Goal: Information Seeking & Learning: Find specific fact

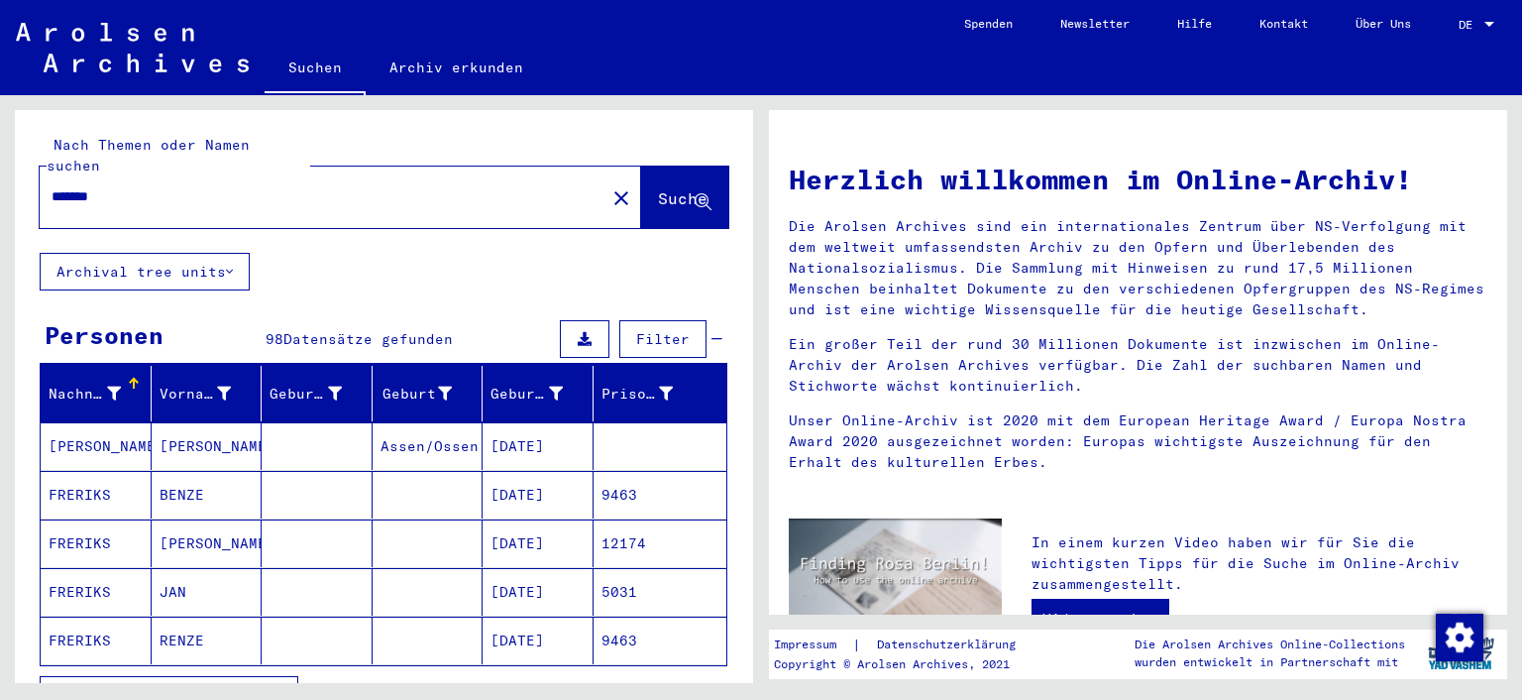
click at [200, 686] on span "Alle Ergebnisse anzeigen" at bounding box center [163, 695] width 214 height 18
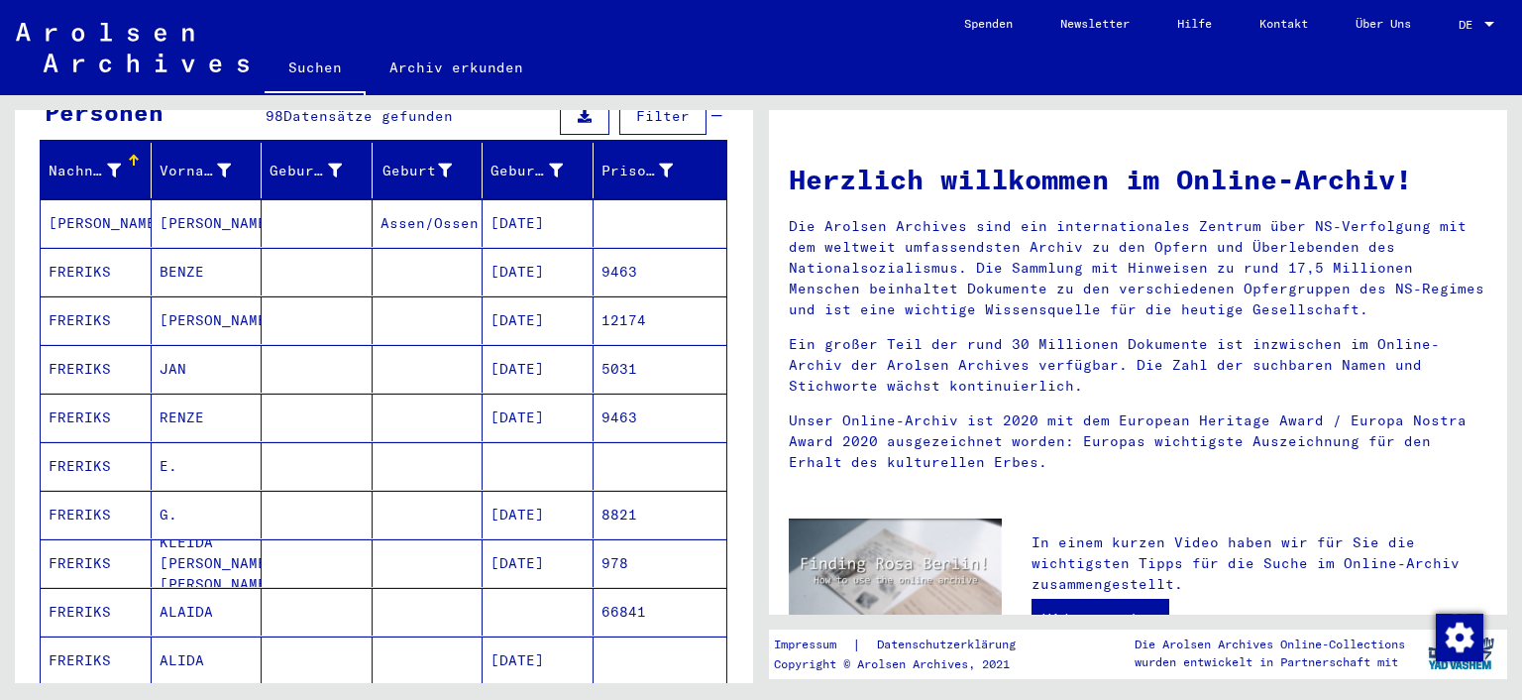
scroll to position [243, 0]
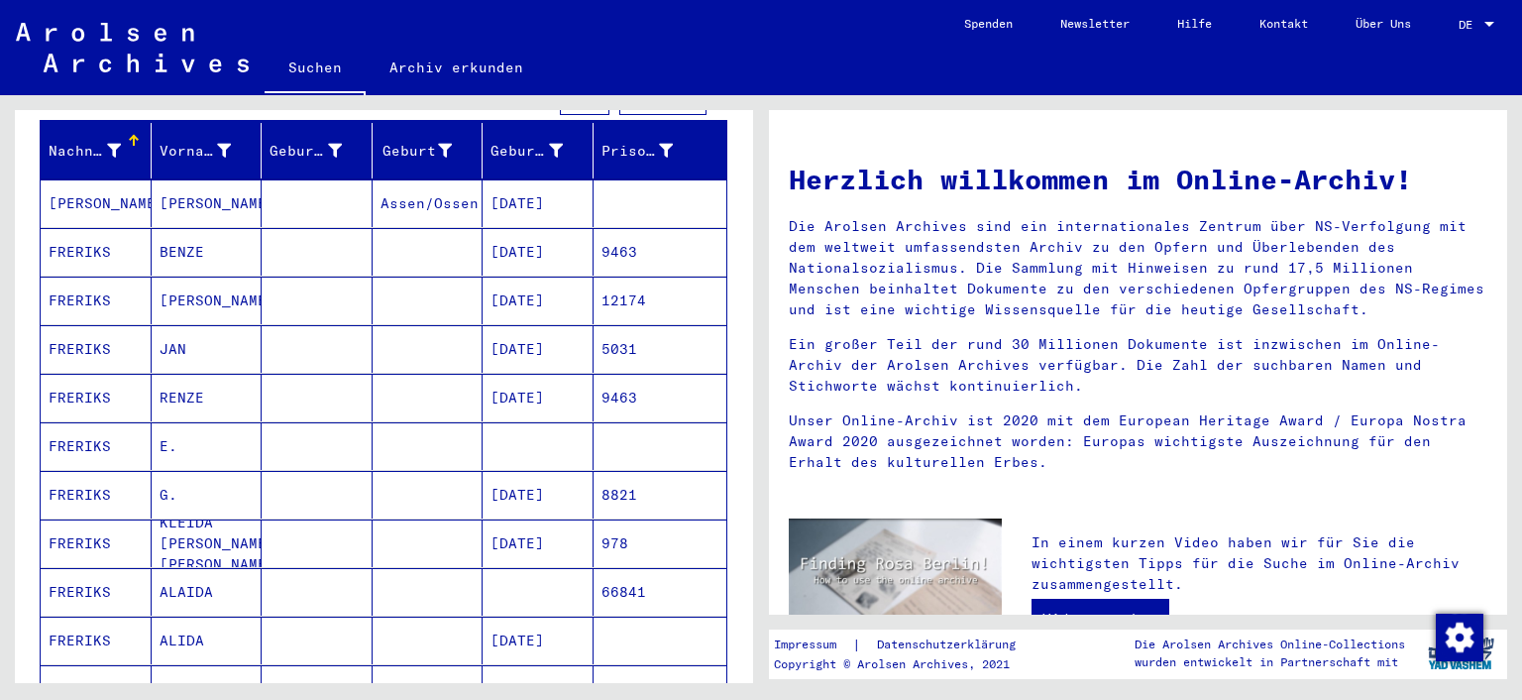
click at [81, 523] on mat-cell "FRERIKS" at bounding box center [96, 543] width 111 height 48
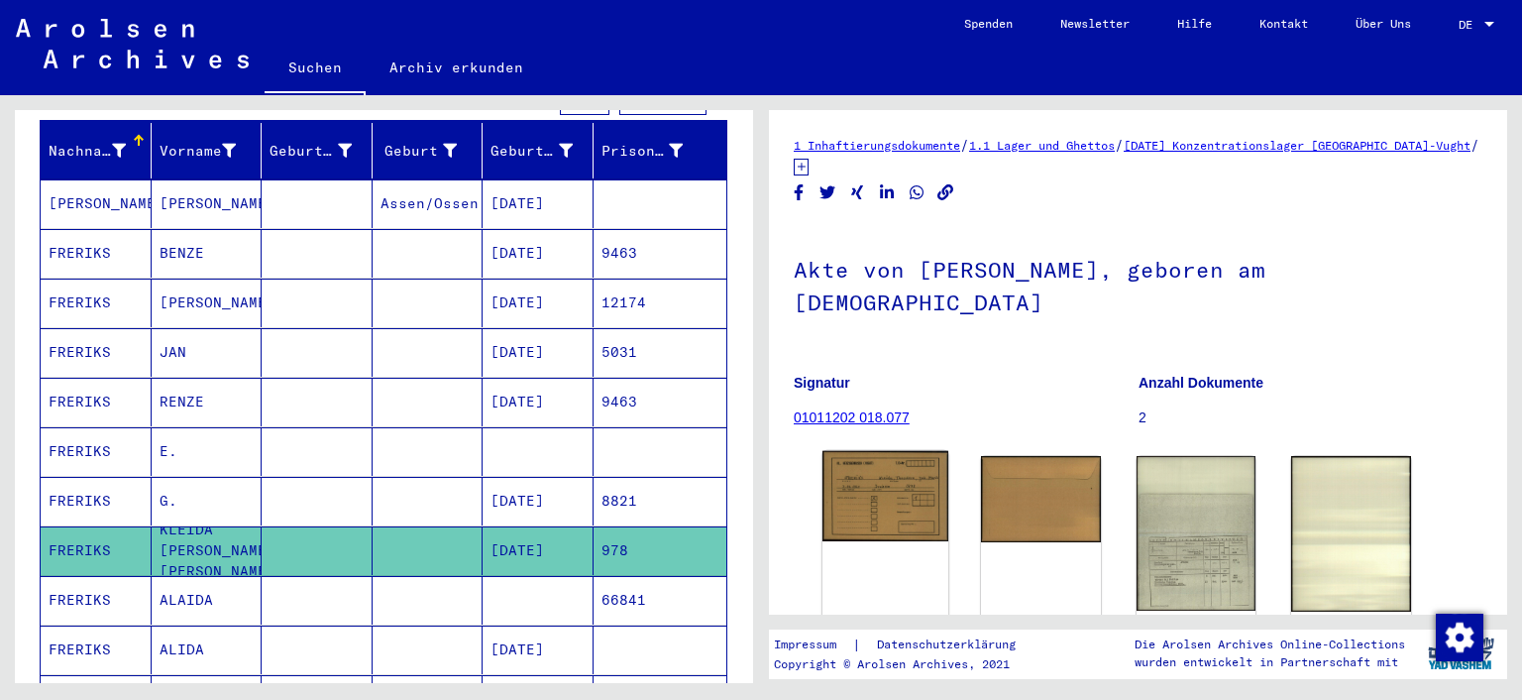
click at [913, 467] on img at bounding box center [886, 496] width 126 height 90
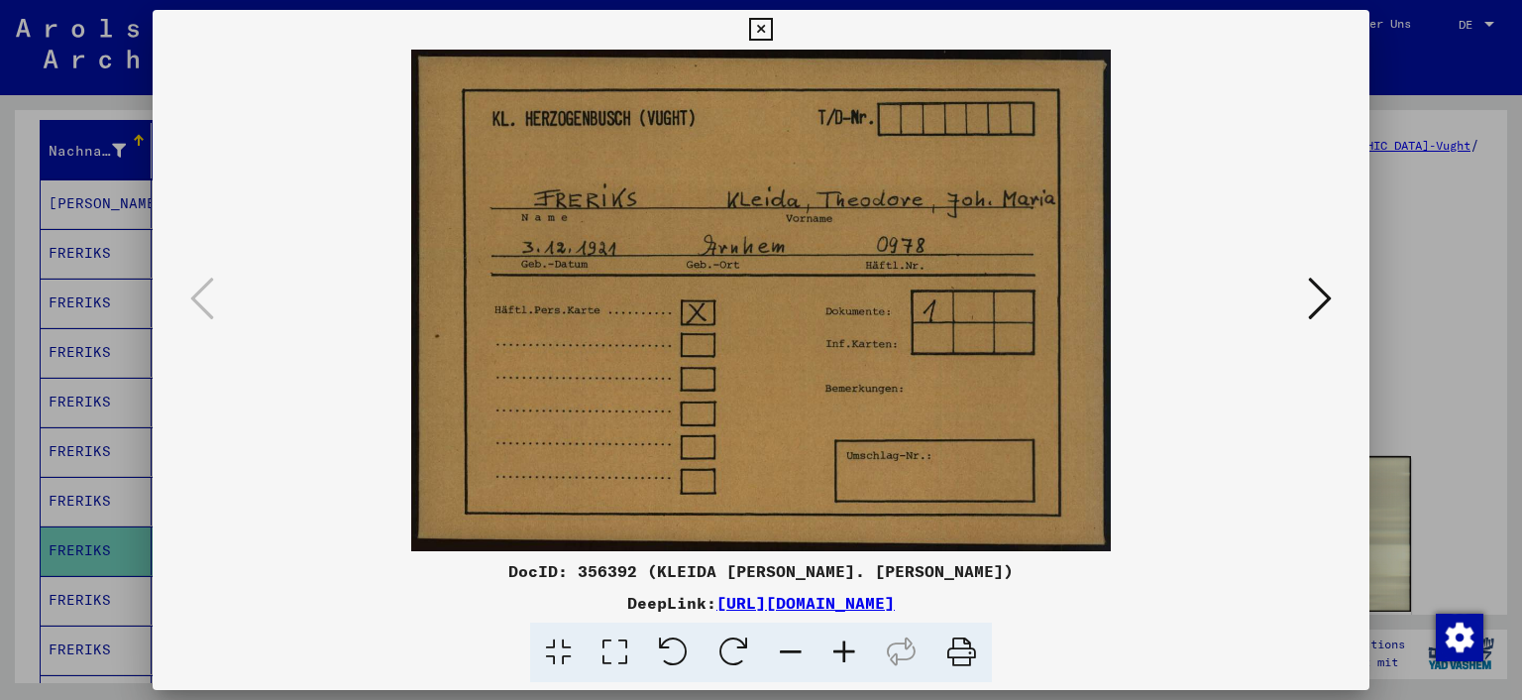
click at [1321, 304] on icon at bounding box center [1320, 299] width 24 height 48
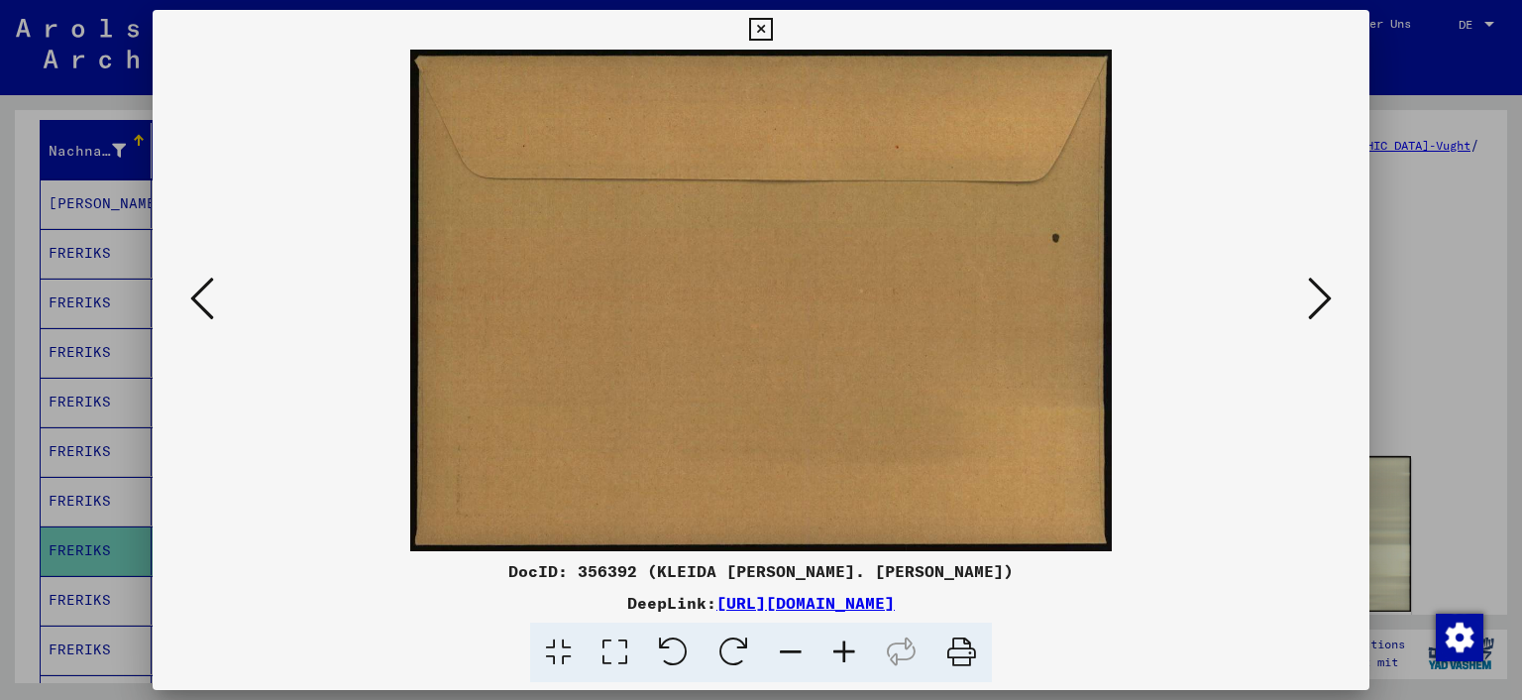
click at [1321, 304] on icon at bounding box center [1320, 299] width 24 height 48
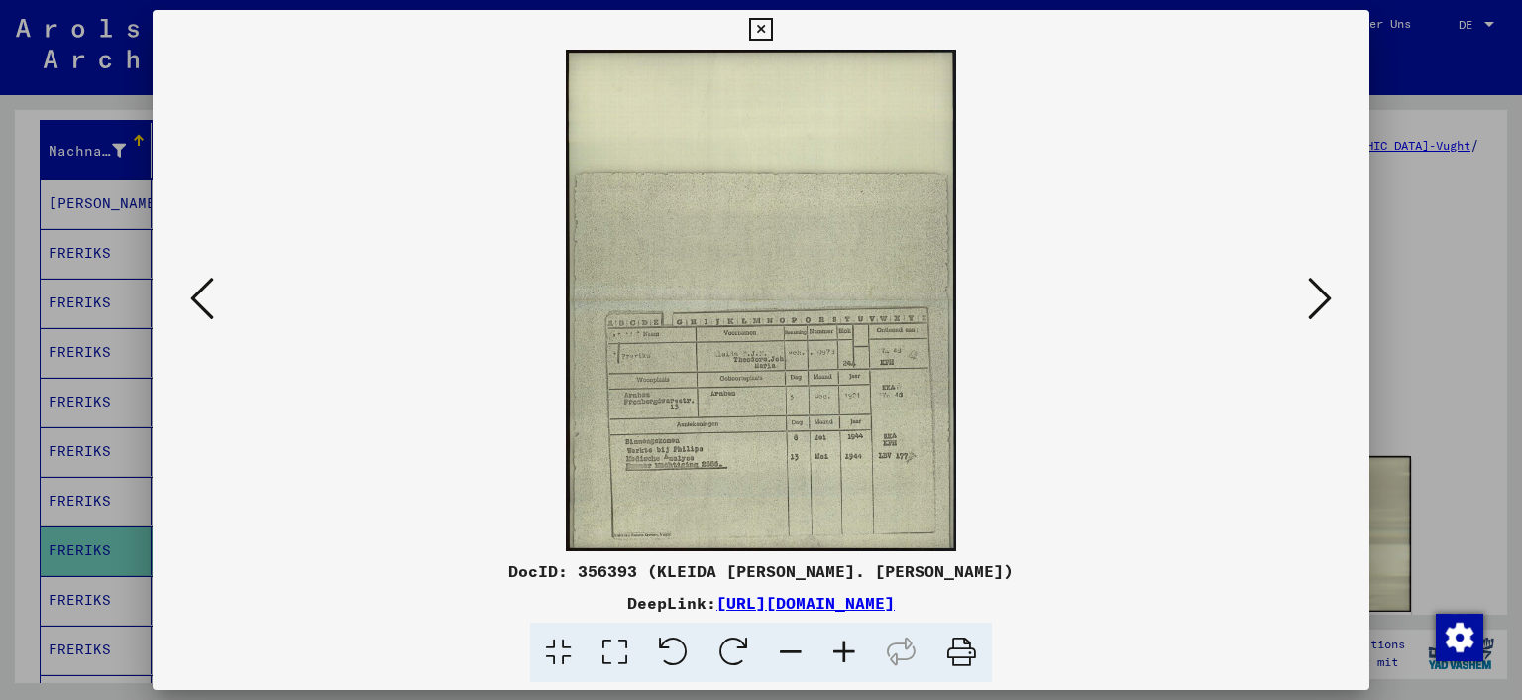
click at [612, 654] on icon at bounding box center [615, 652] width 56 height 60
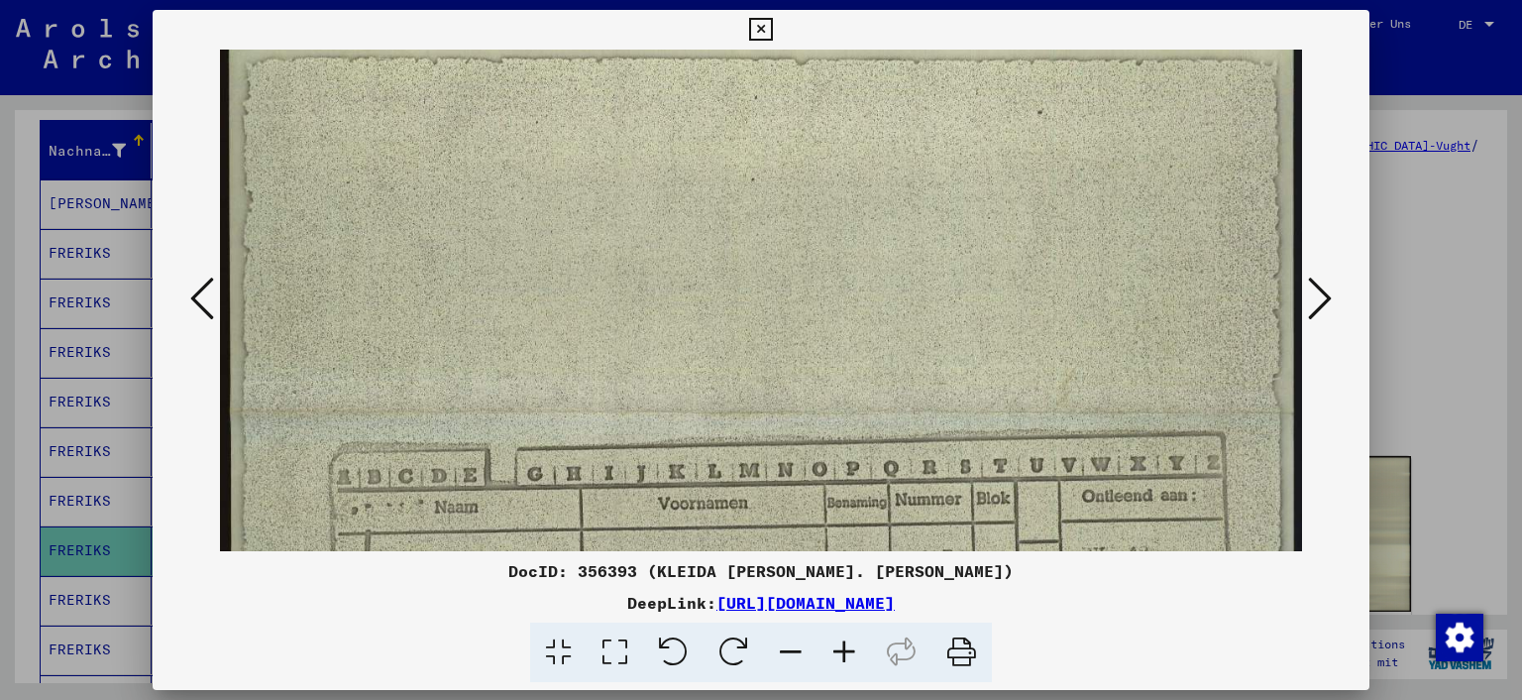
drag, startPoint x: 680, startPoint y: 455, endPoint x: 638, endPoint y: 123, distance: 334.6
click at [657, 123] on img at bounding box center [761, 414] width 1083 height 1394
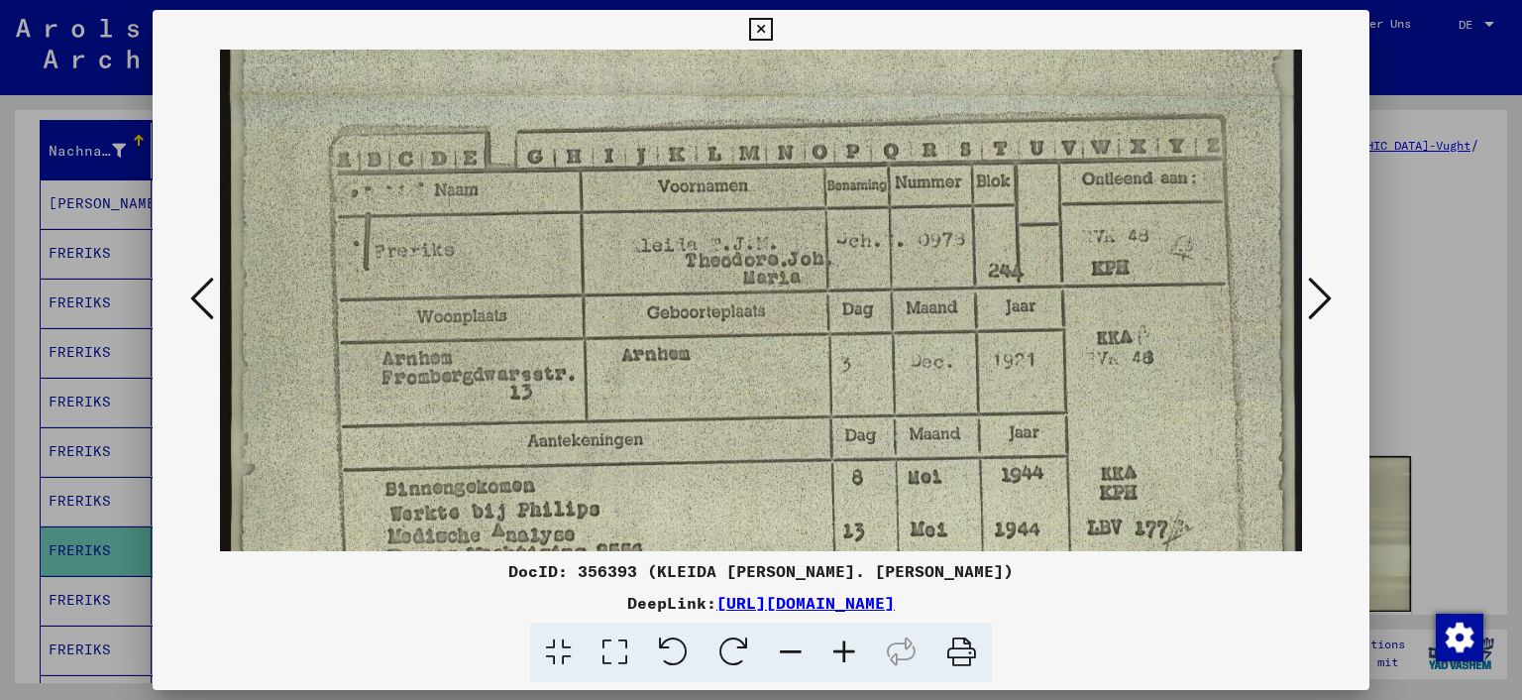
scroll to position [670, 0]
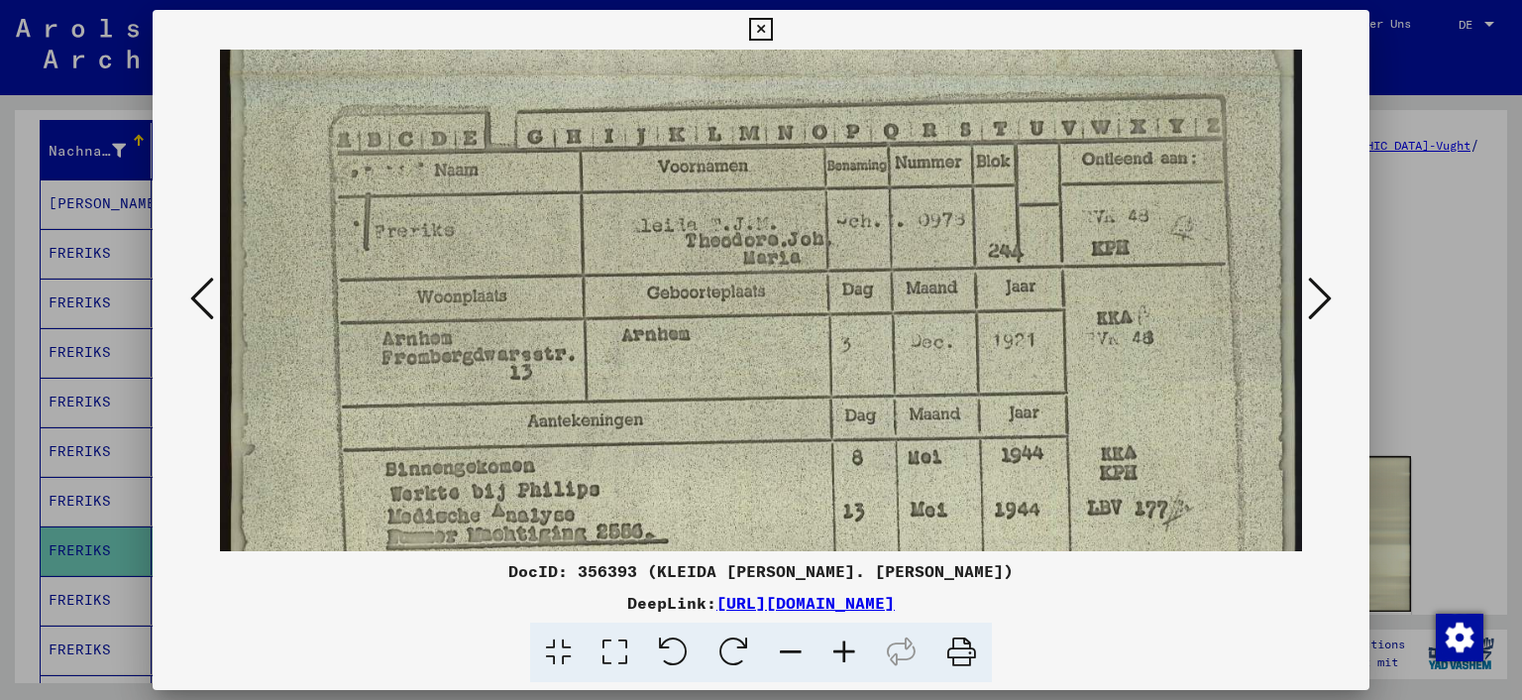
drag, startPoint x: 563, startPoint y: 376, endPoint x: 568, endPoint y: 44, distance: 332.1
click at [568, 44] on div "DocID: 356393 (KLEIDA THEODORE JOH. MARIA FRERIKS) DeepLink: https://collection…" at bounding box center [762, 346] width 1218 height 673
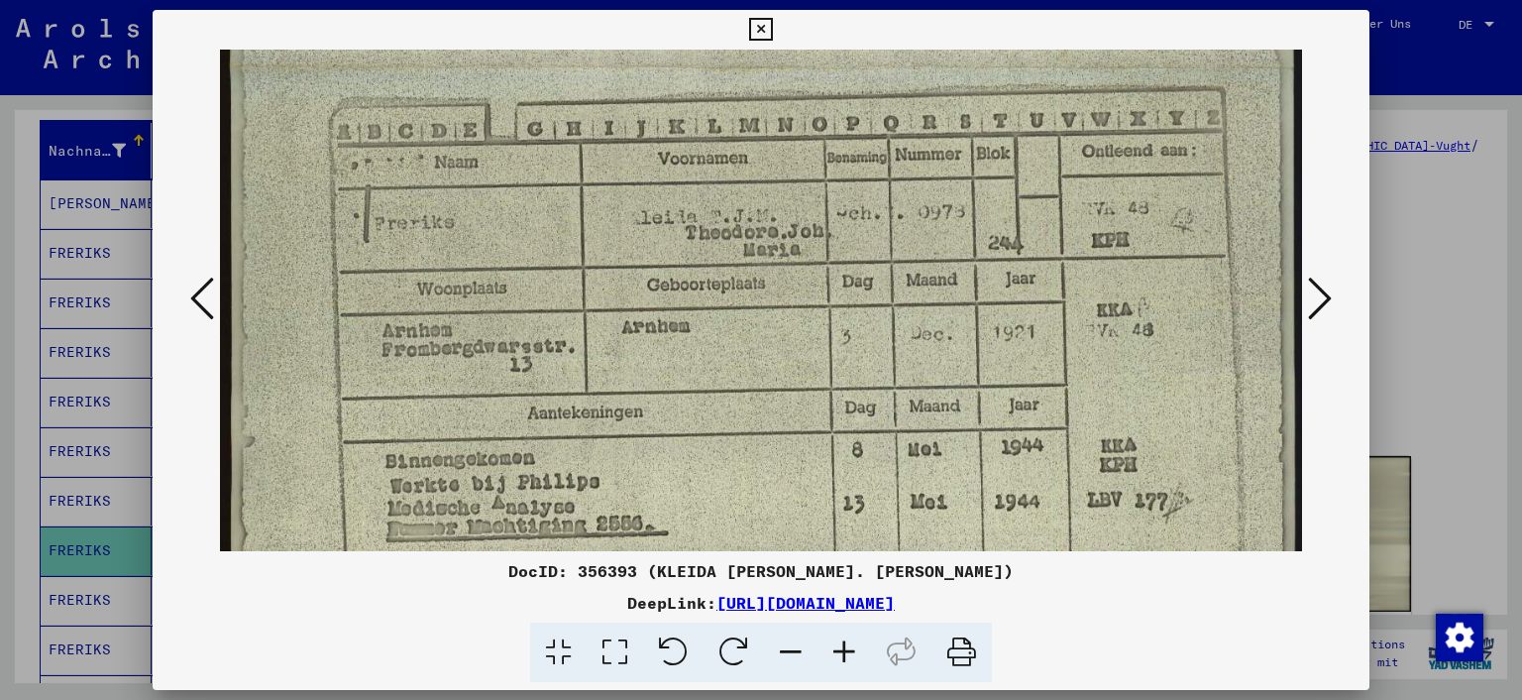
scroll to position [678, 0]
drag, startPoint x: 561, startPoint y: 283, endPoint x: 504, endPoint y: 281, distance: 57.5
click at [504, 281] on img at bounding box center [761, 69] width 1083 height 1394
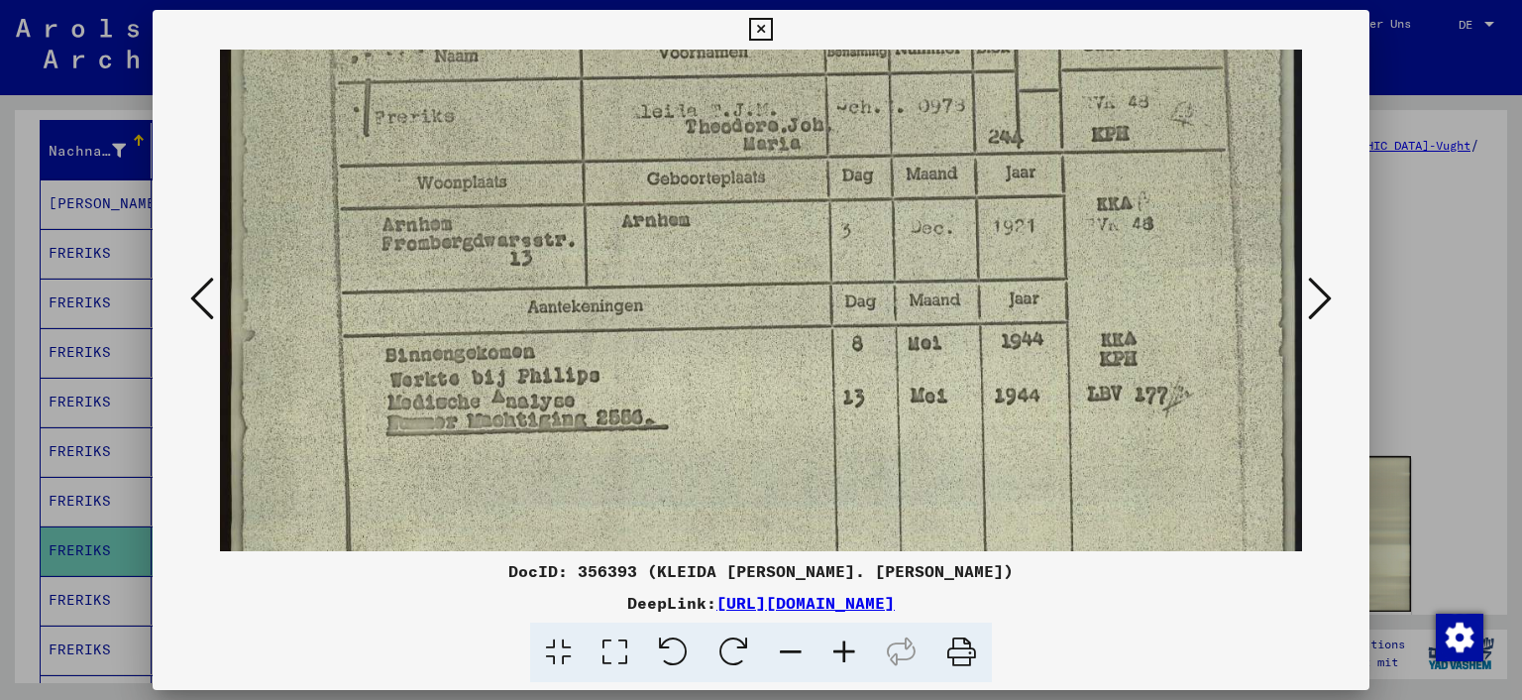
scroll to position [797, 0]
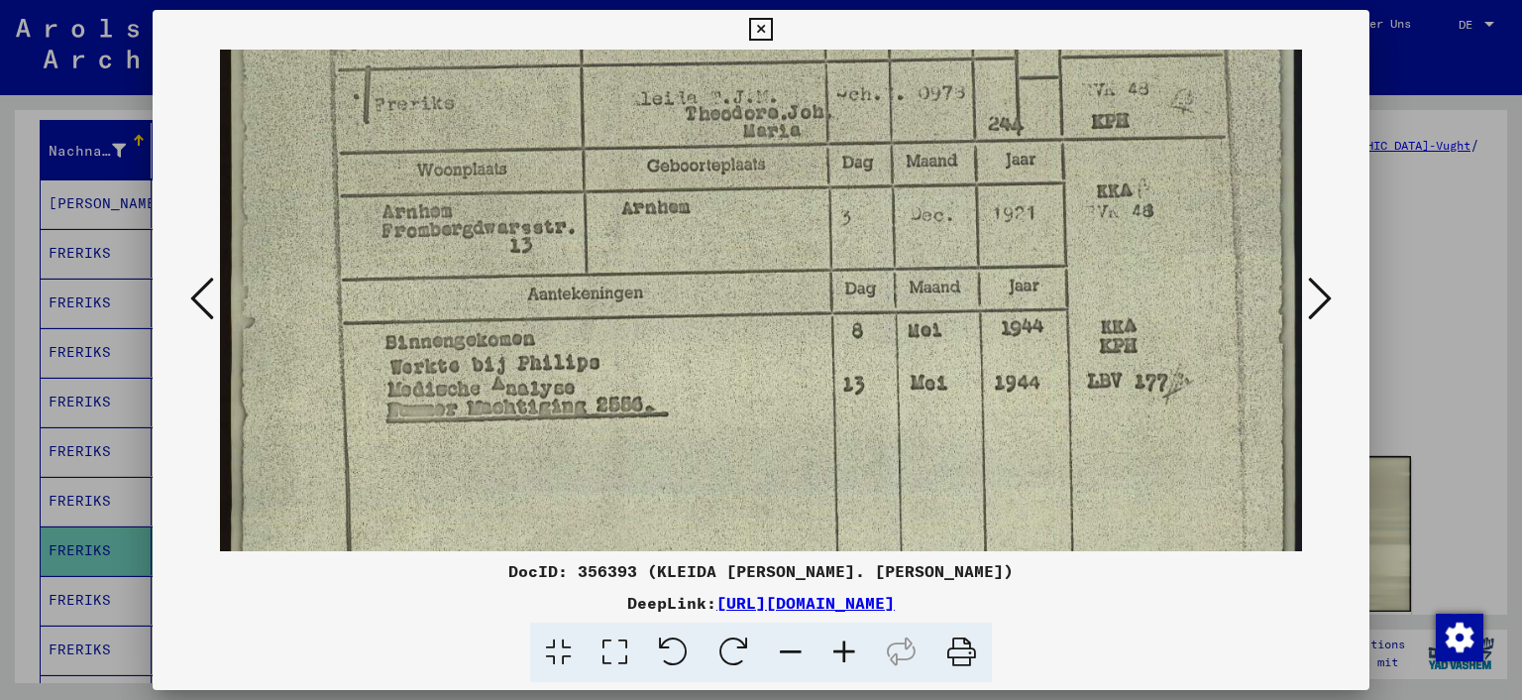
drag, startPoint x: 550, startPoint y: 444, endPoint x: 547, endPoint y: 328, distance: 116.0
click at [1326, 308] on icon at bounding box center [1320, 299] width 24 height 48
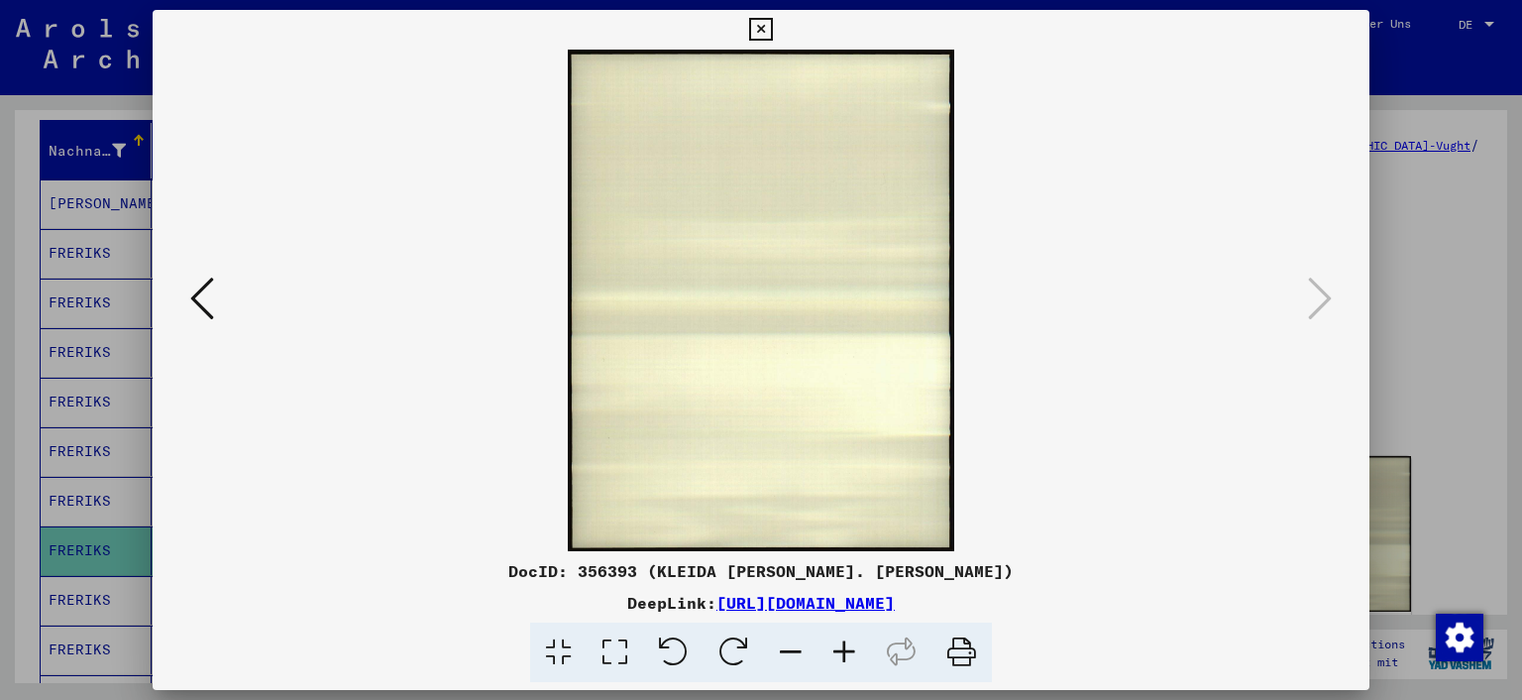
click at [192, 308] on icon at bounding box center [202, 299] width 24 height 48
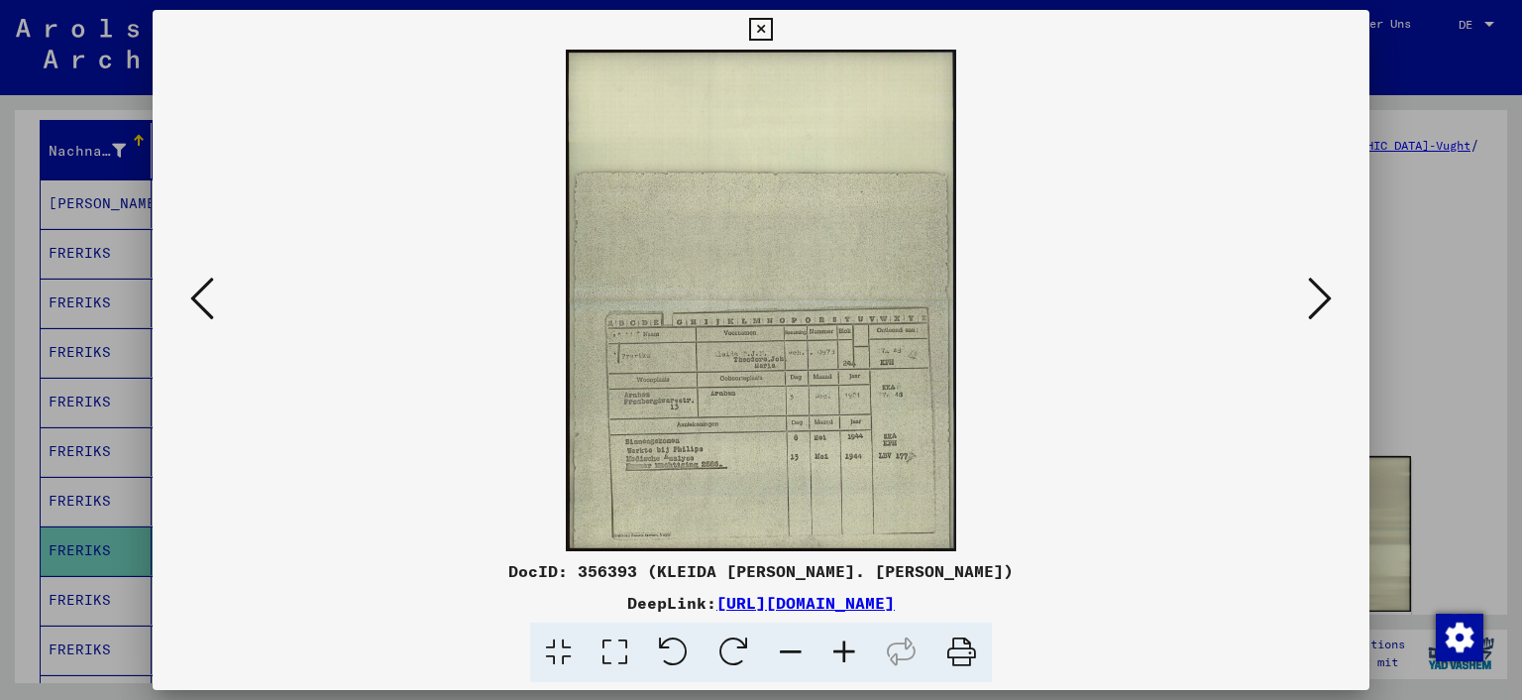
click at [192, 307] on icon at bounding box center [202, 299] width 24 height 48
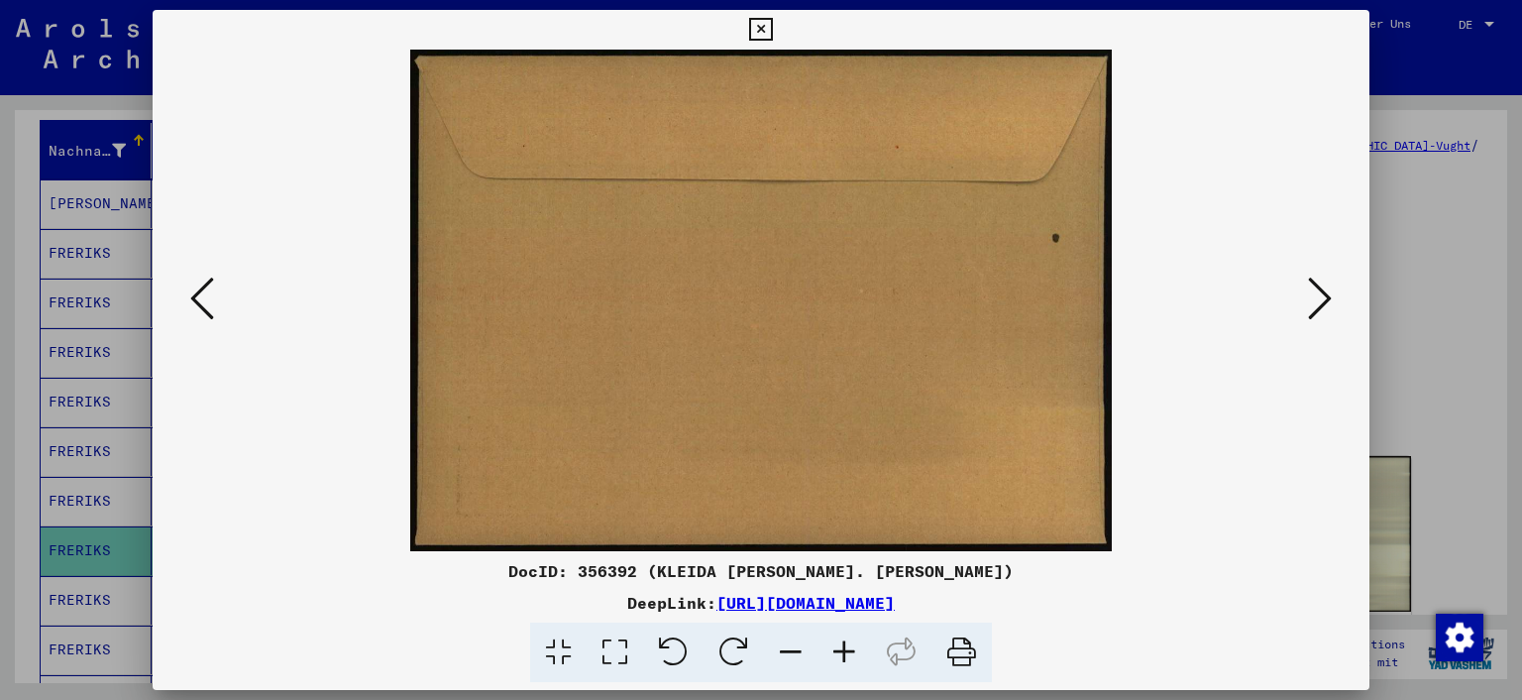
click at [192, 307] on icon at bounding box center [202, 299] width 24 height 48
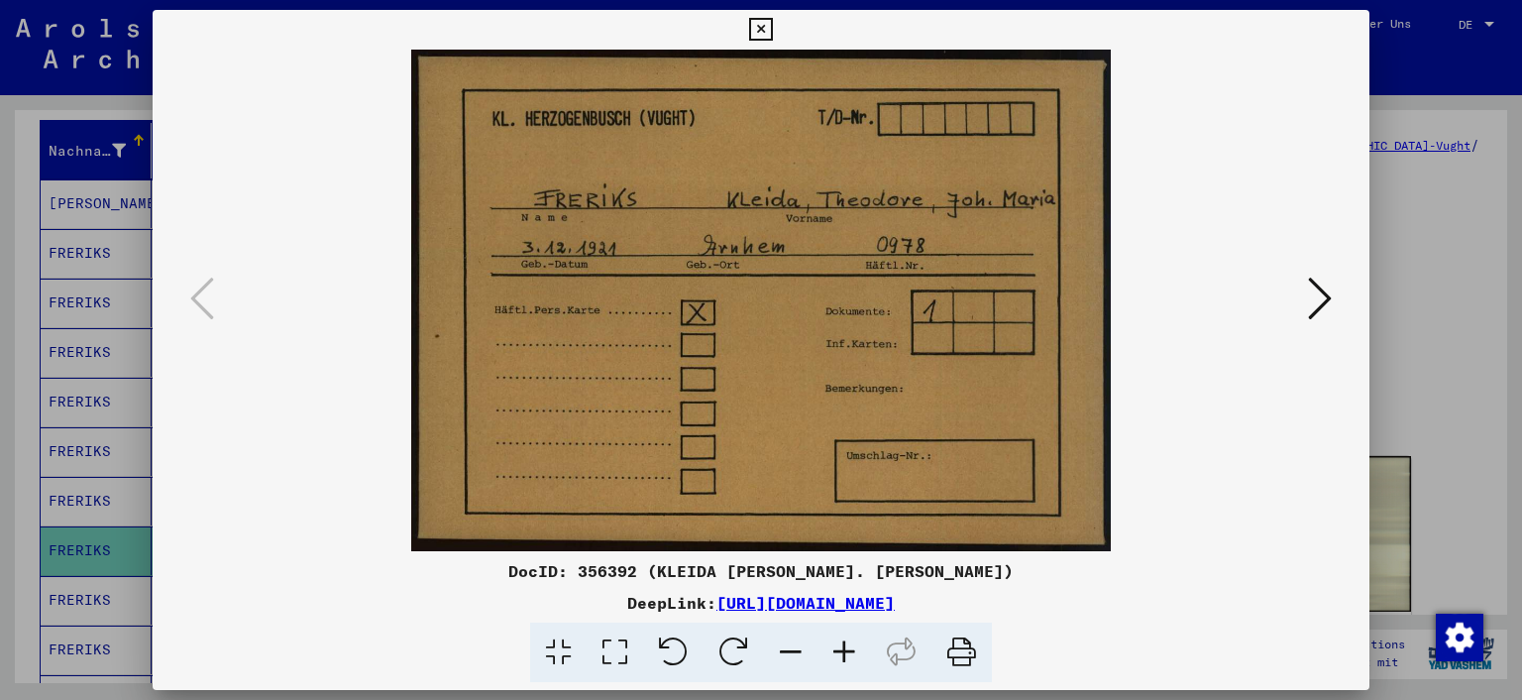
click at [758, 31] on icon at bounding box center [760, 30] width 23 height 24
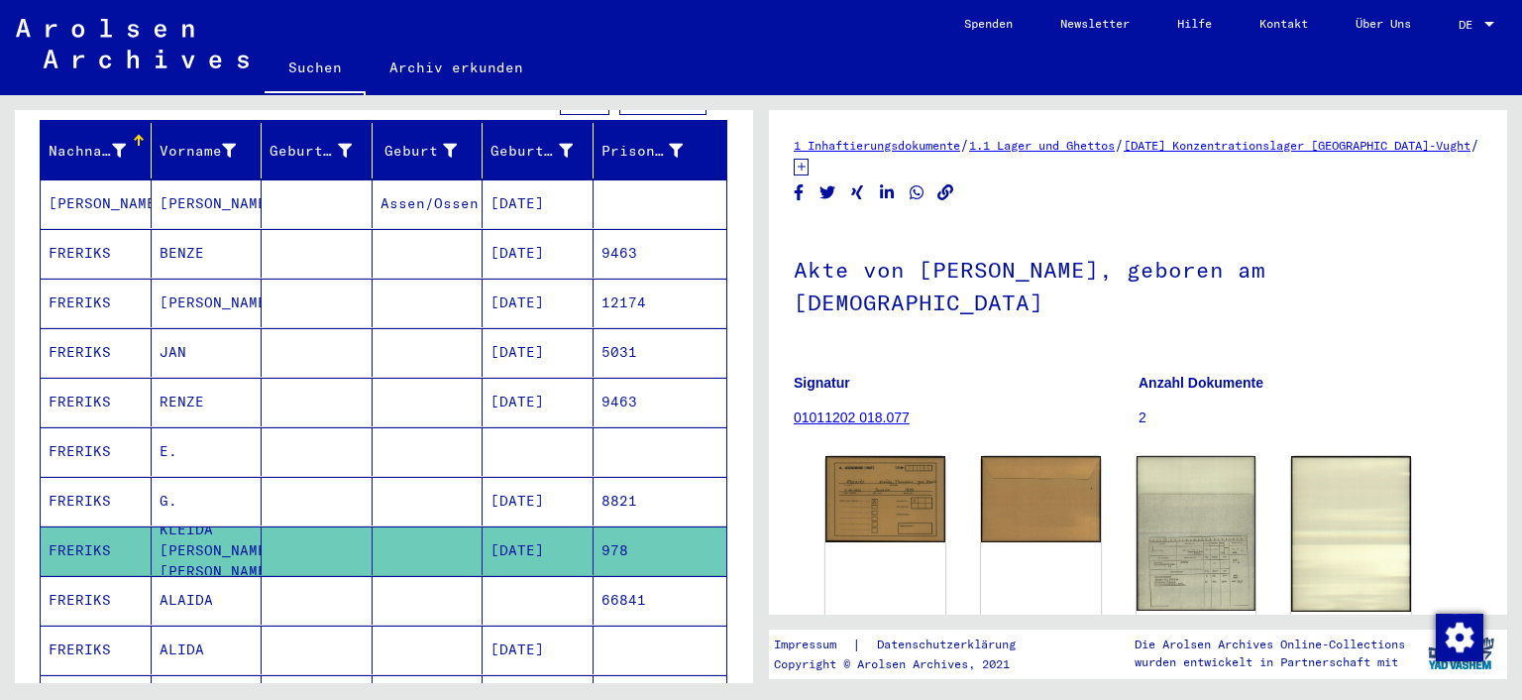
click at [82, 576] on mat-cell "FRERIKS" at bounding box center [96, 600] width 111 height 49
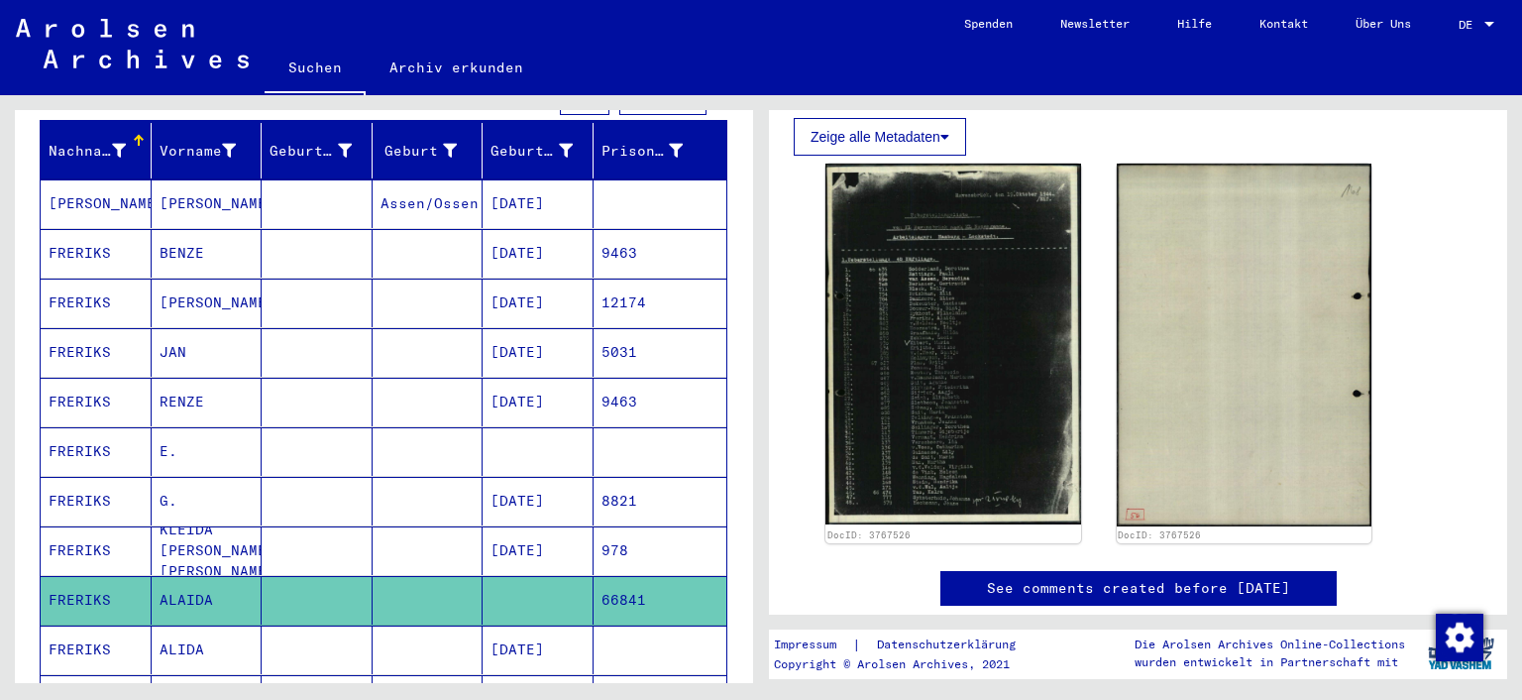
scroll to position [406, 0]
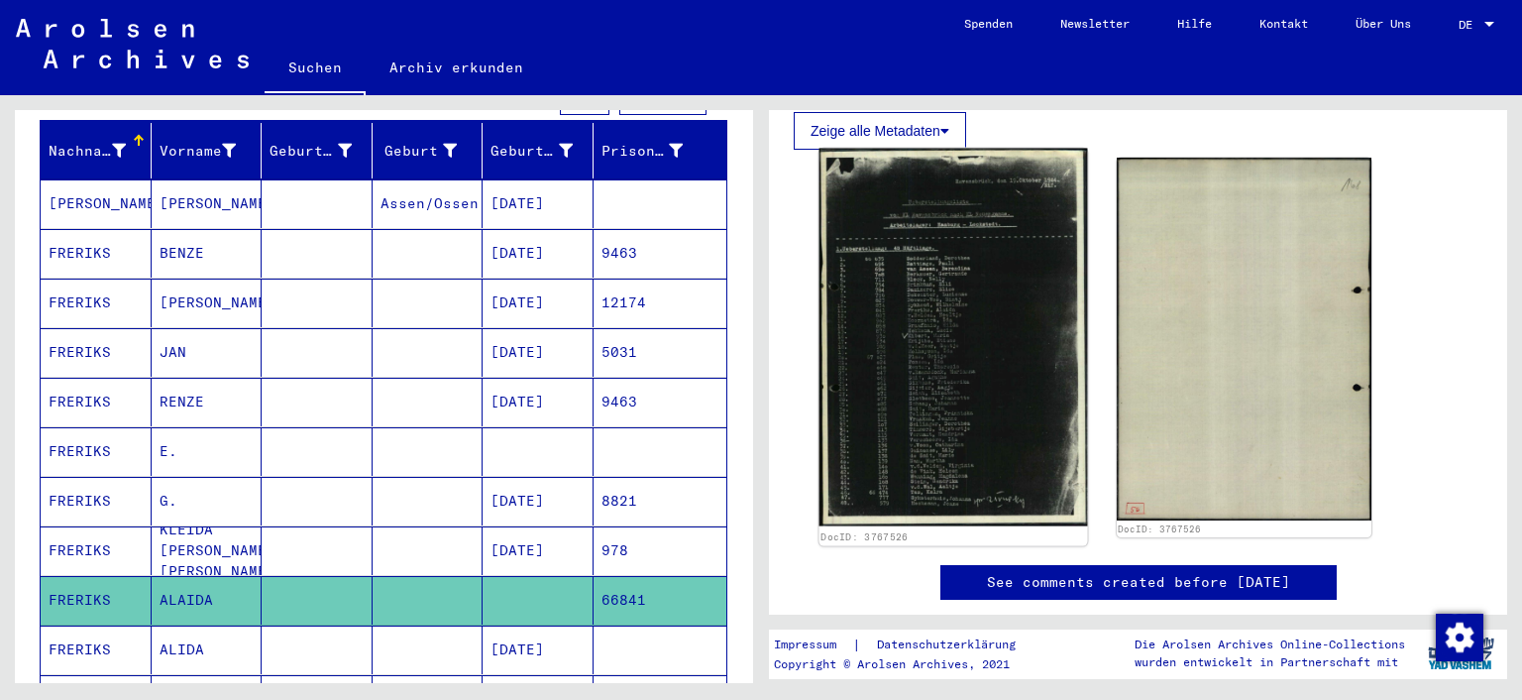
click at [987, 392] on img at bounding box center [954, 338] width 268 height 379
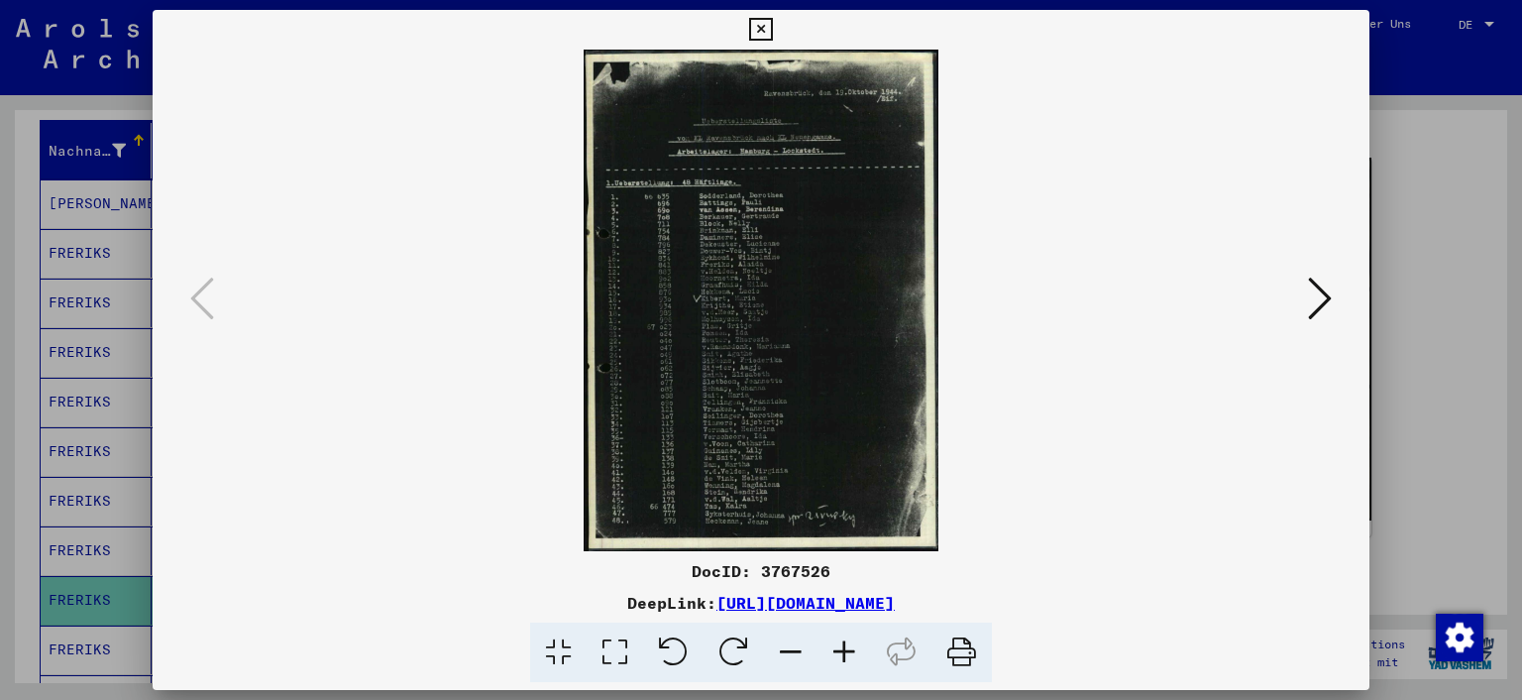
click at [620, 650] on icon at bounding box center [615, 652] width 56 height 60
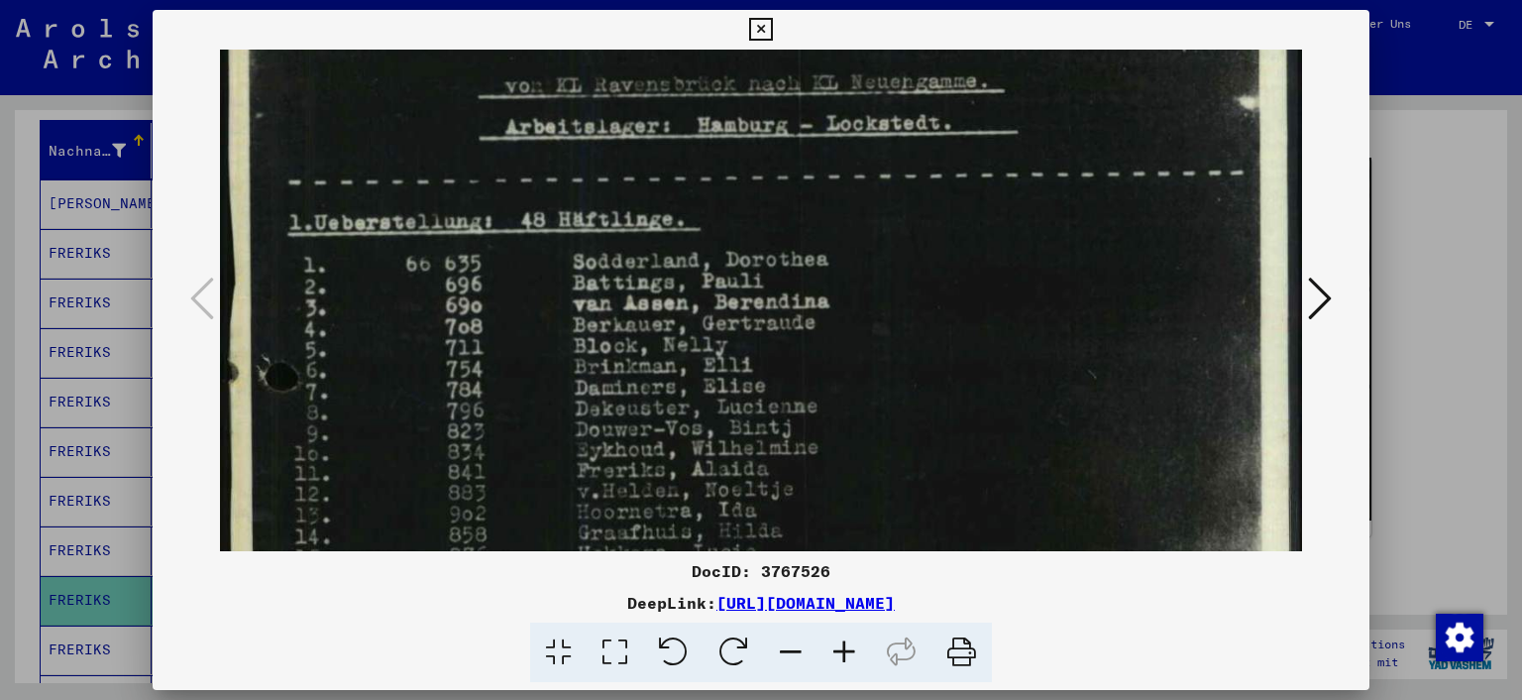
scroll to position [237, 0]
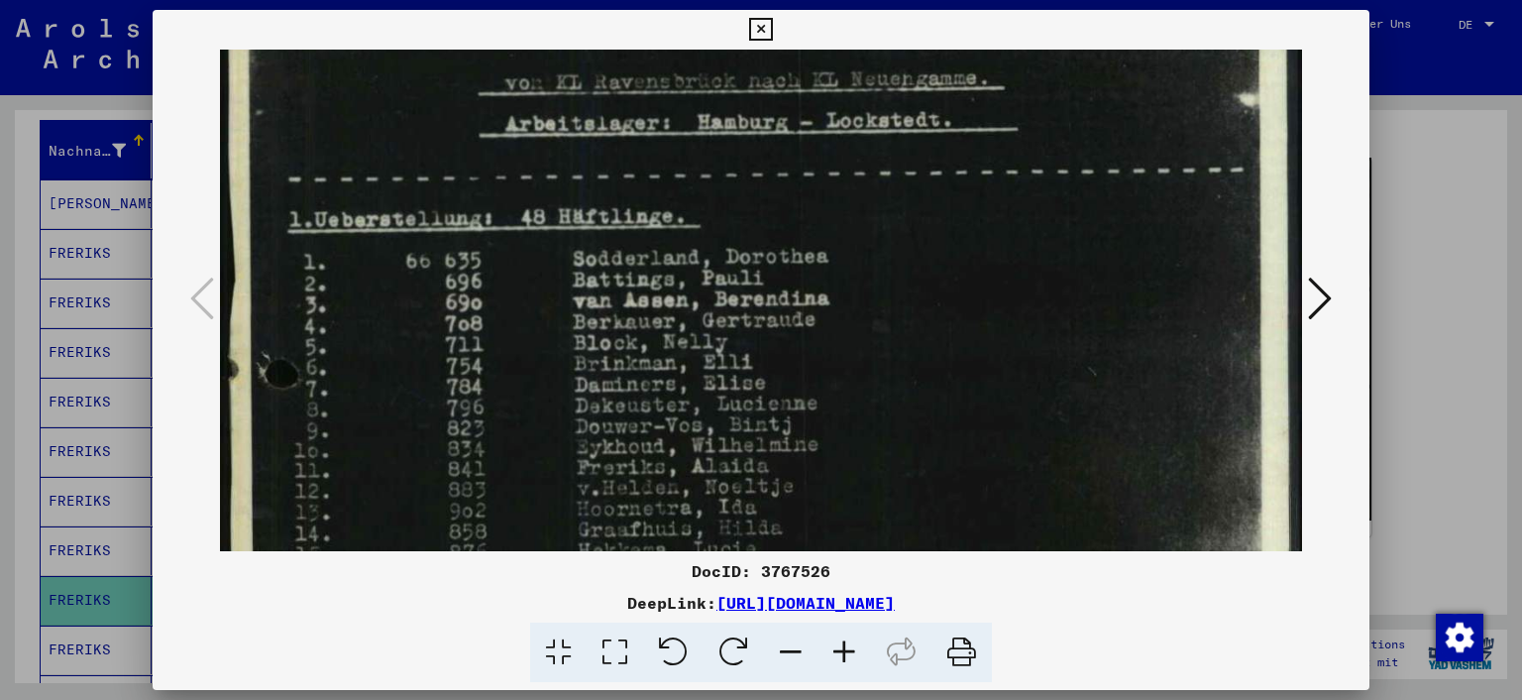
drag, startPoint x: 929, startPoint y: 454, endPoint x: 951, endPoint y: 221, distance: 233.9
click at [951, 221] on img at bounding box center [761, 577] width 1083 height 1528
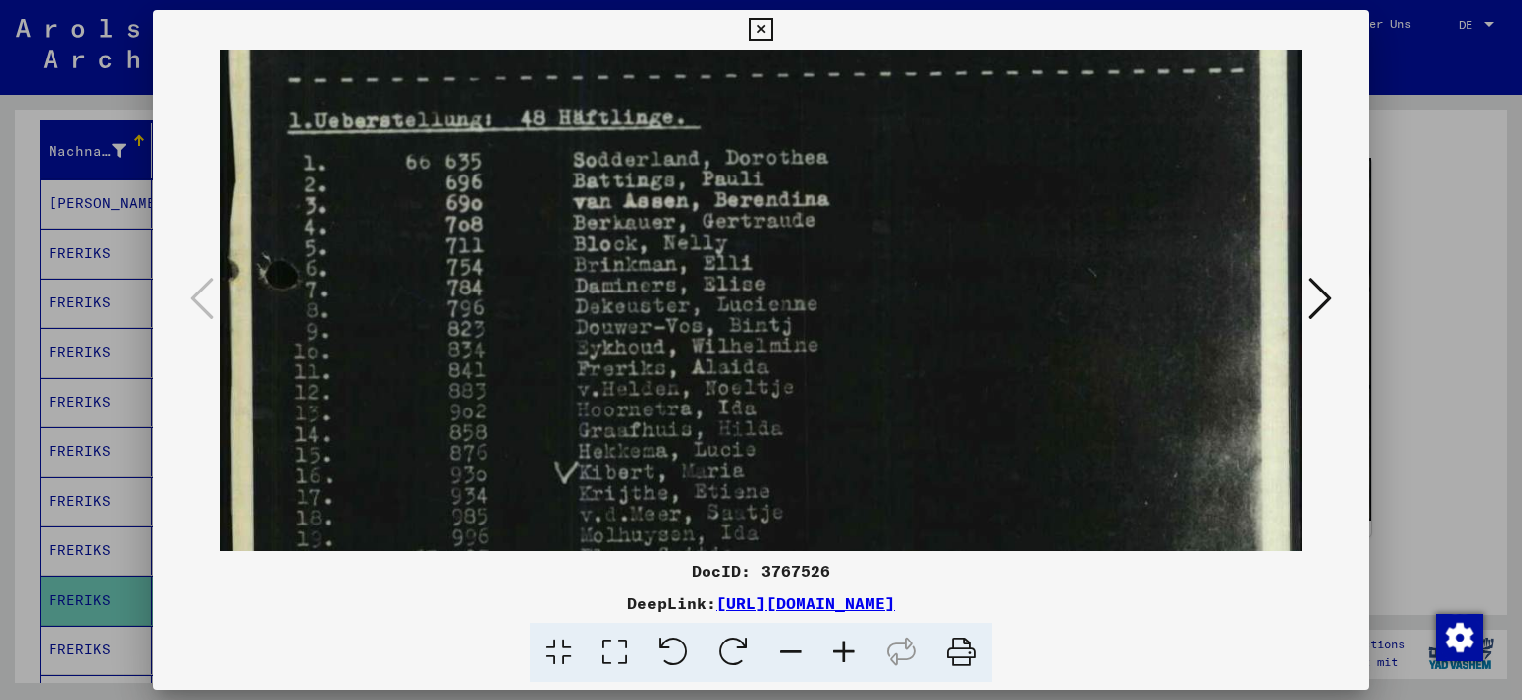
scroll to position [337, 0]
drag, startPoint x: 946, startPoint y: 350, endPoint x: 958, endPoint y: 250, distance: 100.9
click at [958, 250] on img at bounding box center [761, 477] width 1083 height 1528
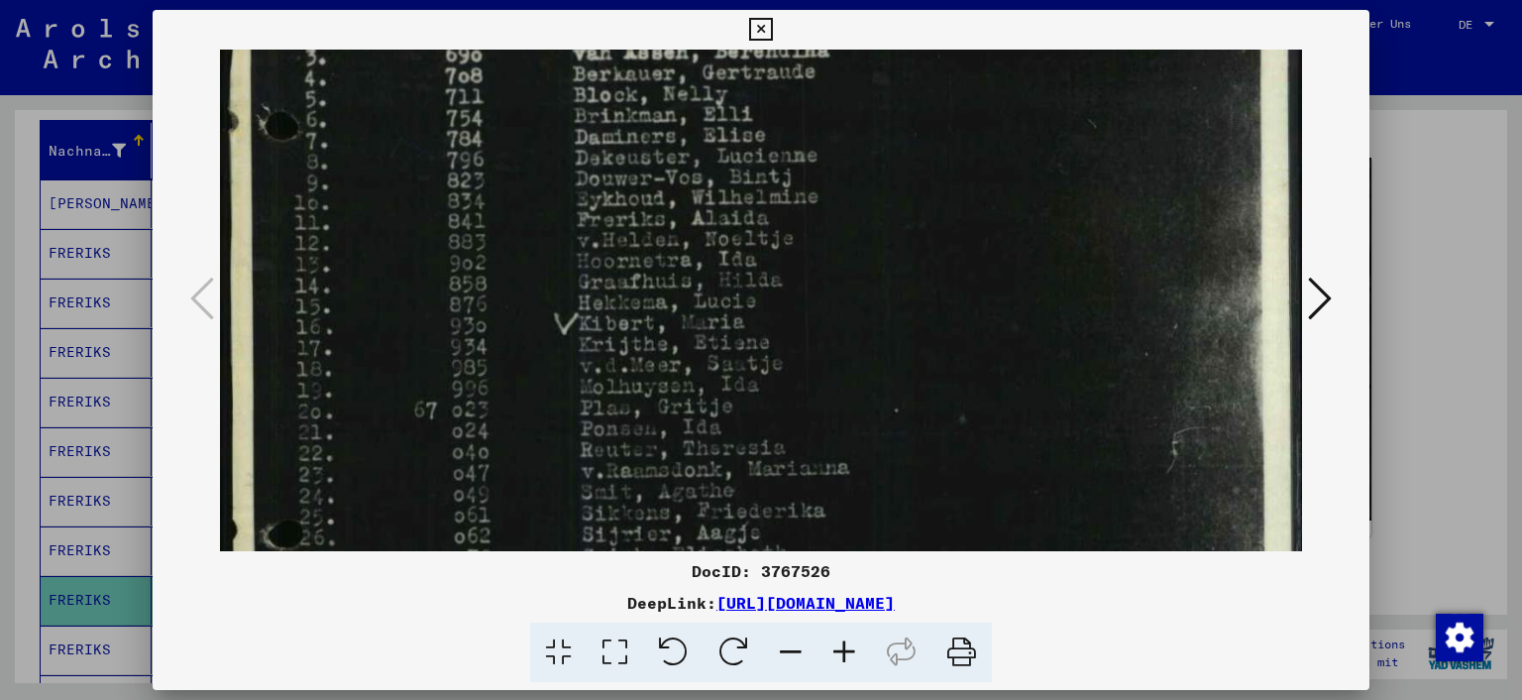
scroll to position [490, 0]
drag, startPoint x: 940, startPoint y: 391, endPoint x: 954, endPoint y: 243, distance: 148.4
click at [954, 243] on img at bounding box center [761, 324] width 1083 height 1528
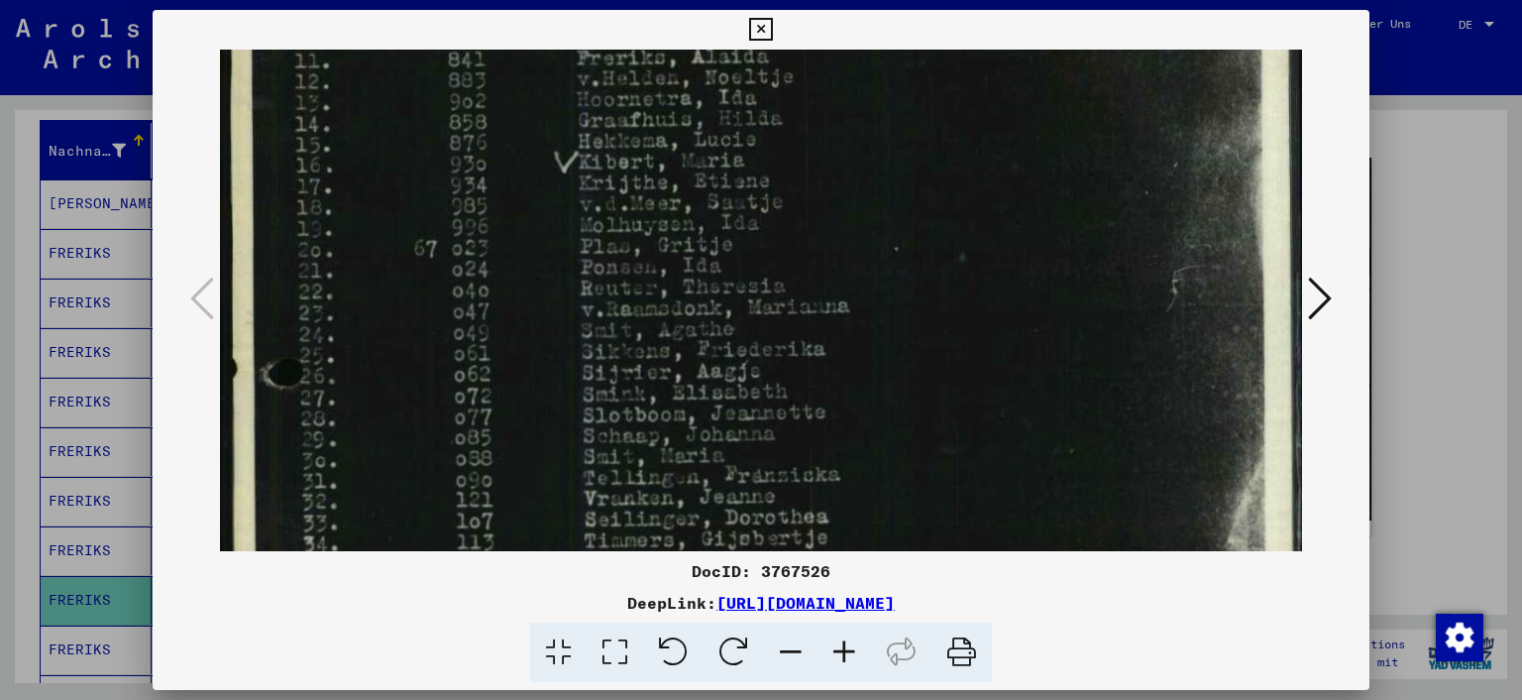
scroll to position [653, 0]
drag, startPoint x: 937, startPoint y: 371, endPoint x: 950, endPoint y: 210, distance: 161.1
click at [950, 210] on img at bounding box center [761, 160] width 1083 height 1528
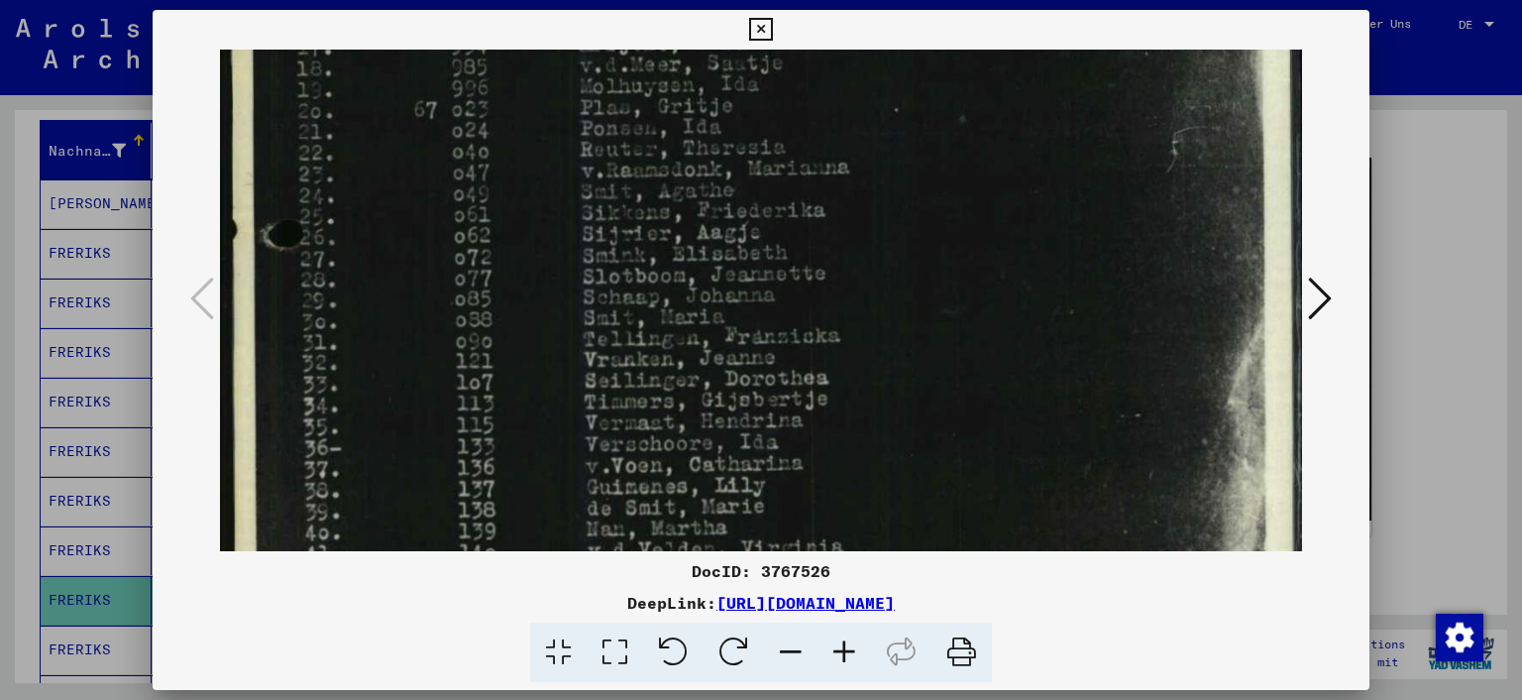
scroll to position [791, 0]
drag, startPoint x: 948, startPoint y: 371, endPoint x: 952, endPoint y: 236, distance: 134.9
click at [952, 236] on img at bounding box center [761, 23] width 1083 height 1528
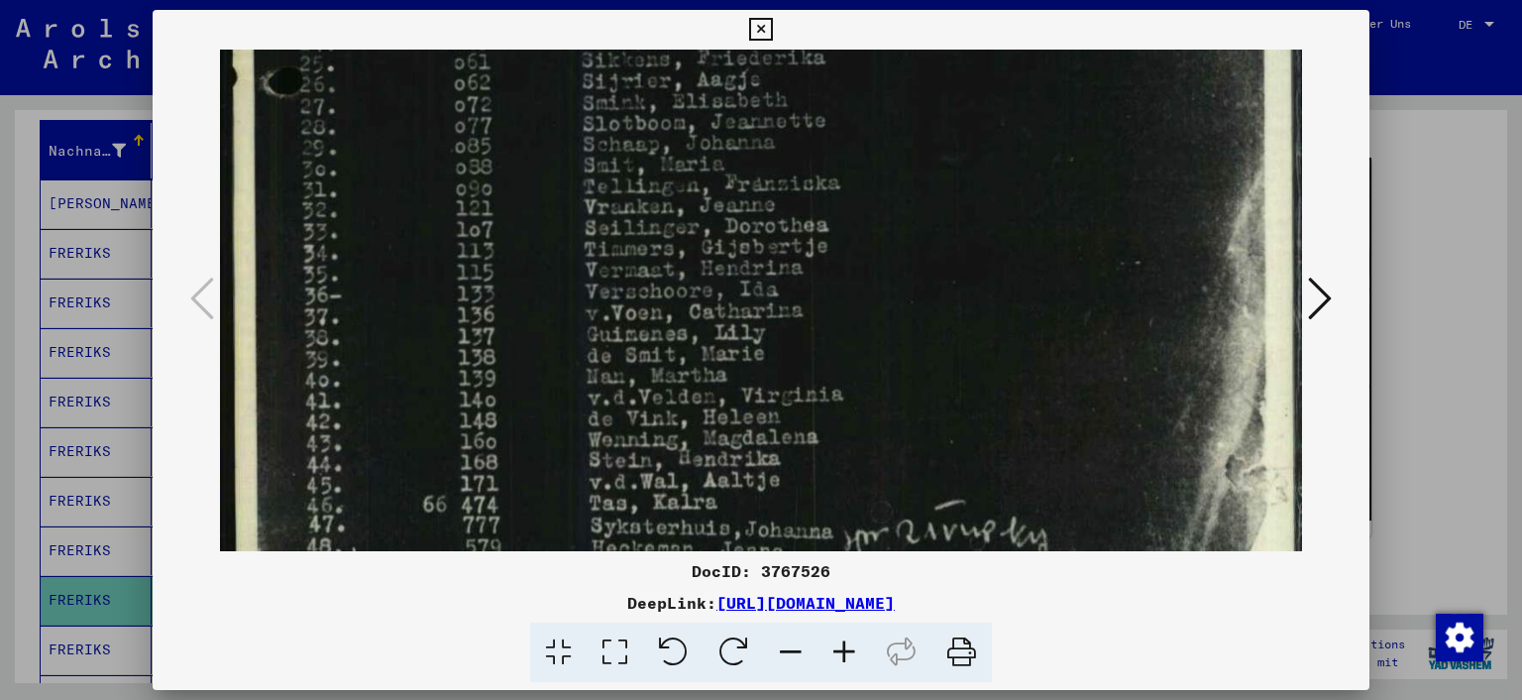
scroll to position [941, 0]
drag, startPoint x: 948, startPoint y: 380, endPoint x: 954, endPoint y: 234, distance: 145.9
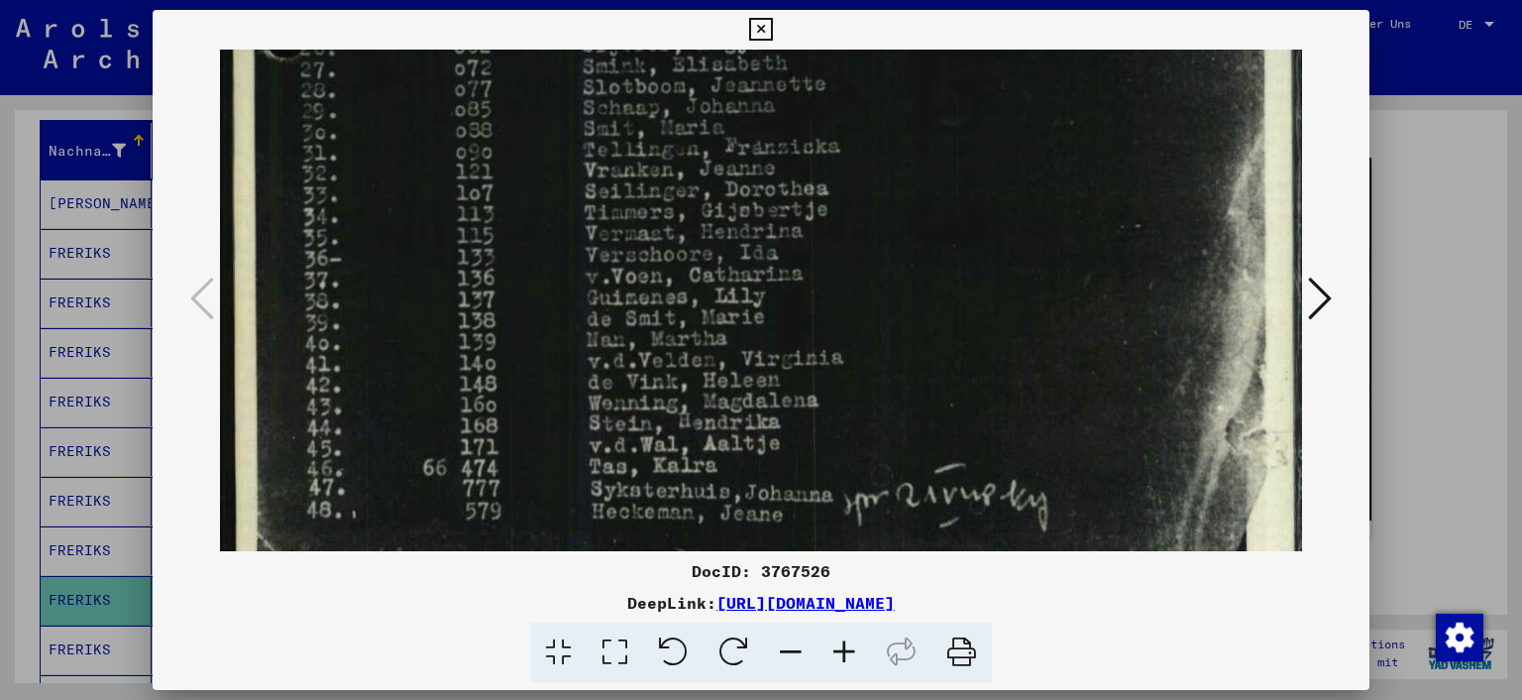
scroll to position [1027, 0]
drag, startPoint x: 938, startPoint y: 392, endPoint x: 948, endPoint y: 345, distance: 47.6
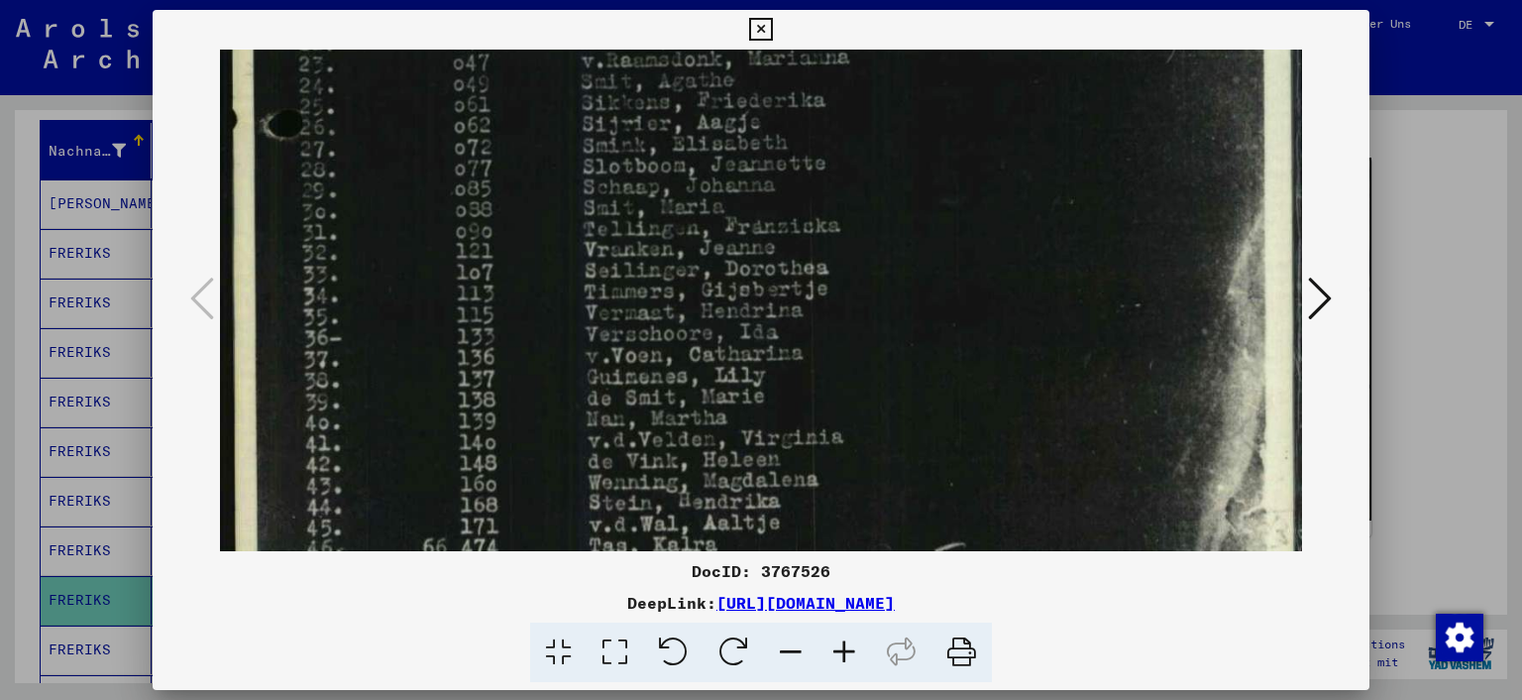
drag, startPoint x: 941, startPoint y: 257, endPoint x: 940, endPoint y: 333, distance: 76.3
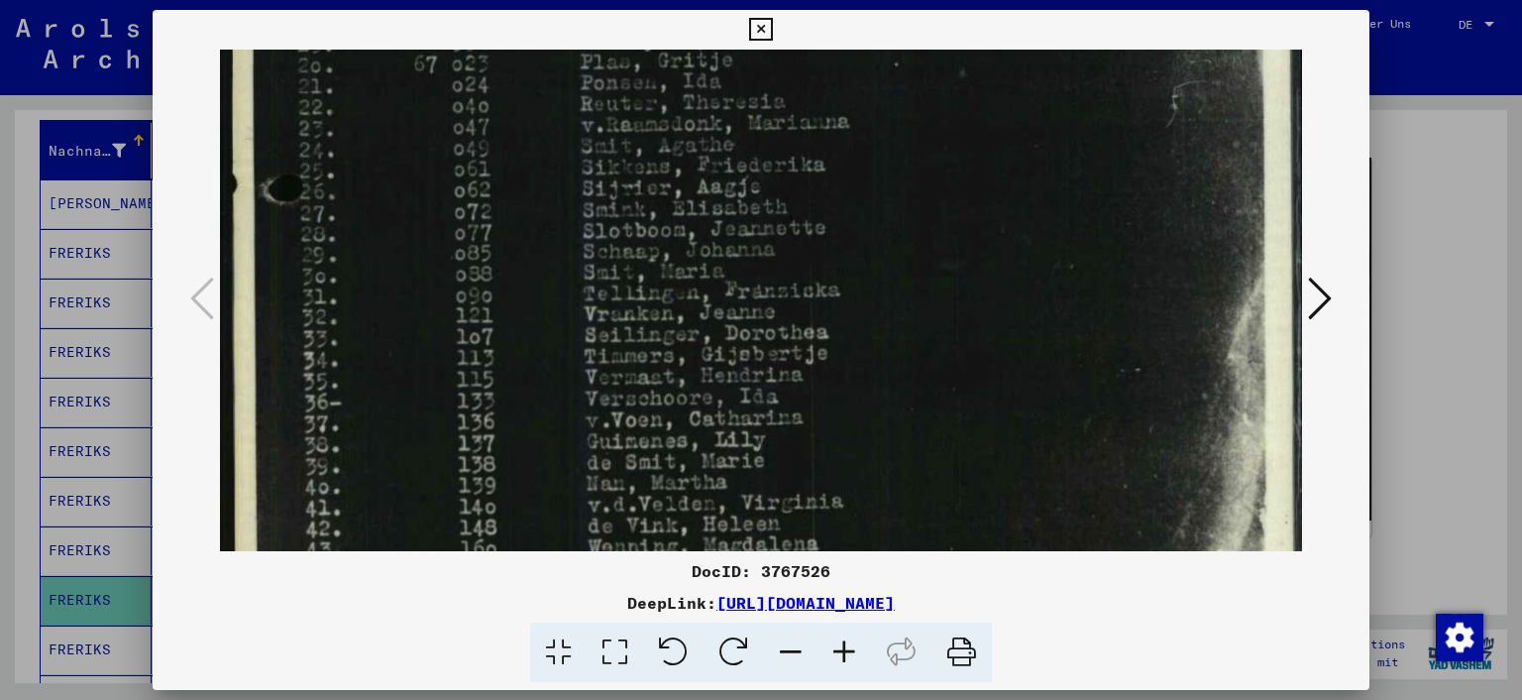
scroll to position [820, 0]
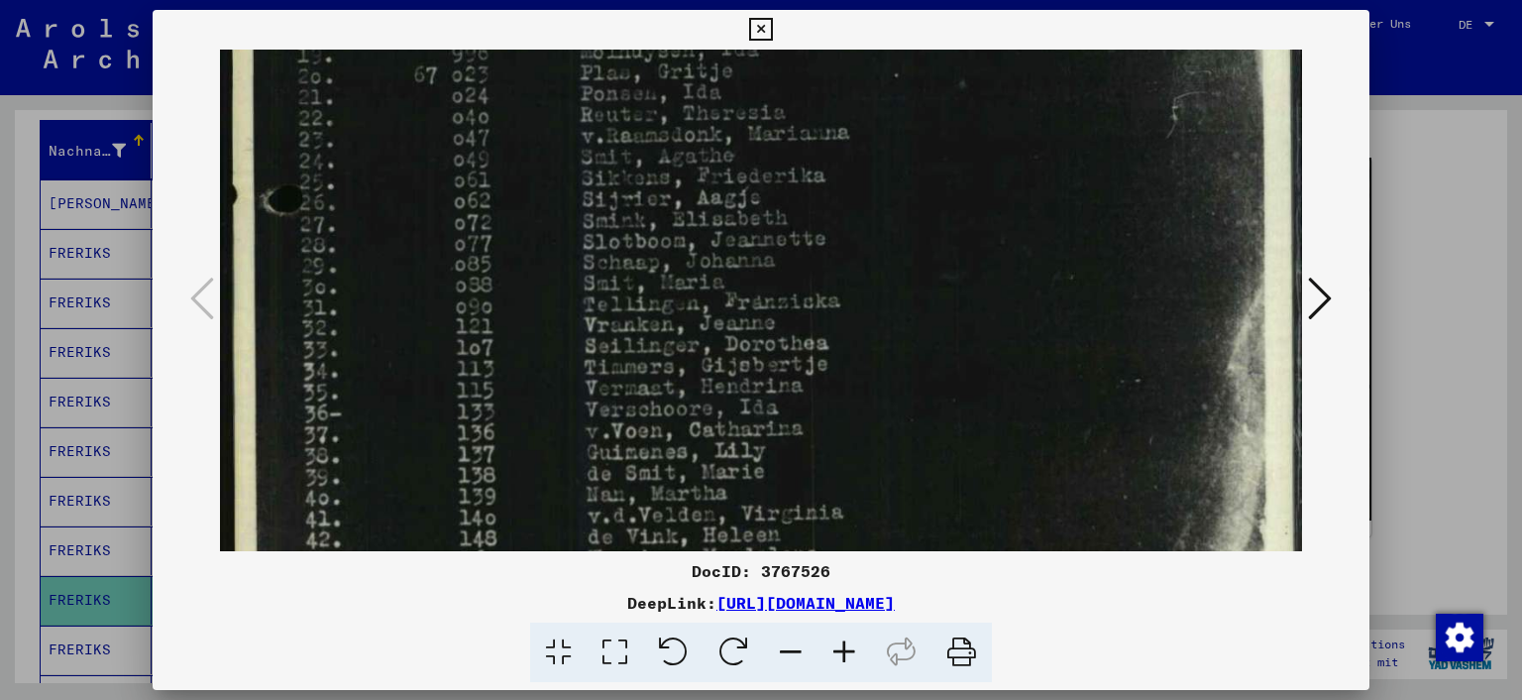
drag, startPoint x: 932, startPoint y: 239, endPoint x: 943, endPoint y: 316, distance: 78.1
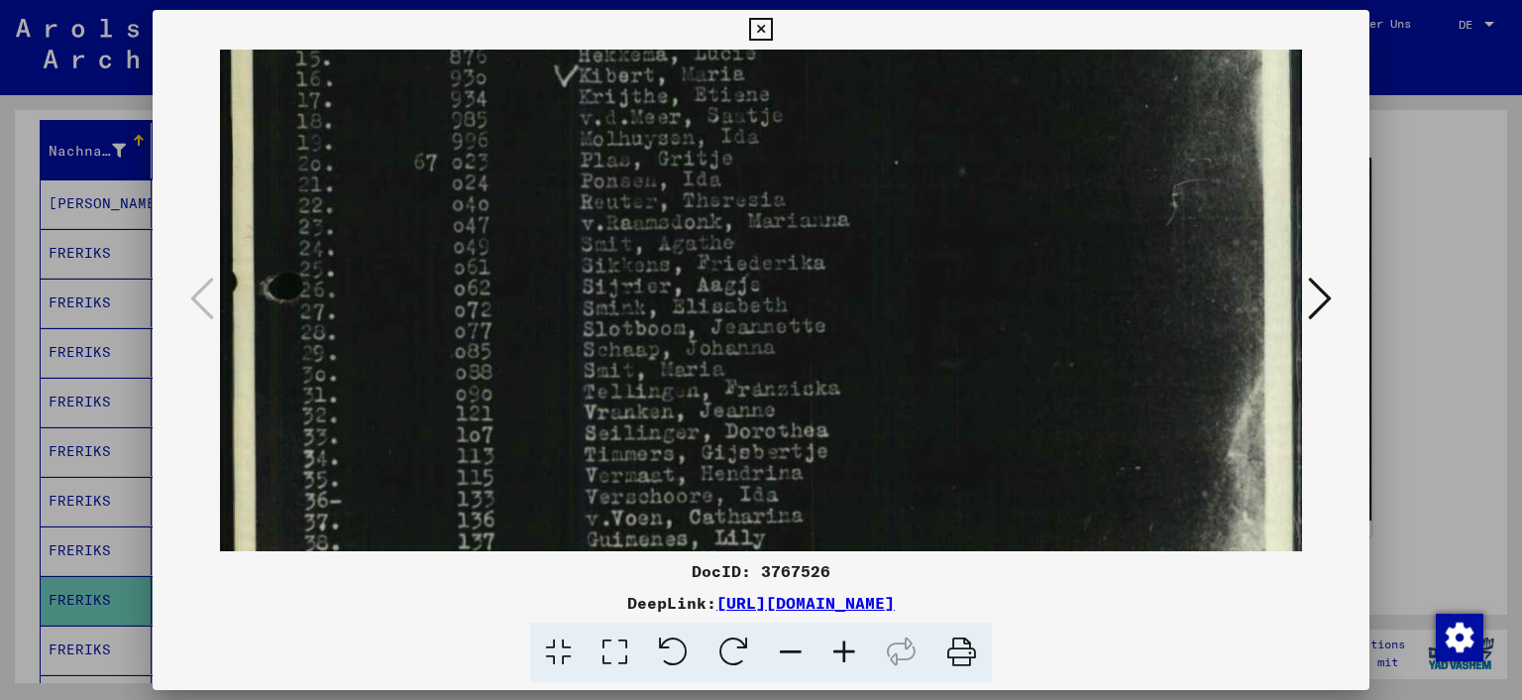
drag, startPoint x: 941, startPoint y: 245, endPoint x: 947, endPoint y: 334, distance: 89.4
click at [947, 334] on img at bounding box center [761, 81] width 1083 height 1528
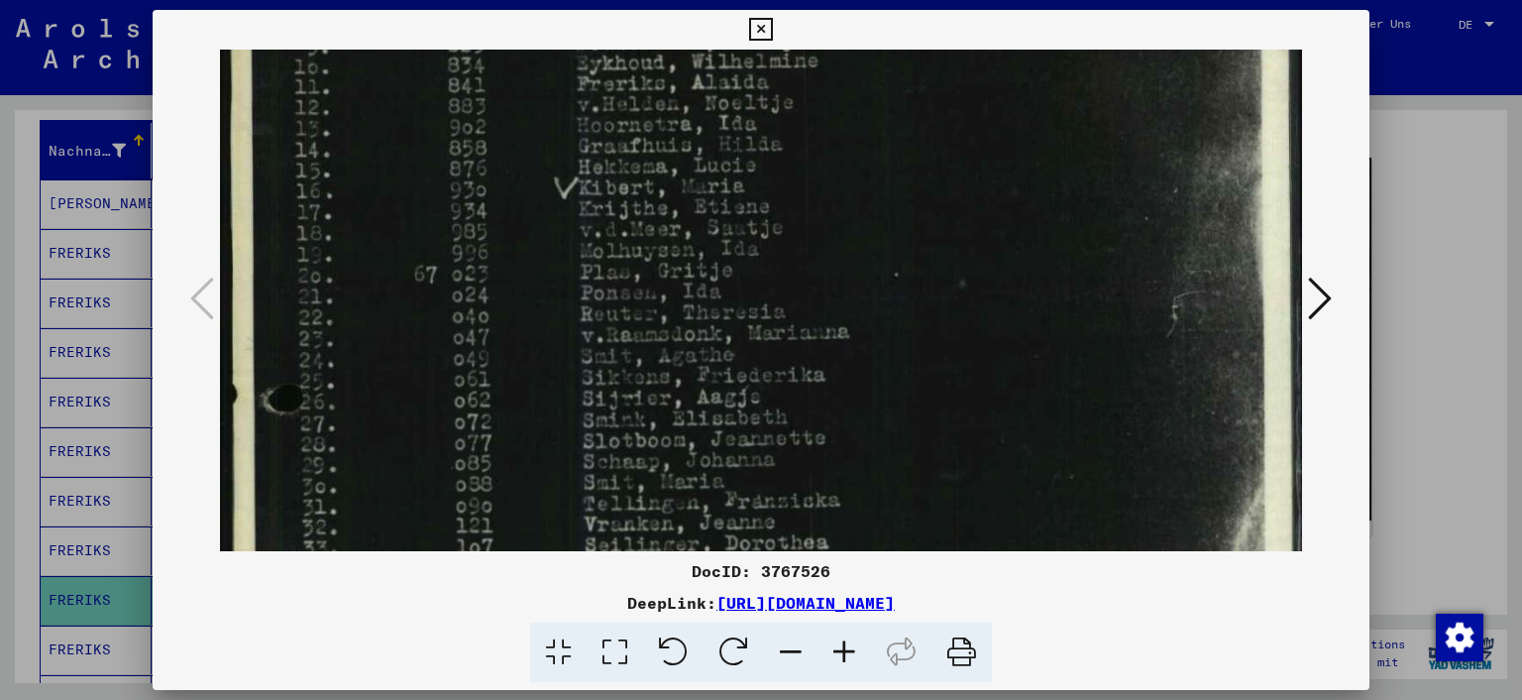
scroll to position [618, 0]
drag, startPoint x: 947, startPoint y: 224, endPoint x: 948, endPoint y: 340, distance: 116.0
click at [948, 340] on img at bounding box center [761, 195] width 1083 height 1528
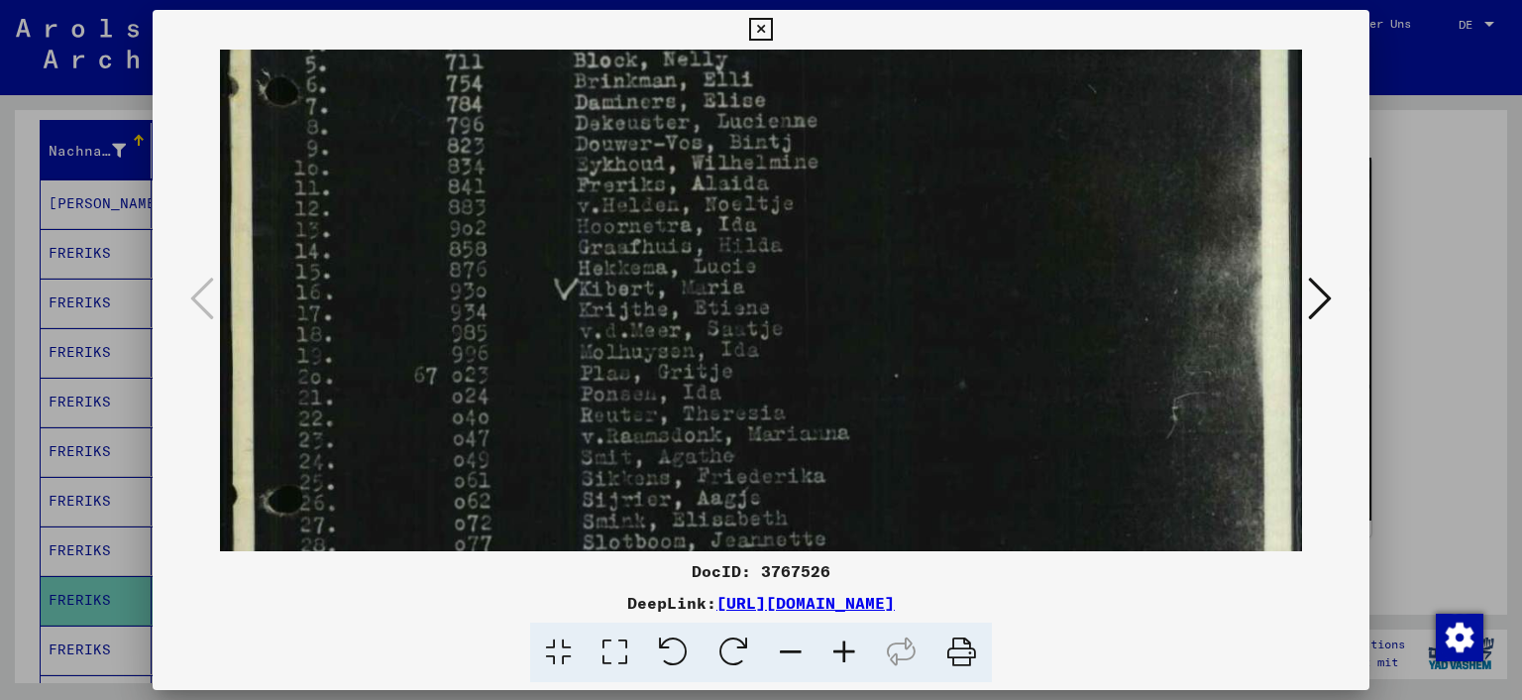
drag, startPoint x: 949, startPoint y: 237, endPoint x: 960, endPoint y: 340, distance: 103.8
click at [960, 340] on img at bounding box center [761, 294] width 1083 height 1528
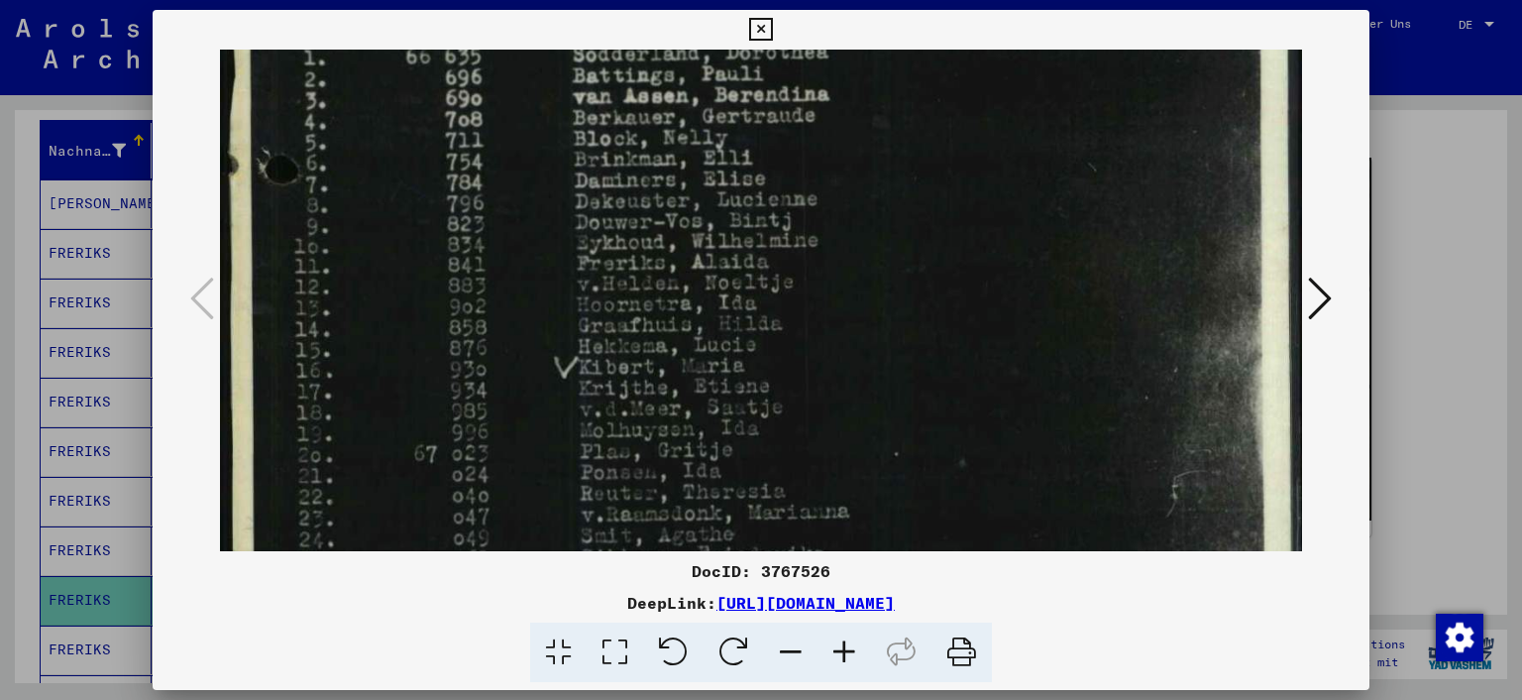
scroll to position [440, 0]
drag, startPoint x: 956, startPoint y: 216, endPoint x: 959, endPoint y: 299, distance: 83.3
click at [959, 299] on img at bounding box center [761, 373] width 1083 height 1528
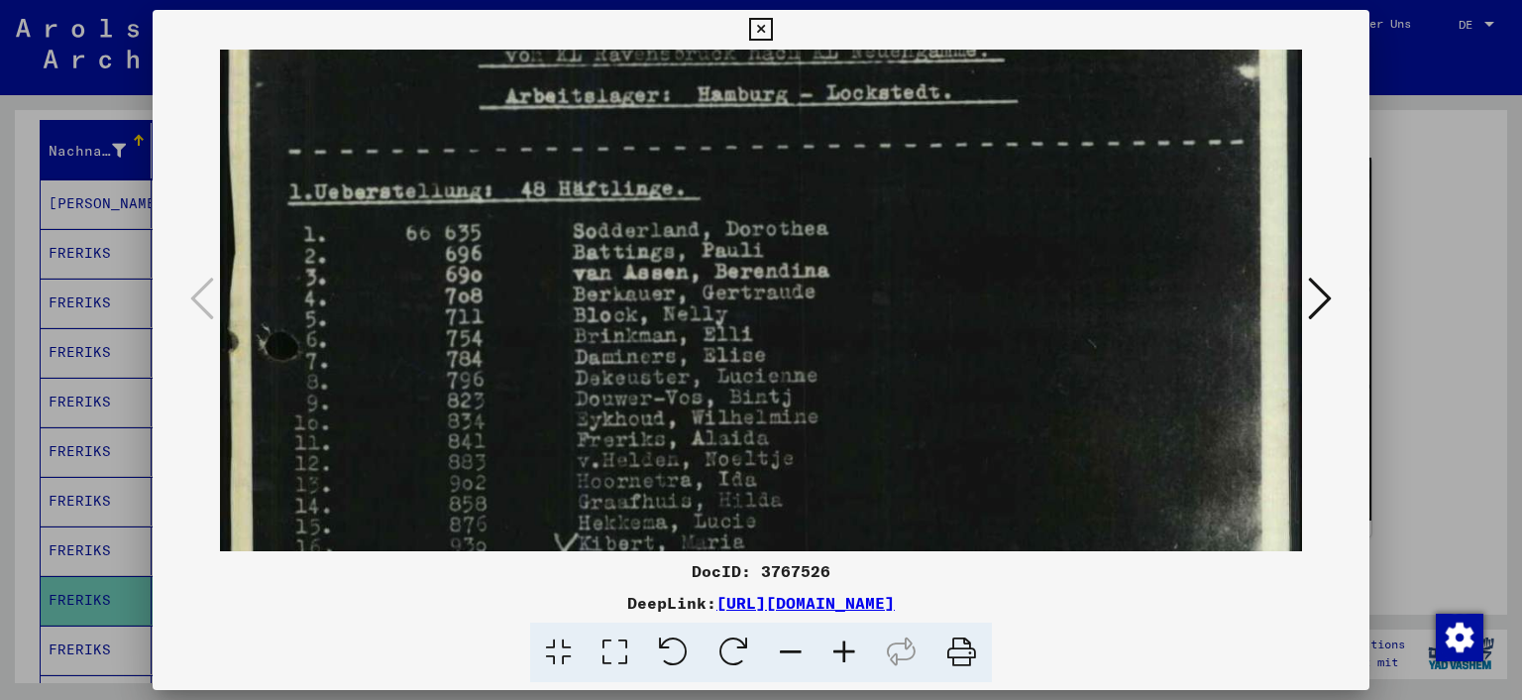
drag, startPoint x: 965, startPoint y: 153, endPoint x: 987, endPoint y: 342, distance: 190.6
click at [987, 342] on img at bounding box center [761, 549] width 1083 height 1528
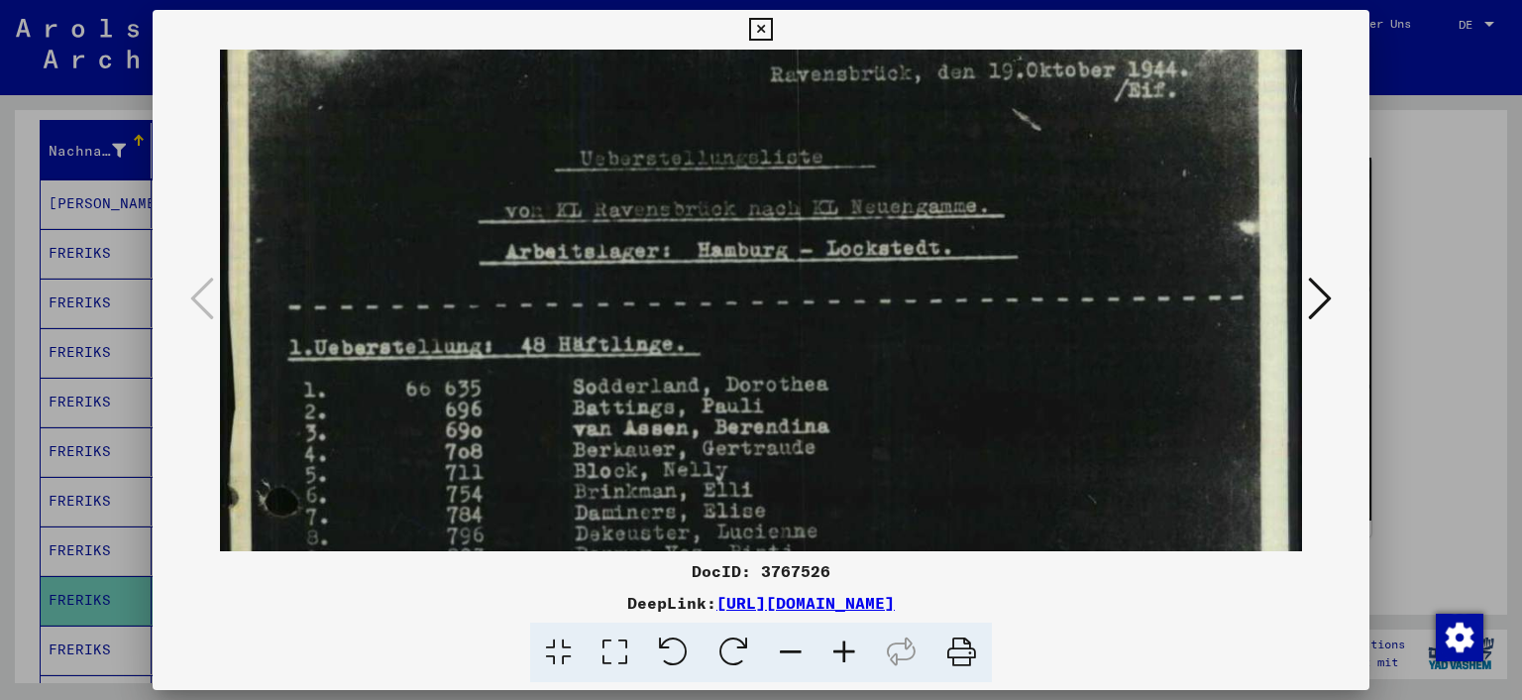
scroll to position [82, 0]
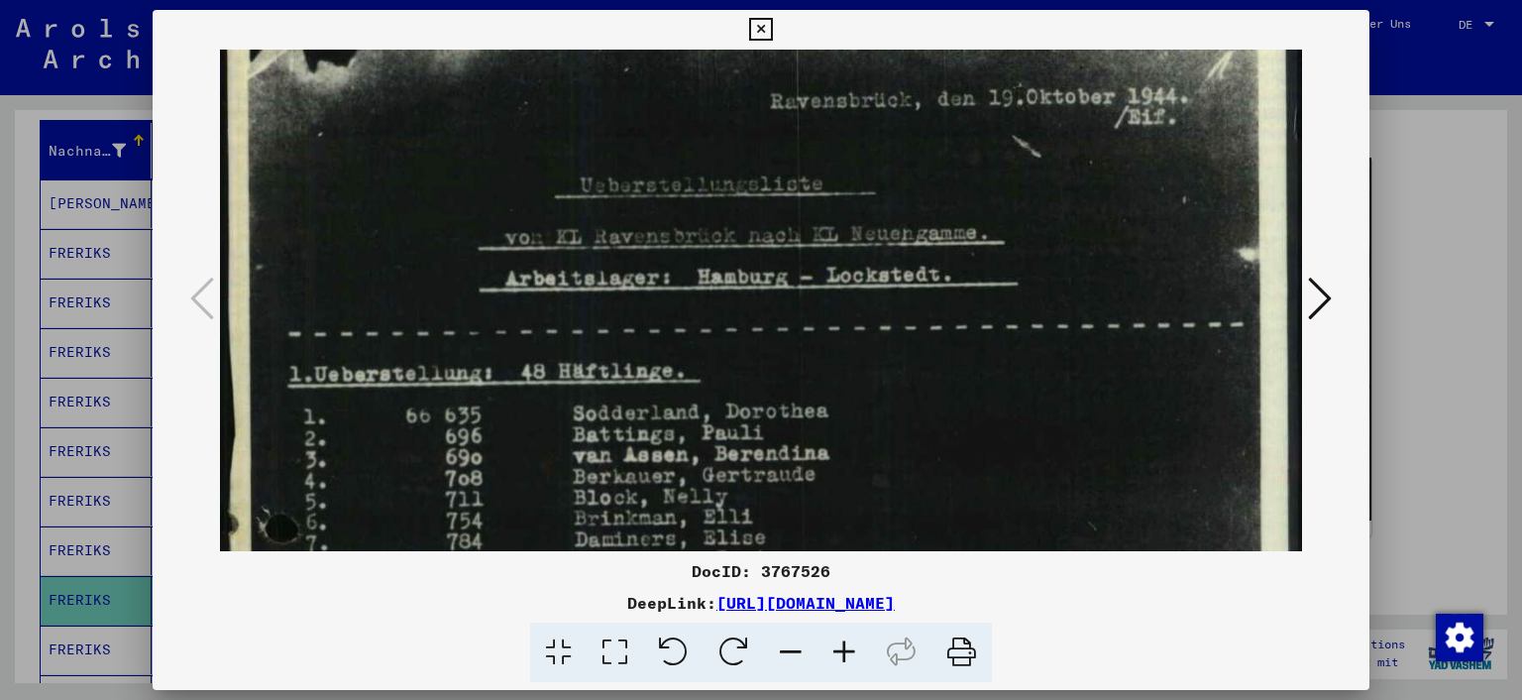
drag, startPoint x: 963, startPoint y: 188, endPoint x: 951, endPoint y: 364, distance: 175.8
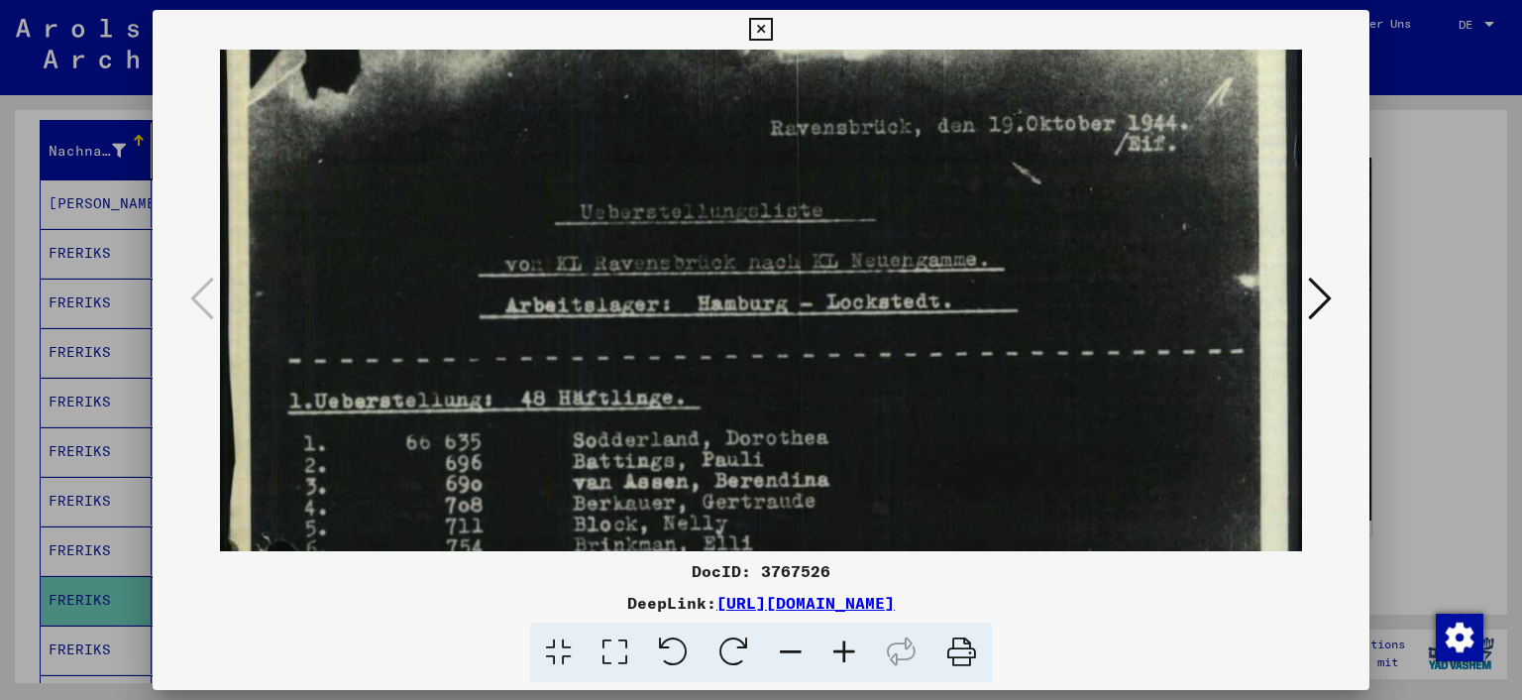
scroll to position [56, 0]
drag, startPoint x: 979, startPoint y: 250, endPoint x: 978, endPoint y: 280, distance: 29.8
click at [1320, 300] on icon at bounding box center [1320, 299] width 24 height 48
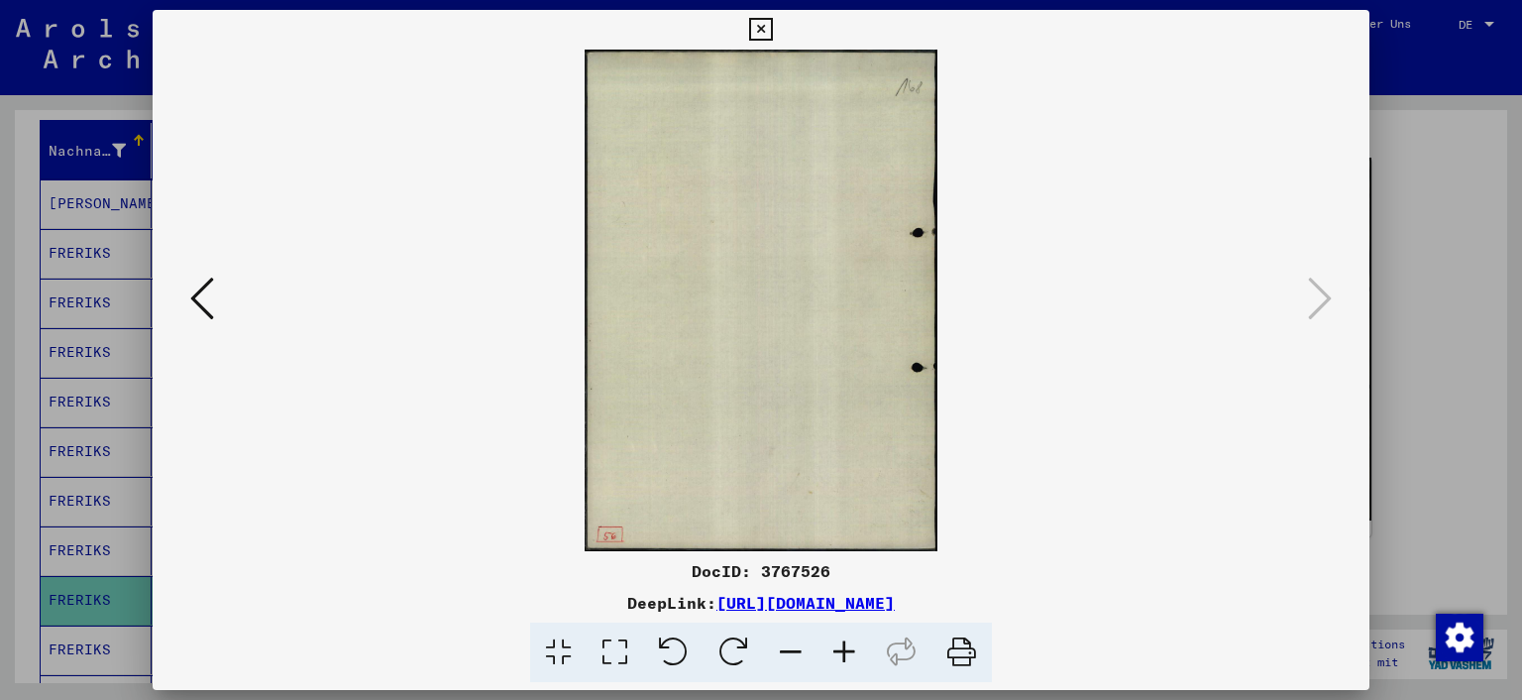
click at [764, 19] on icon at bounding box center [760, 30] width 23 height 24
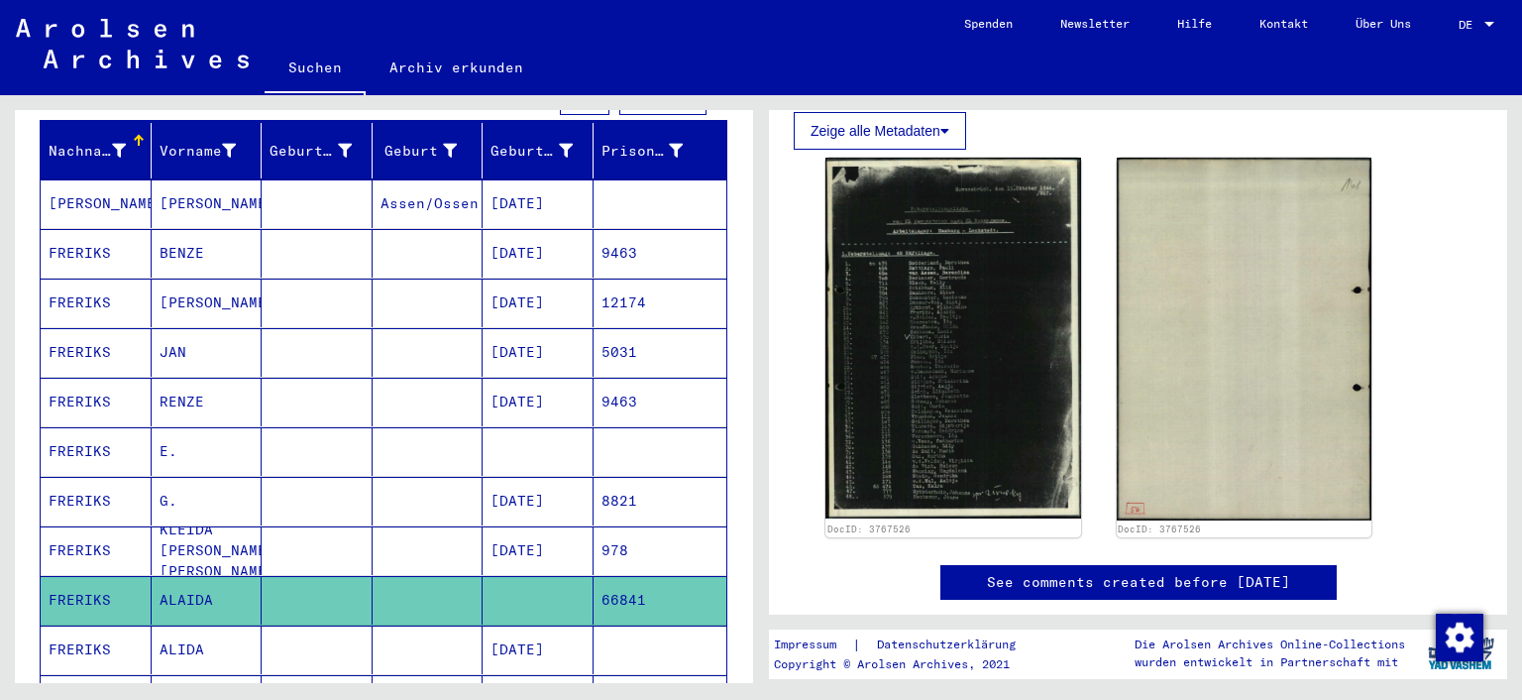
click at [107, 621] on button at bounding box center [82, 620] width 63 height 63
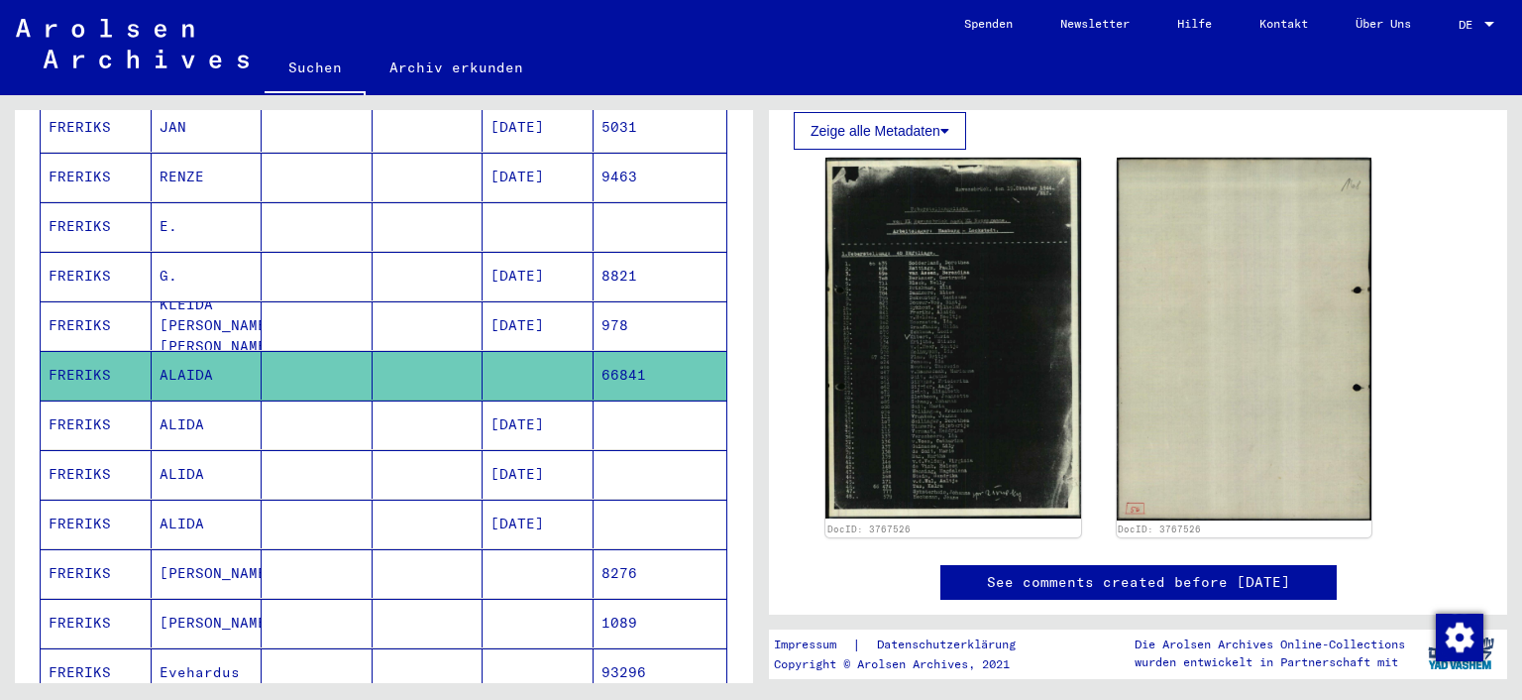
scroll to position [531, 0]
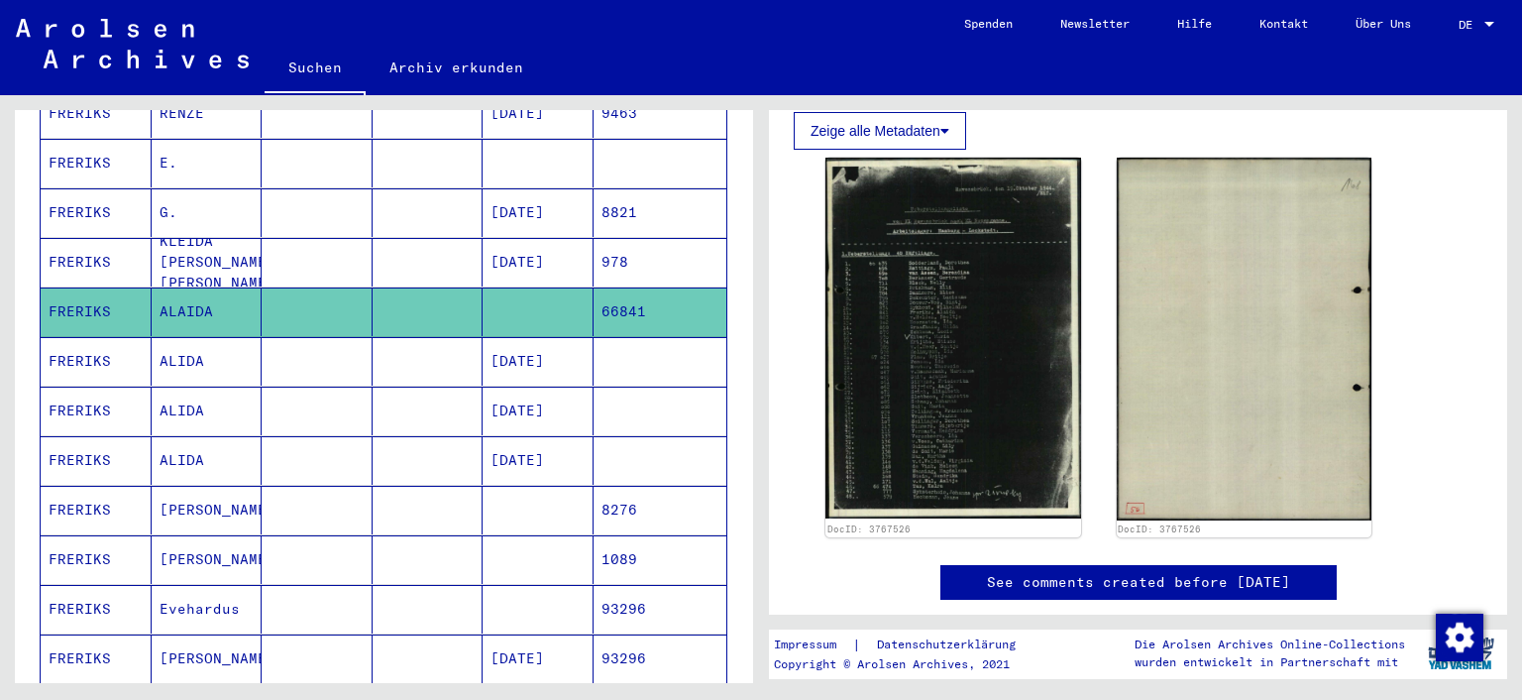
click at [72, 341] on mat-cell "FRERIKS" at bounding box center [96, 361] width 111 height 49
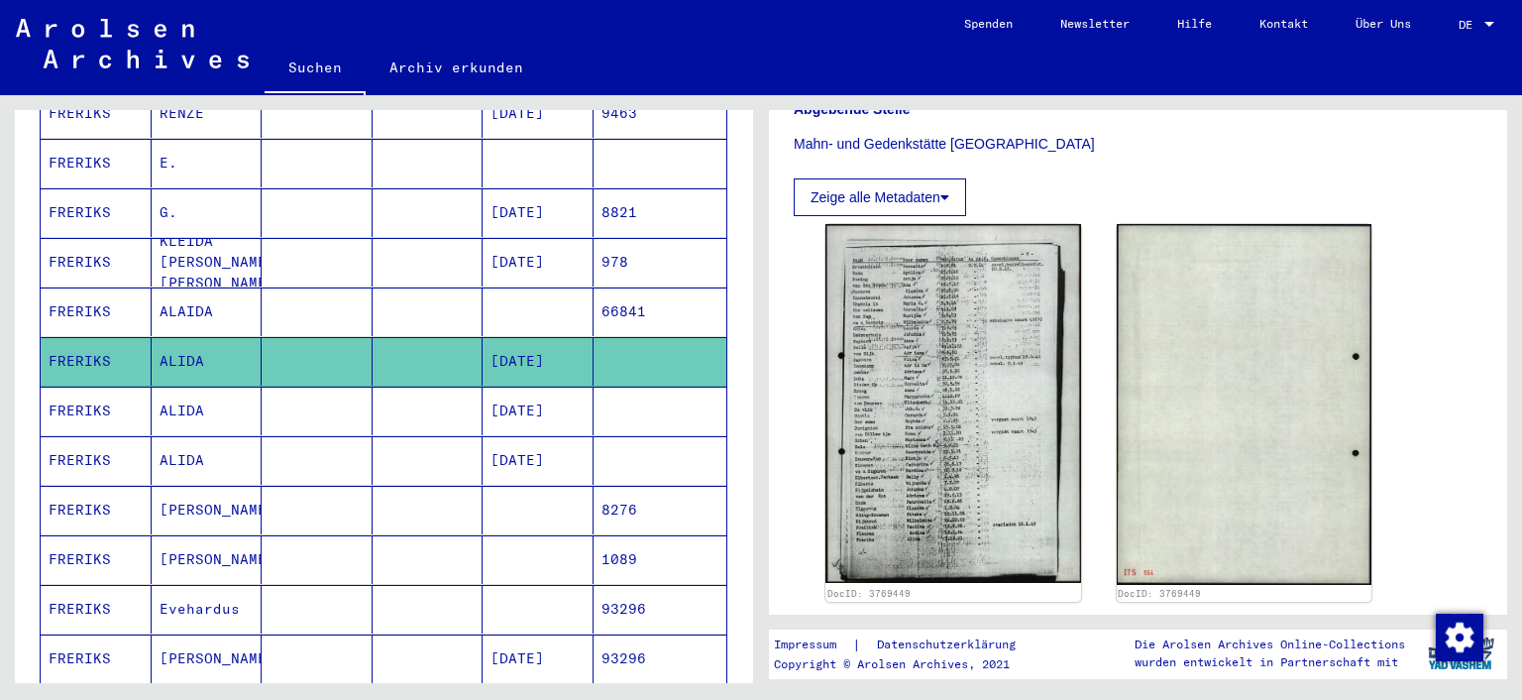
scroll to position [595, 0]
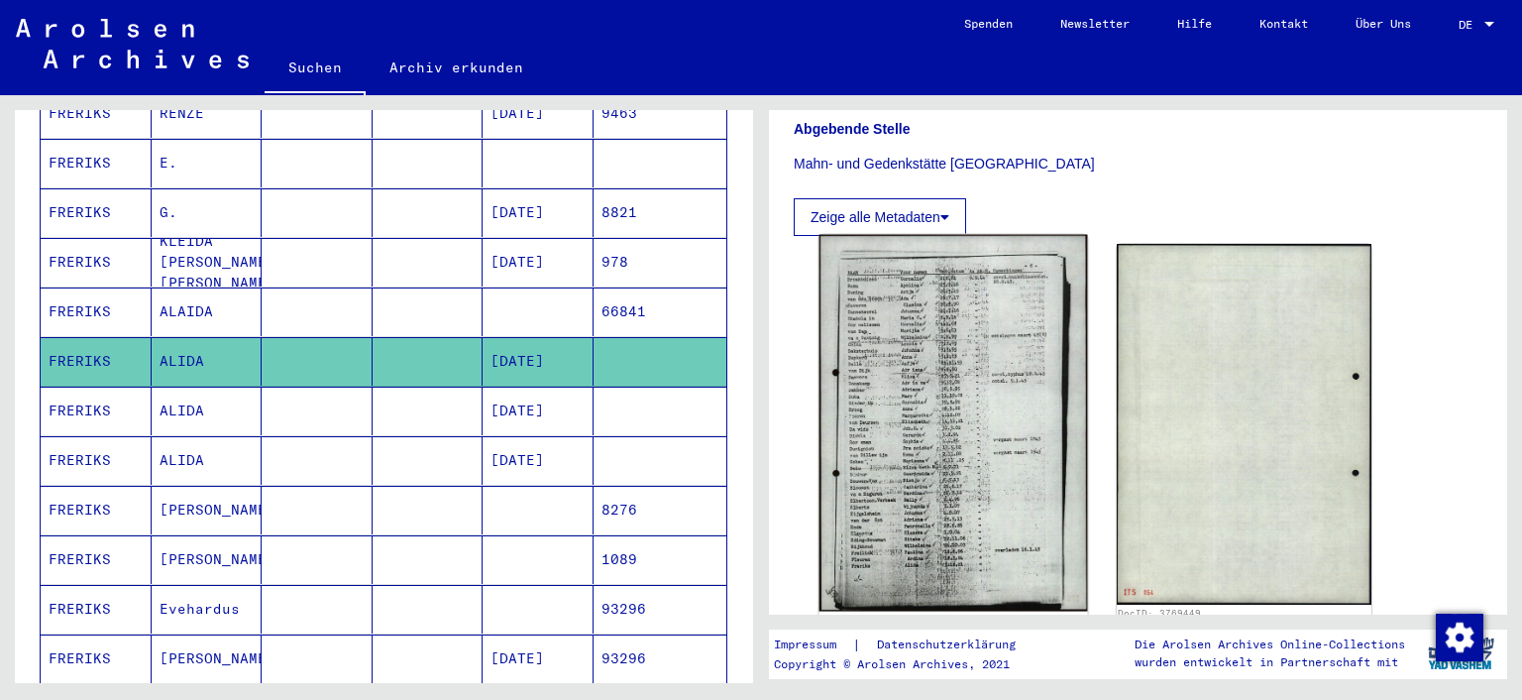
click at [924, 418] on img at bounding box center [954, 423] width 268 height 377
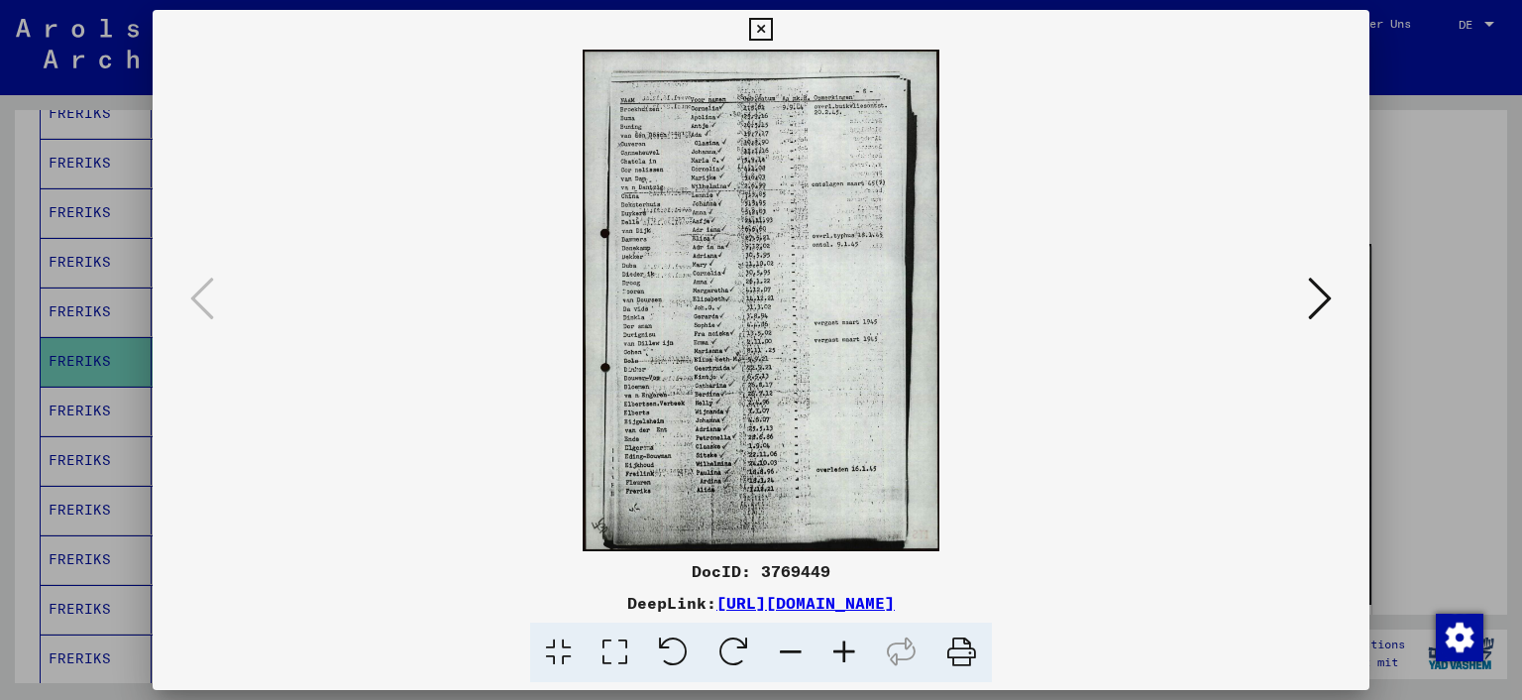
click at [619, 651] on icon at bounding box center [615, 652] width 56 height 60
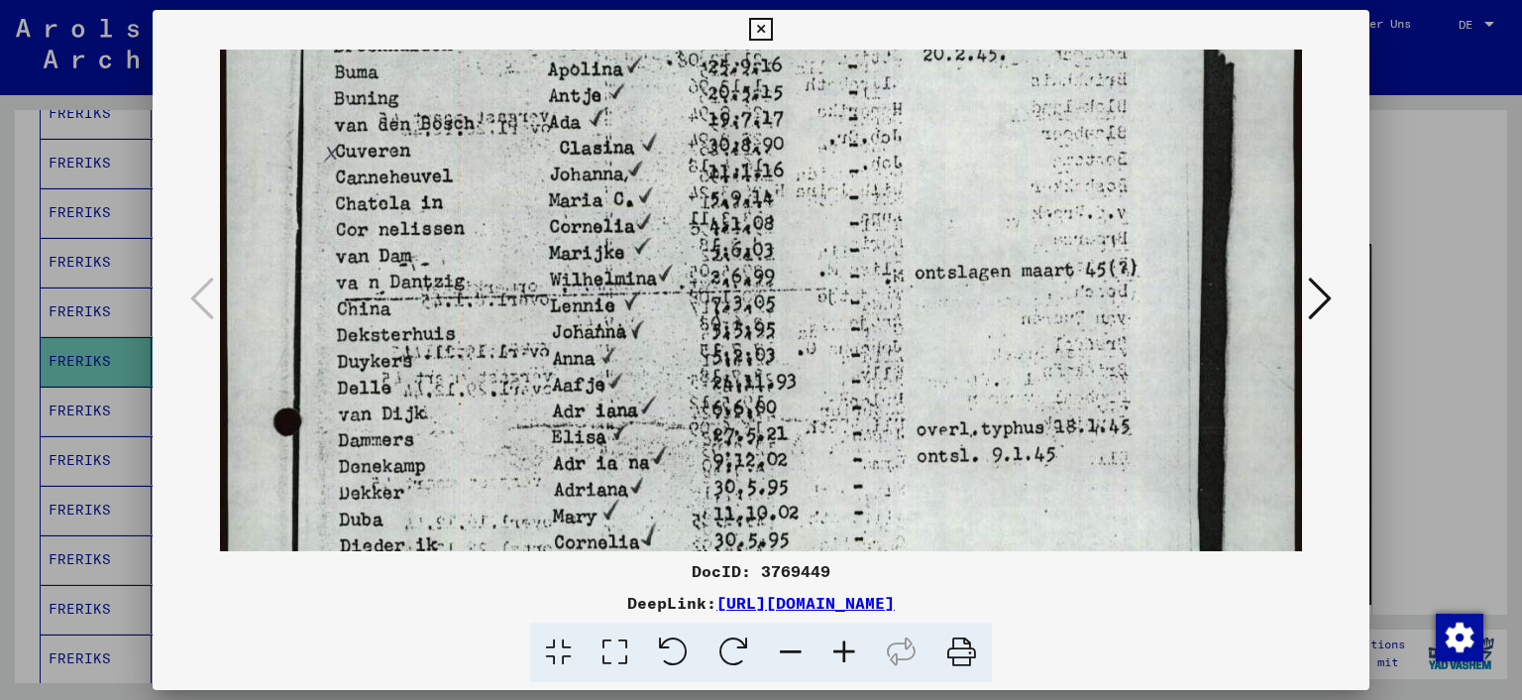
scroll to position [193, 0]
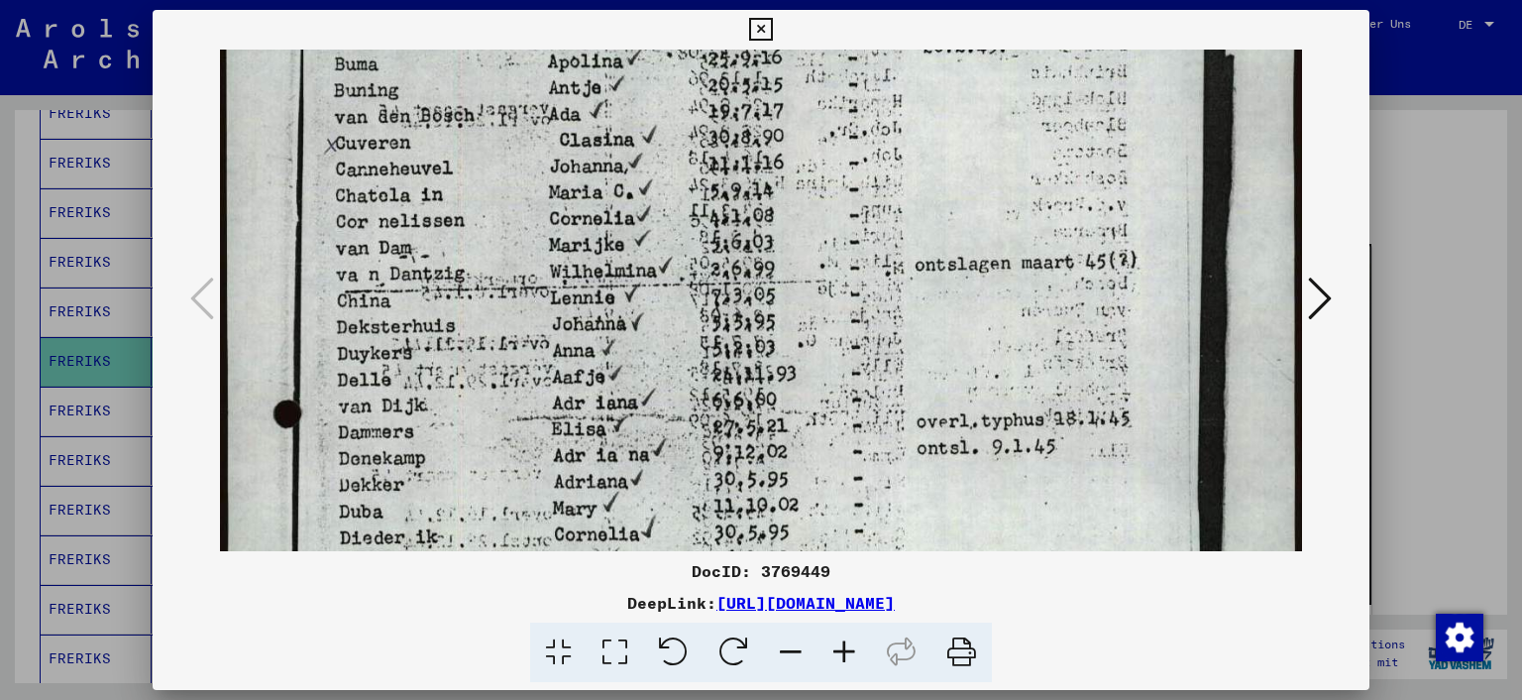
drag, startPoint x: 575, startPoint y: 423, endPoint x: 600, endPoint y: 238, distance: 187.0
click at [600, 238] on img at bounding box center [761, 616] width 1083 height 1521
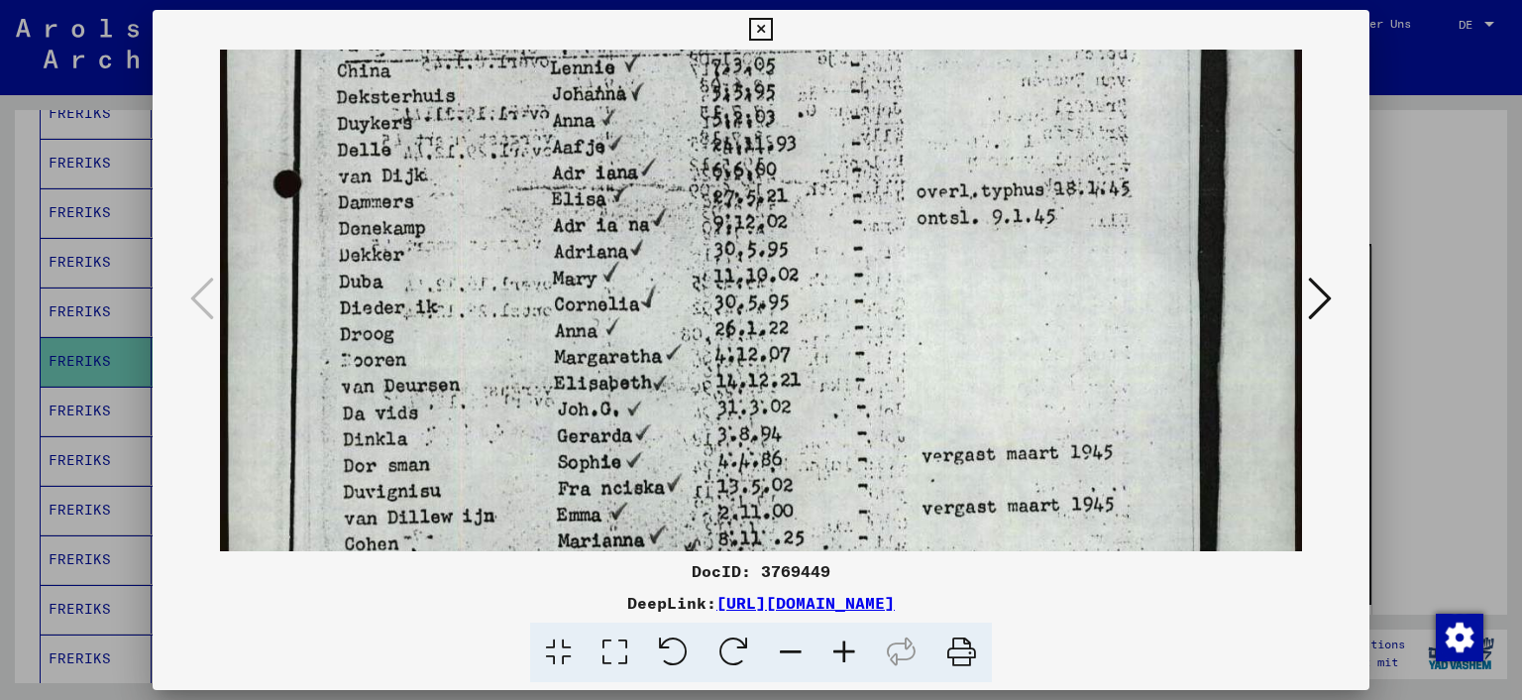
scroll to position [428, 0]
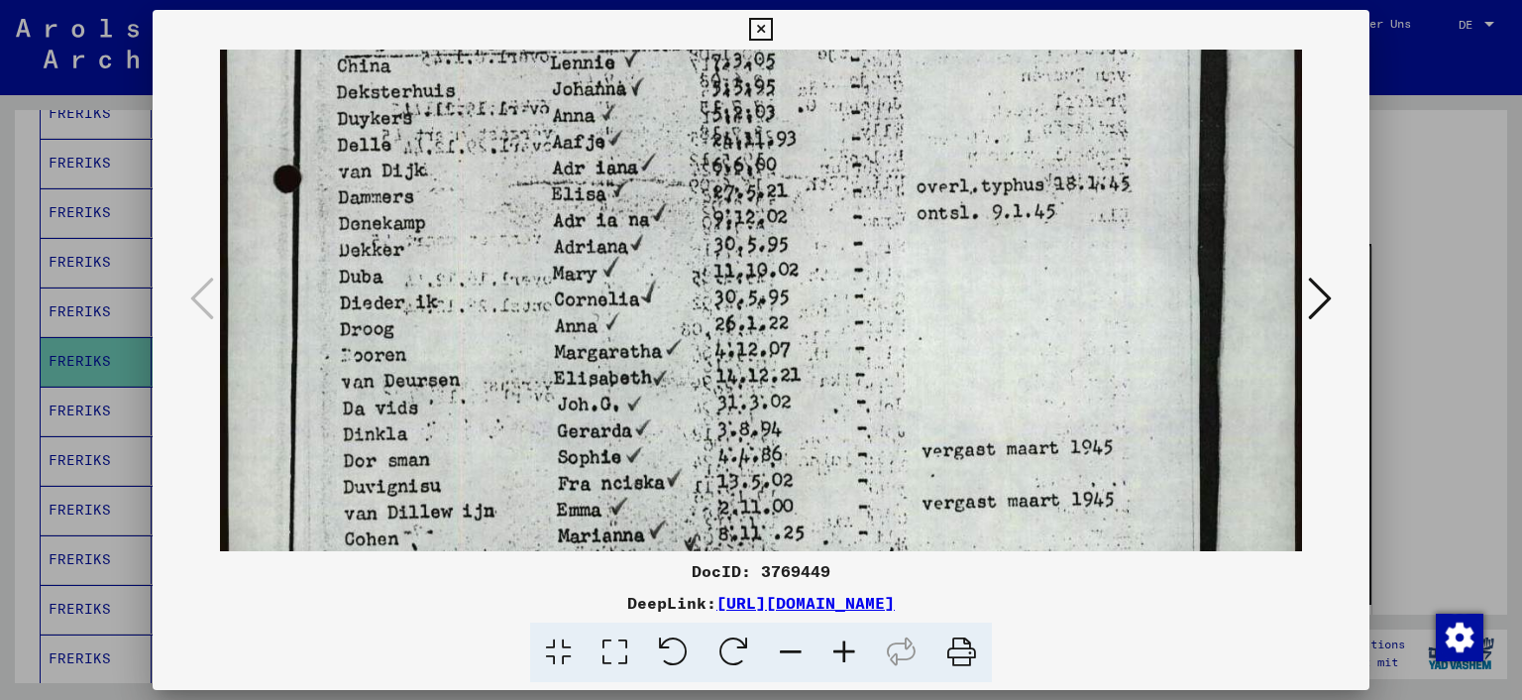
drag, startPoint x: 522, startPoint y: 421, endPoint x: 562, endPoint y: 191, distance: 233.3
click at [562, 191] on img at bounding box center [761, 381] width 1083 height 1521
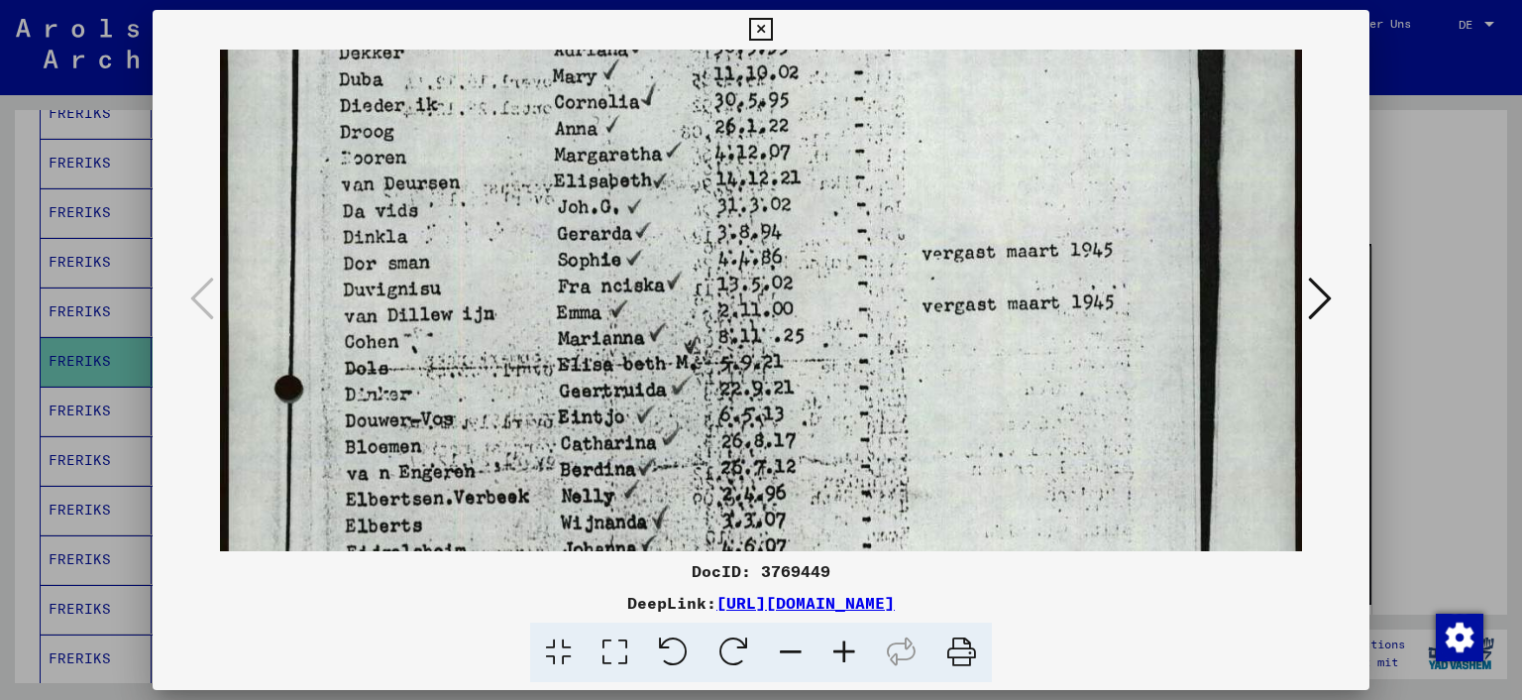
scroll to position [630, 0]
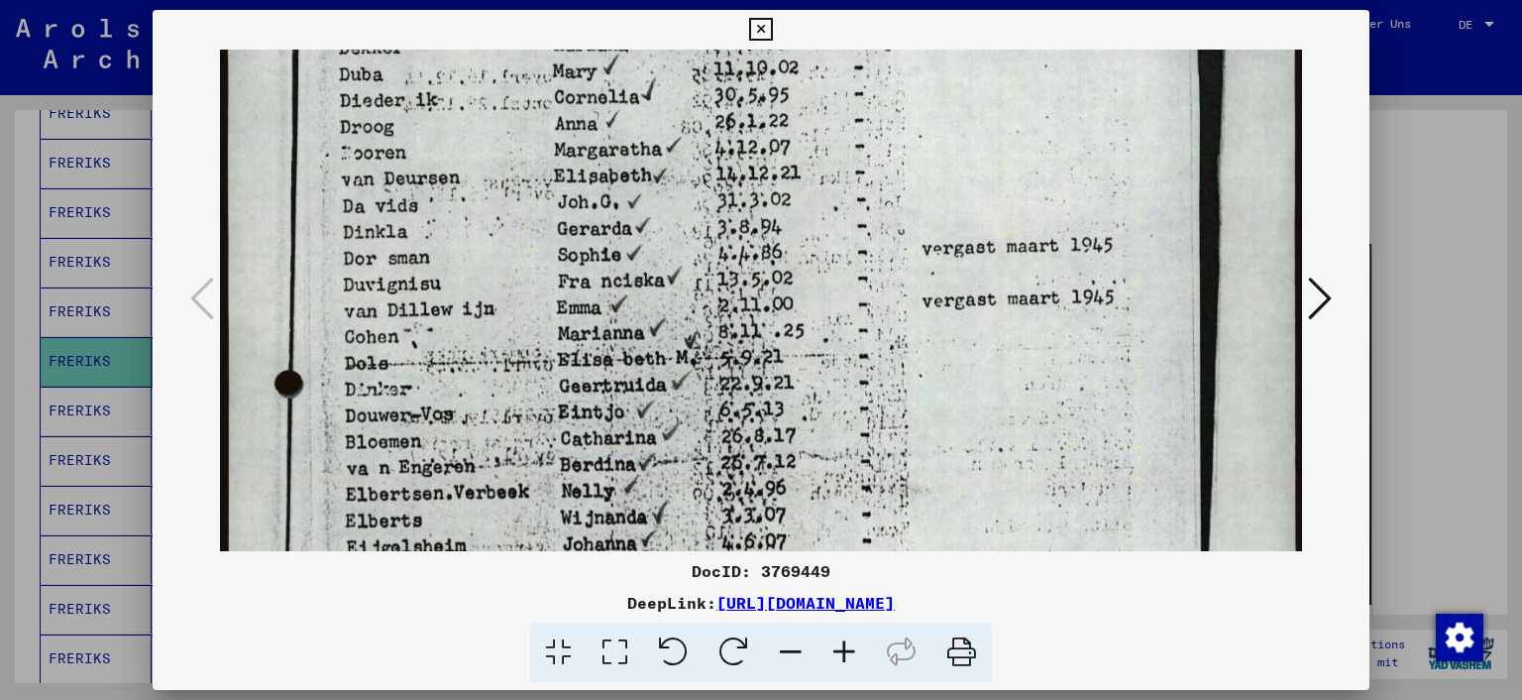
drag, startPoint x: 490, startPoint y: 419, endPoint x: 536, endPoint y: 227, distance: 197.8
click at [536, 227] on img at bounding box center [761, 179] width 1083 height 1521
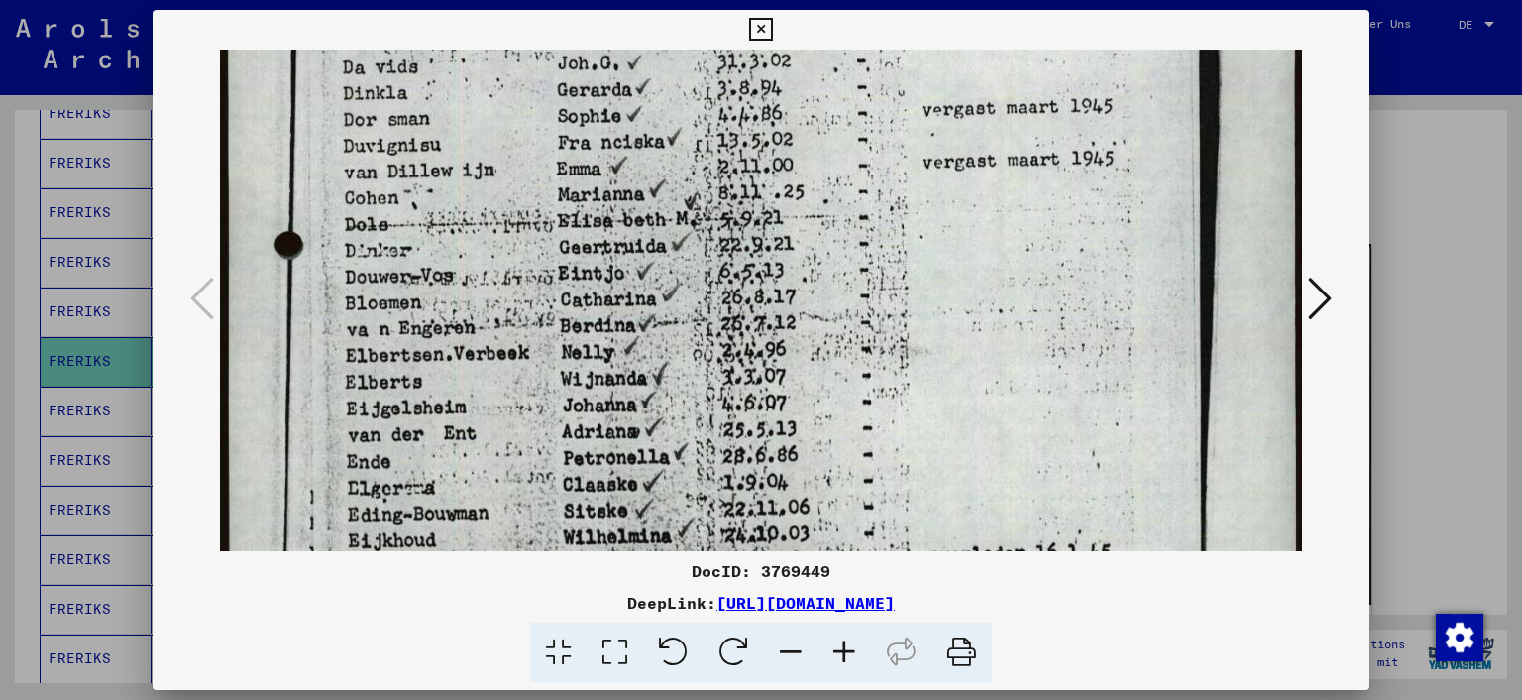
scroll to position [772, 0]
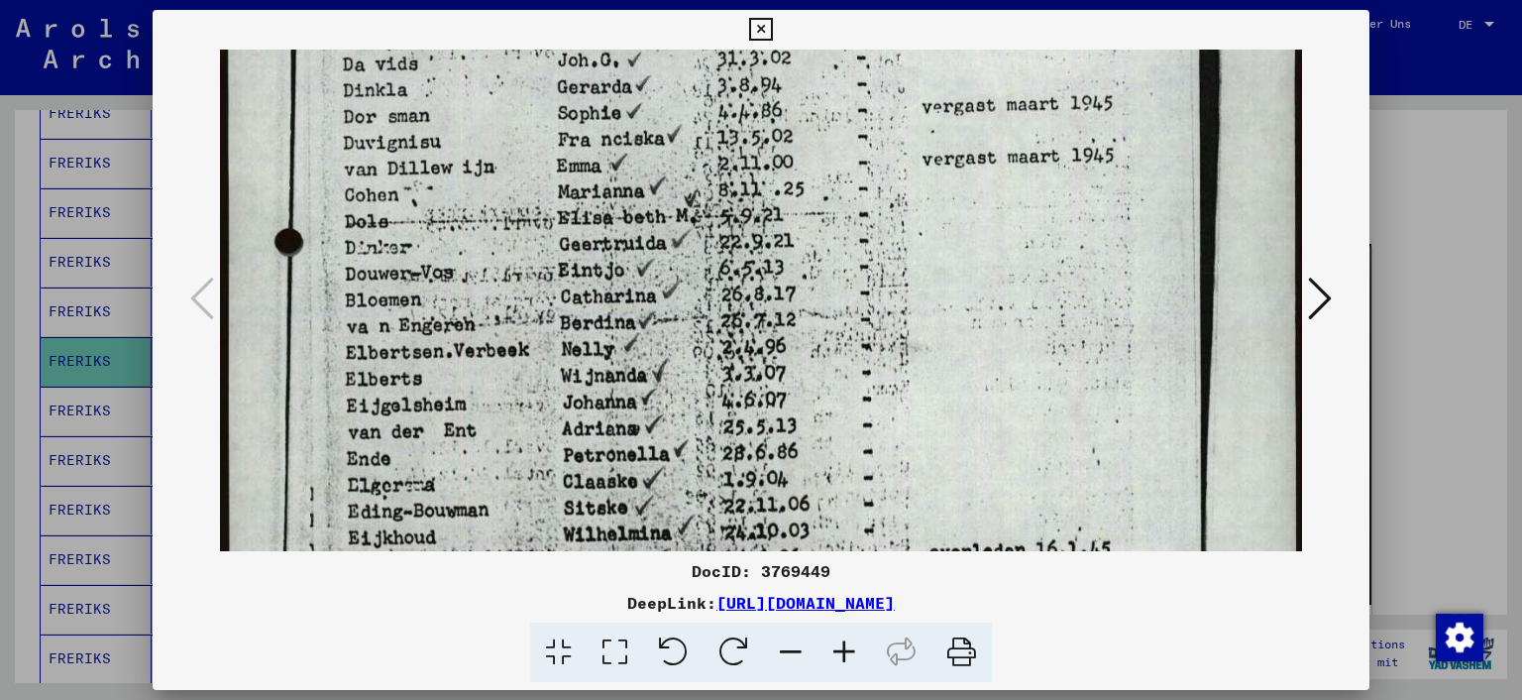
drag, startPoint x: 501, startPoint y: 416, endPoint x: 522, endPoint y: 278, distance: 140.5
click at [522, 278] on img at bounding box center [761, 37] width 1083 height 1521
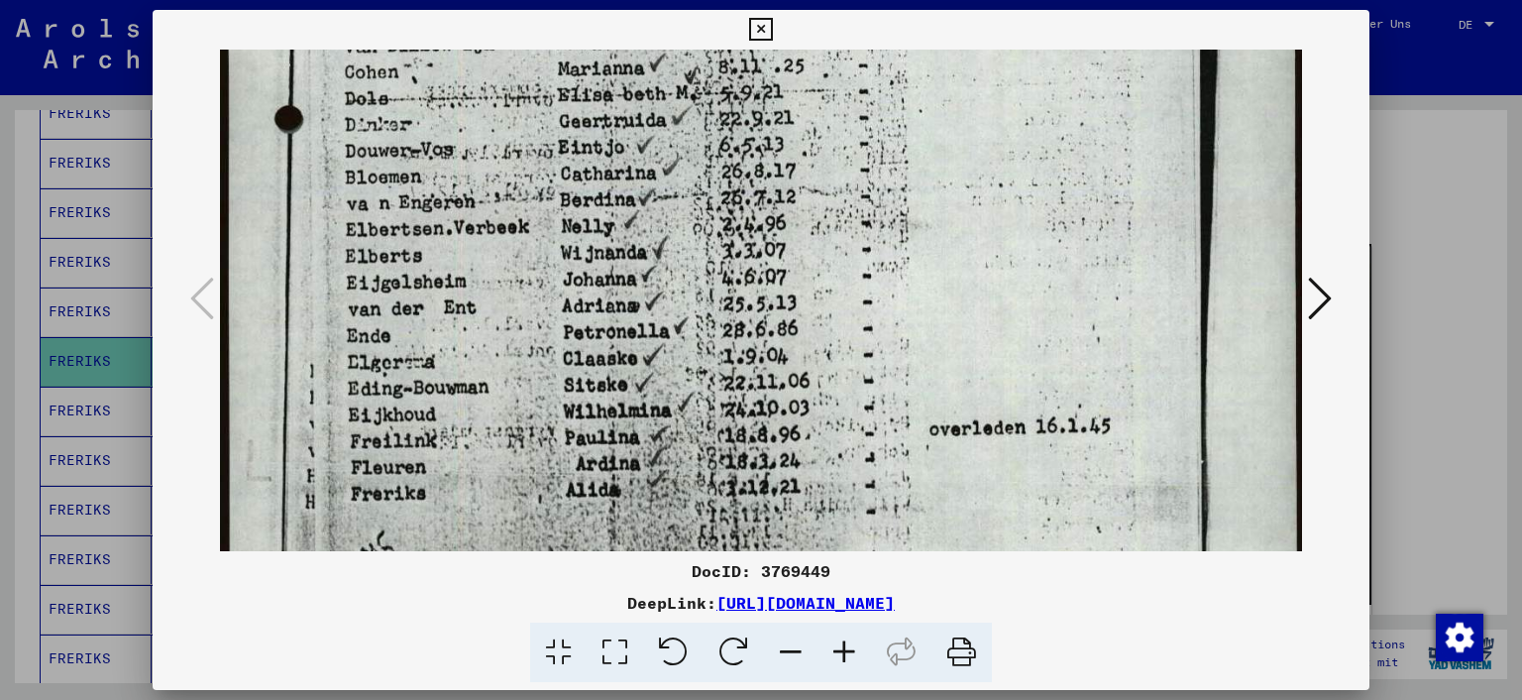
scroll to position [818, 0]
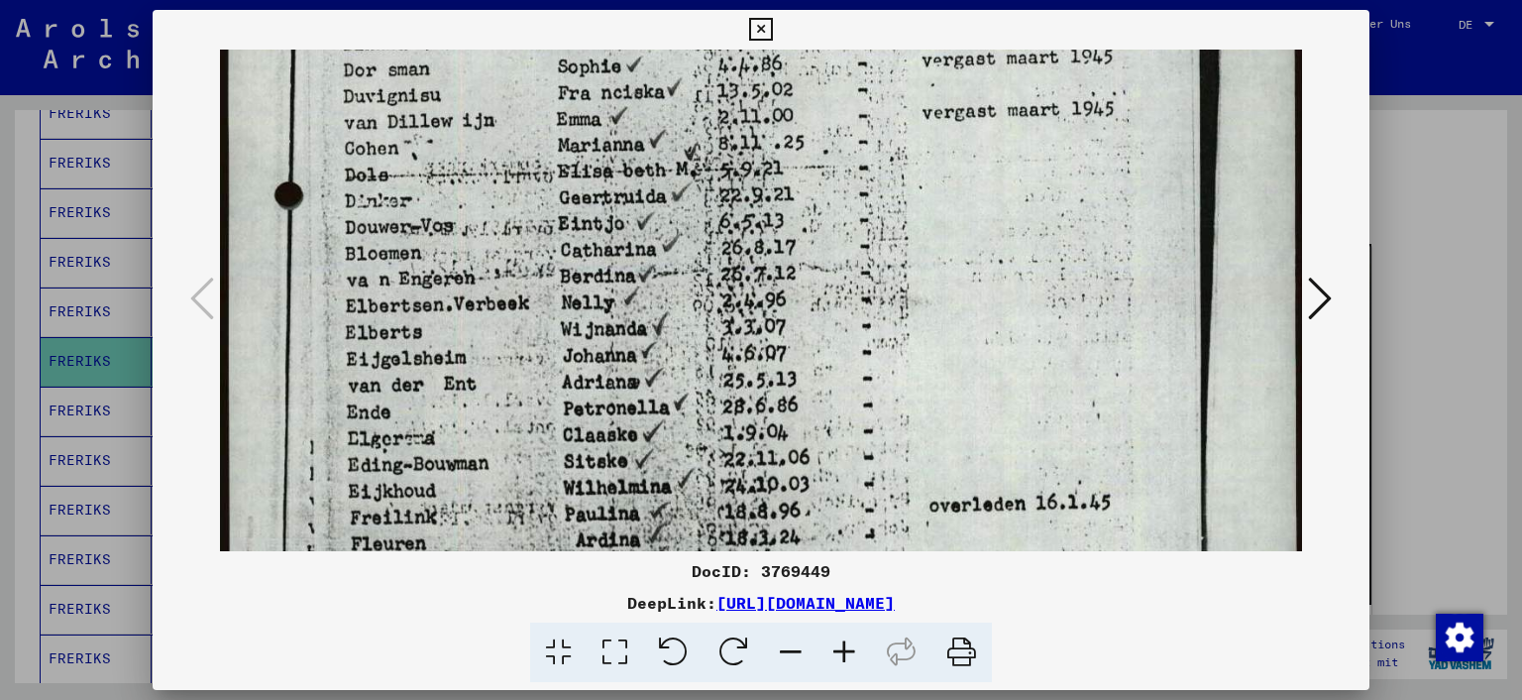
drag, startPoint x: 497, startPoint y: 404, endPoint x: 515, endPoint y: 370, distance: 39.5
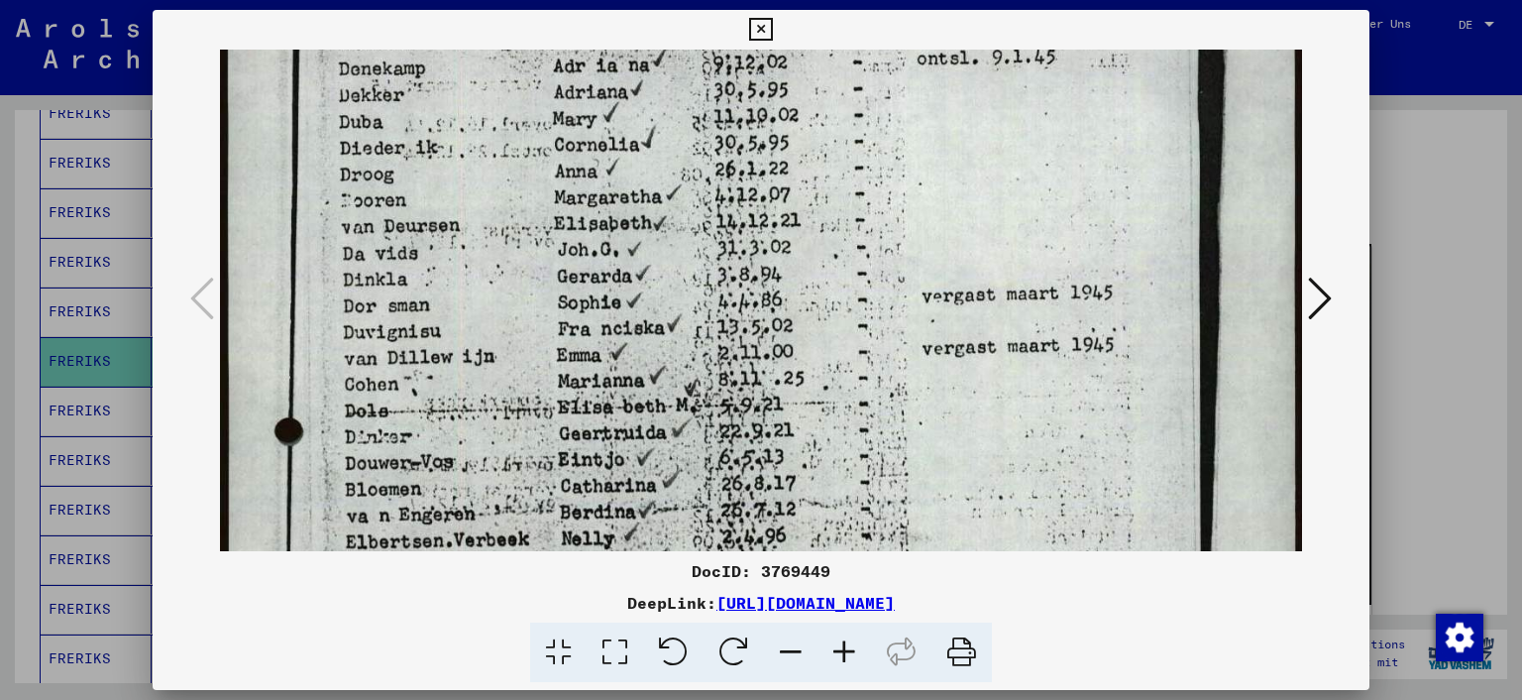
drag, startPoint x: 887, startPoint y: 98, endPoint x: 882, endPoint y: 336, distance: 237.9
click at [882, 336] on img at bounding box center [761, 227] width 1083 height 1521
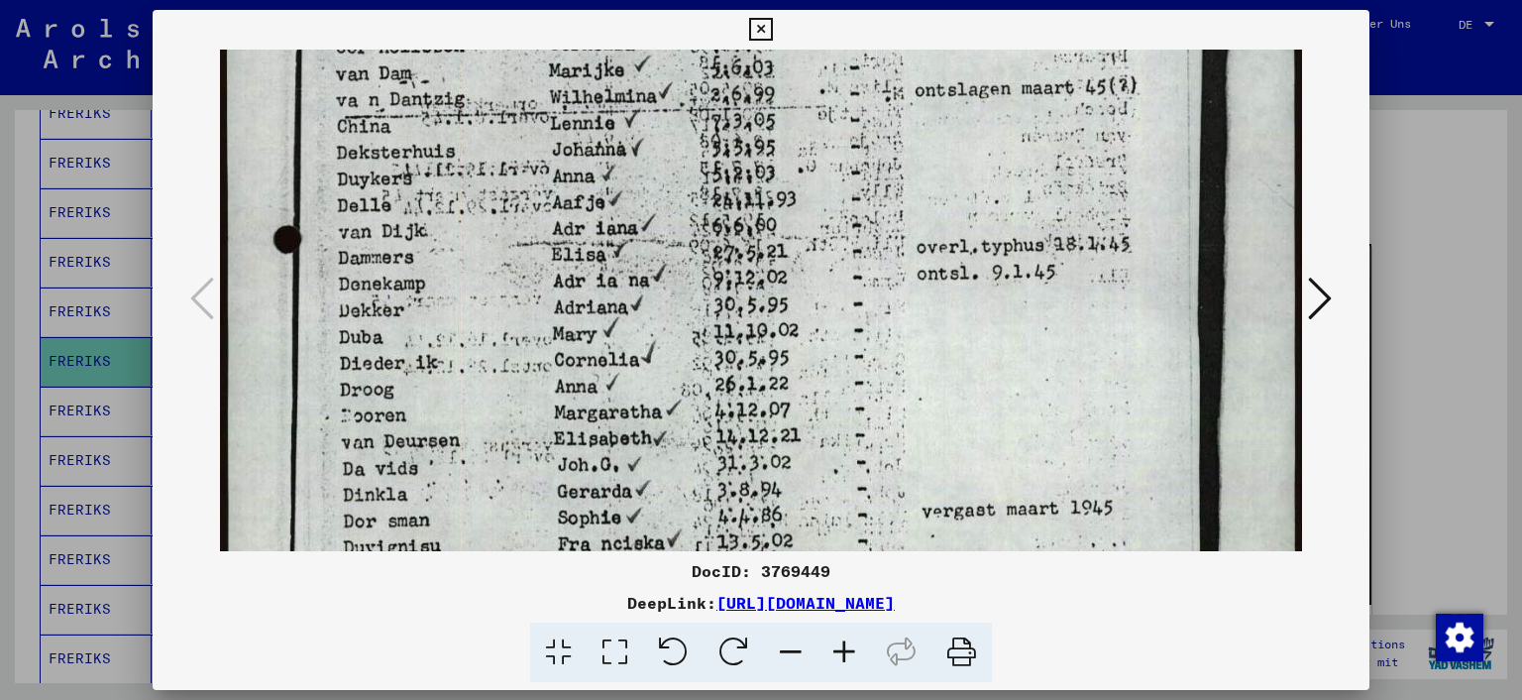
scroll to position [238, 0]
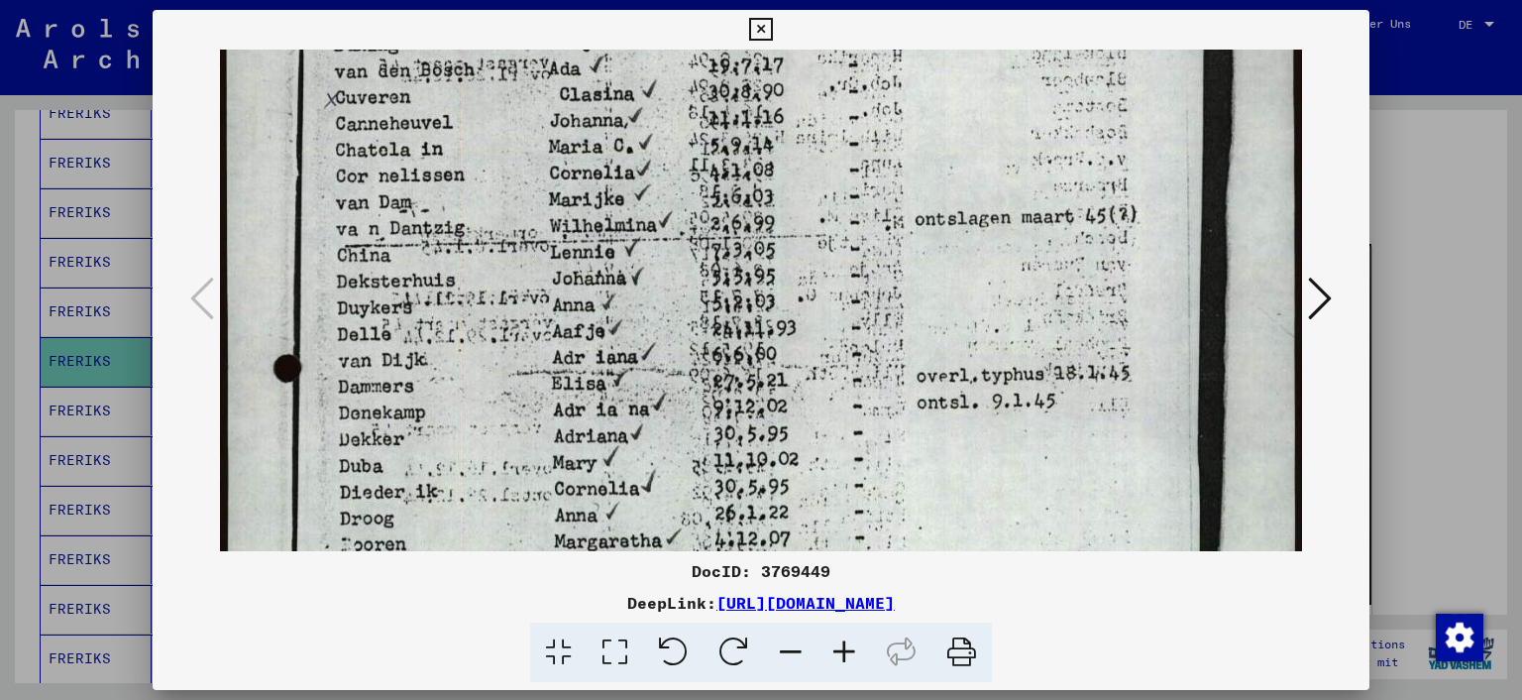
drag, startPoint x: 881, startPoint y: 94, endPoint x: 904, endPoint y: 435, distance: 341.7
click at [901, 439] on img at bounding box center [761, 571] width 1083 height 1521
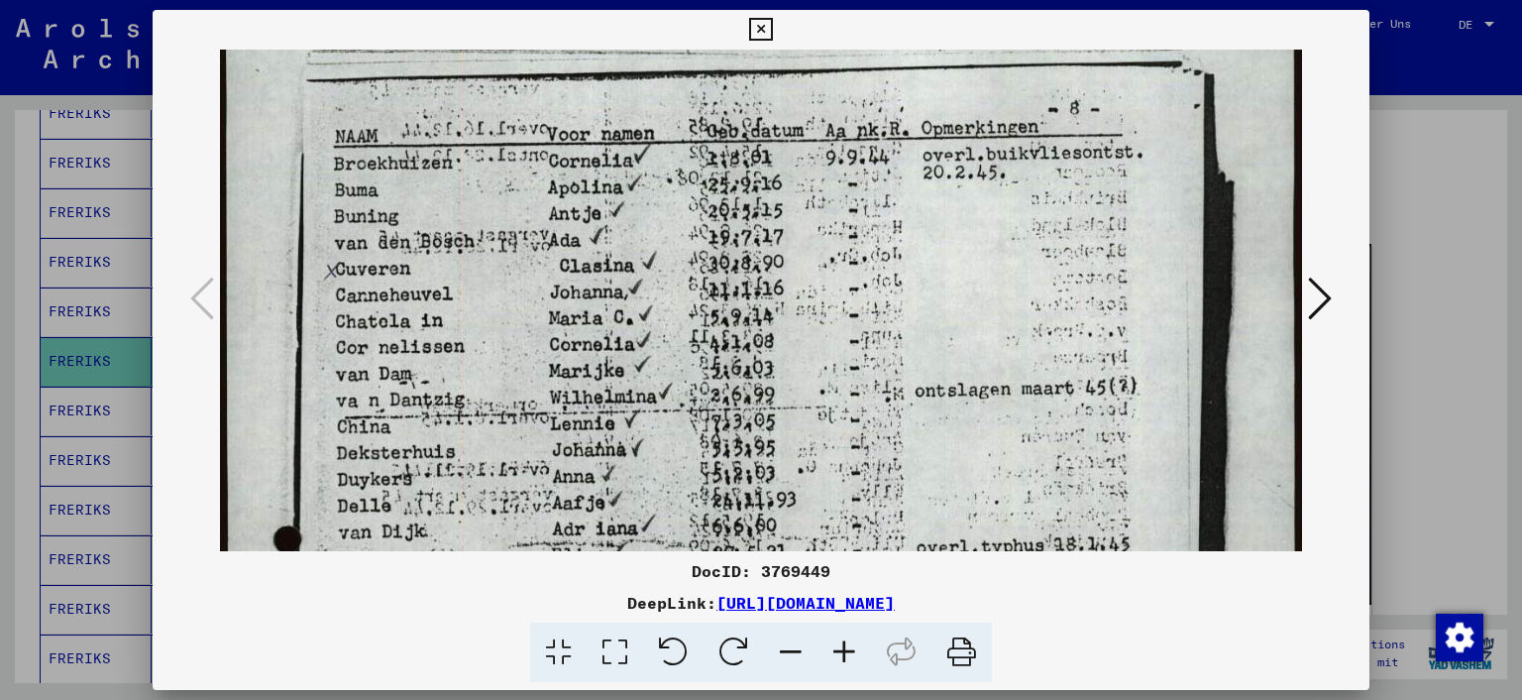
scroll to position [0, 0]
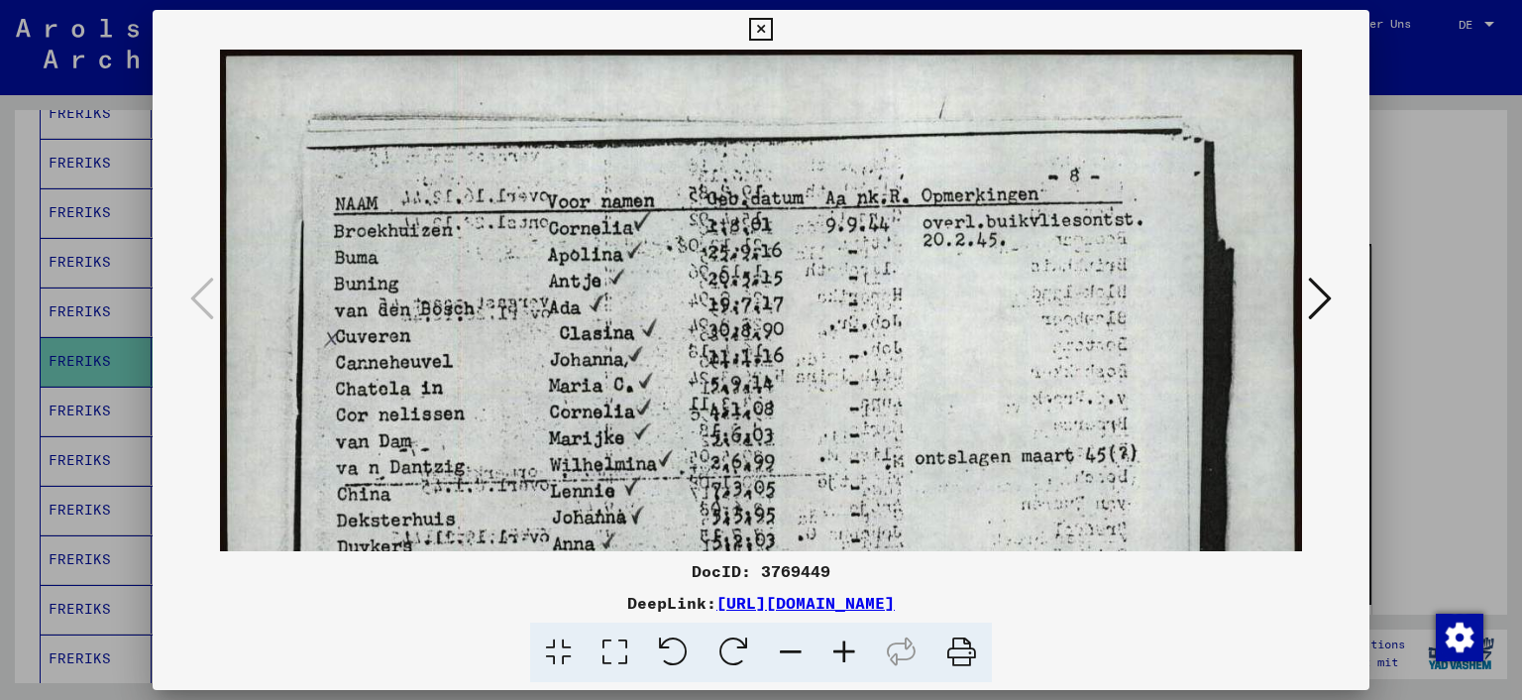
drag, startPoint x: 892, startPoint y: 146, endPoint x: 873, endPoint y: 447, distance: 301.9
click at [764, 28] on icon at bounding box center [760, 30] width 23 height 24
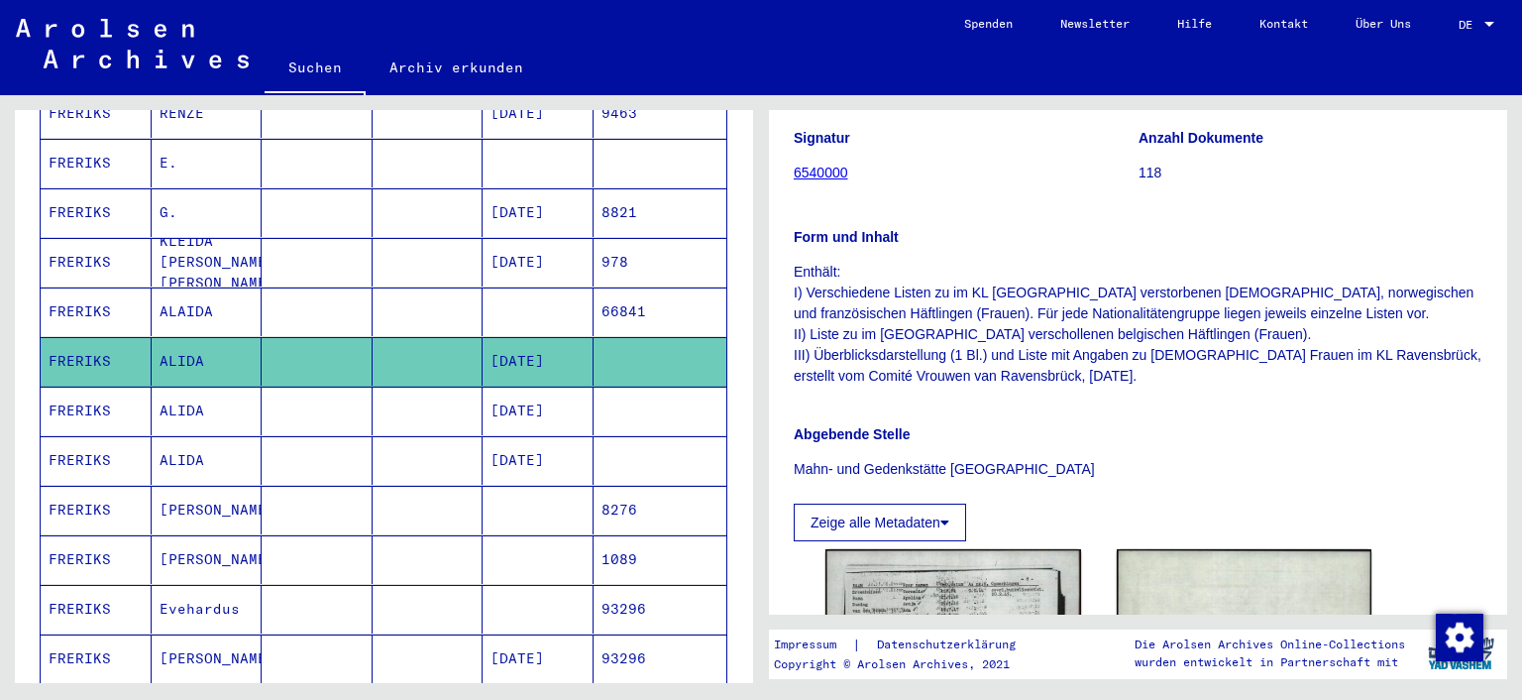
scroll to position [604, 0]
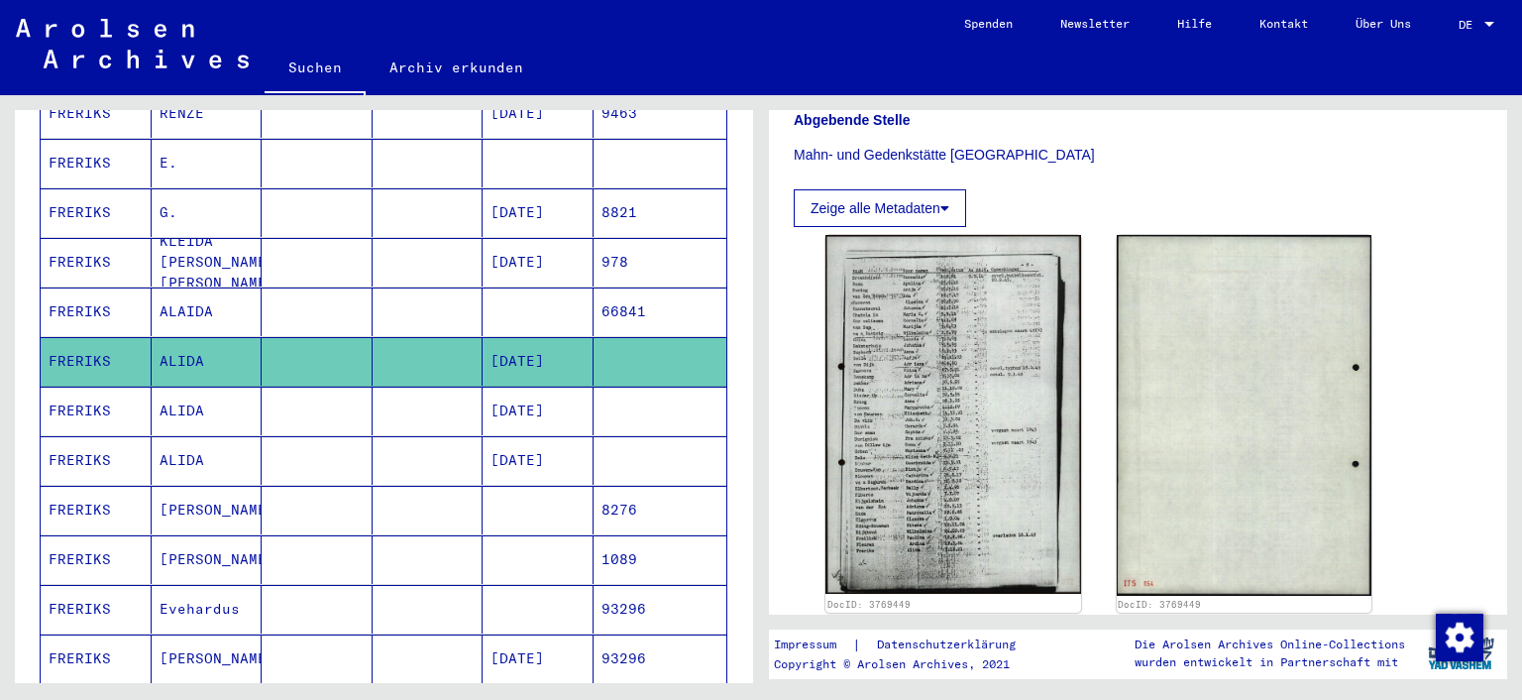
click at [67, 387] on mat-cell "FRERIKS" at bounding box center [96, 411] width 111 height 49
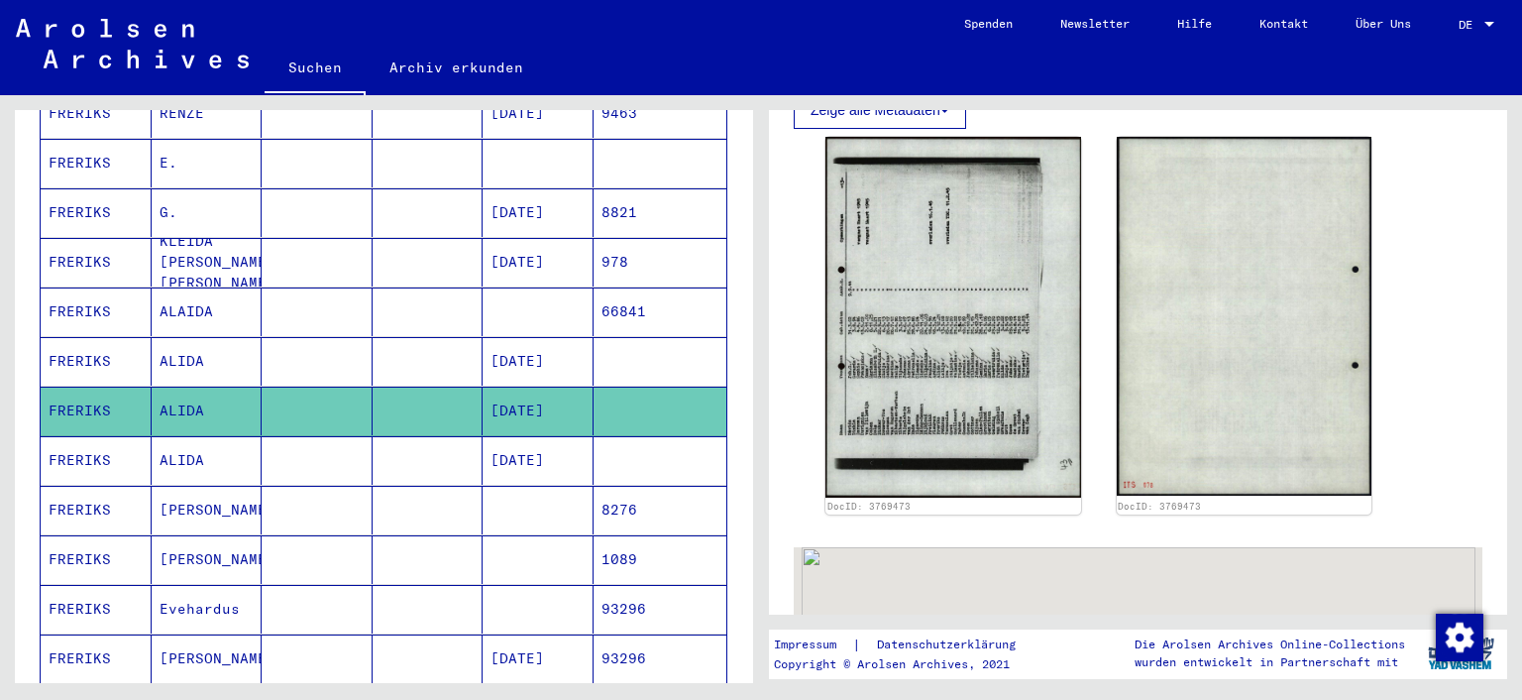
scroll to position [718, 0]
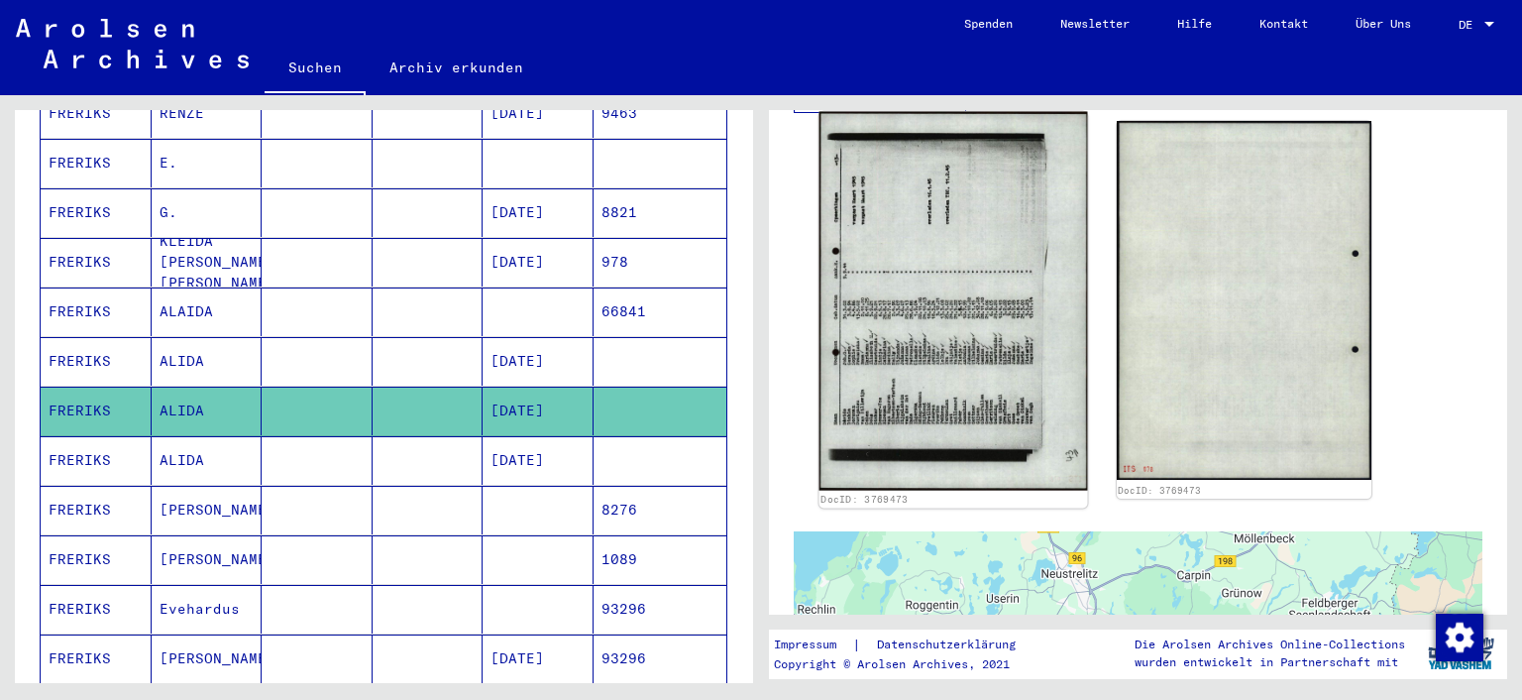
click at [971, 328] on img at bounding box center [954, 301] width 268 height 379
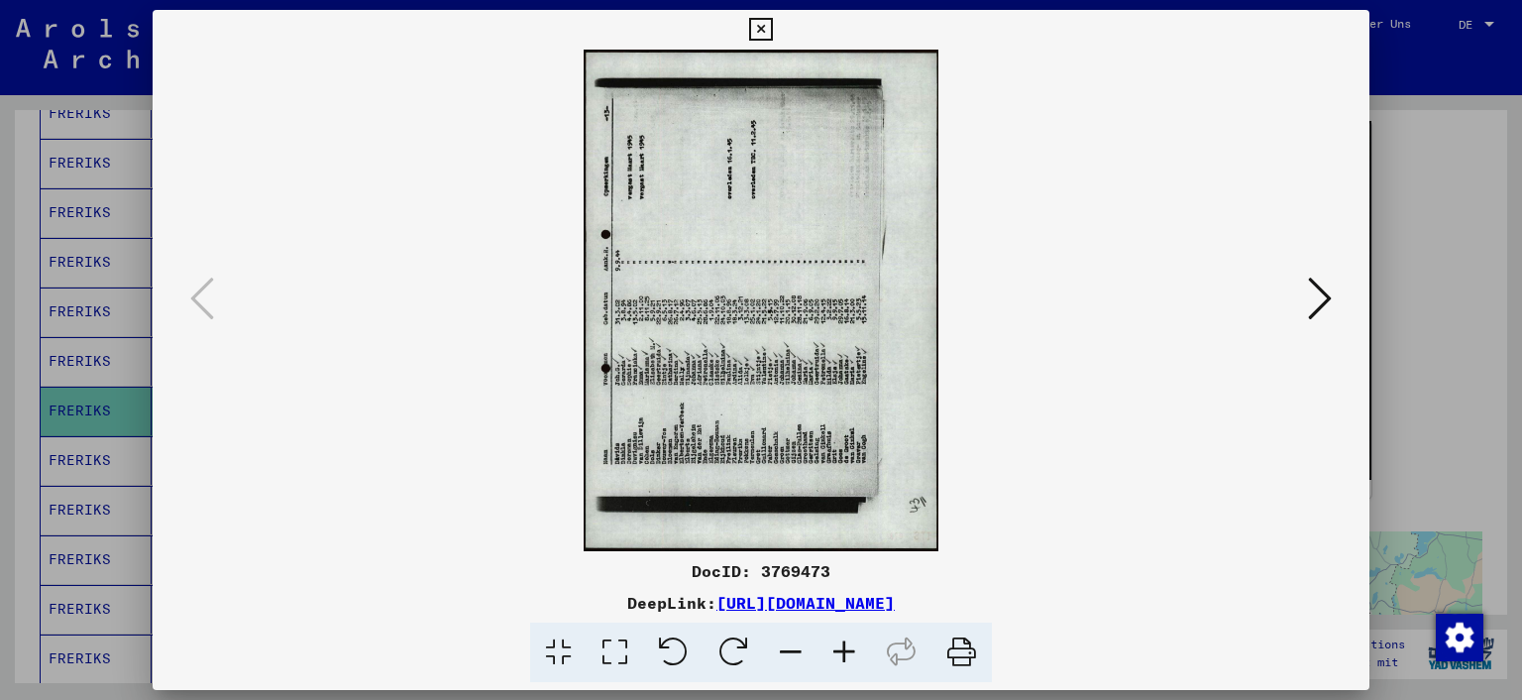
click at [622, 657] on icon at bounding box center [615, 652] width 56 height 60
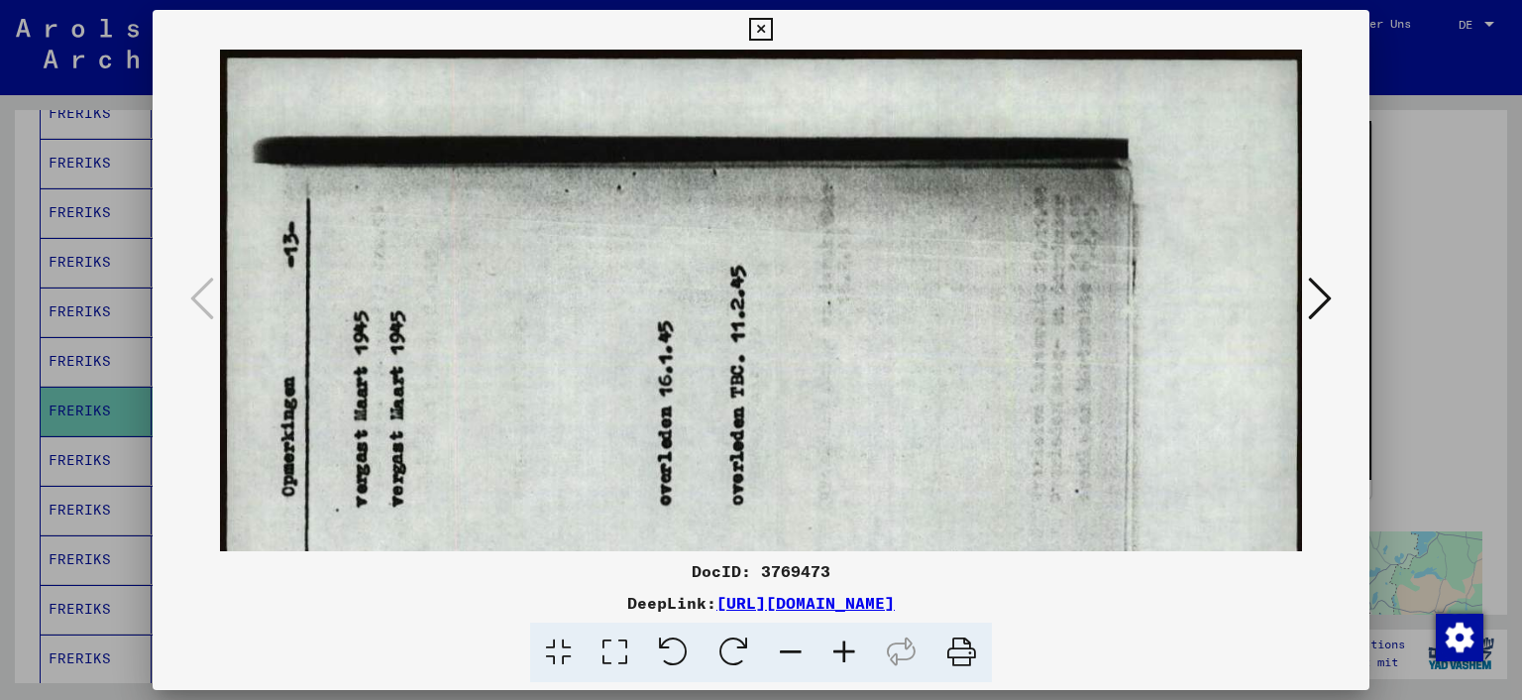
click at [732, 649] on icon at bounding box center [734, 652] width 60 height 60
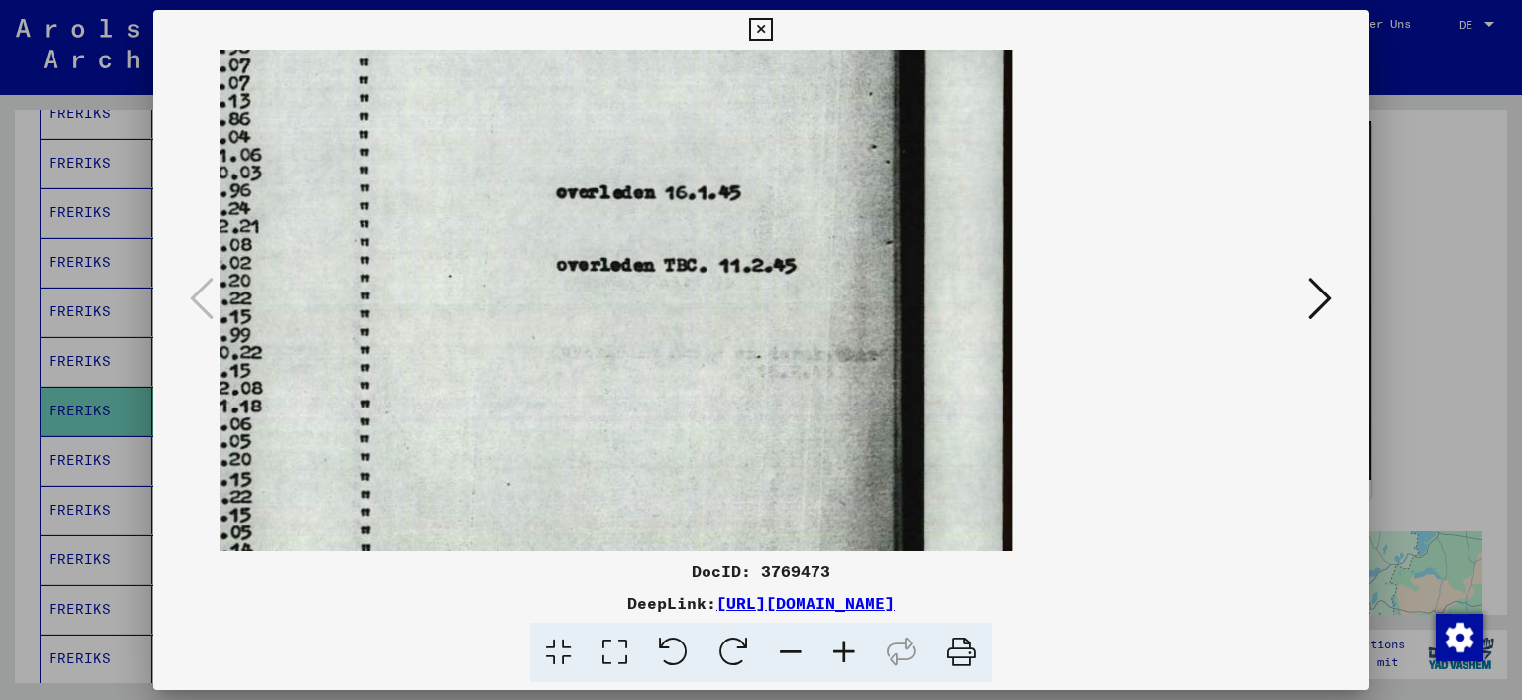
scroll to position [8, 0]
drag, startPoint x: 319, startPoint y: 380, endPoint x: 560, endPoint y: 372, distance: 241.0
click at [560, 372] on img at bounding box center [246, 291] width 1531 height 1083
click at [798, 649] on icon at bounding box center [791, 652] width 54 height 60
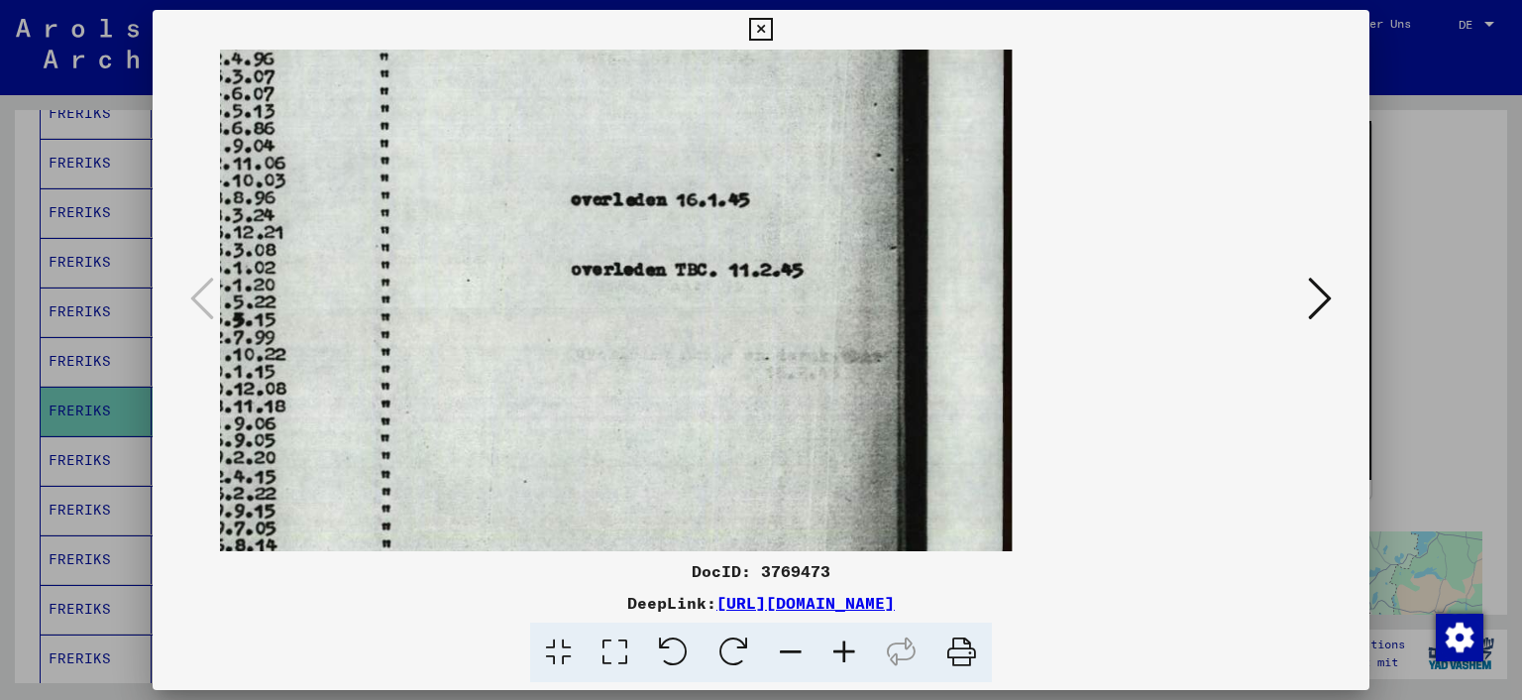
click at [798, 649] on icon at bounding box center [791, 652] width 54 height 60
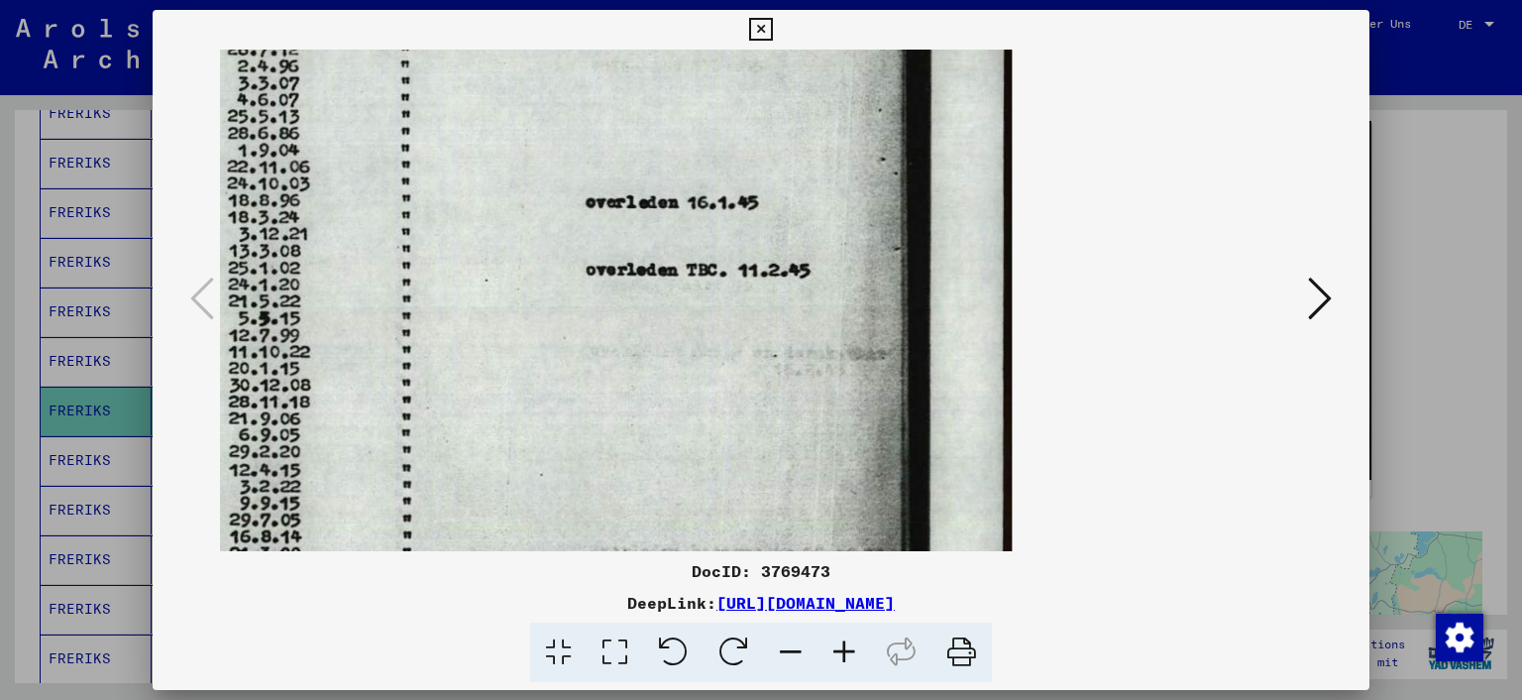
click at [798, 649] on icon at bounding box center [791, 652] width 54 height 60
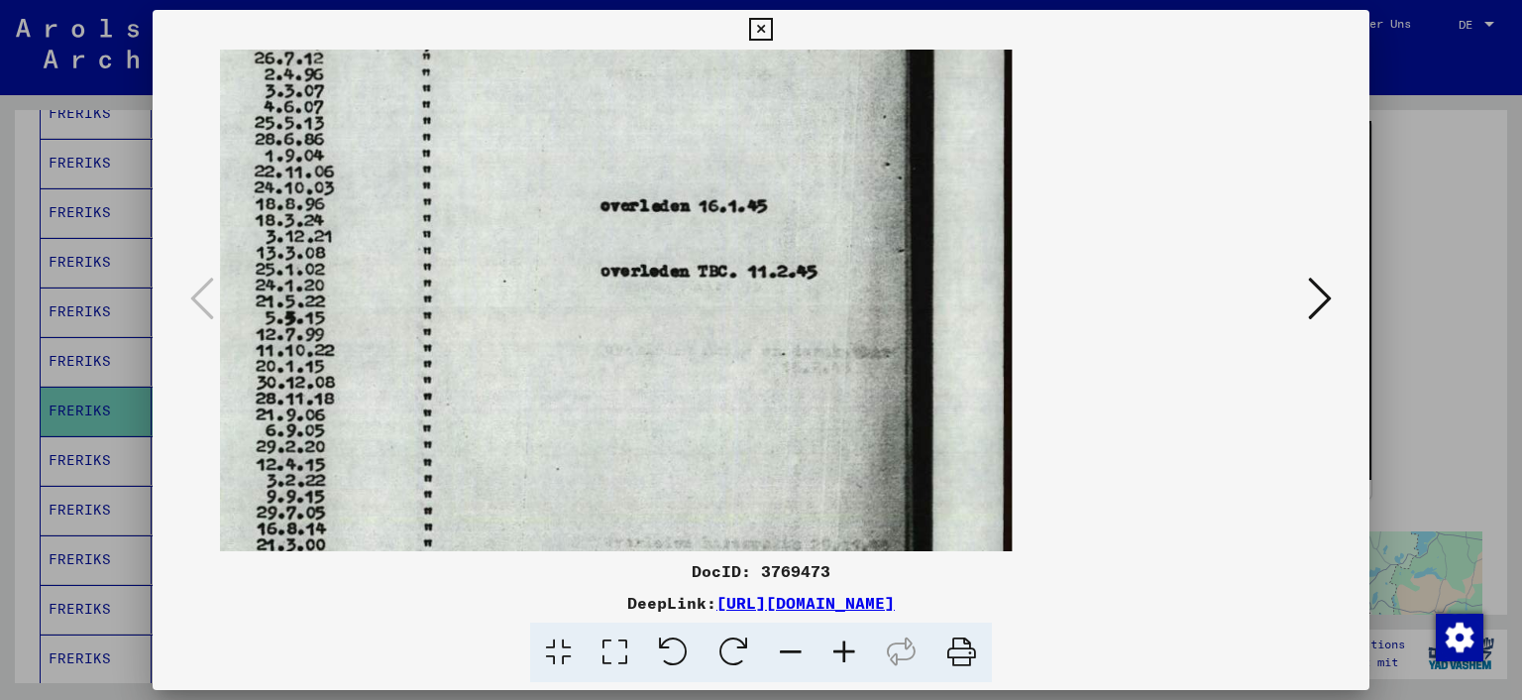
click at [798, 649] on icon at bounding box center [791, 652] width 54 height 60
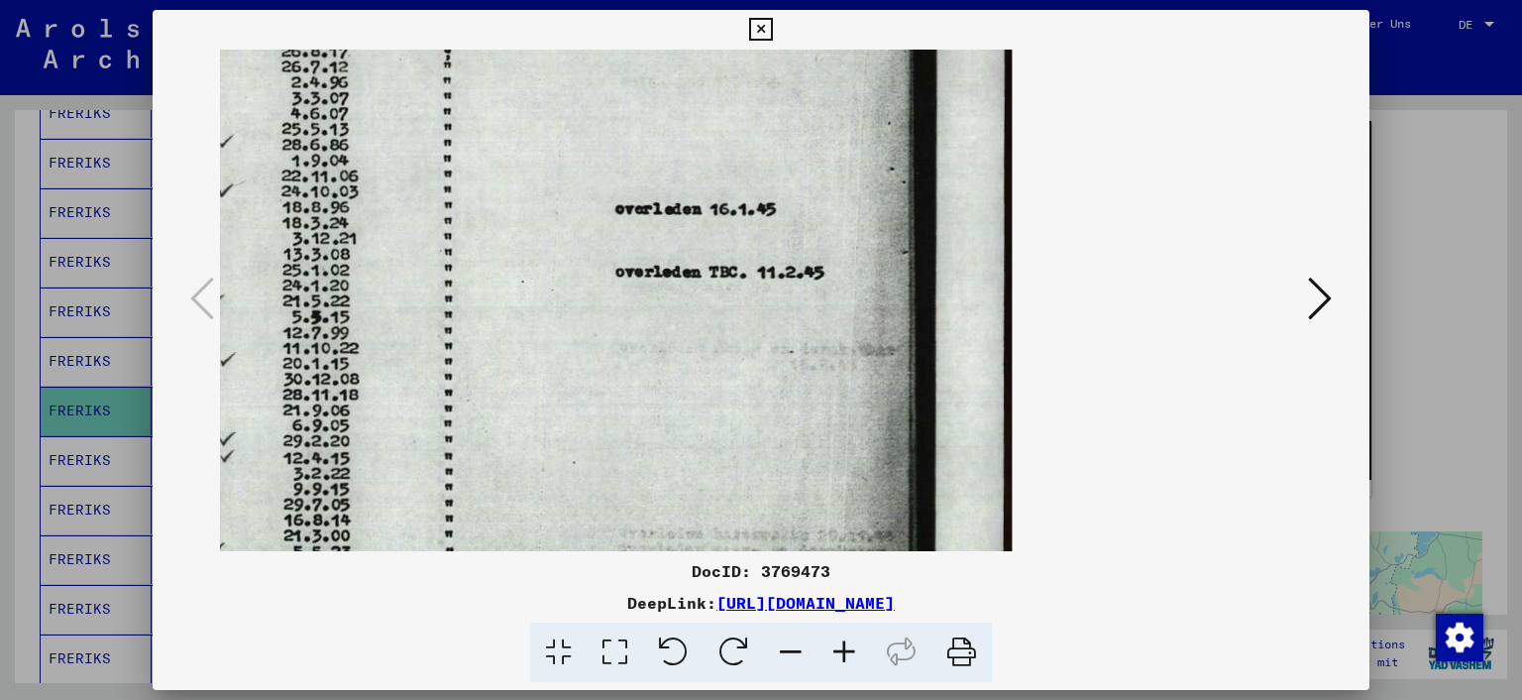
click at [798, 649] on icon at bounding box center [791, 652] width 54 height 60
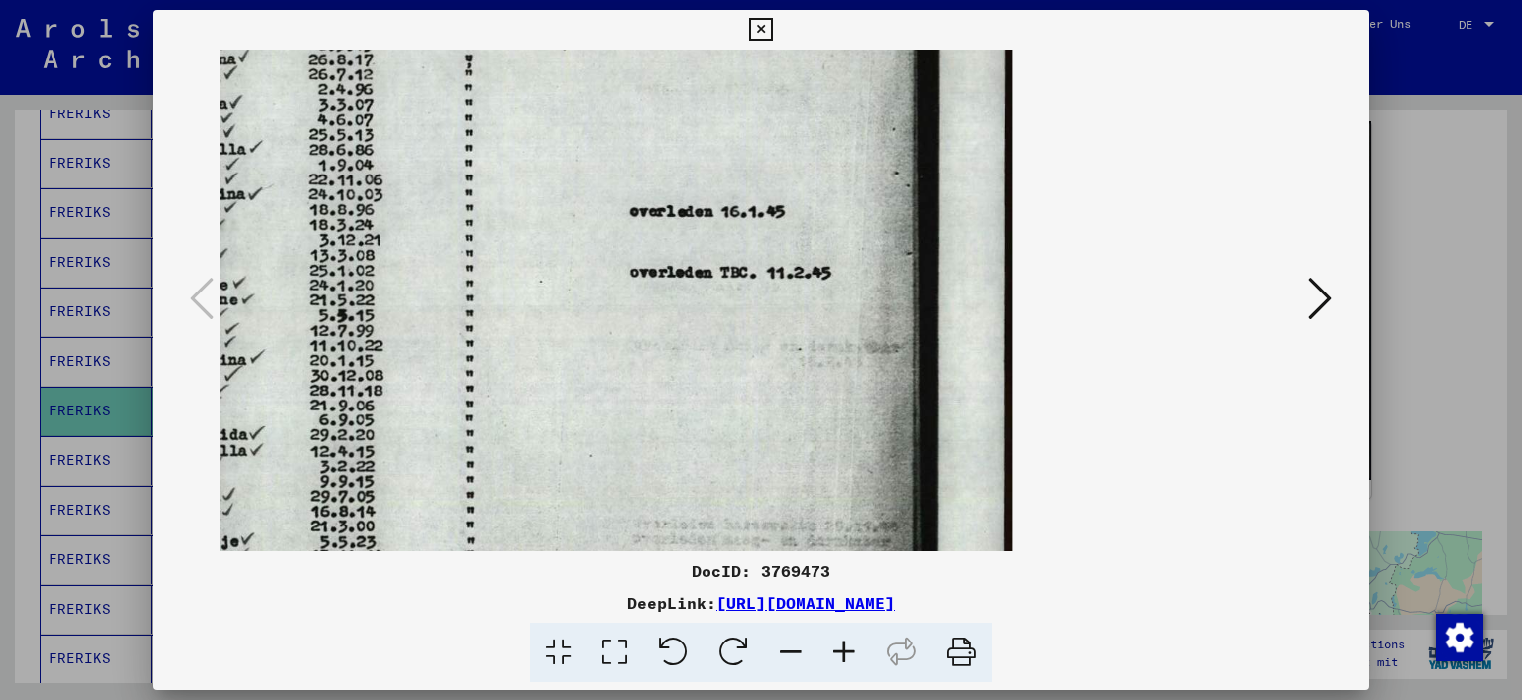
click at [798, 649] on icon at bounding box center [791, 652] width 54 height 60
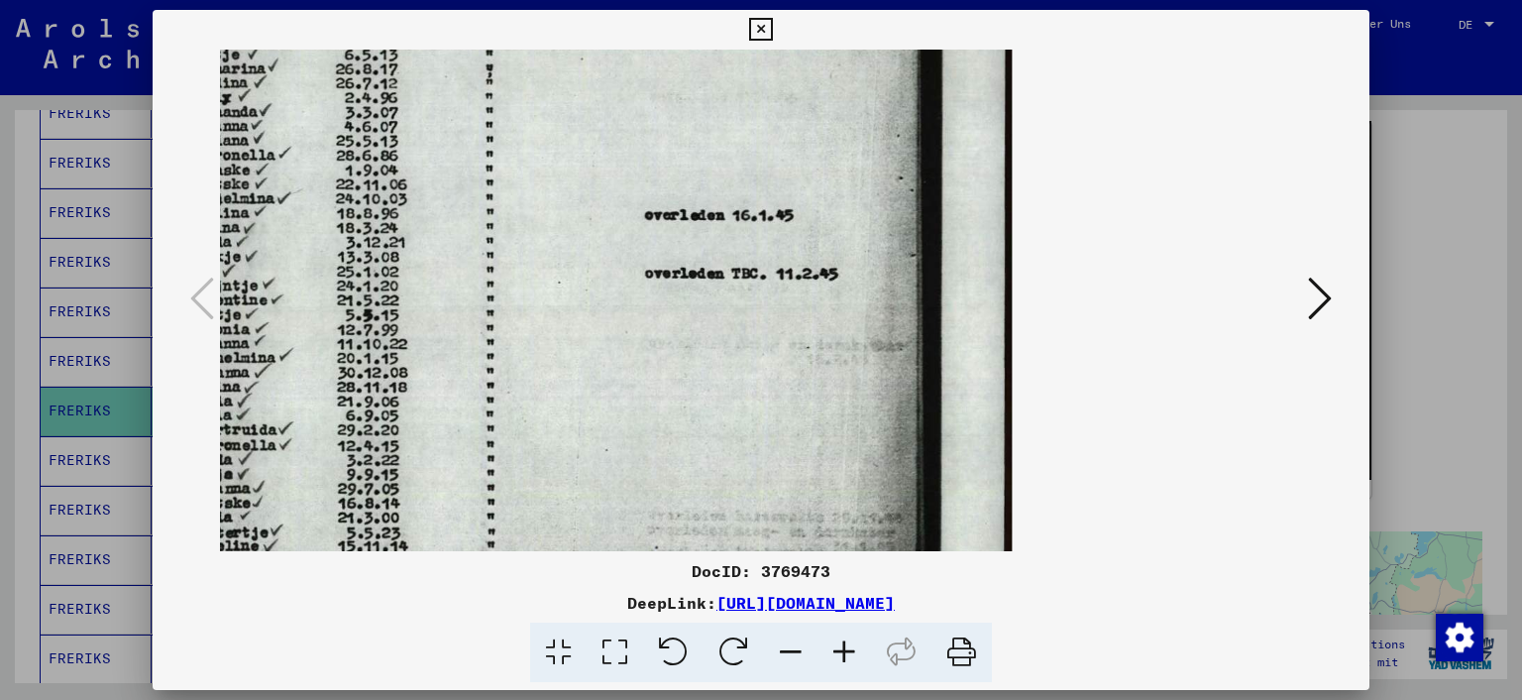
click at [798, 649] on icon at bounding box center [791, 652] width 54 height 60
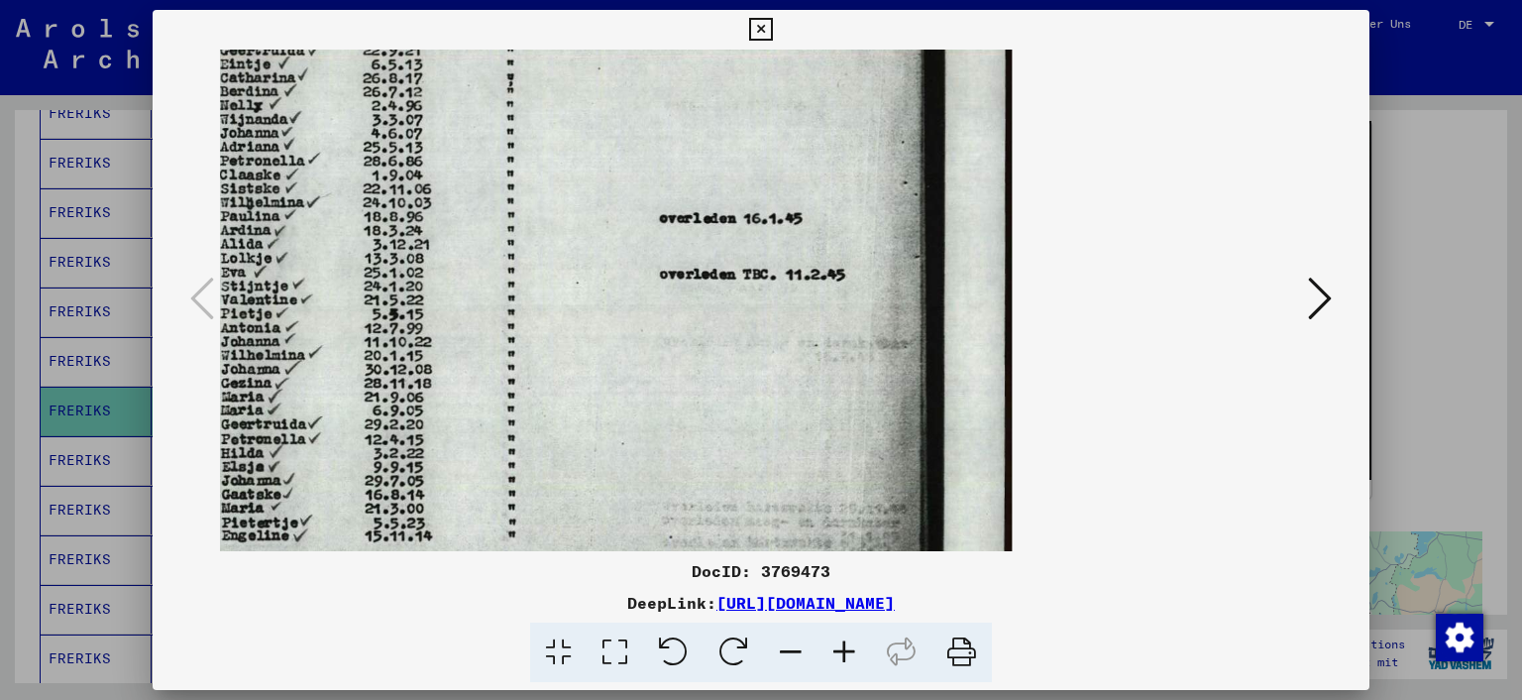
click at [798, 649] on icon at bounding box center [791, 652] width 54 height 60
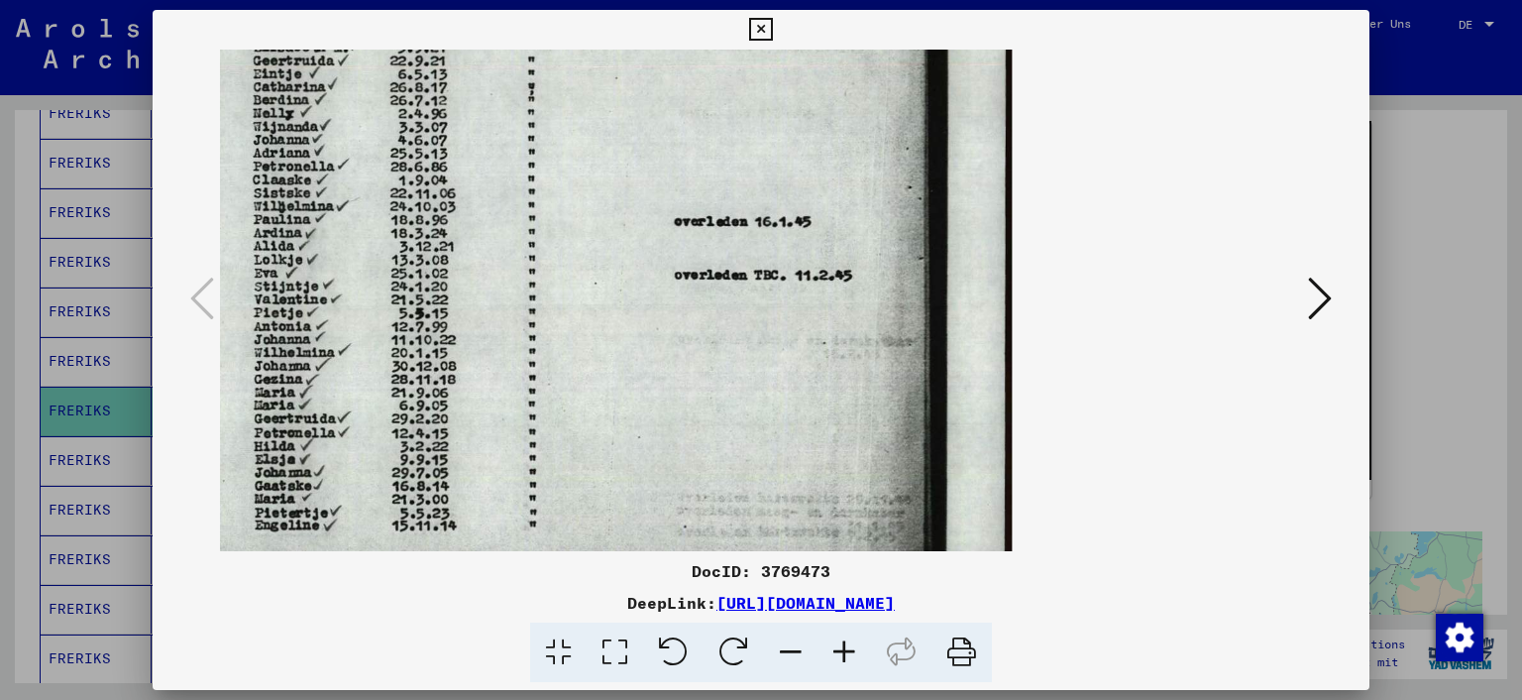
click at [798, 649] on icon at bounding box center [791, 652] width 54 height 60
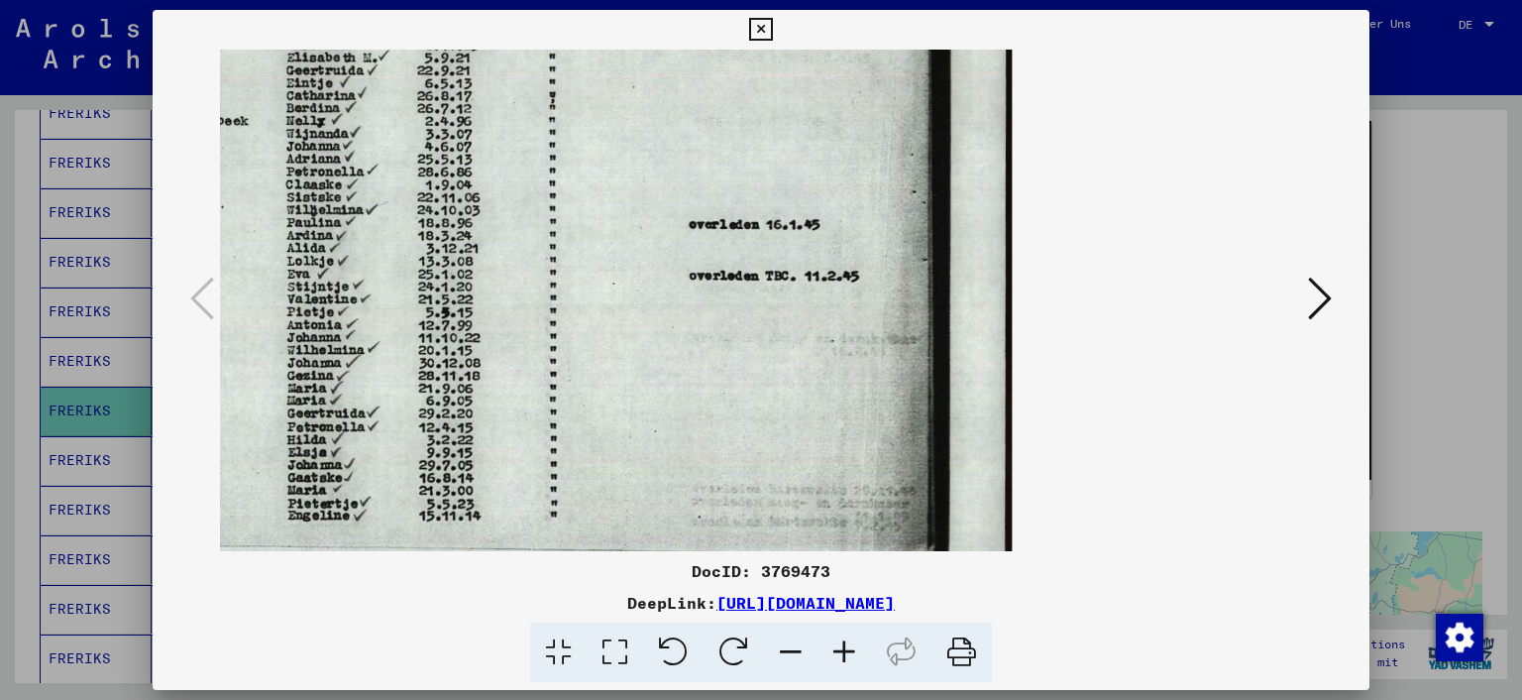
scroll to position [0, 0]
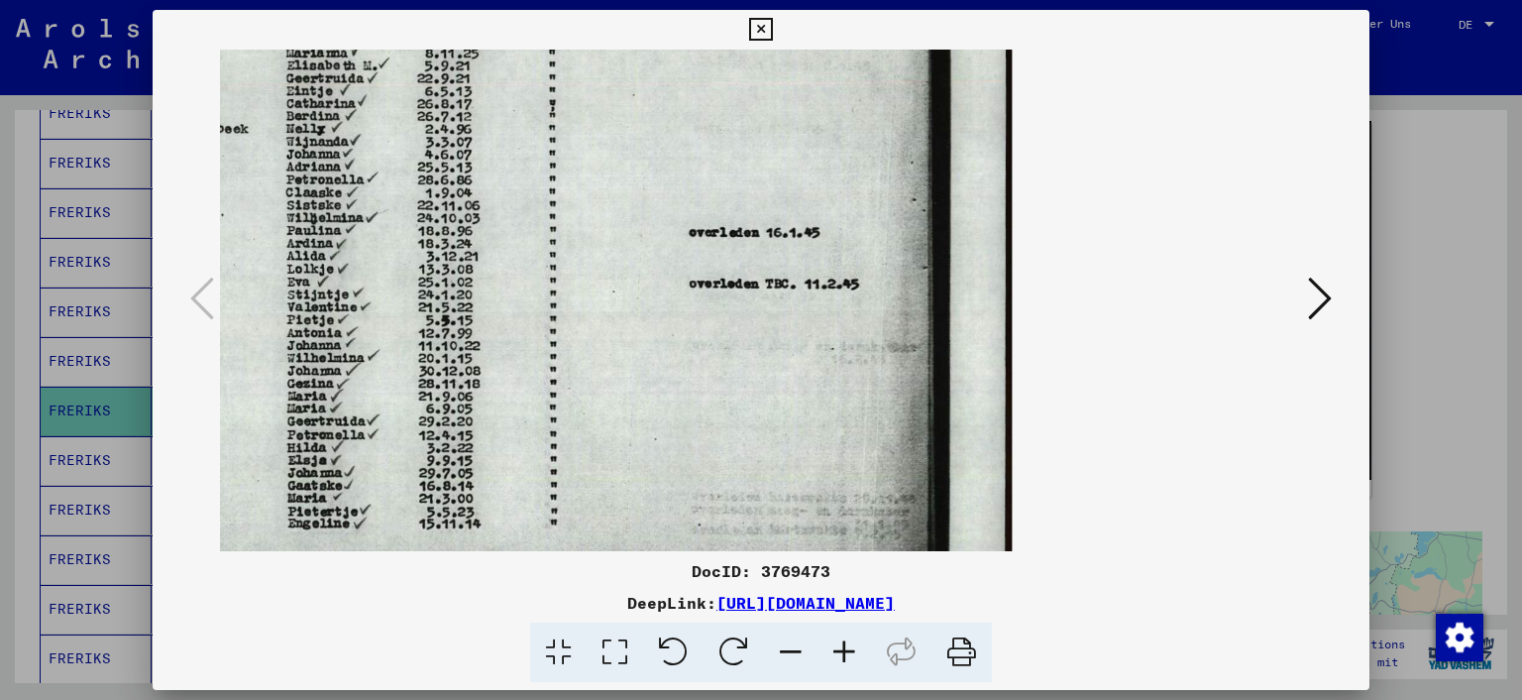
drag, startPoint x: 587, startPoint y: 162, endPoint x: 611, endPoint y: 429, distance: 268.7
click at [611, 429] on img at bounding box center [469, 299] width 1085 height 1083
drag, startPoint x: 636, startPoint y: 122, endPoint x: 711, endPoint y: 218, distance: 121.5
click at [663, 215] on img at bounding box center [469, 299] width 1085 height 1083
click at [791, 649] on icon at bounding box center [791, 652] width 54 height 60
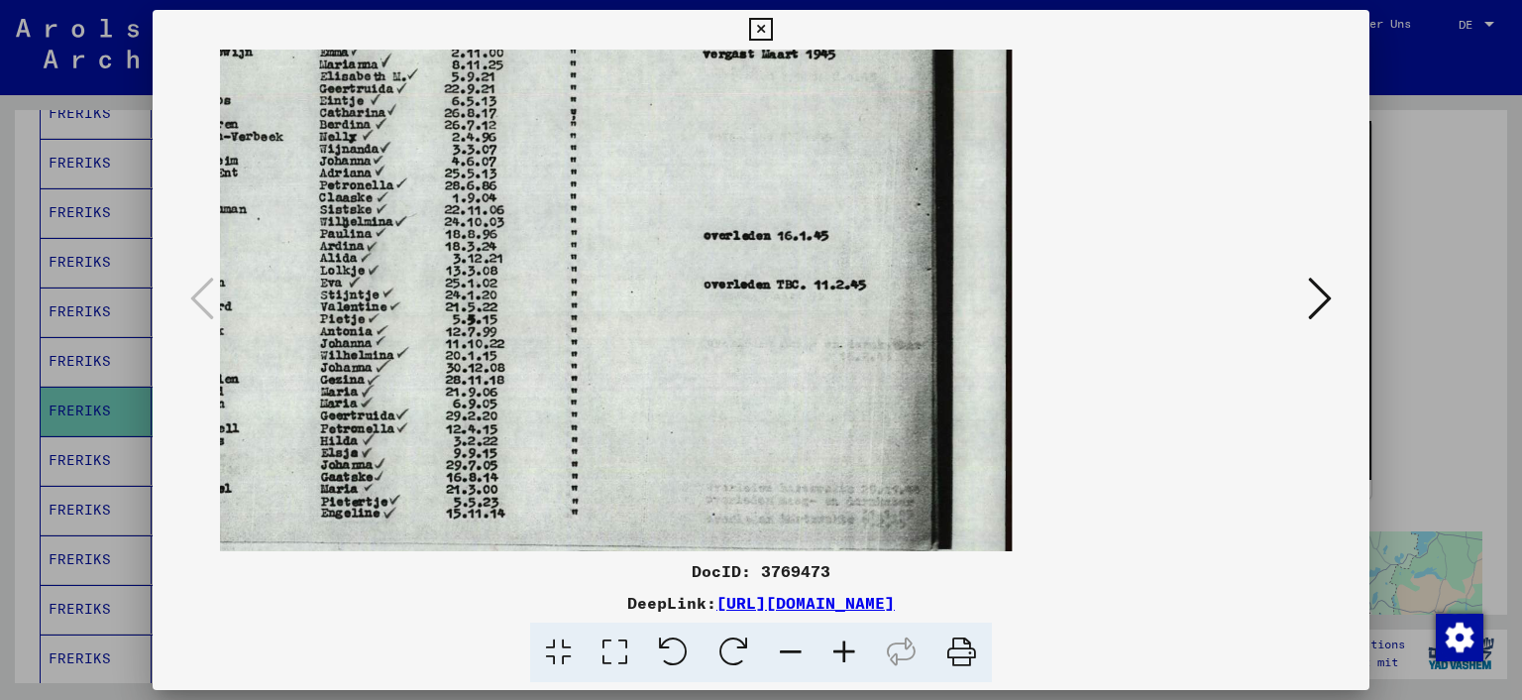
click at [798, 651] on icon at bounding box center [791, 652] width 54 height 60
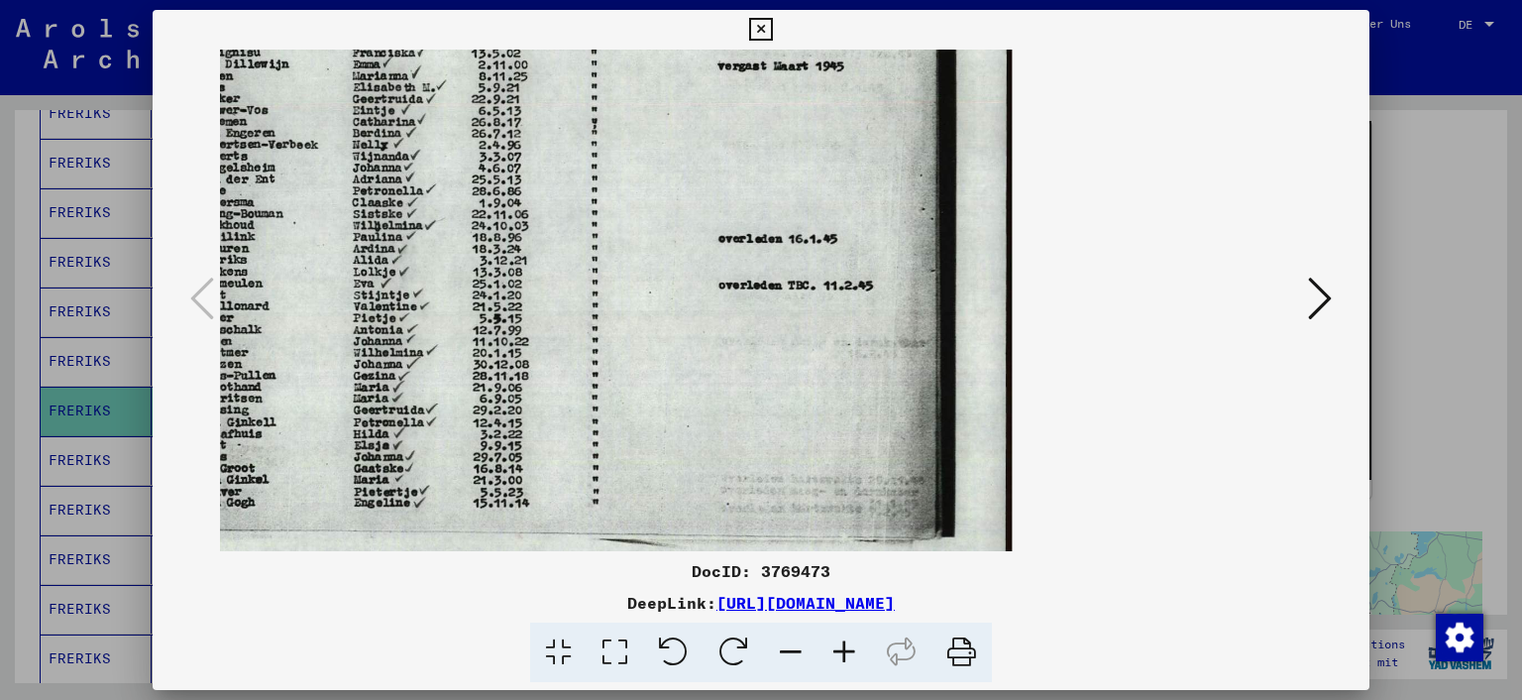
click at [798, 651] on icon at bounding box center [791, 652] width 54 height 60
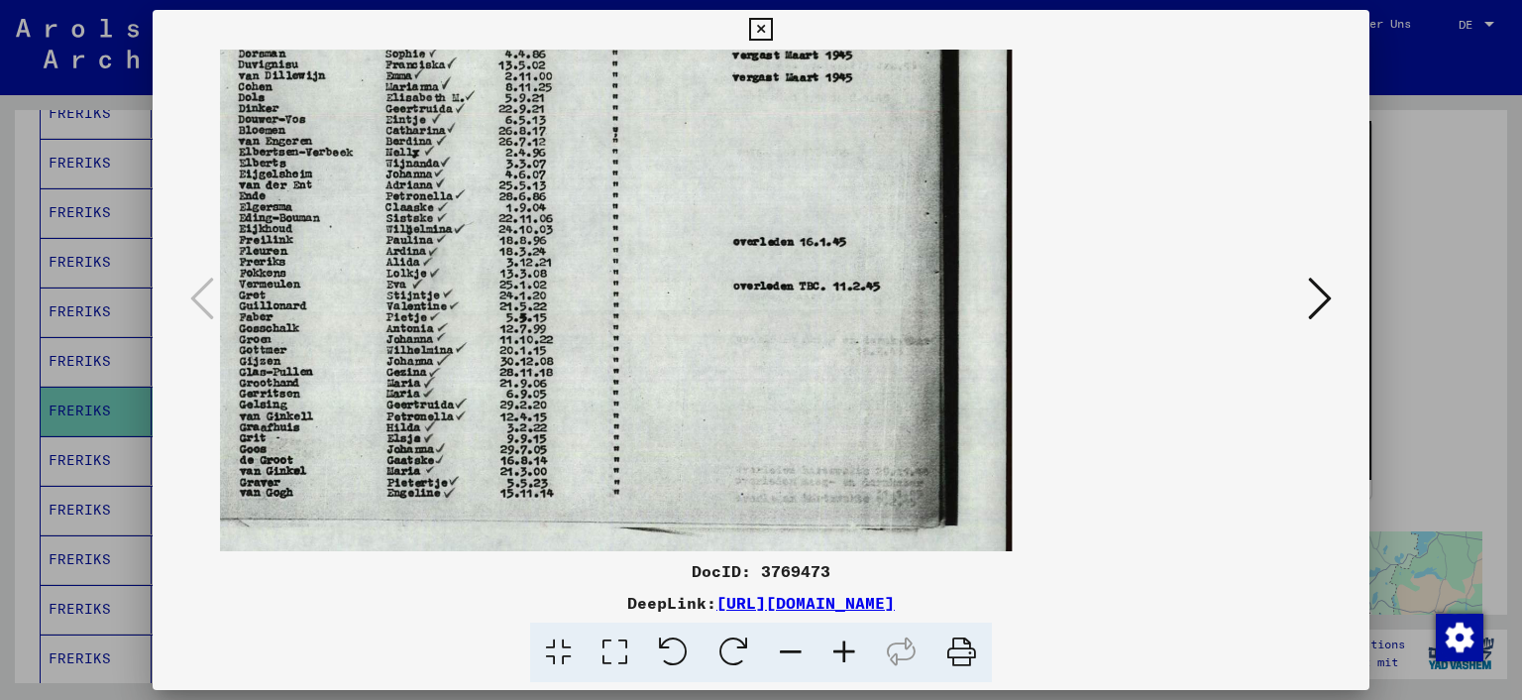
click at [798, 651] on icon at bounding box center [791, 652] width 54 height 60
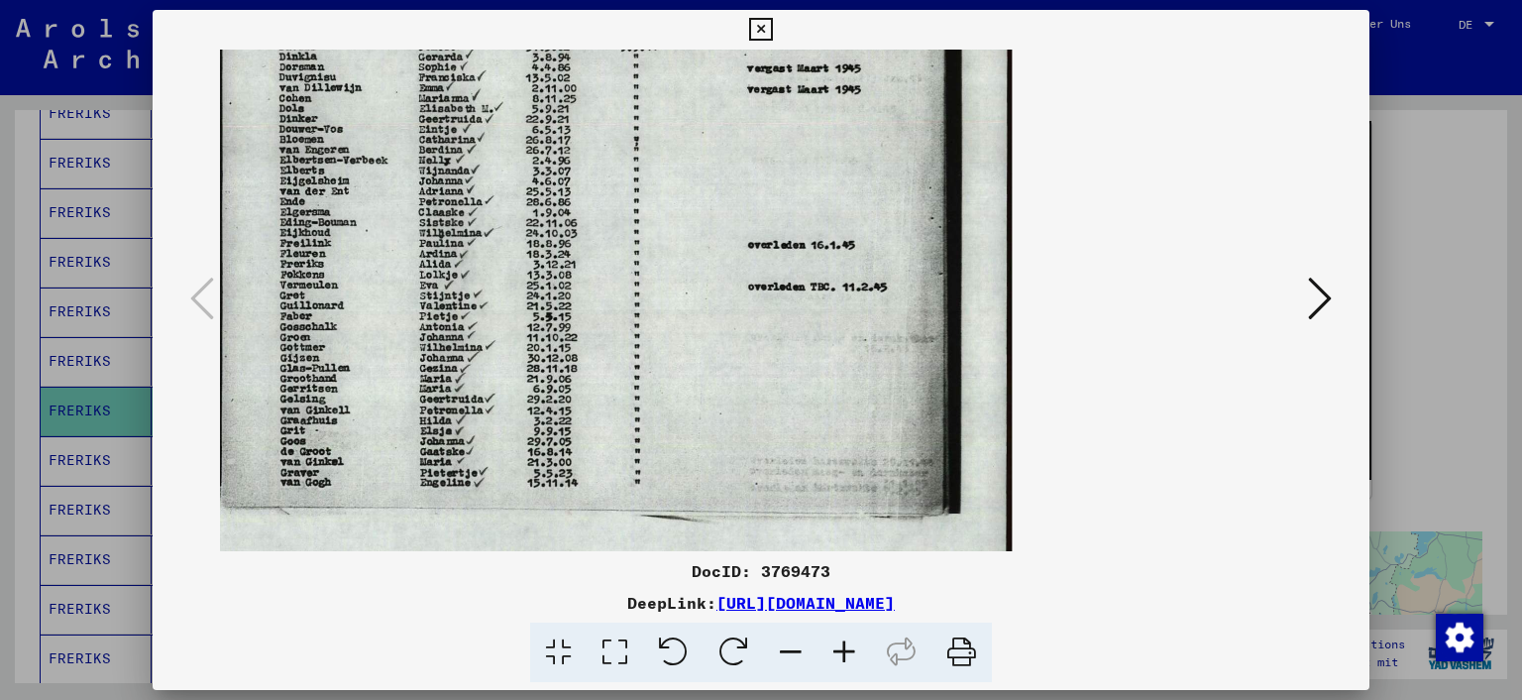
drag, startPoint x: 717, startPoint y: 166, endPoint x: 726, endPoint y: 274, distance: 108.4
click at [726, 274] on img at bounding box center [568, 299] width 887 height 1083
click at [790, 651] on icon at bounding box center [791, 652] width 54 height 60
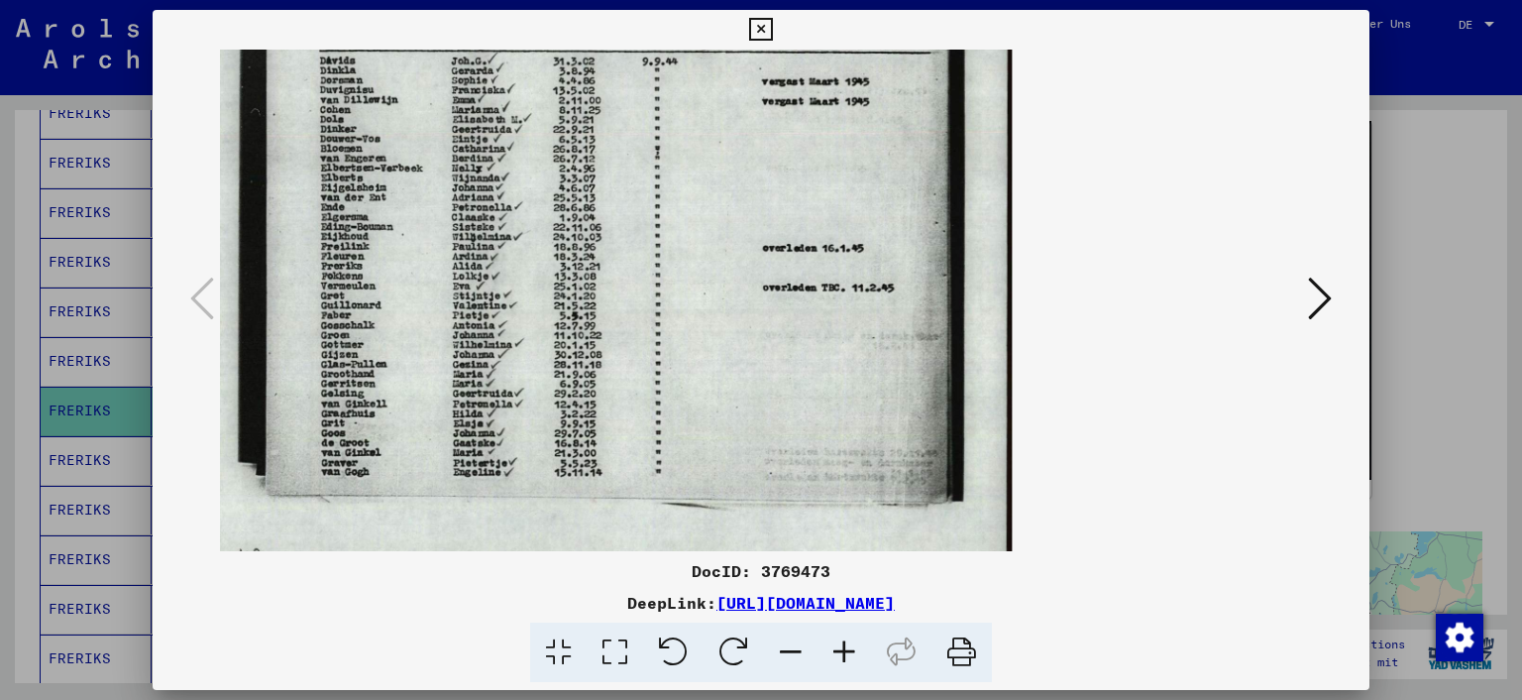
click at [764, 274] on img at bounding box center [593, 299] width 838 height 1083
click at [558, 647] on icon at bounding box center [558, 652] width 56 height 60
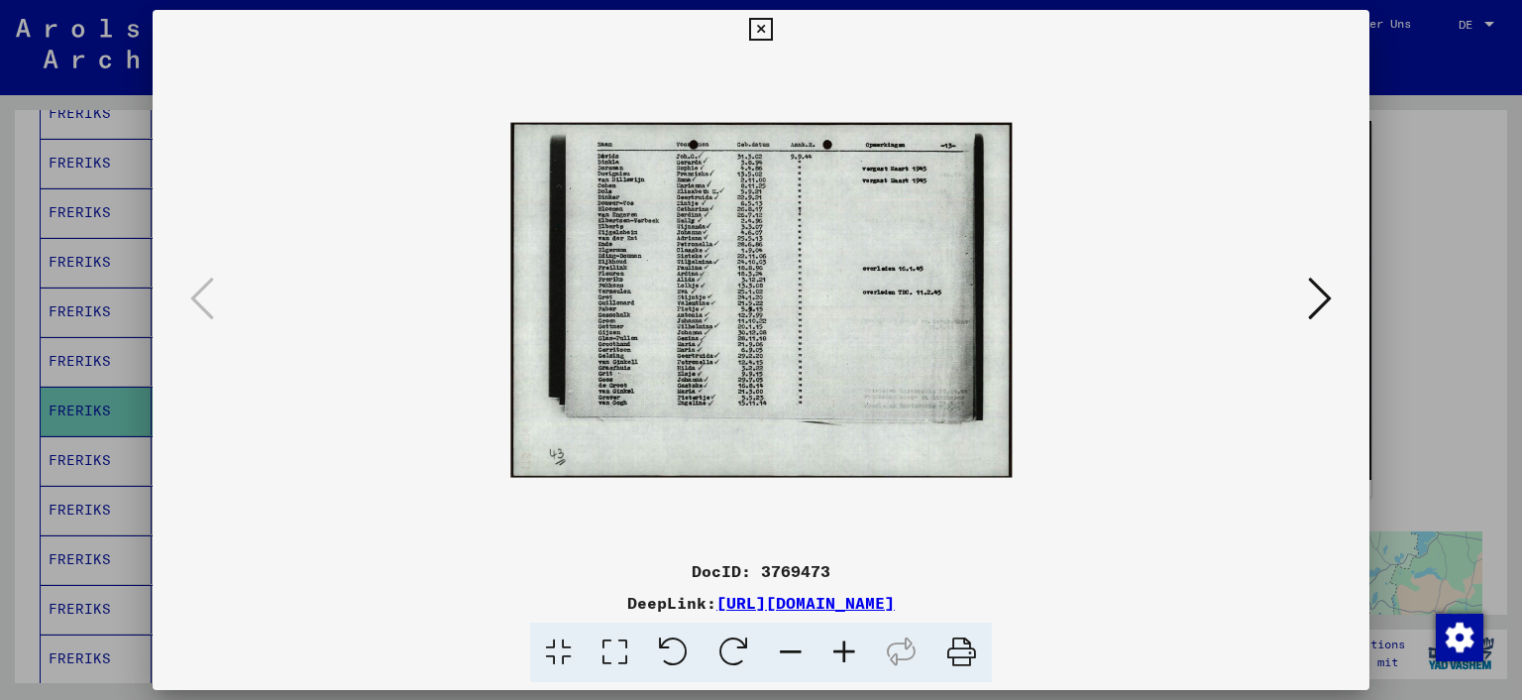
click at [761, 29] on icon at bounding box center [760, 30] width 23 height 24
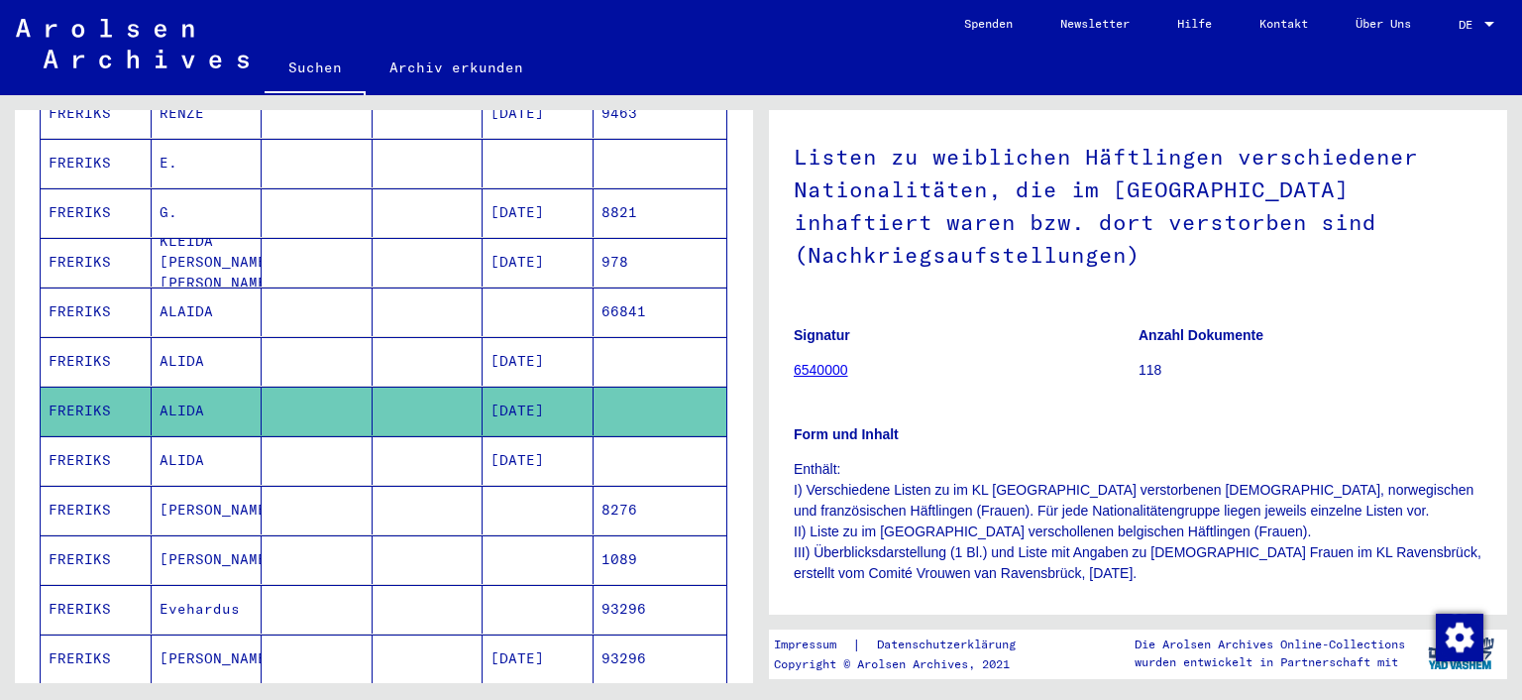
scroll to position [131, 0]
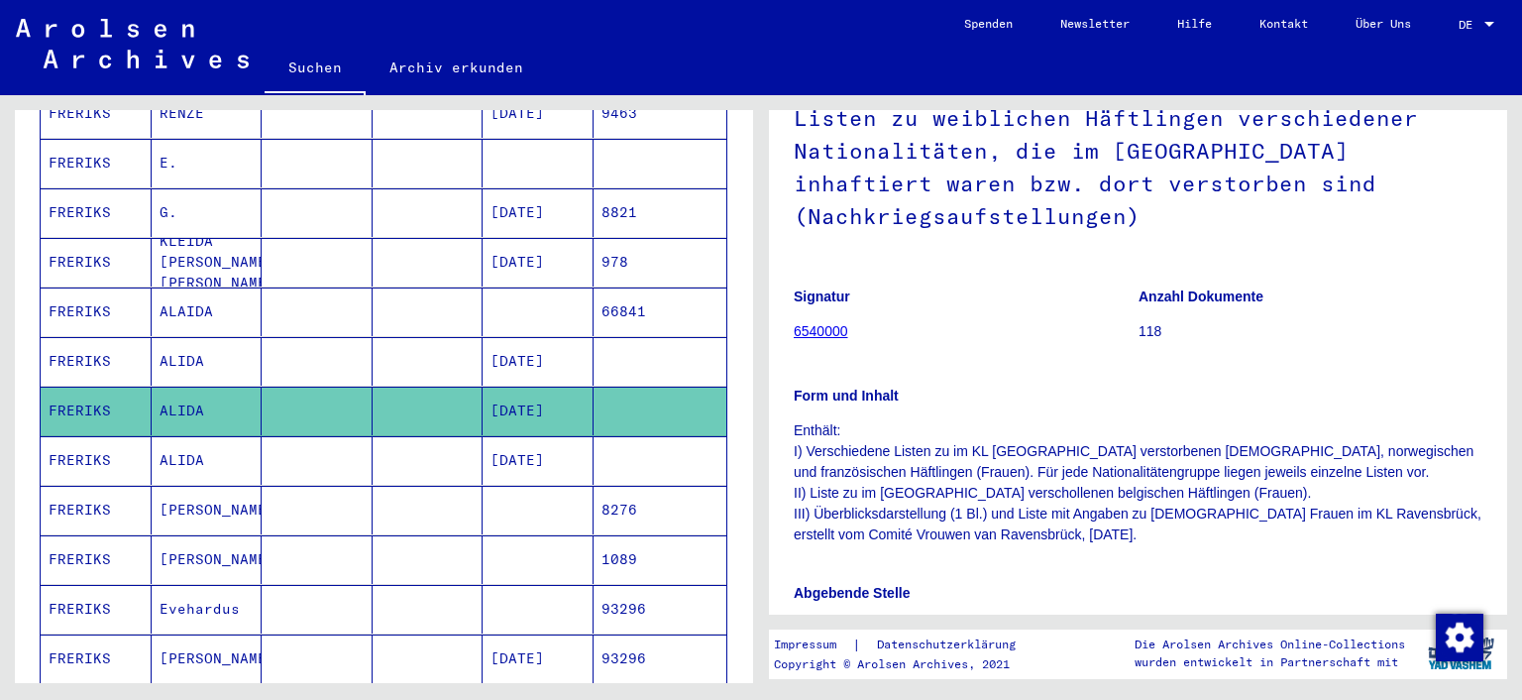
click at [75, 436] on mat-cell "FRERIKS" at bounding box center [96, 460] width 111 height 49
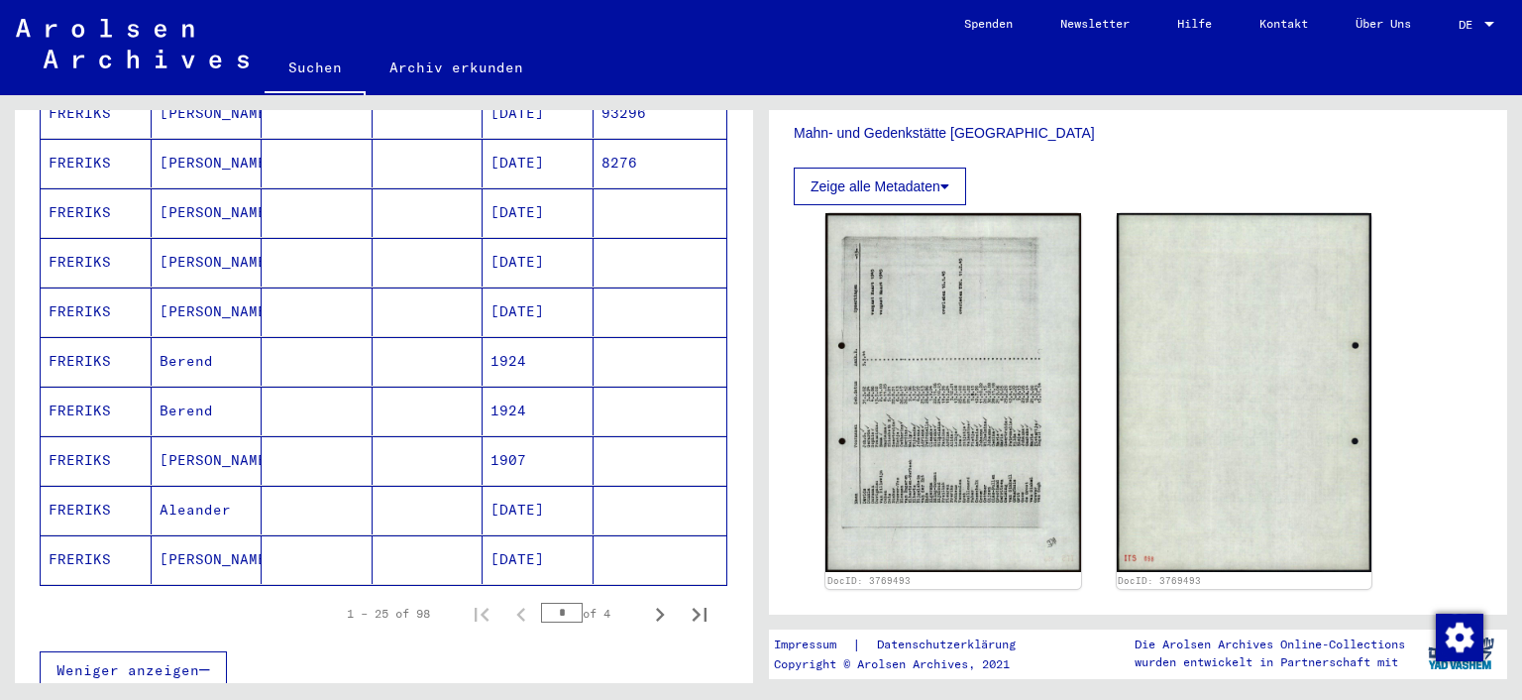
scroll to position [1103, 0]
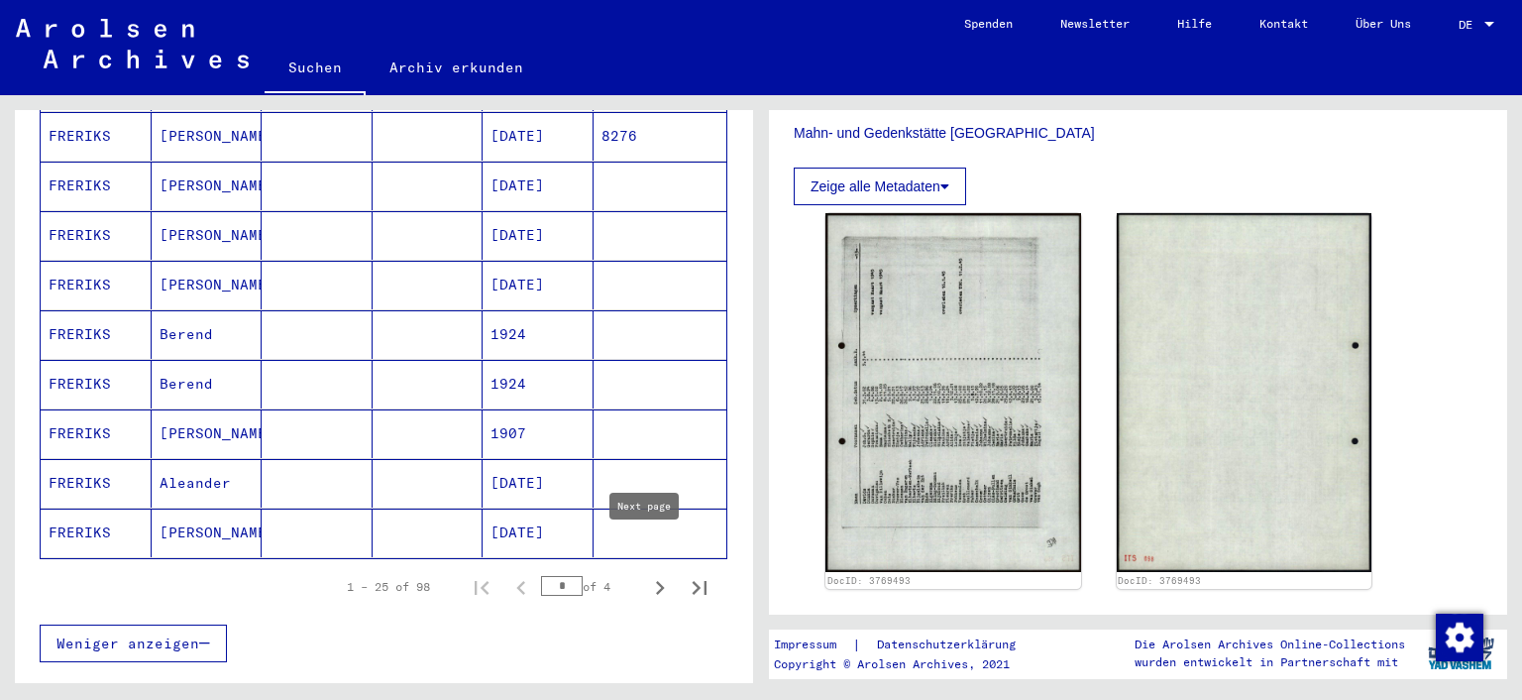
click at [646, 574] on icon "Next page" at bounding box center [660, 588] width 28 height 28
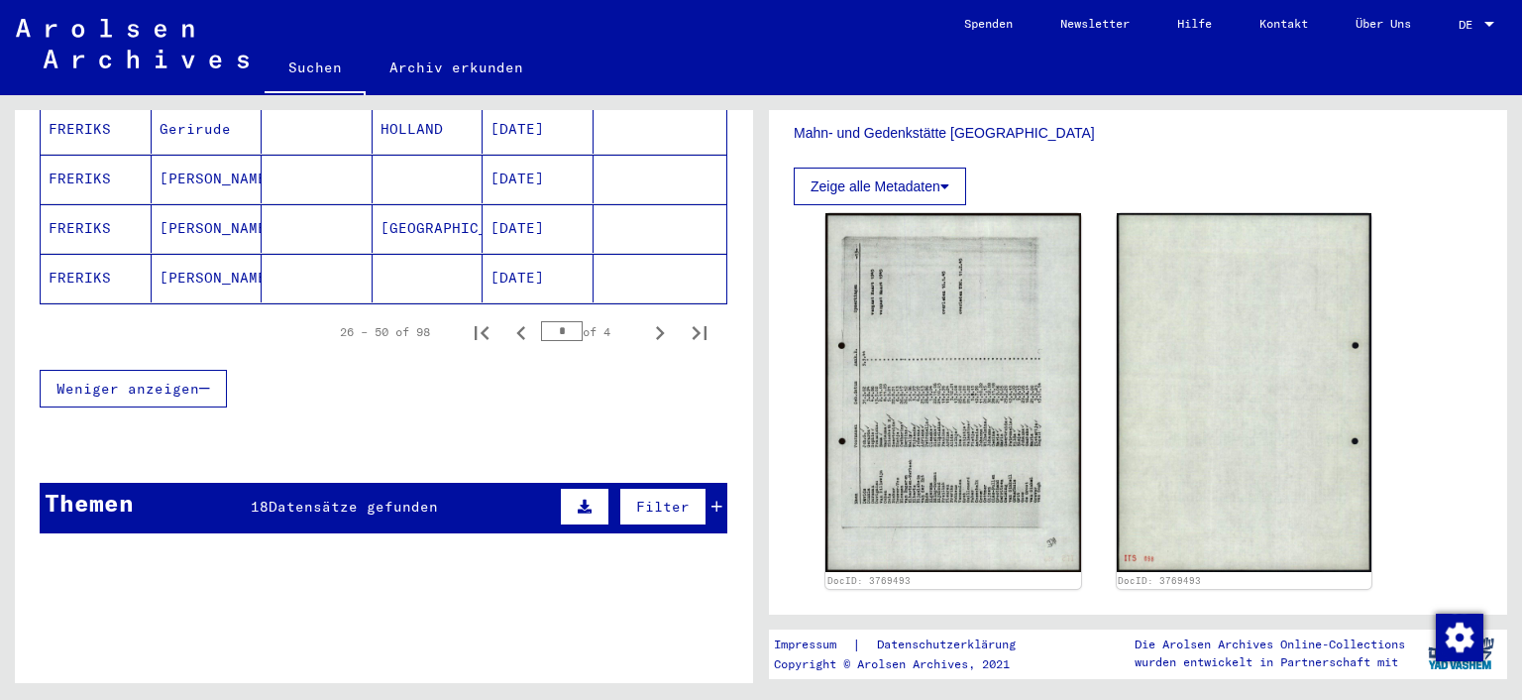
scroll to position [1361, 0]
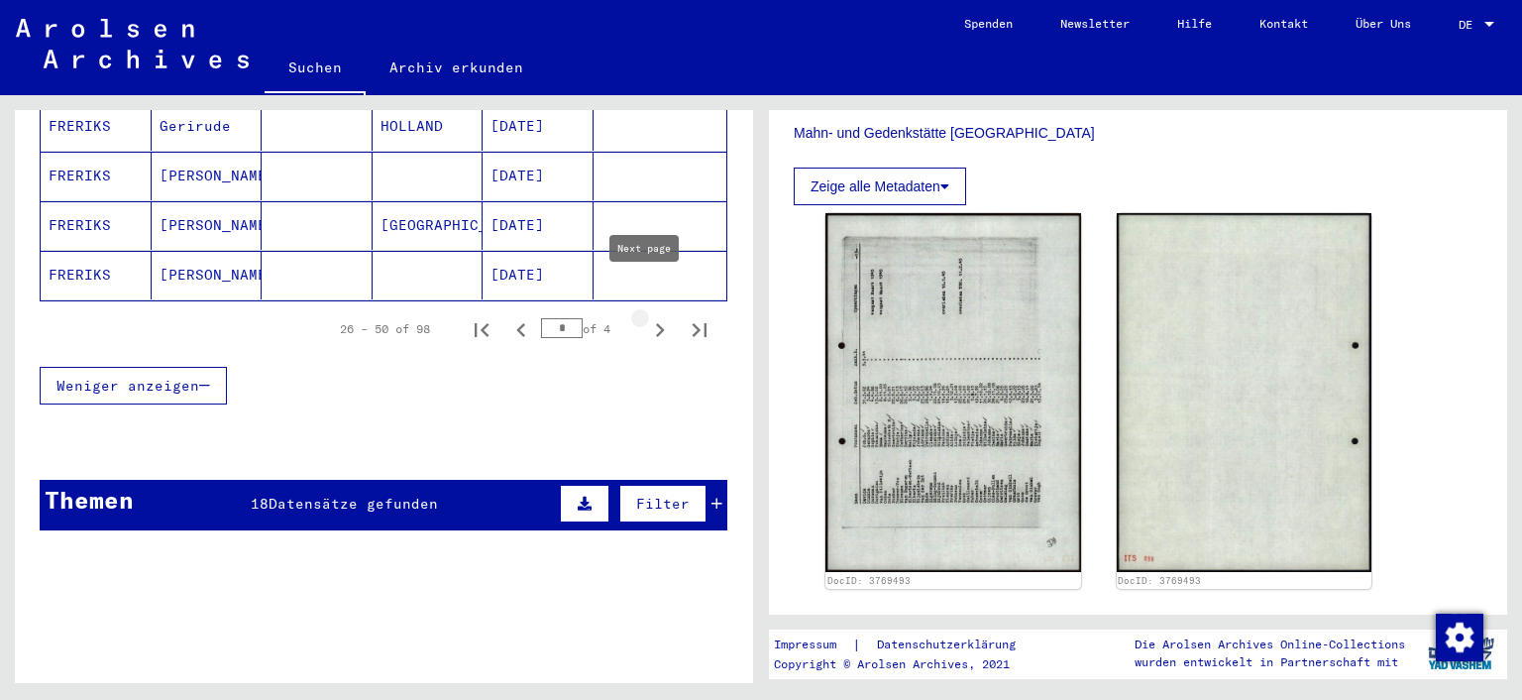
click at [646, 316] on icon "Next page" at bounding box center [660, 330] width 28 height 28
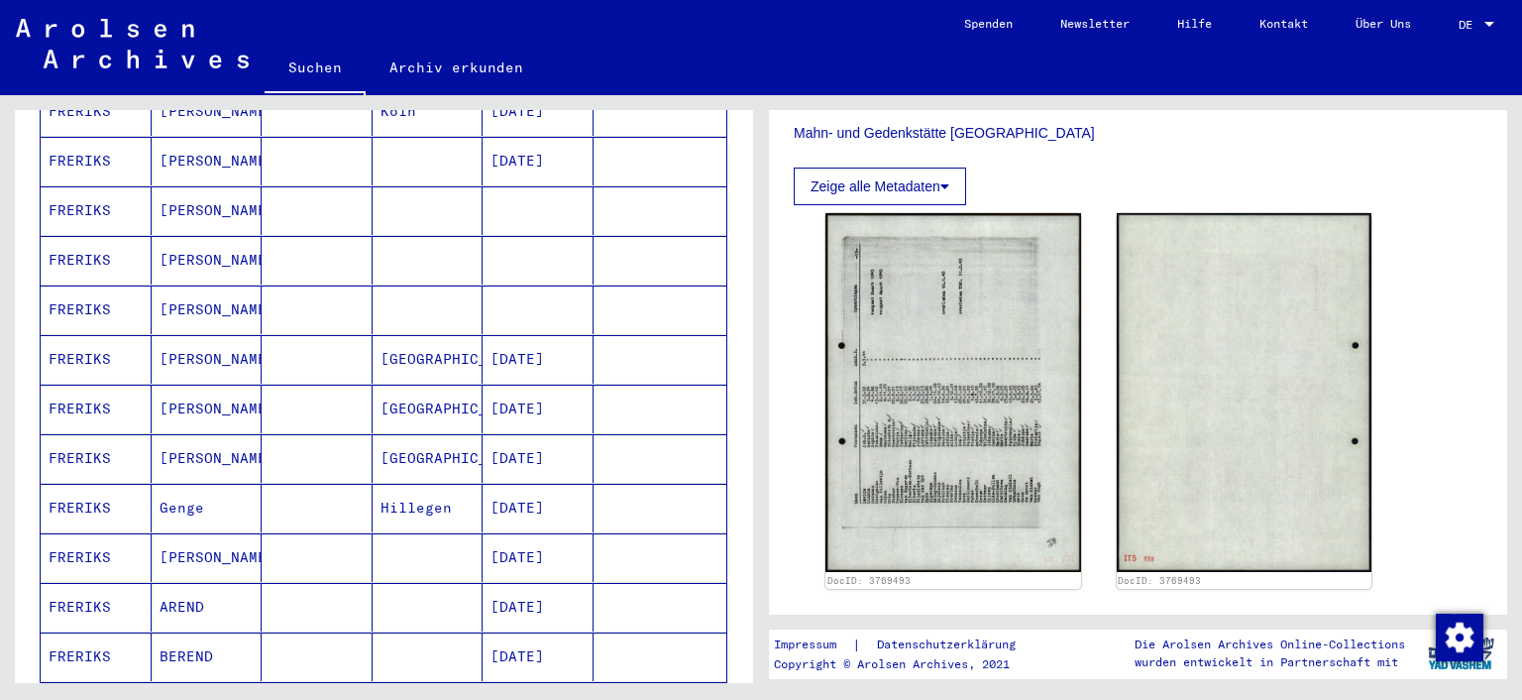
scroll to position [1319, 0]
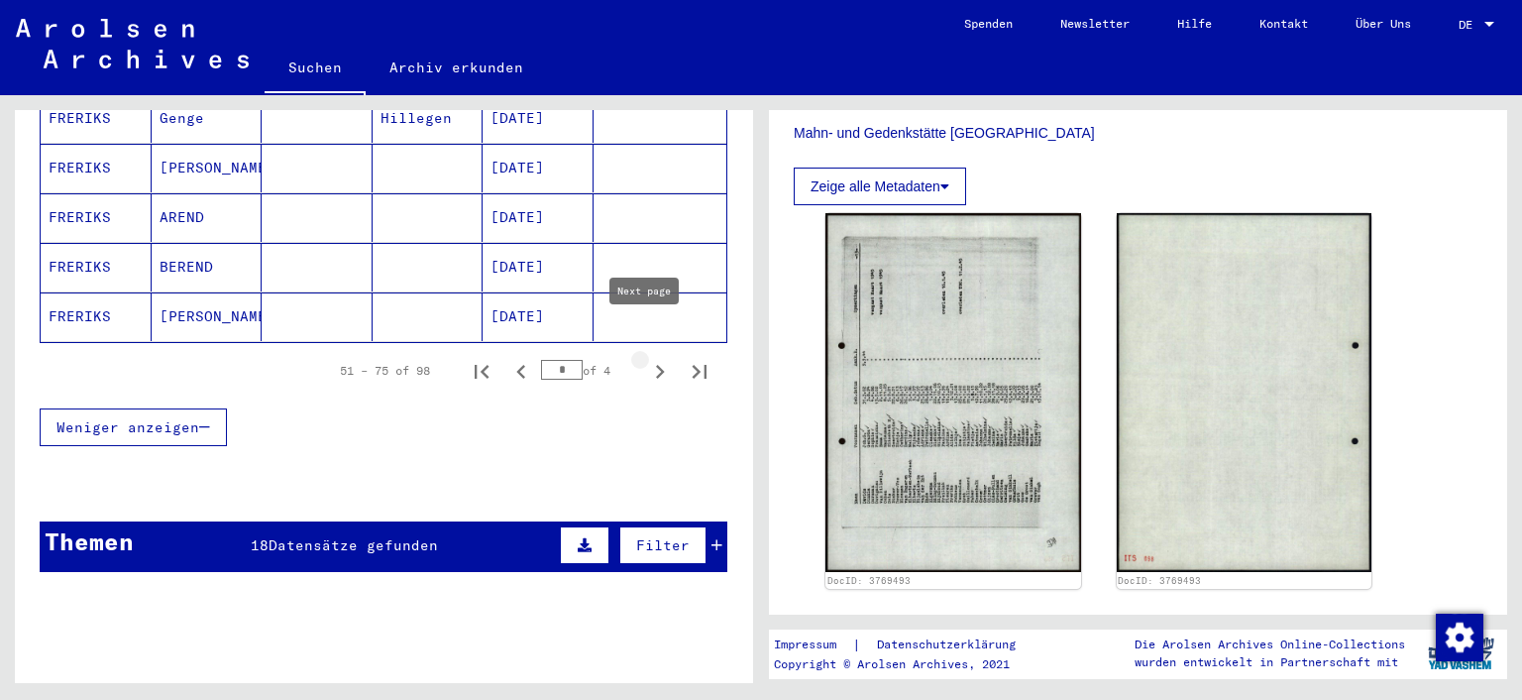
click at [646, 358] on icon "Next page" at bounding box center [660, 372] width 28 height 28
type input "*"
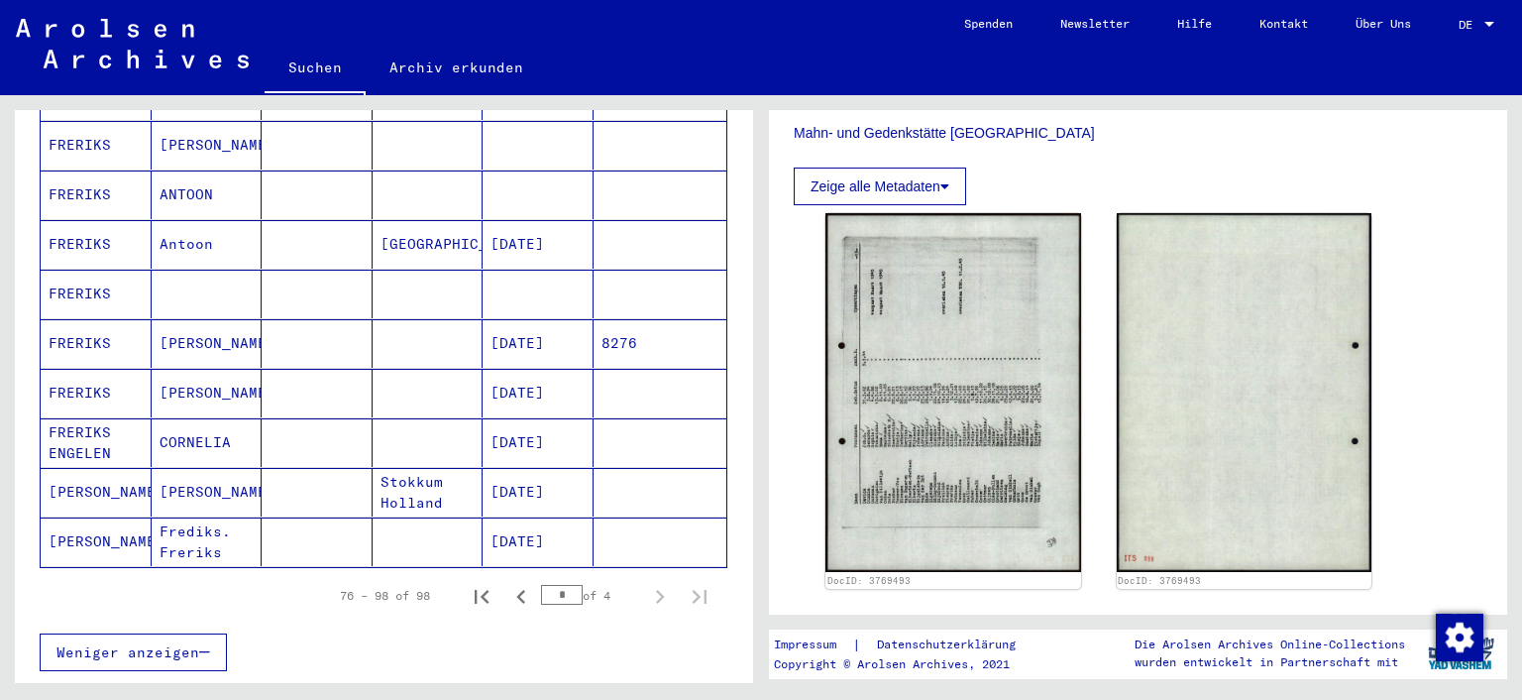
scroll to position [944, 0]
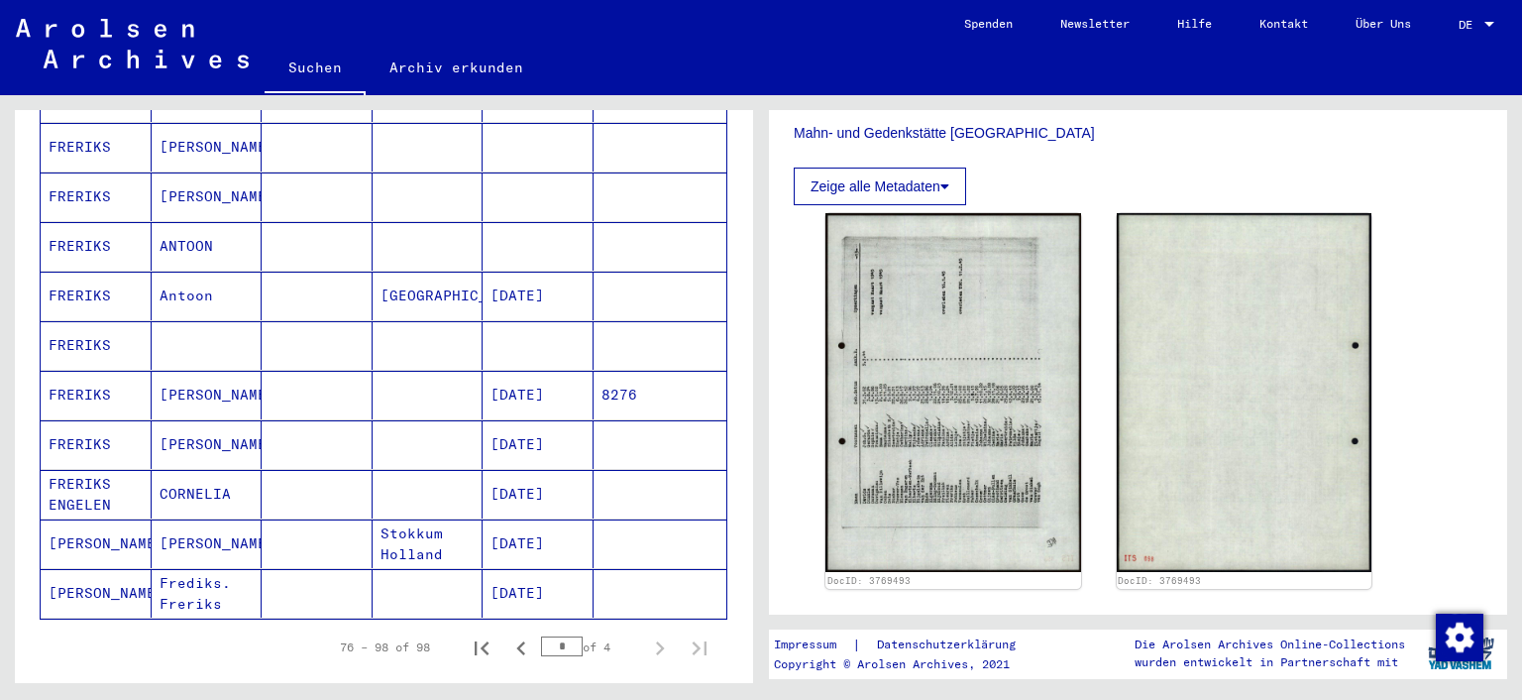
click at [83, 321] on mat-cell "FRERIKS" at bounding box center [96, 345] width 111 height 49
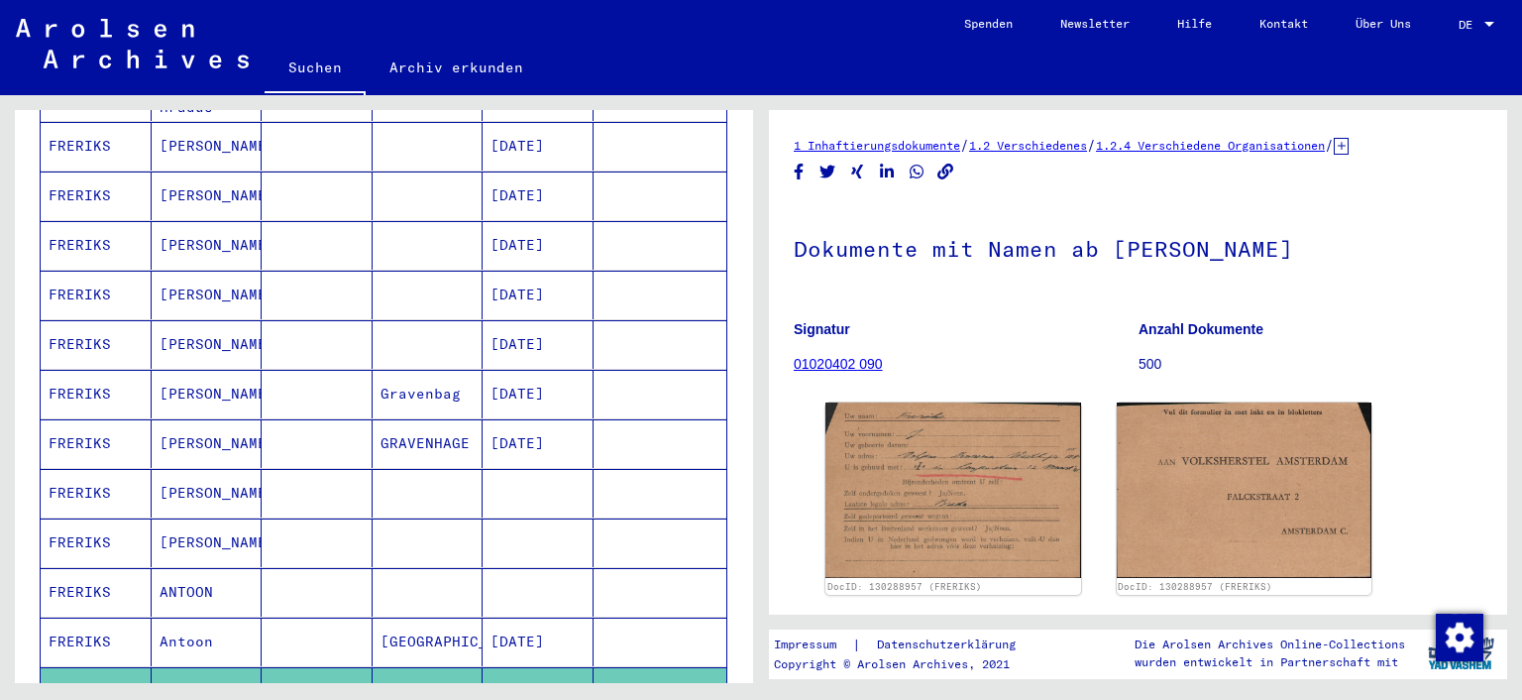
scroll to position [595, 0]
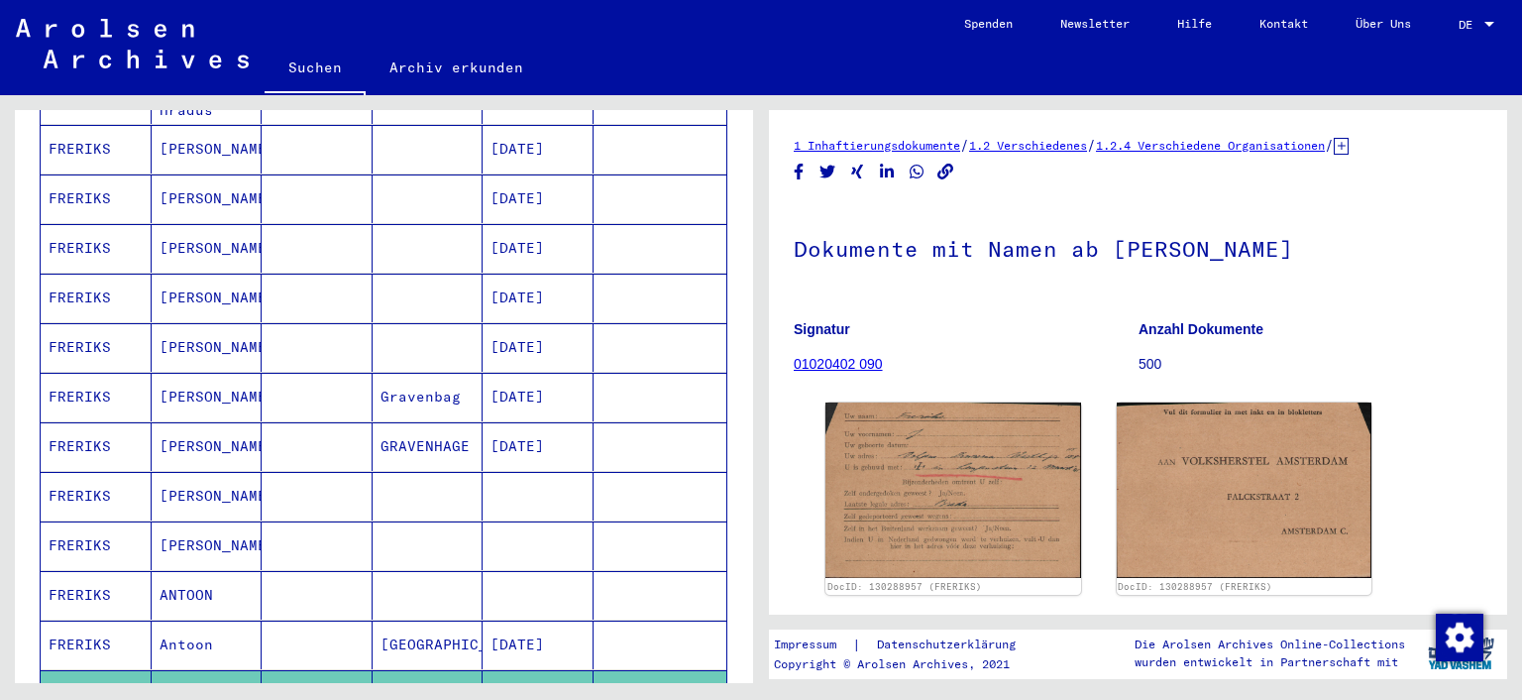
click at [118, 274] on mat-cell "FRERIKS" at bounding box center [96, 298] width 111 height 49
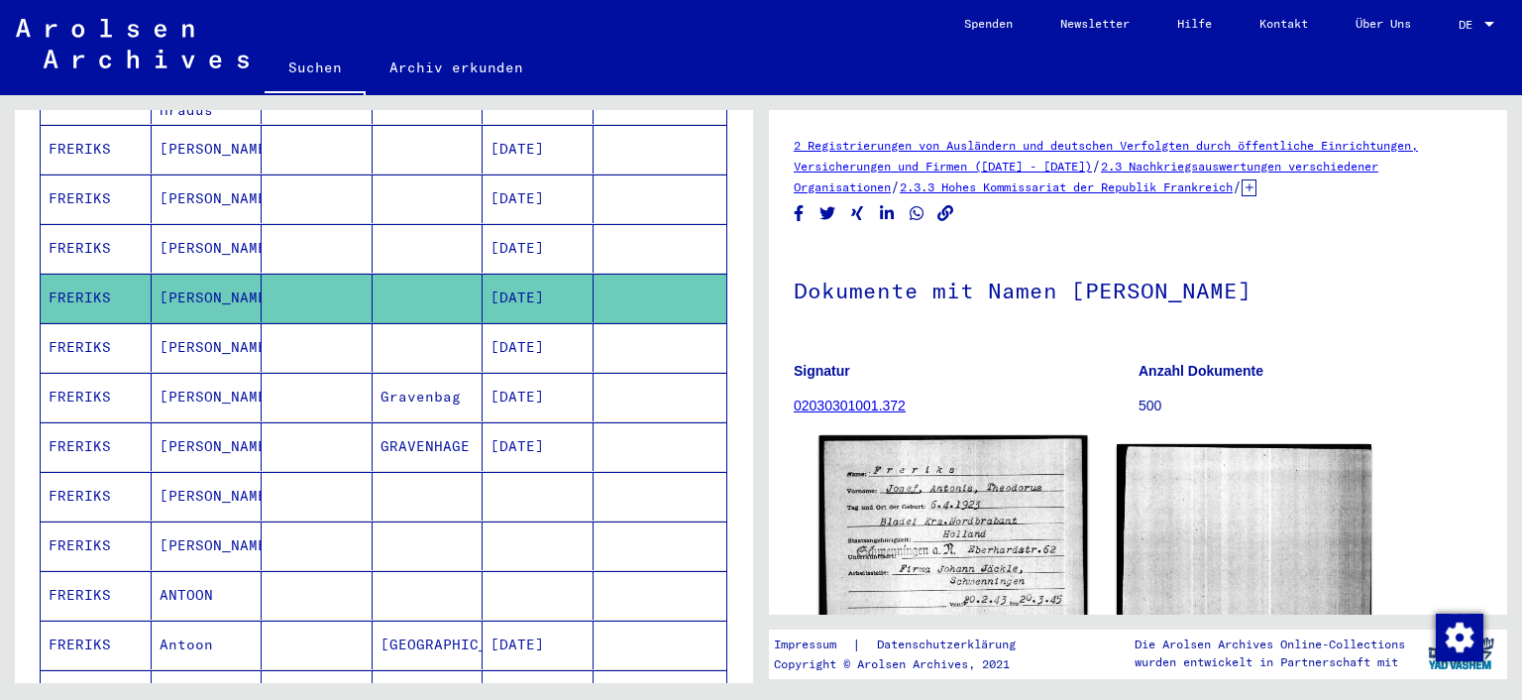
click at [933, 562] on img at bounding box center [954, 603] width 268 height 336
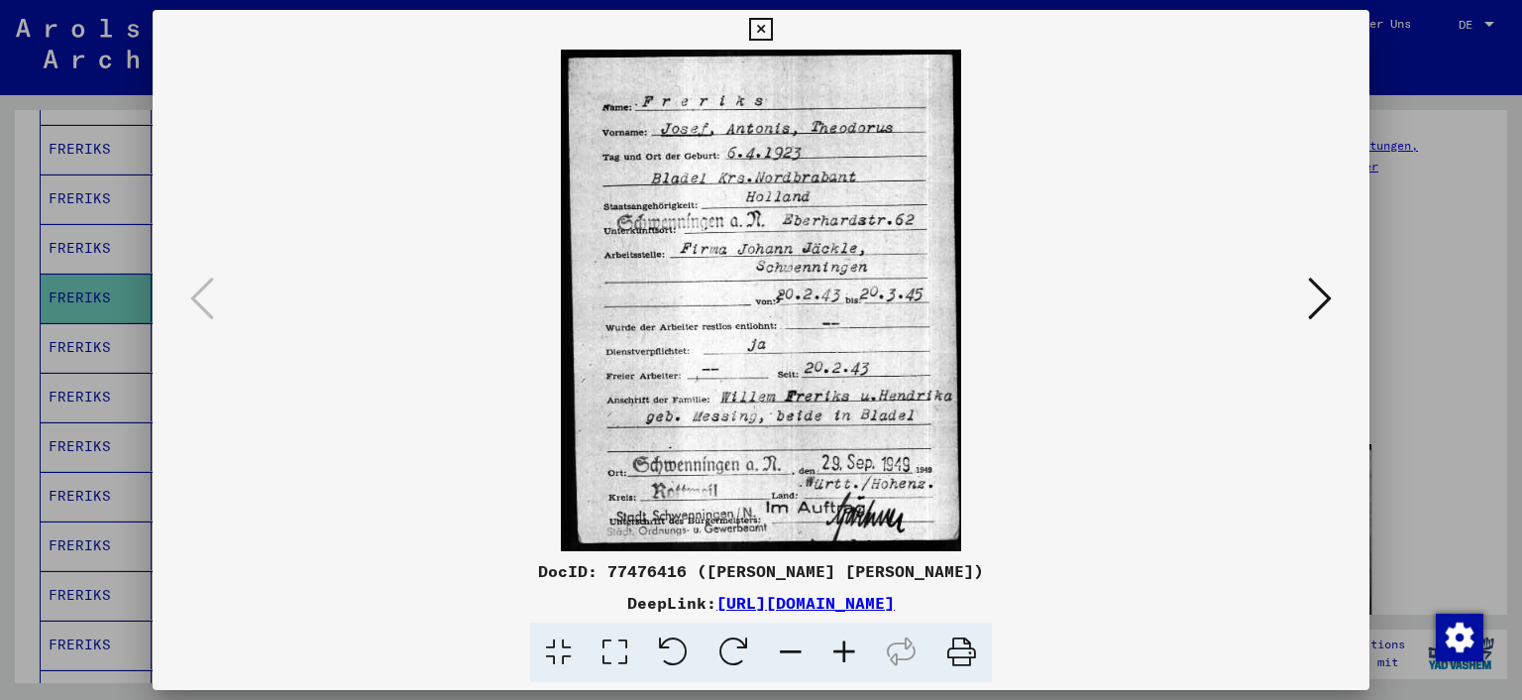
click at [1324, 304] on icon at bounding box center [1320, 299] width 24 height 48
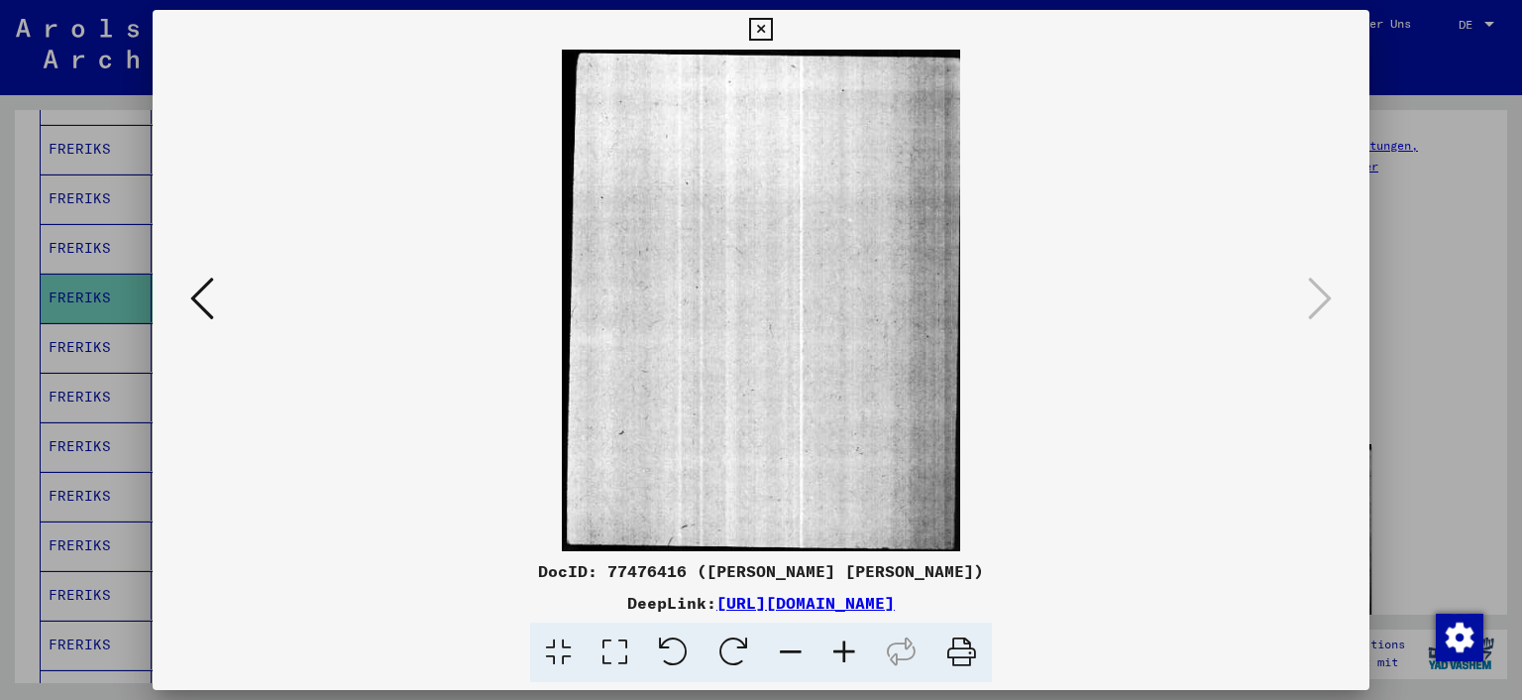
click at [757, 29] on icon at bounding box center [760, 30] width 23 height 24
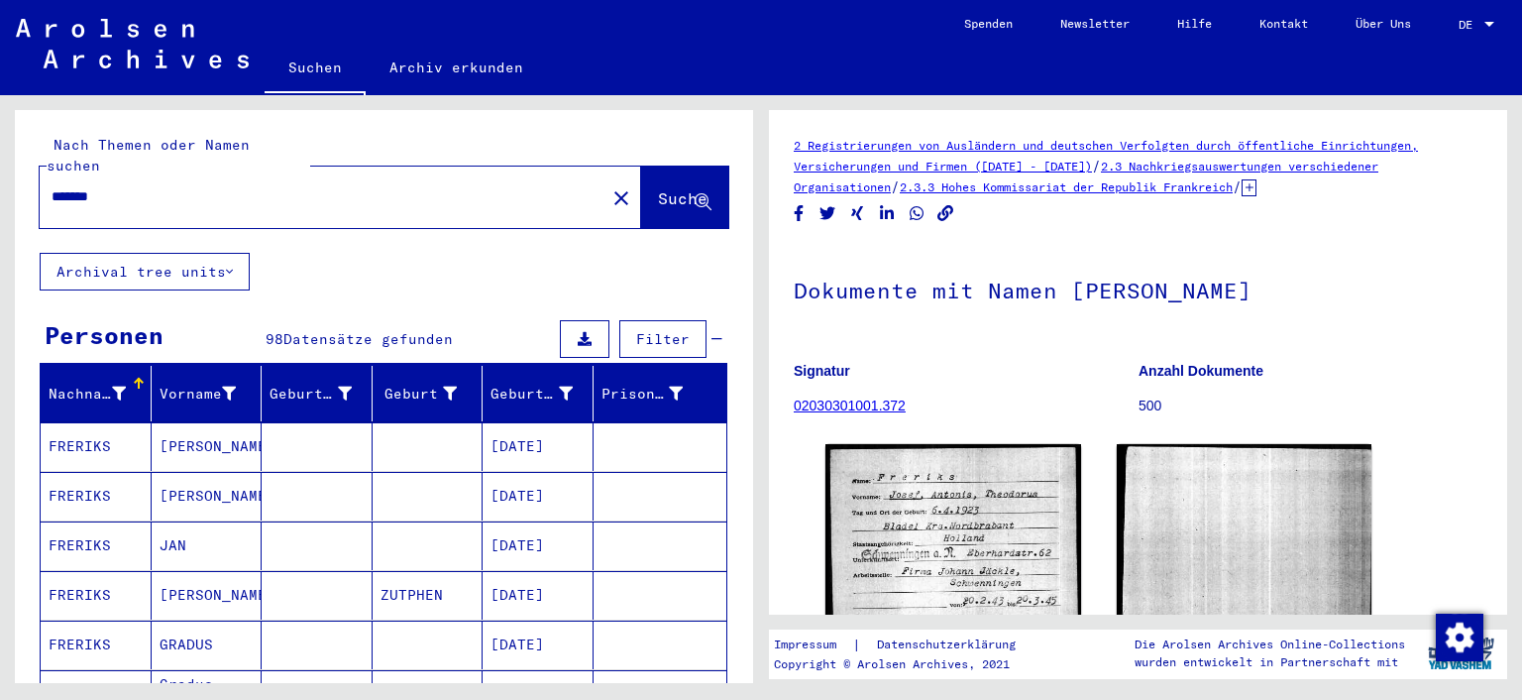
click at [157, 186] on input "*******" at bounding box center [323, 196] width 542 height 21
type input "*"
type input "********"
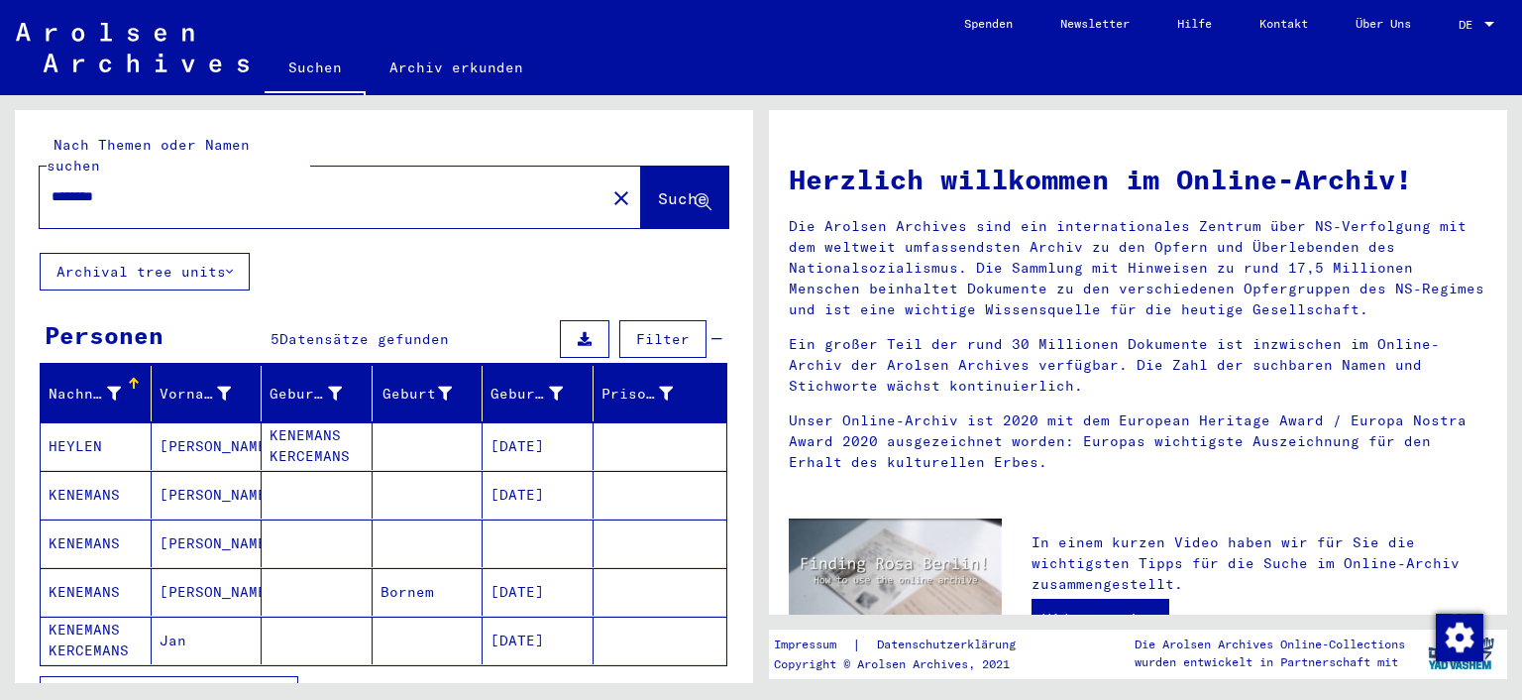
click at [93, 471] on mat-cell "KENEMANS" at bounding box center [96, 495] width 111 height 48
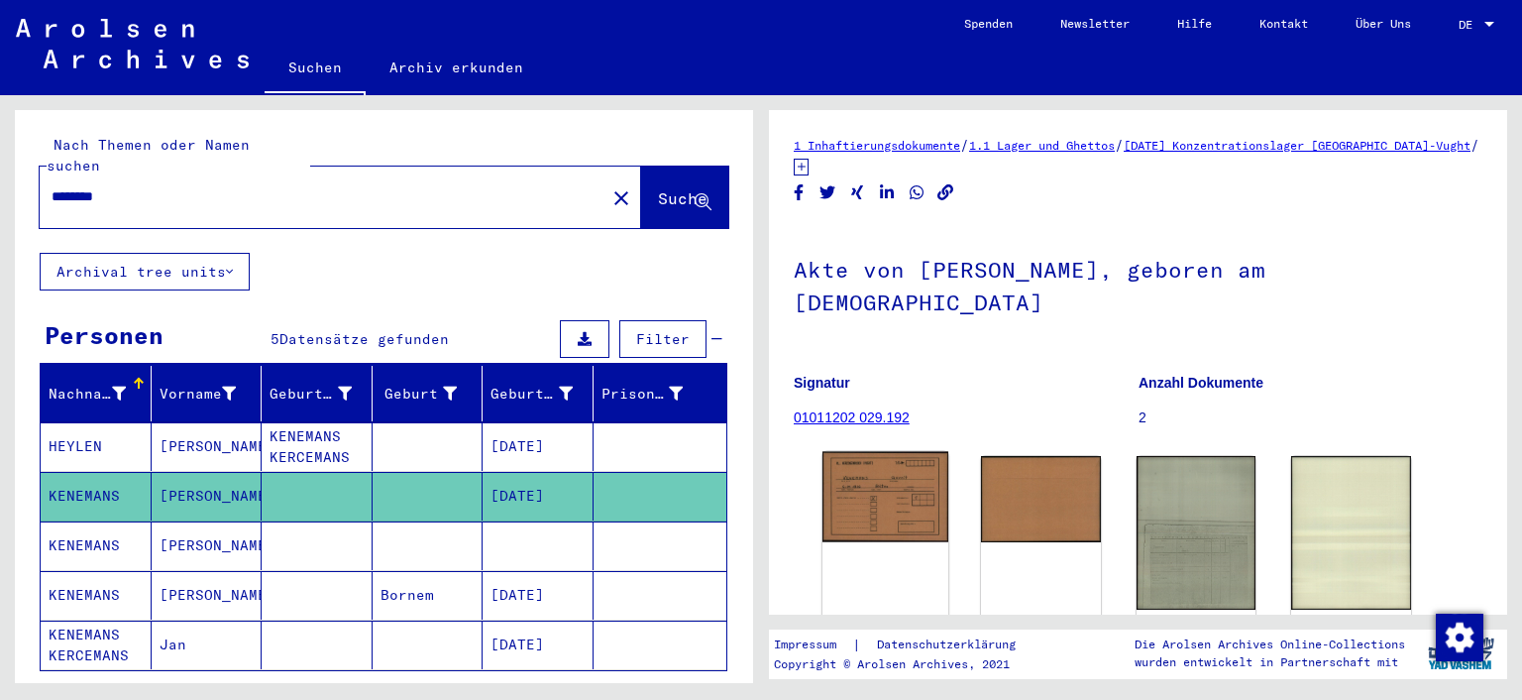
click at [887, 471] on img at bounding box center [886, 497] width 126 height 90
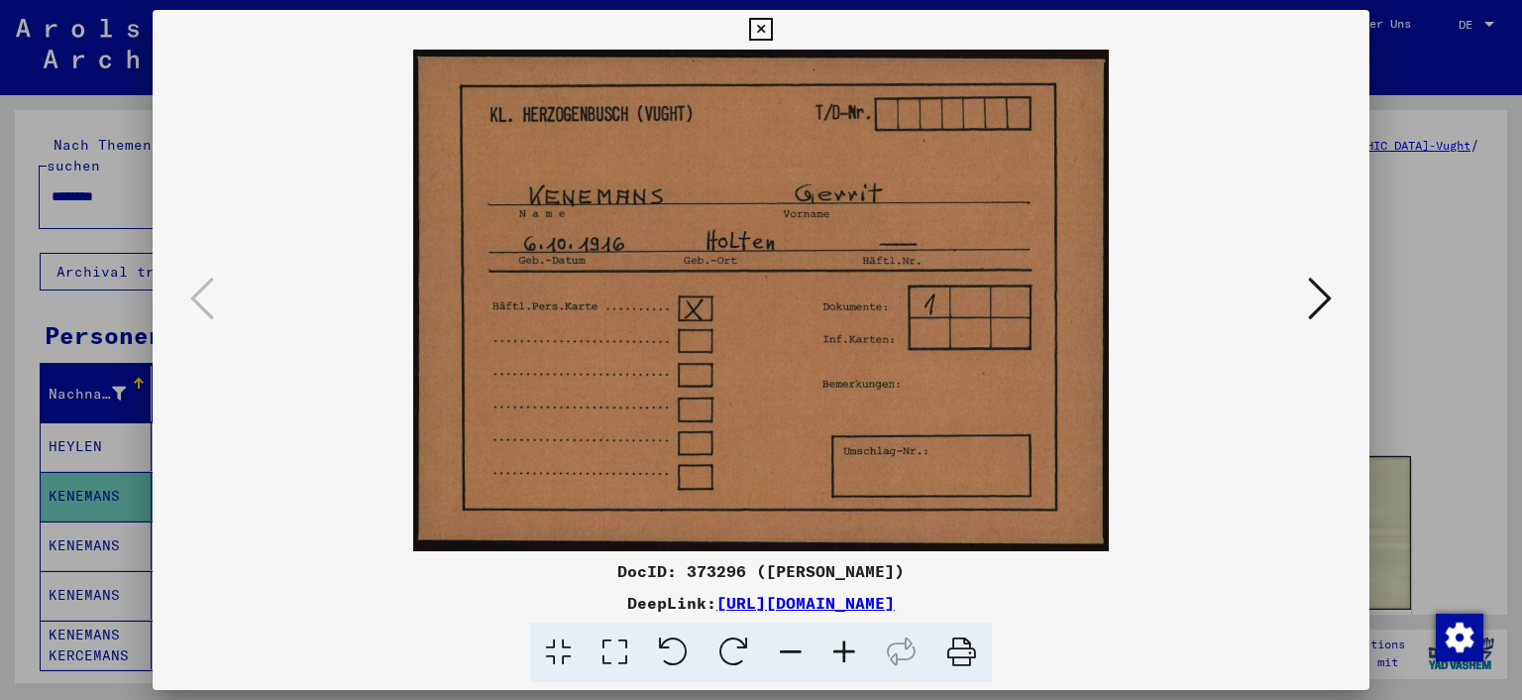
click at [1332, 308] on icon at bounding box center [1320, 299] width 24 height 48
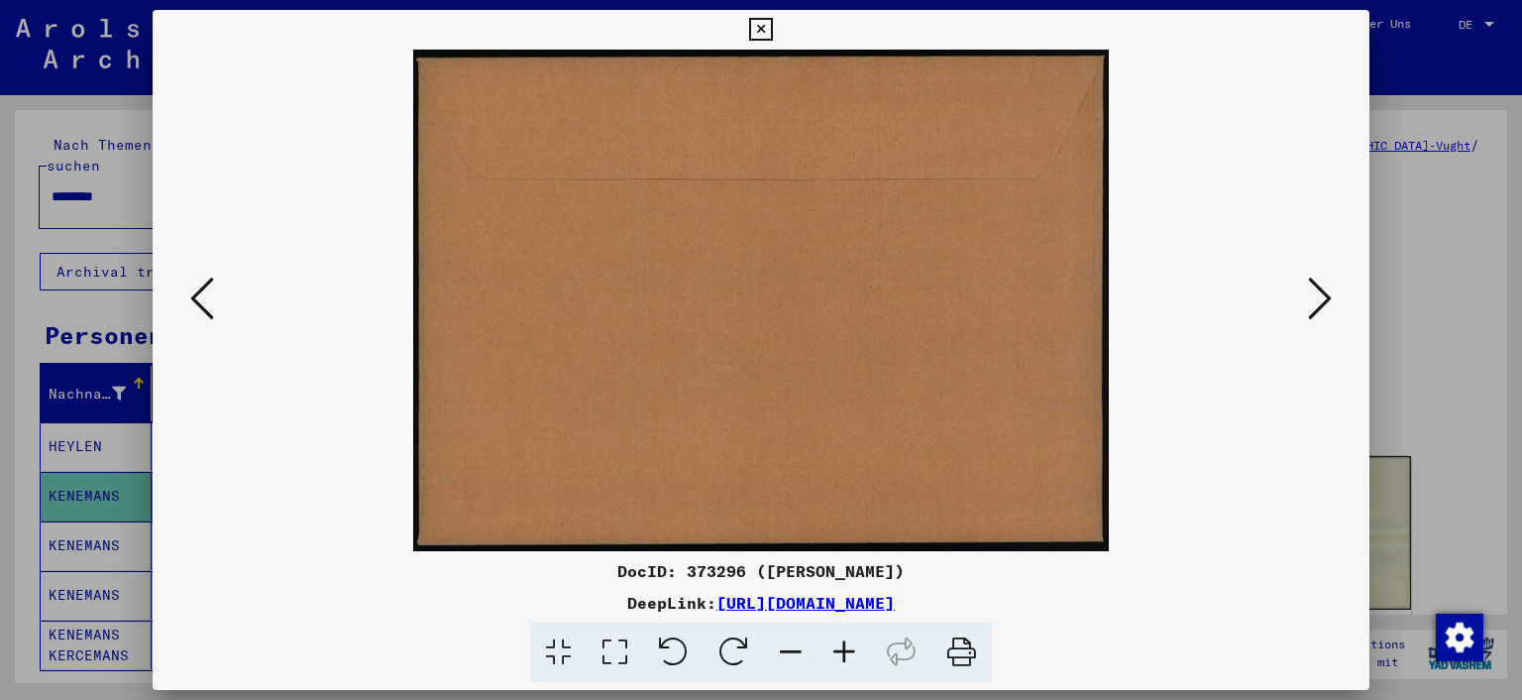
click at [1315, 303] on icon at bounding box center [1320, 299] width 24 height 48
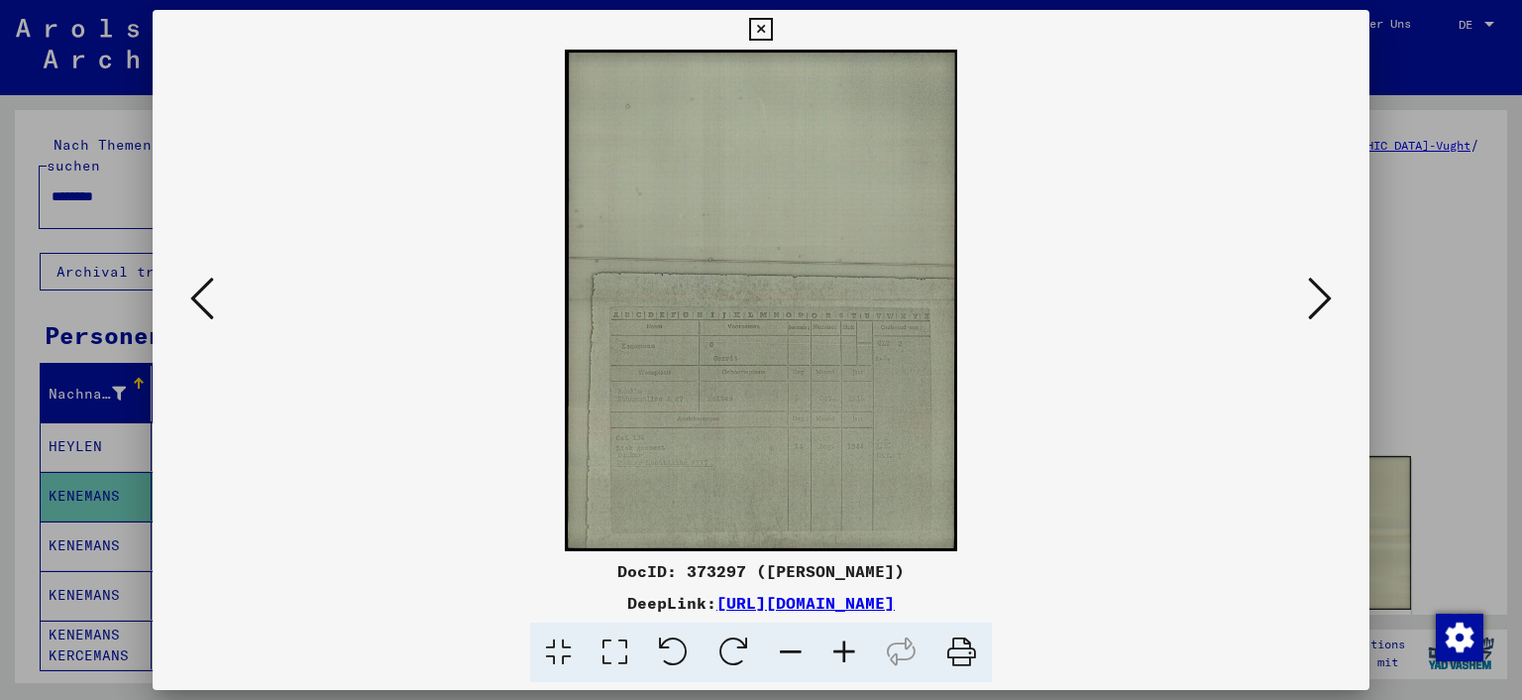
click at [610, 651] on icon at bounding box center [615, 652] width 56 height 60
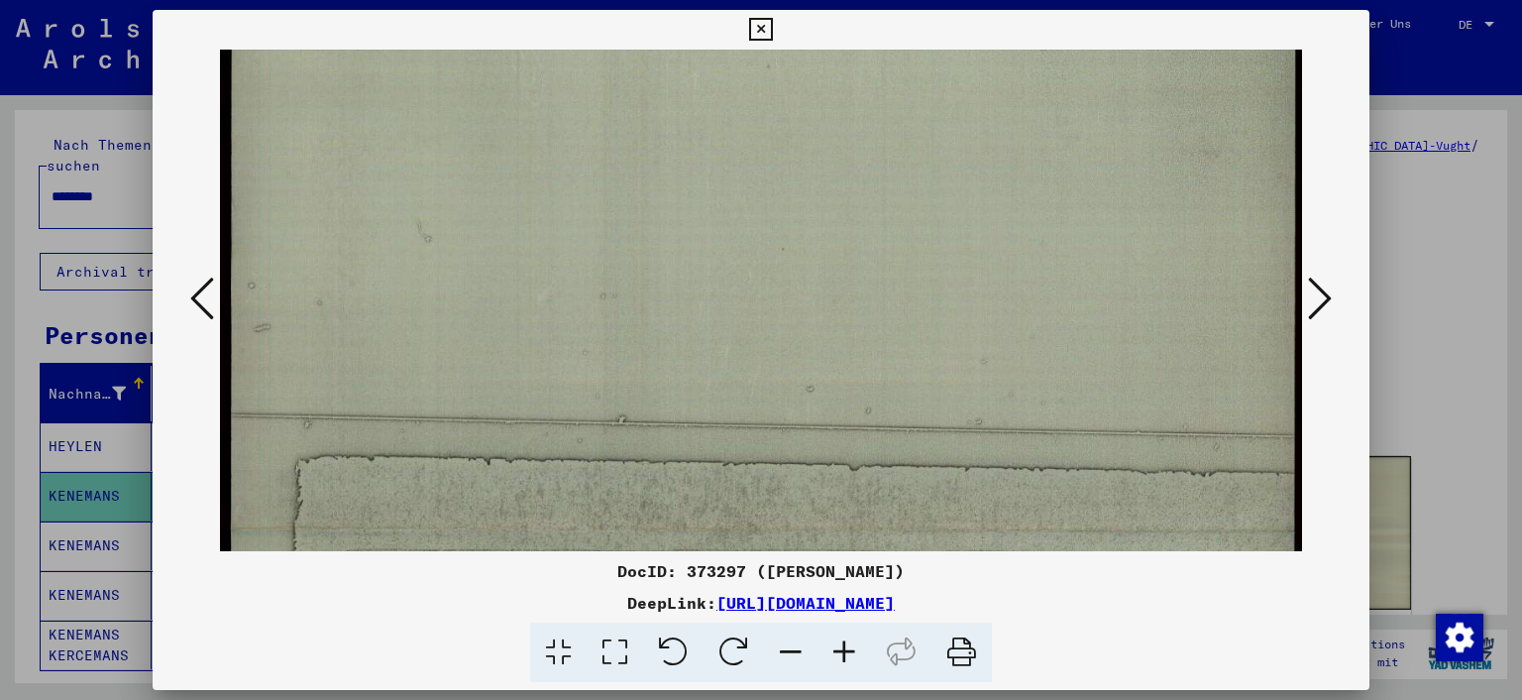
drag, startPoint x: 706, startPoint y: 448, endPoint x: 718, endPoint y: 251, distance: 197.6
click at [718, 246] on img at bounding box center [761, 533] width 1083 height 1388
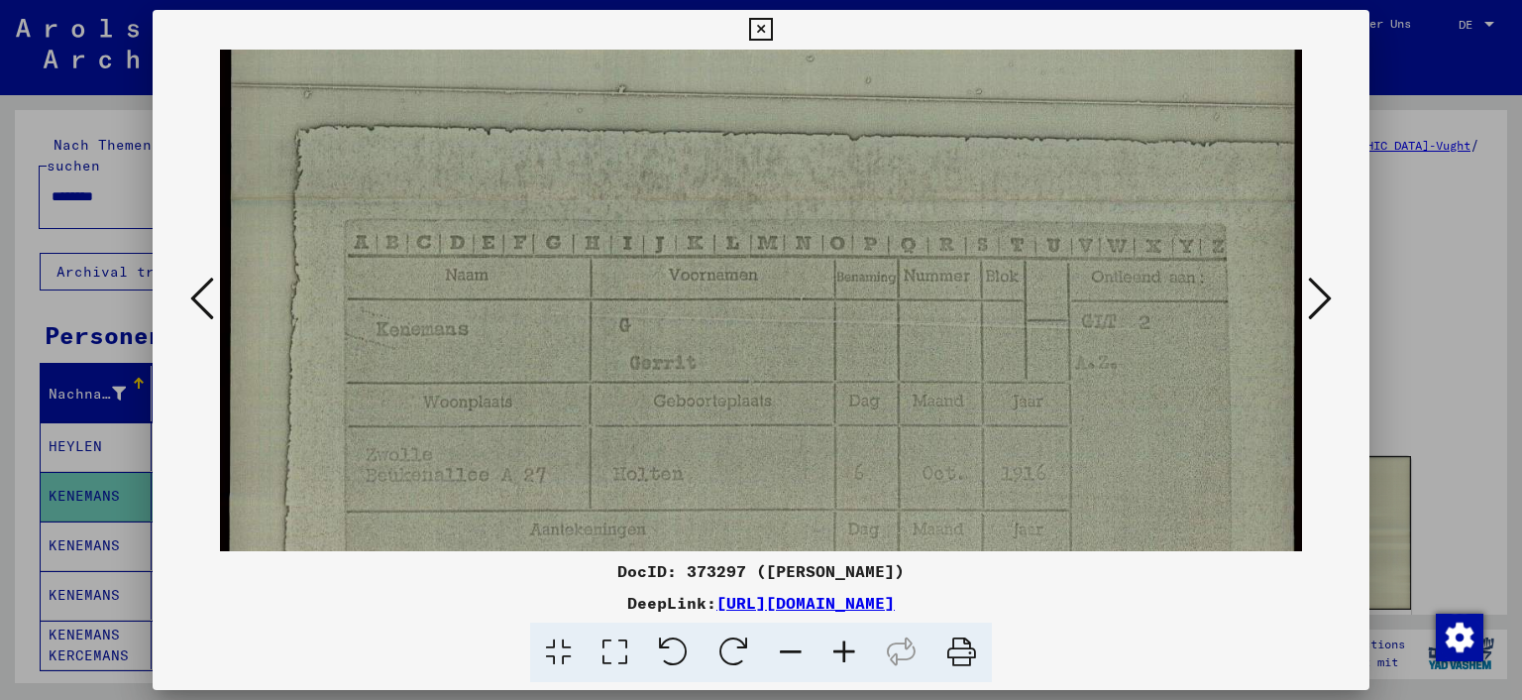
drag, startPoint x: 696, startPoint y: 443, endPoint x: 694, endPoint y: 115, distance: 328.1
click at [694, 115] on img at bounding box center [761, 202] width 1083 height 1388
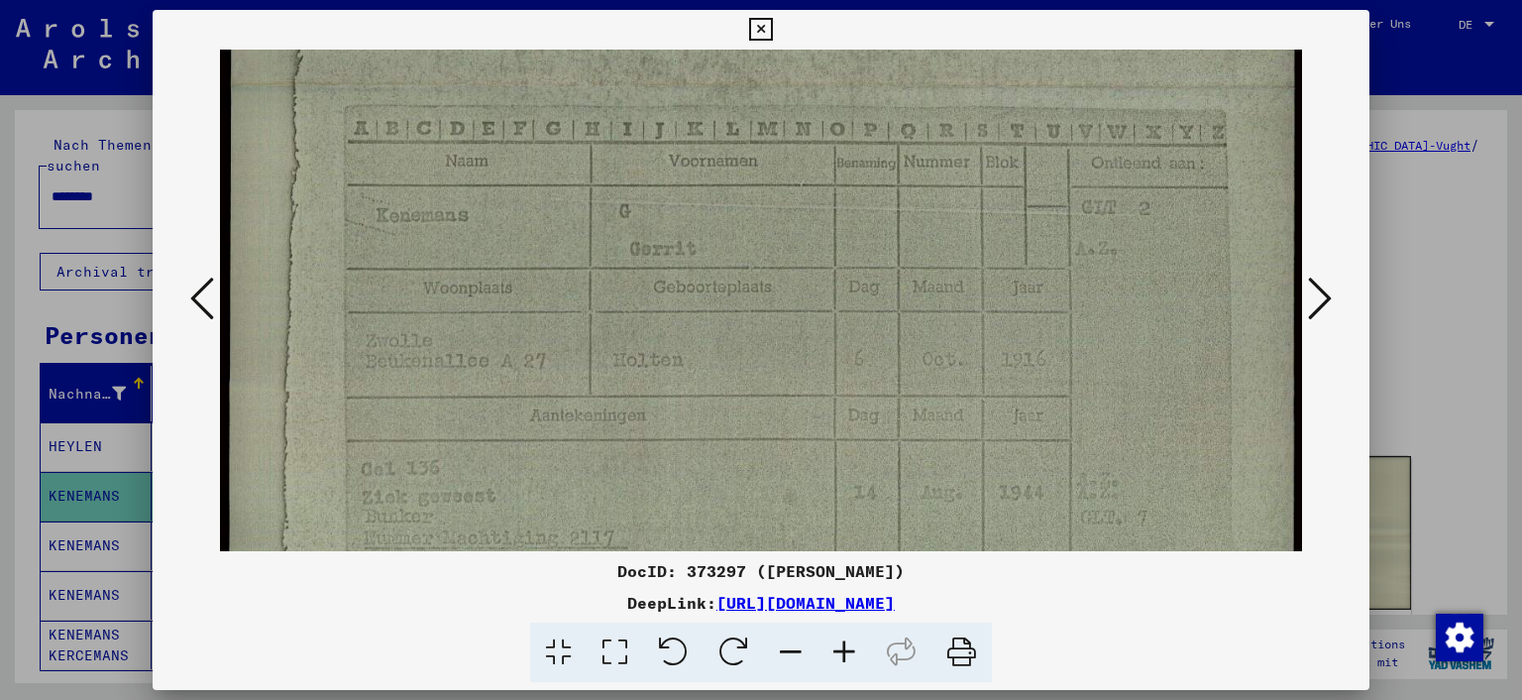
scroll to position [698, 0]
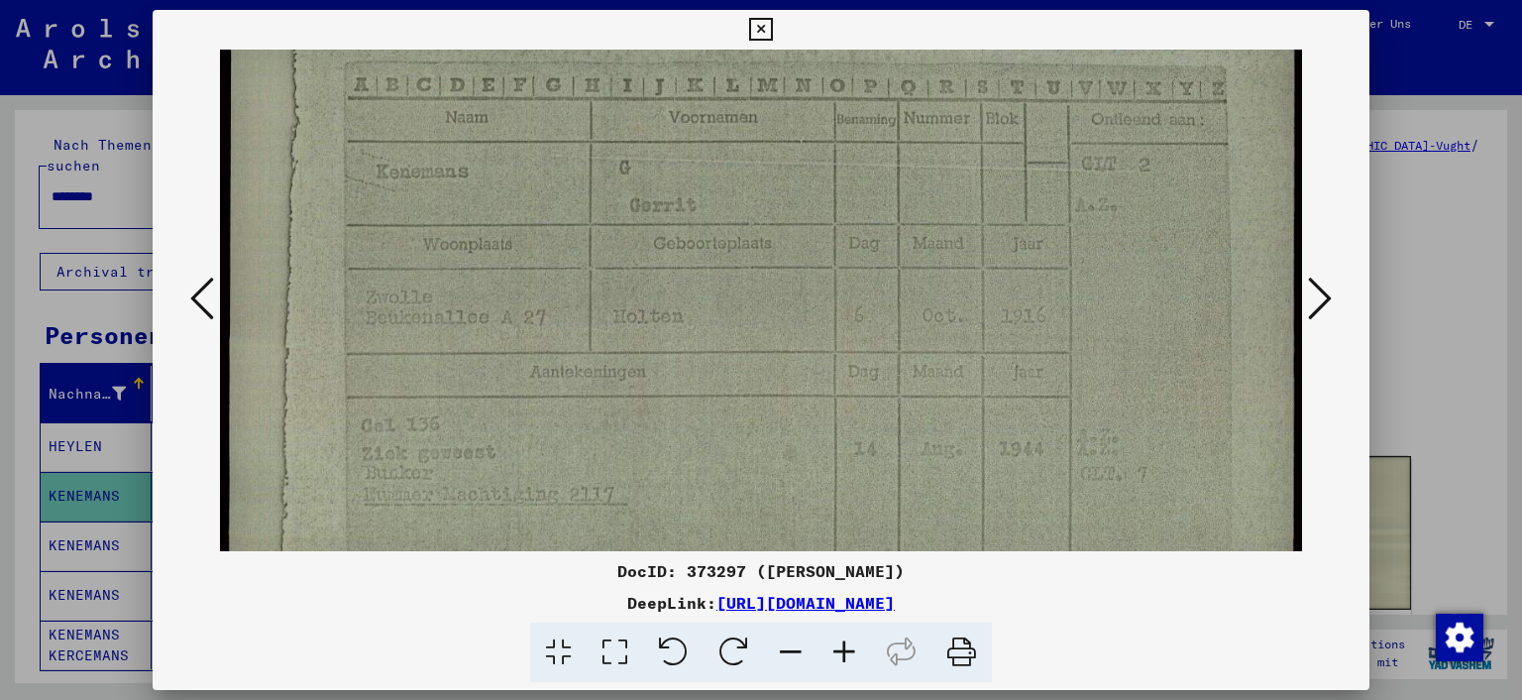
drag, startPoint x: 661, startPoint y: 376, endPoint x: 661, endPoint y: 227, distance: 148.7
click at [661, 227] on img at bounding box center [761, 46] width 1083 height 1388
drag, startPoint x: 676, startPoint y: 288, endPoint x: 674, endPoint y: 204, distance: 84.3
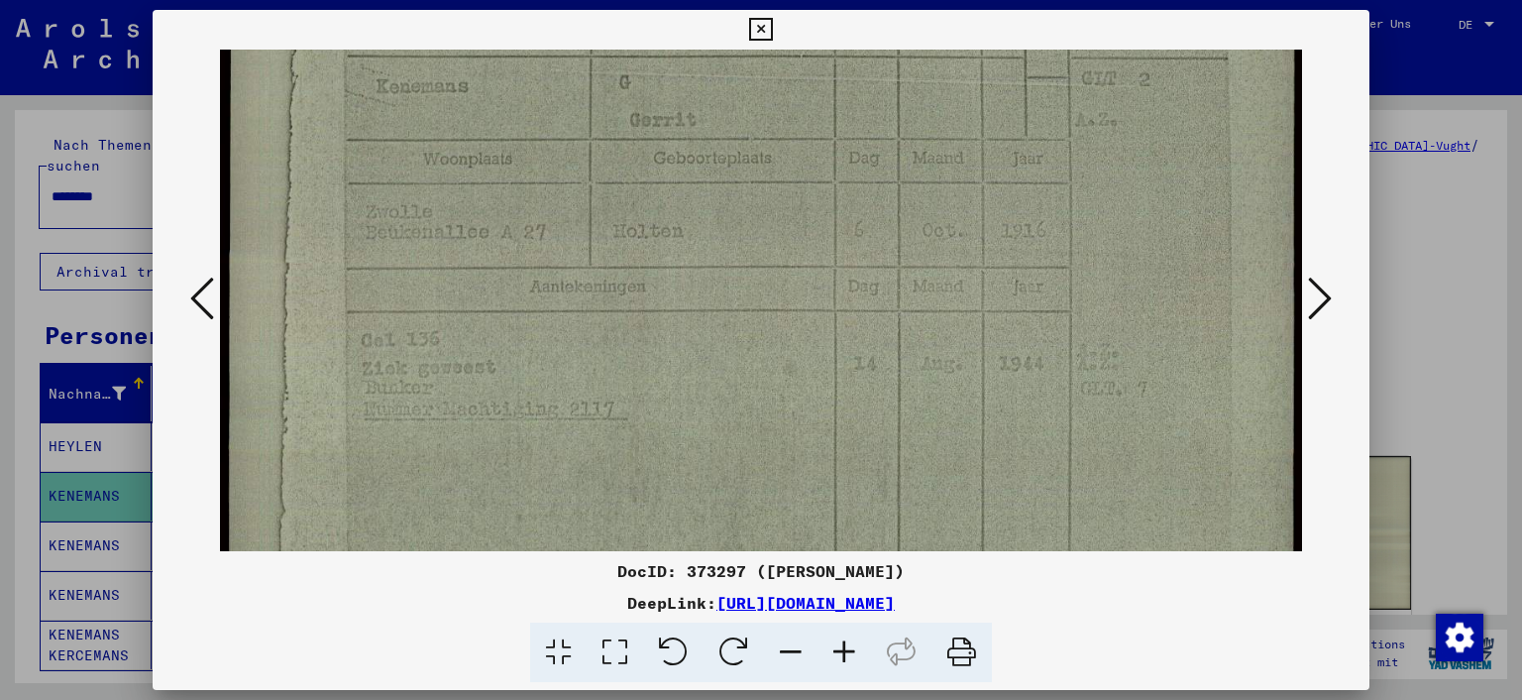
click at [1312, 296] on icon at bounding box center [1320, 299] width 24 height 48
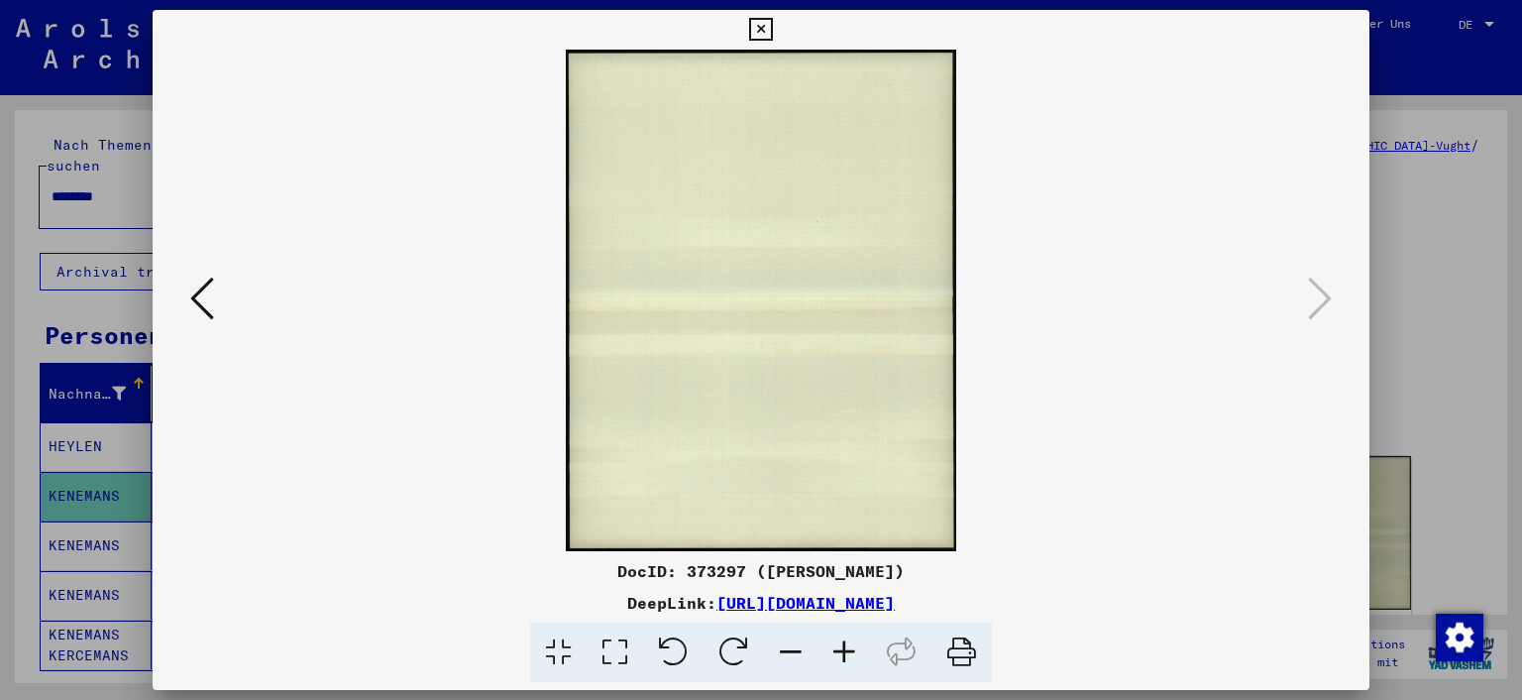
click at [759, 23] on icon at bounding box center [760, 30] width 23 height 24
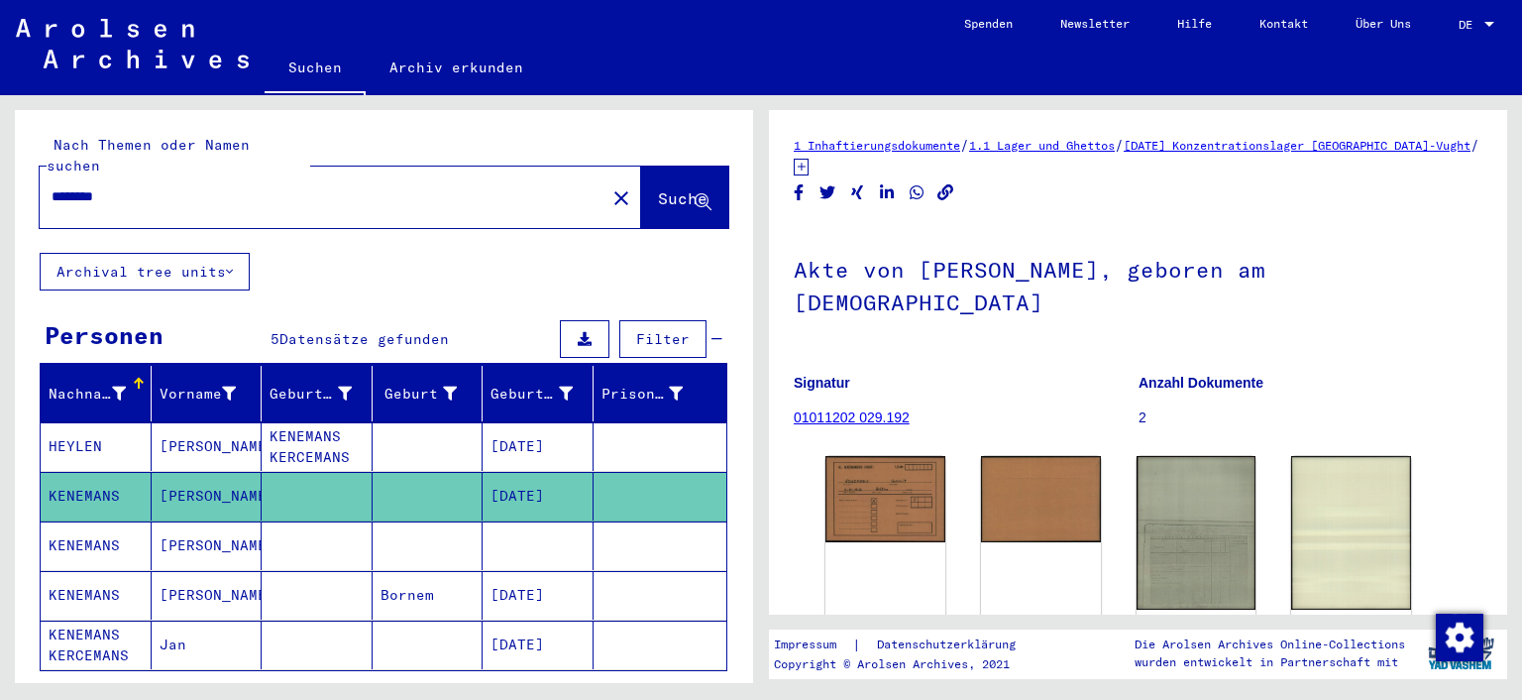
click at [79, 521] on mat-cell "KENEMANS" at bounding box center [96, 545] width 111 height 49
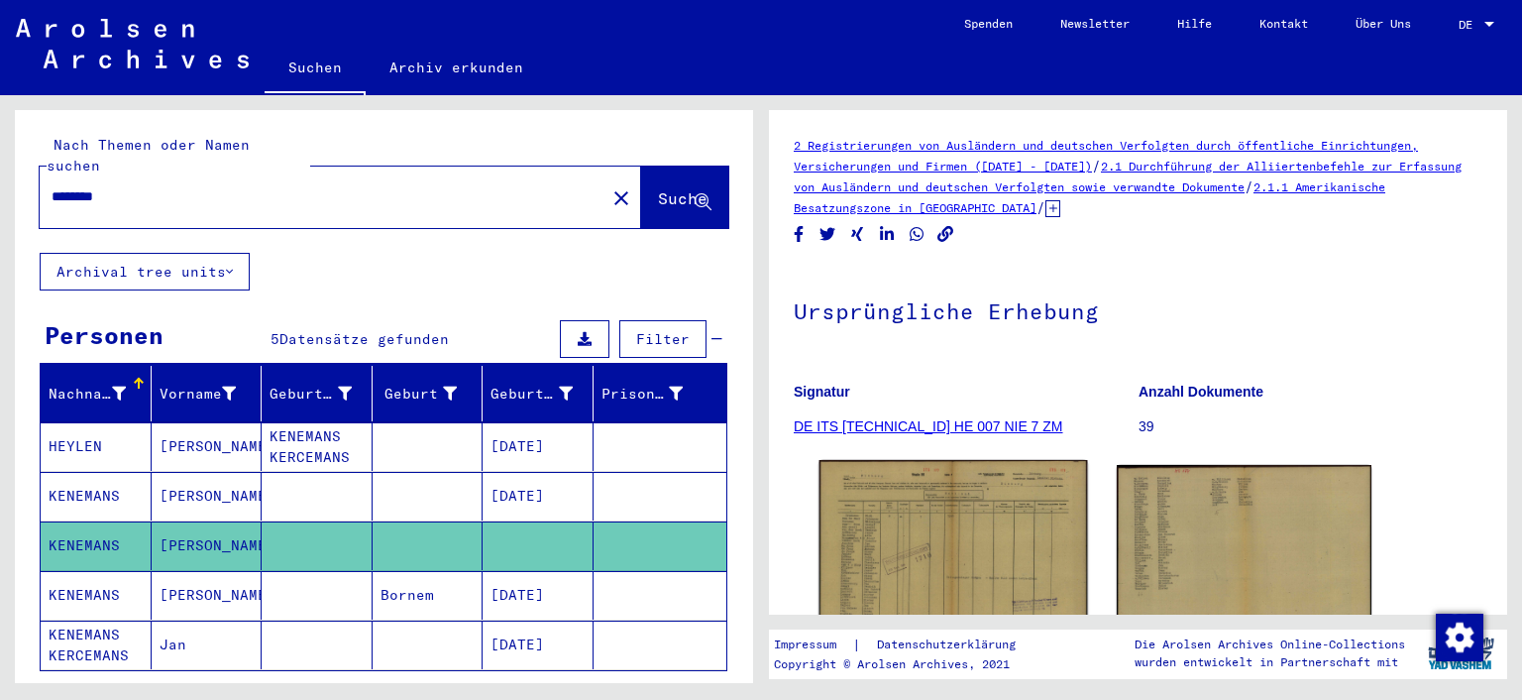
click at [885, 581] on img at bounding box center [954, 554] width 268 height 189
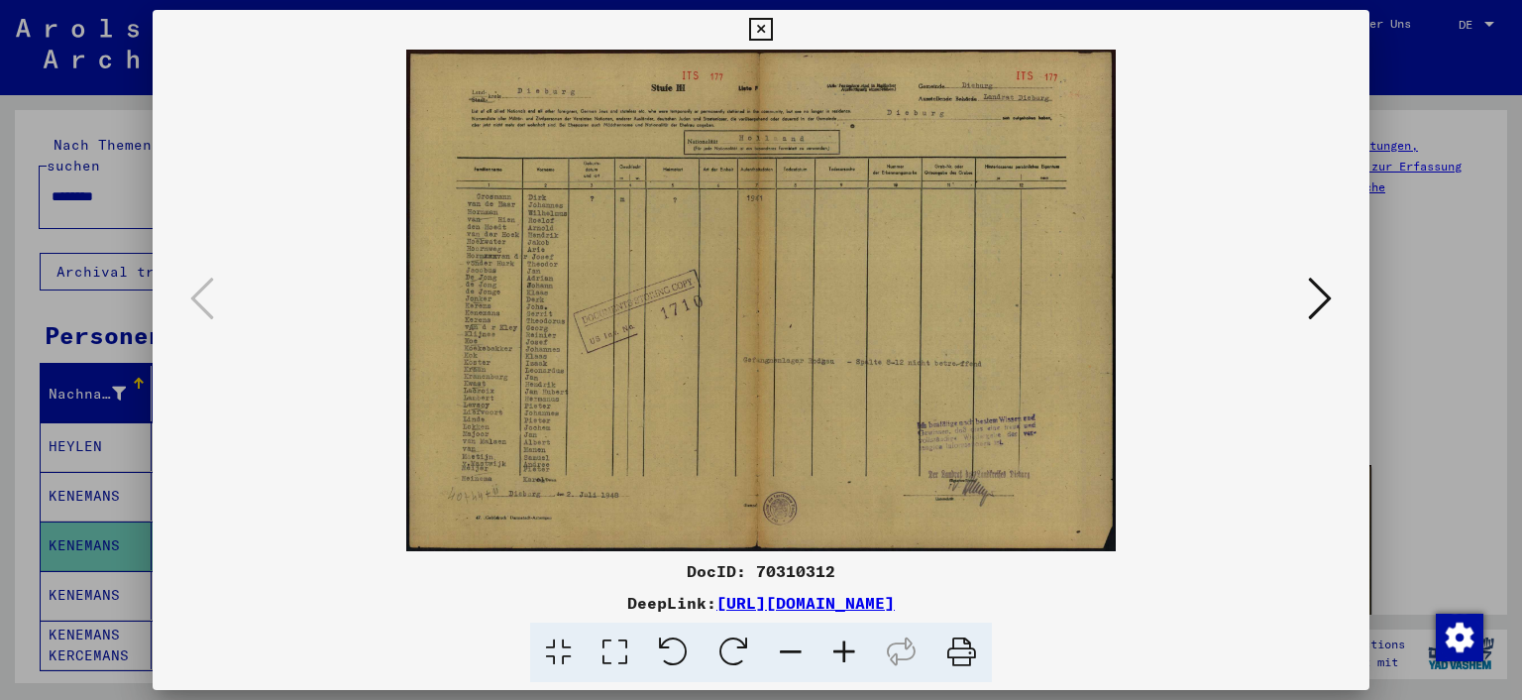
click at [615, 645] on icon at bounding box center [615, 652] width 56 height 60
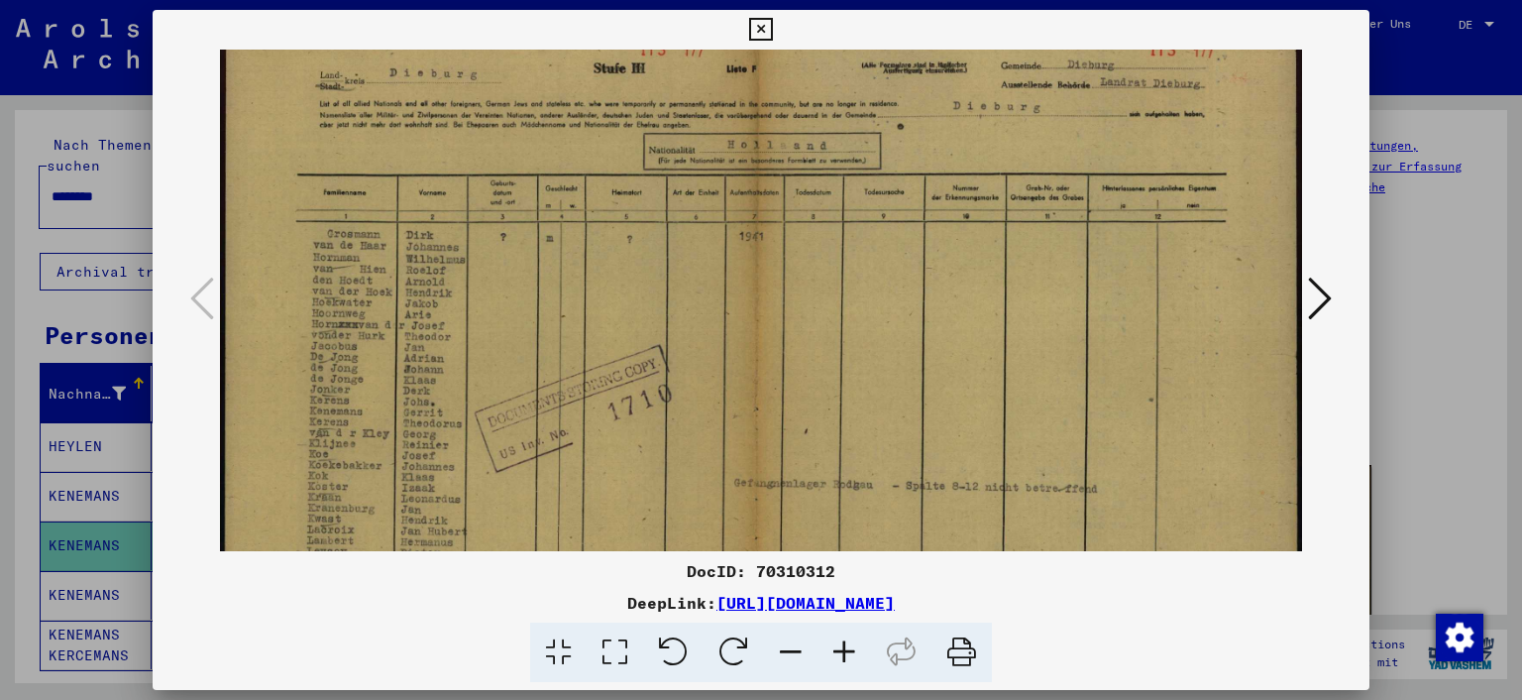
drag, startPoint x: 476, startPoint y: 428, endPoint x: 492, endPoint y: 388, distance: 43.6
click at [492, 388] on img at bounding box center [761, 392] width 1083 height 765
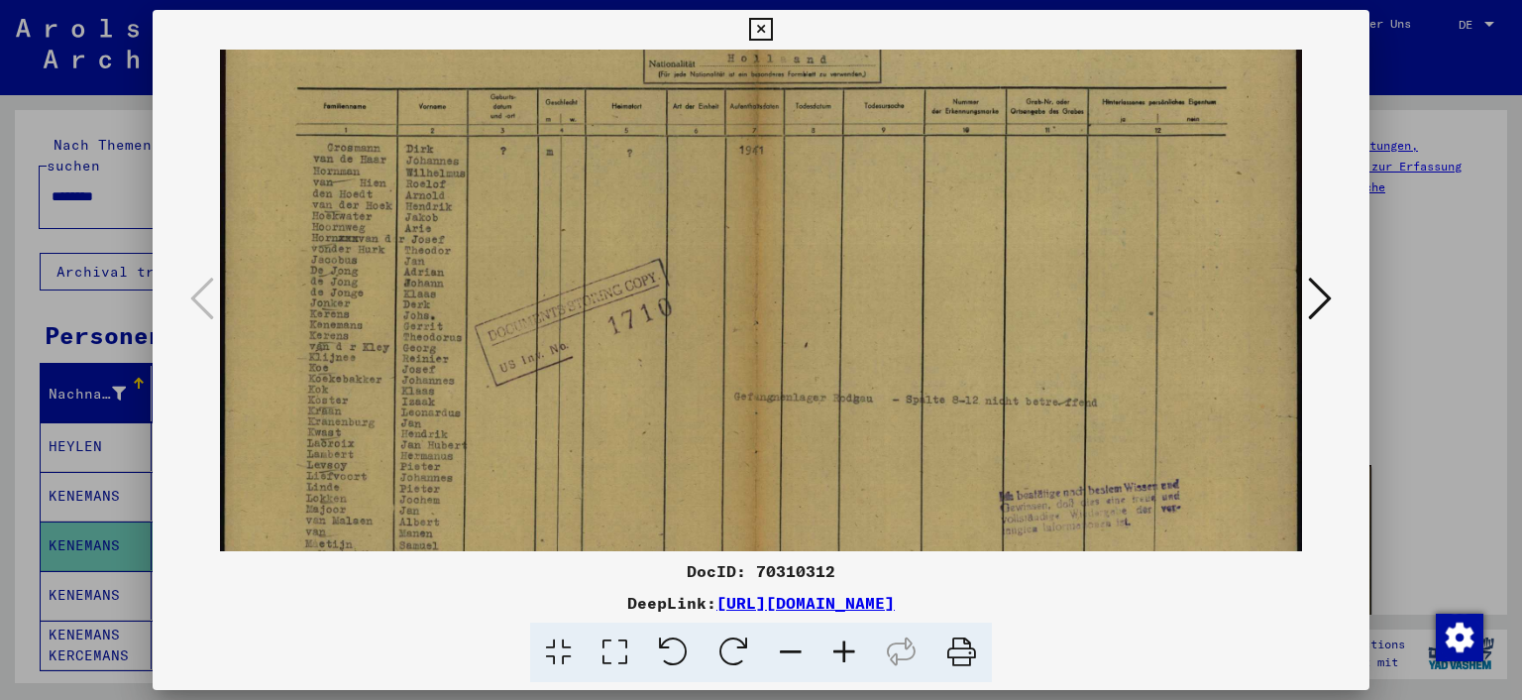
scroll to position [127, 0]
drag, startPoint x: 492, startPoint y: 464, endPoint x: 499, endPoint y: 382, distance: 82.6
click at [499, 382] on img at bounding box center [761, 305] width 1083 height 765
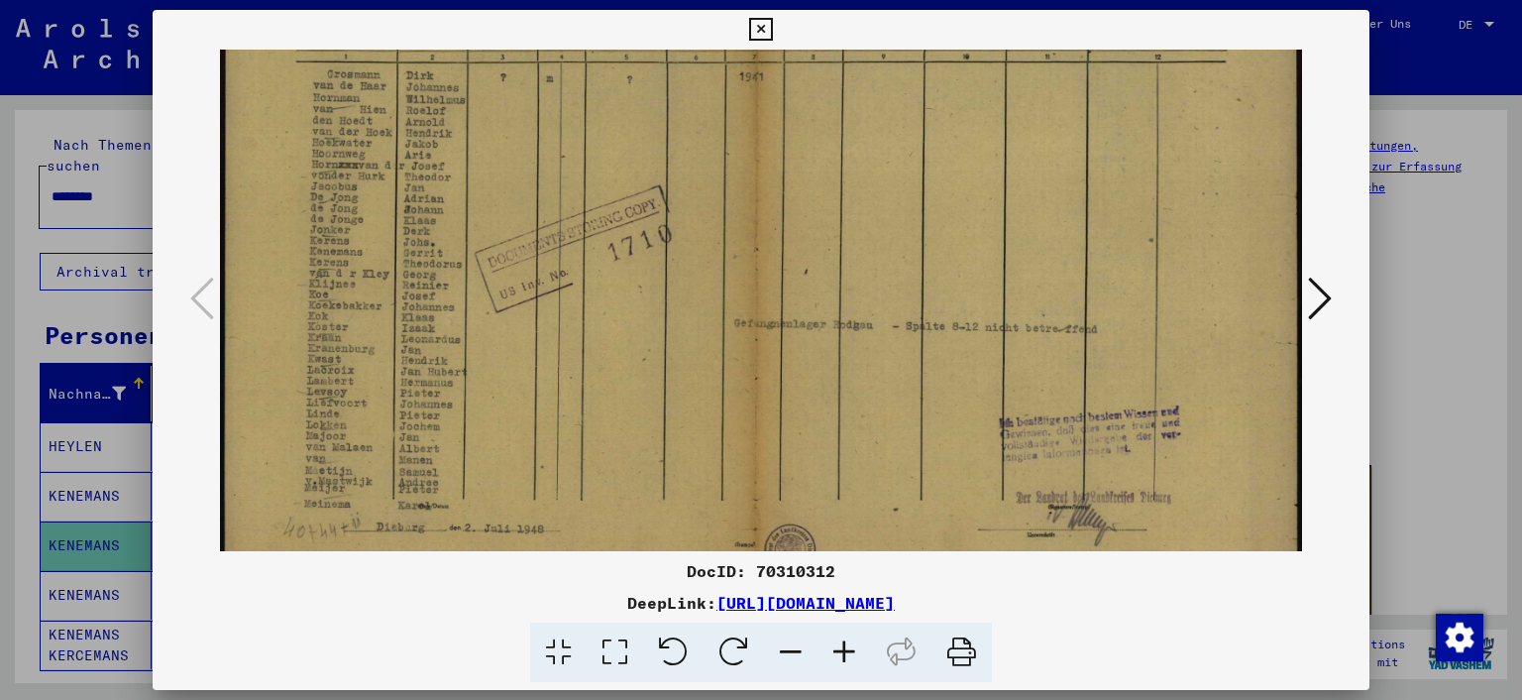
scroll to position [200, 0]
drag, startPoint x: 506, startPoint y: 483, endPoint x: 511, endPoint y: 411, distance: 71.5
click at [511, 411] on img at bounding box center [761, 231] width 1083 height 765
click at [1324, 295] on icon at bounding box center [1320, 299] width 24 height 48
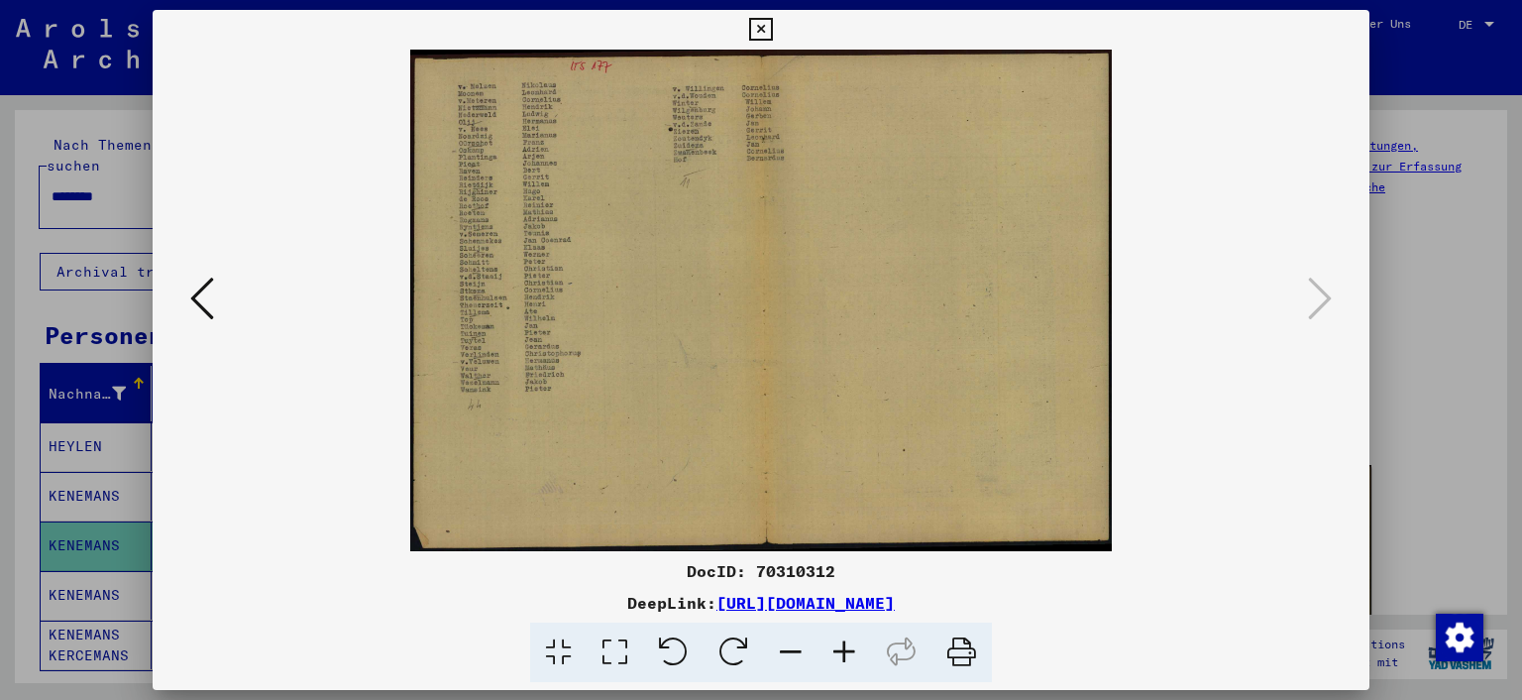
scroll to position [0, 0]
click at [616, 649] on icon at bounding box center [615, 652] width 56 height 60
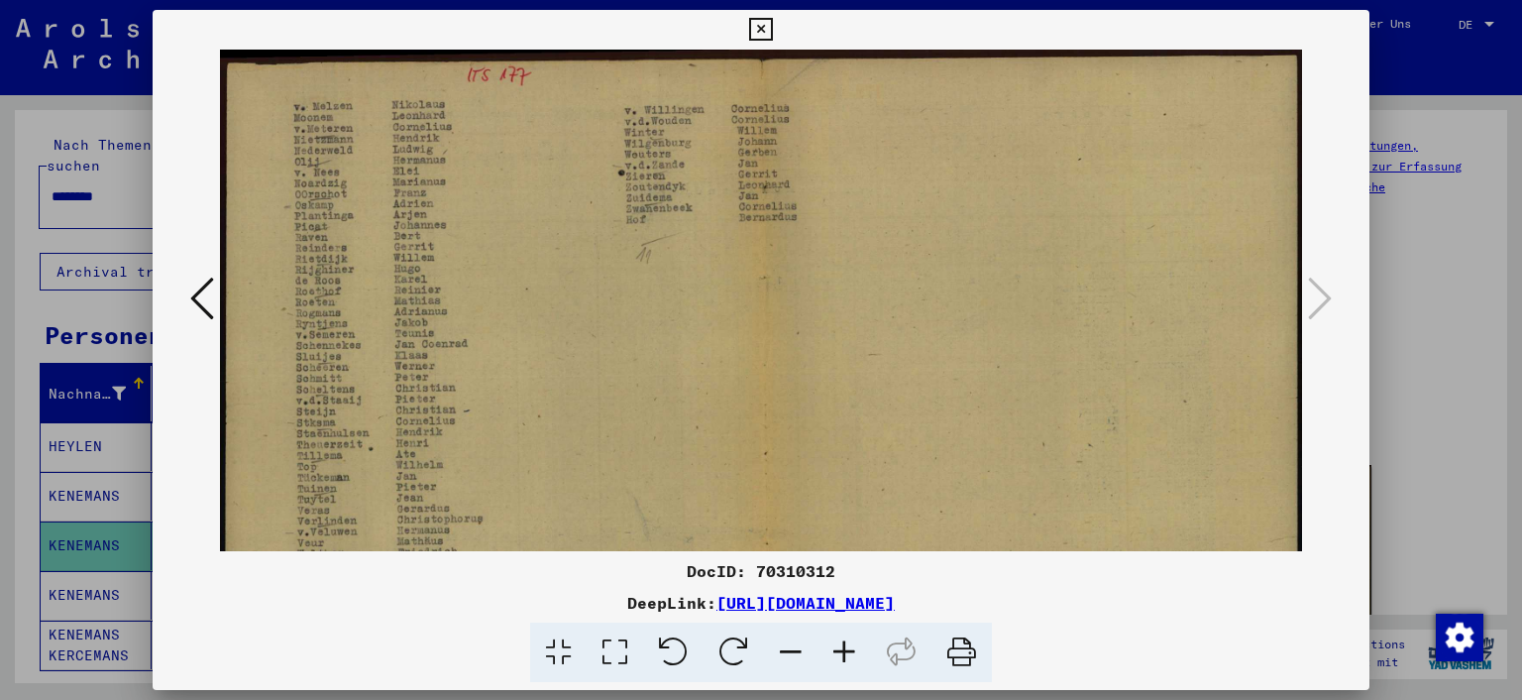
click at [531, 216] on img at bounding box center [761, 437] width 1083 height 775
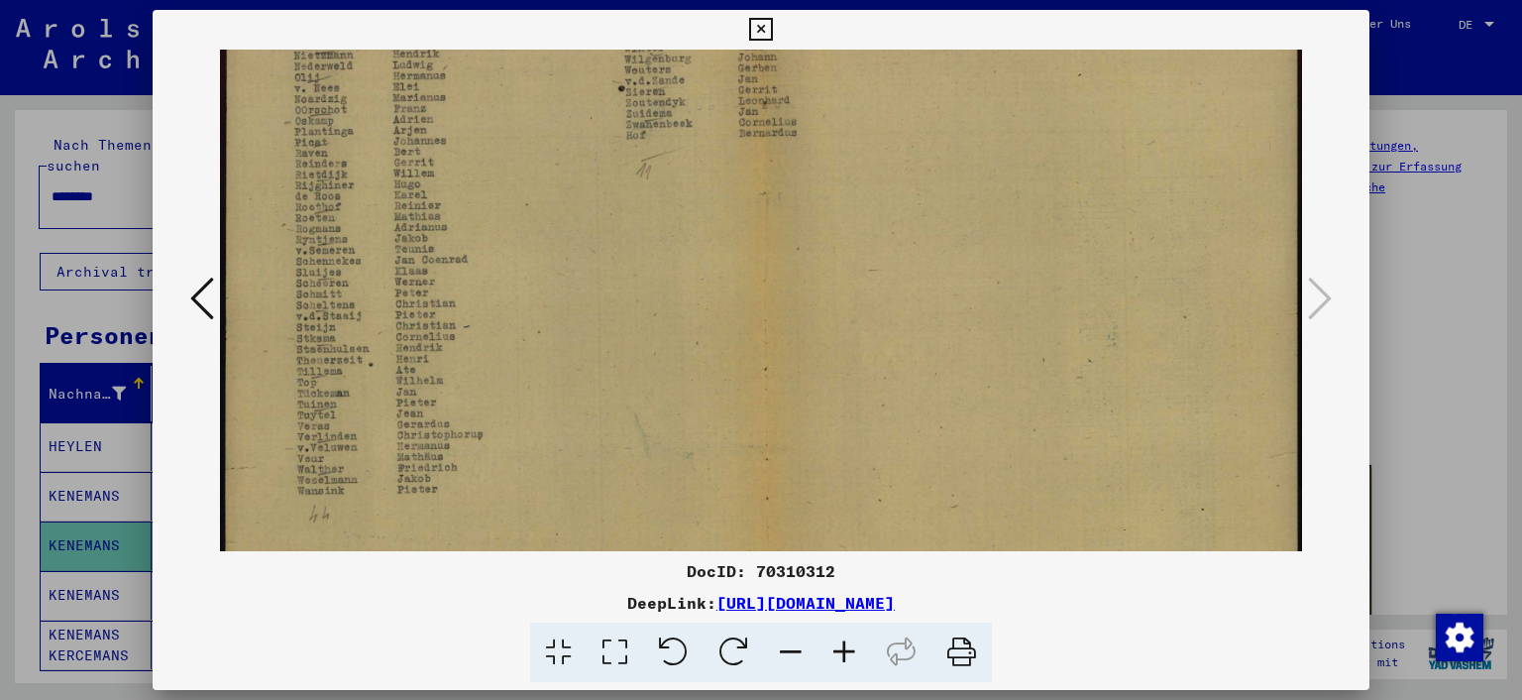
scroll to position [91, 0]
drag, startPoint x: 545, startPoint y: 357, endPoint x: 553, endPoint y: 388, distance: 31.7
click at [553, 388] on img at bounding box center [761, 345] width 1083 height 775
click at [187, 291] on button at bounding box center [202, 300] width 36 height 56
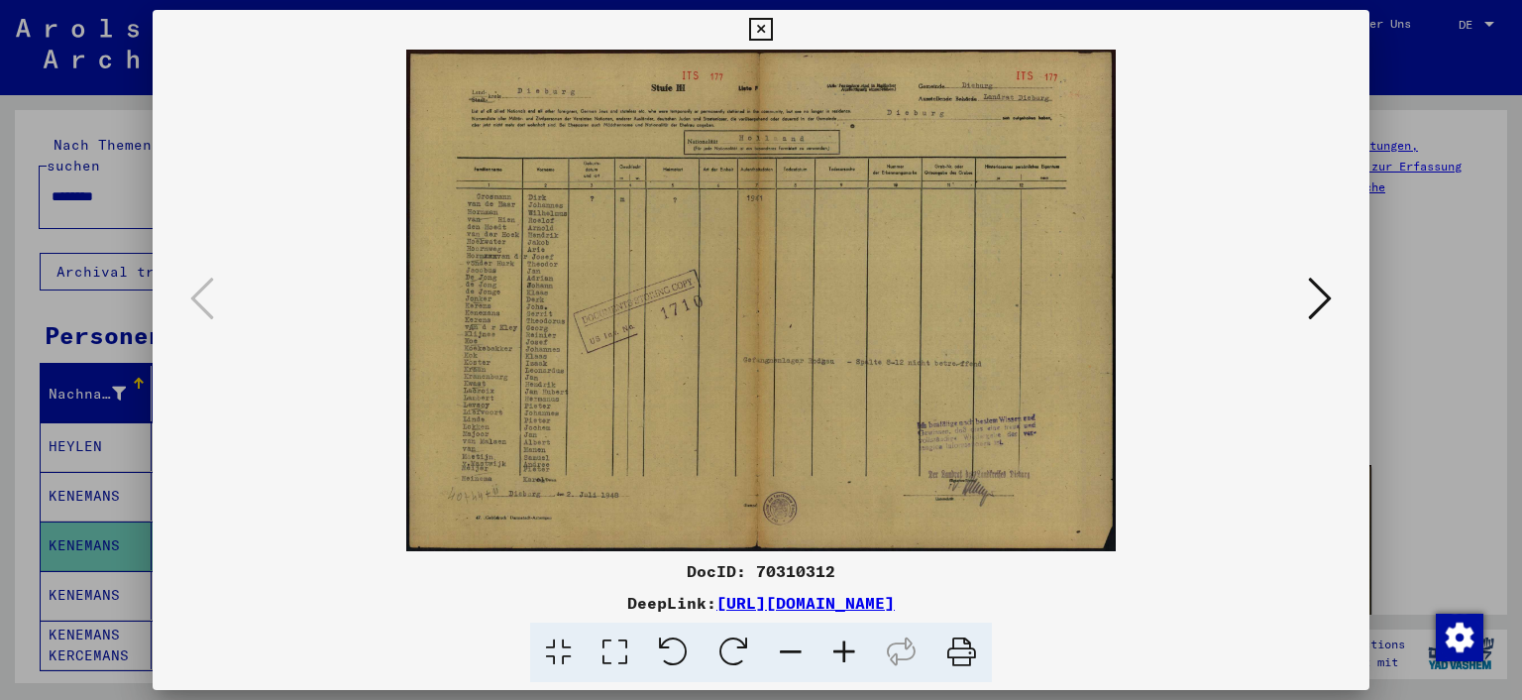
scroll to position [0, 0]
click at [610, 650] on icon at bounding box center [615, 652] width 56 height 60
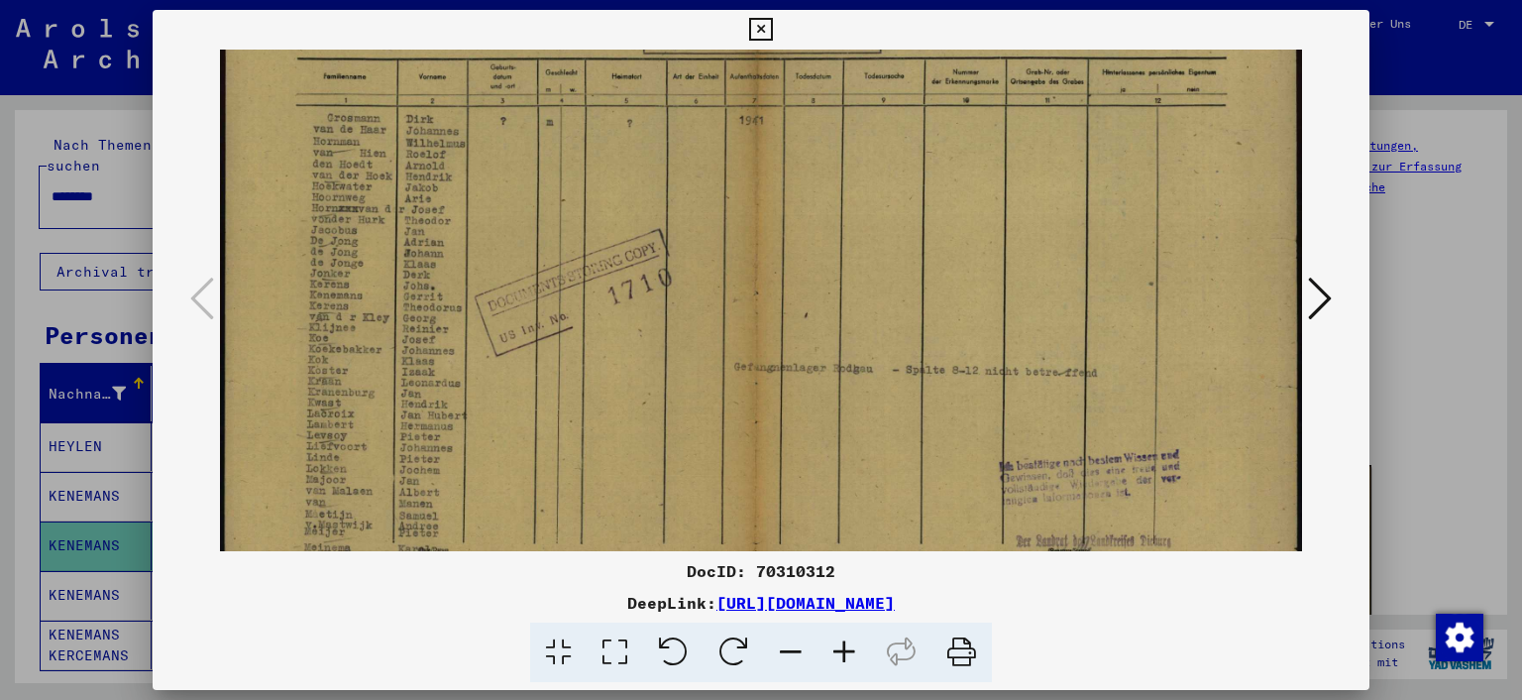
scroll to position [140, 0]
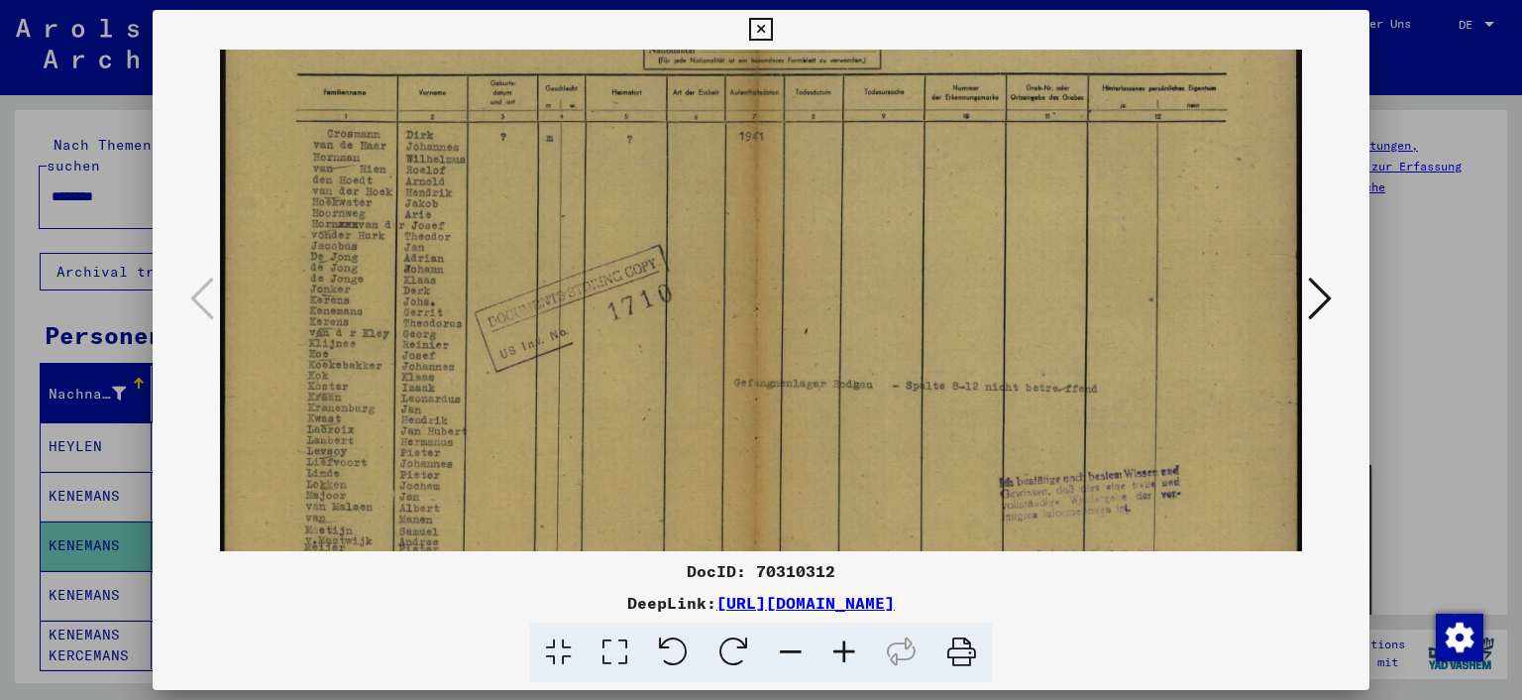
drag, startPoint x: 564, startPoint y: 445, endPoint x: 593, endPoint y: 309, distance: 138.8
click at [593, 309] on img at bounding box center [761, 292] width 1083 height 765
click at [755, 27] on icon at bounding box center [760, 30] width 23 height 24
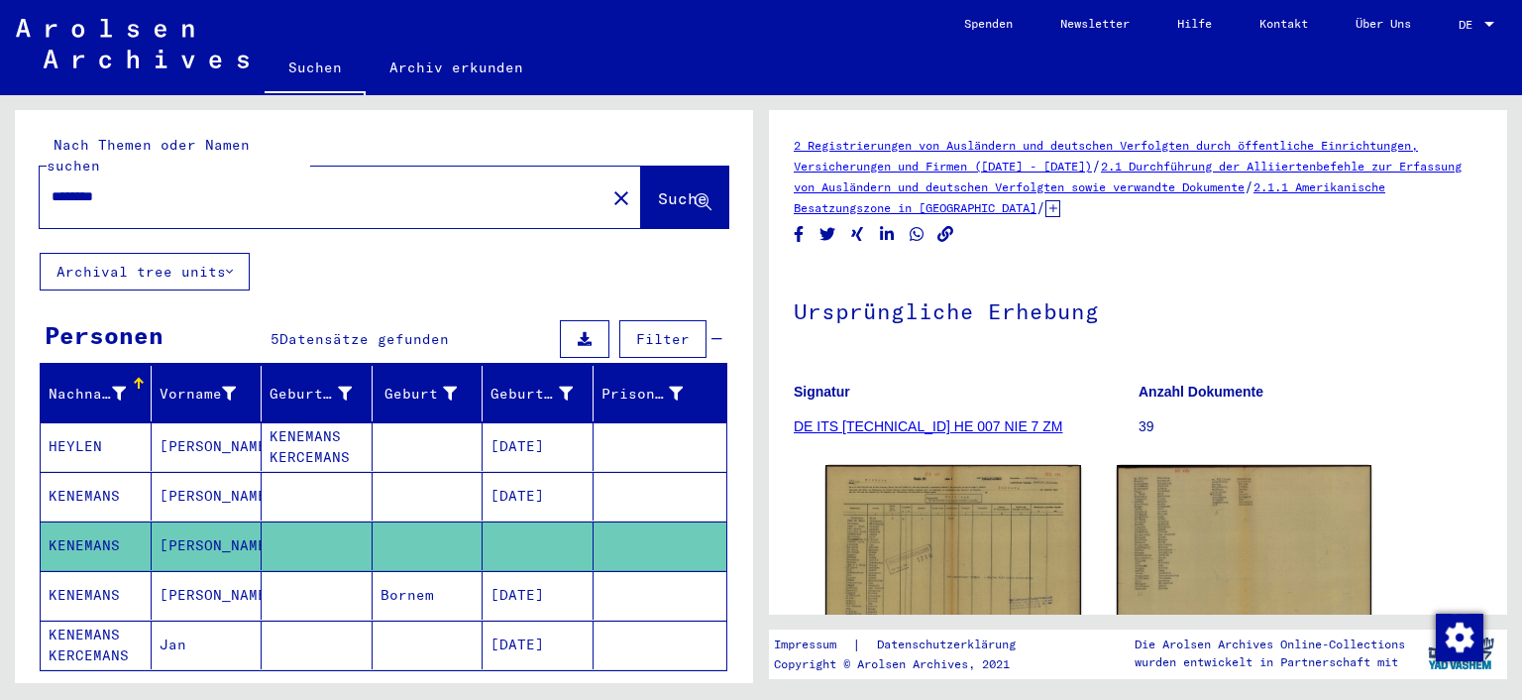
click at [85, 472] on mat-cell "KENEMANS" at bounding box center [96, 496] width 111 height 49
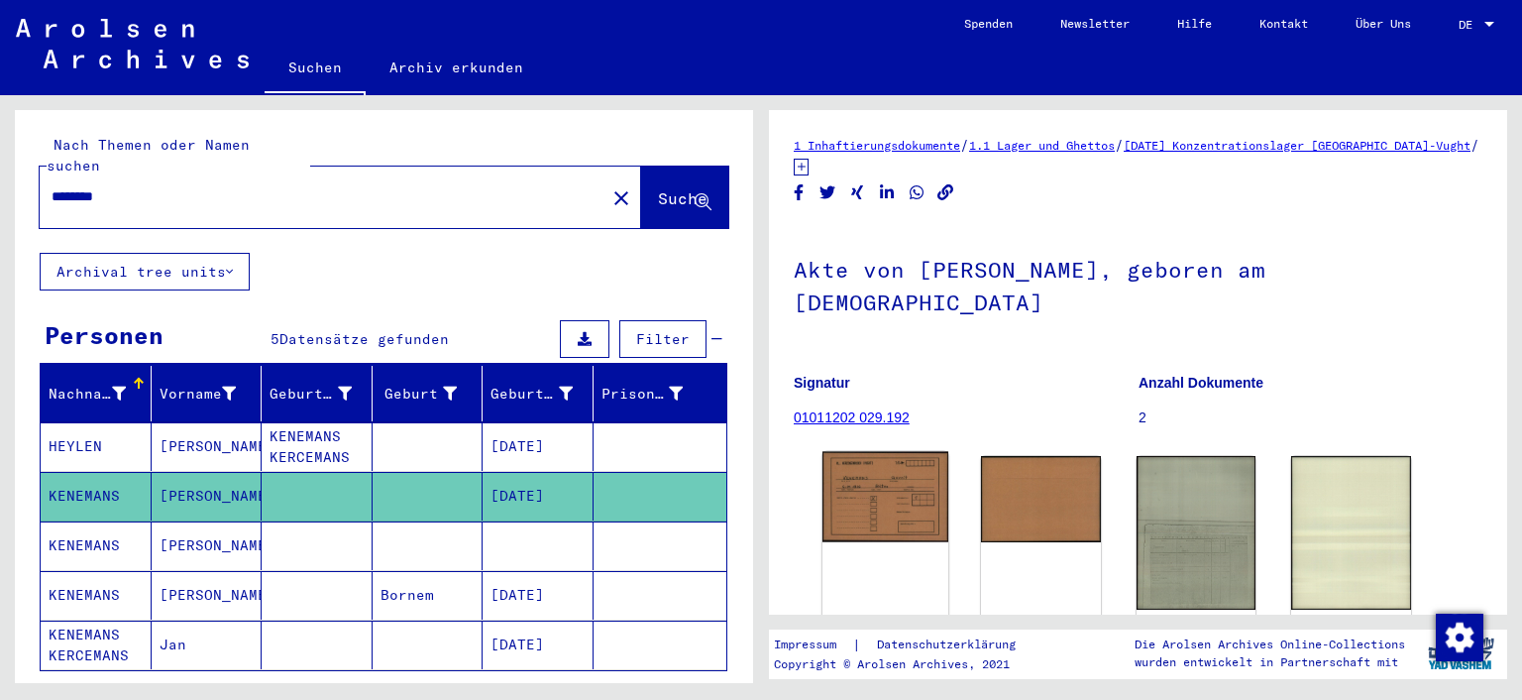
click at [894, 476] on img at bounding box center [886, 497] width 126 height 90
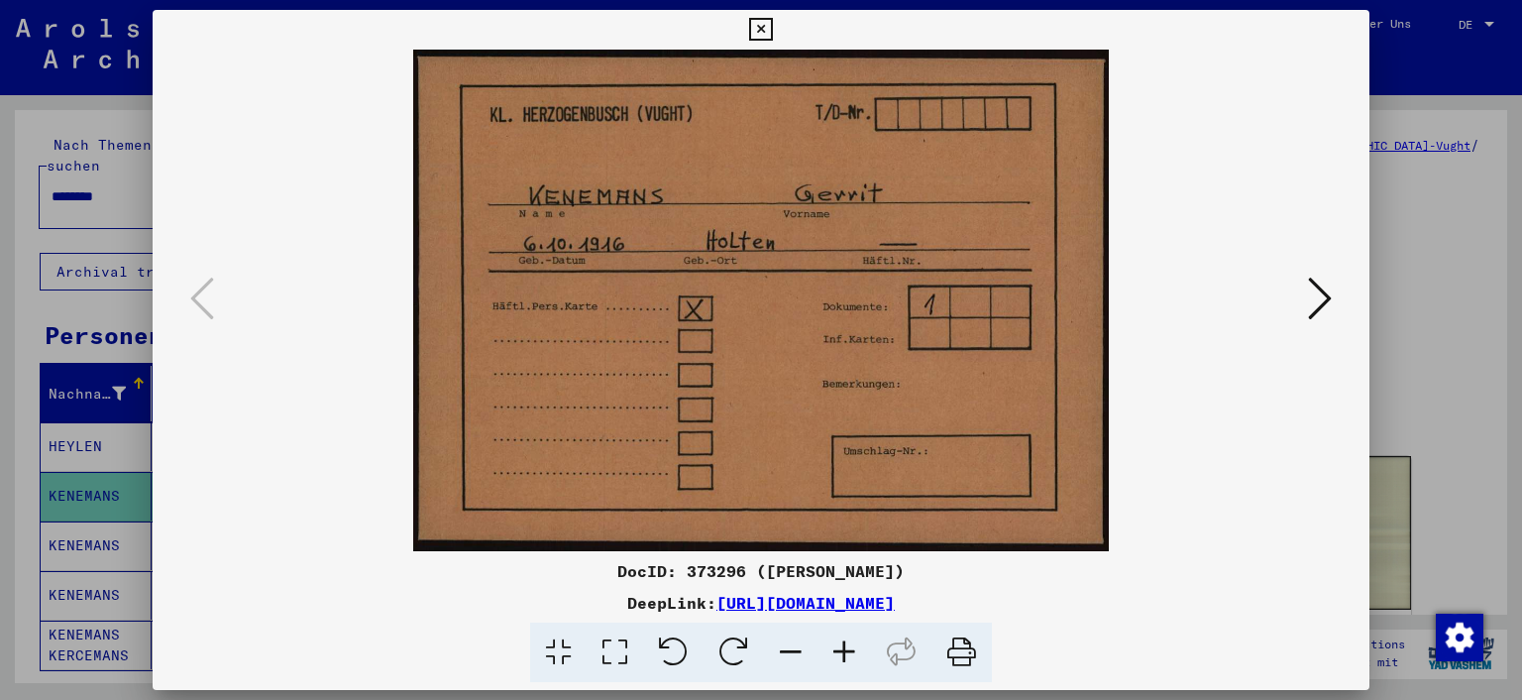
click at [1320, 307] on icon at bounding box center [1320, 299] width 24 height 48
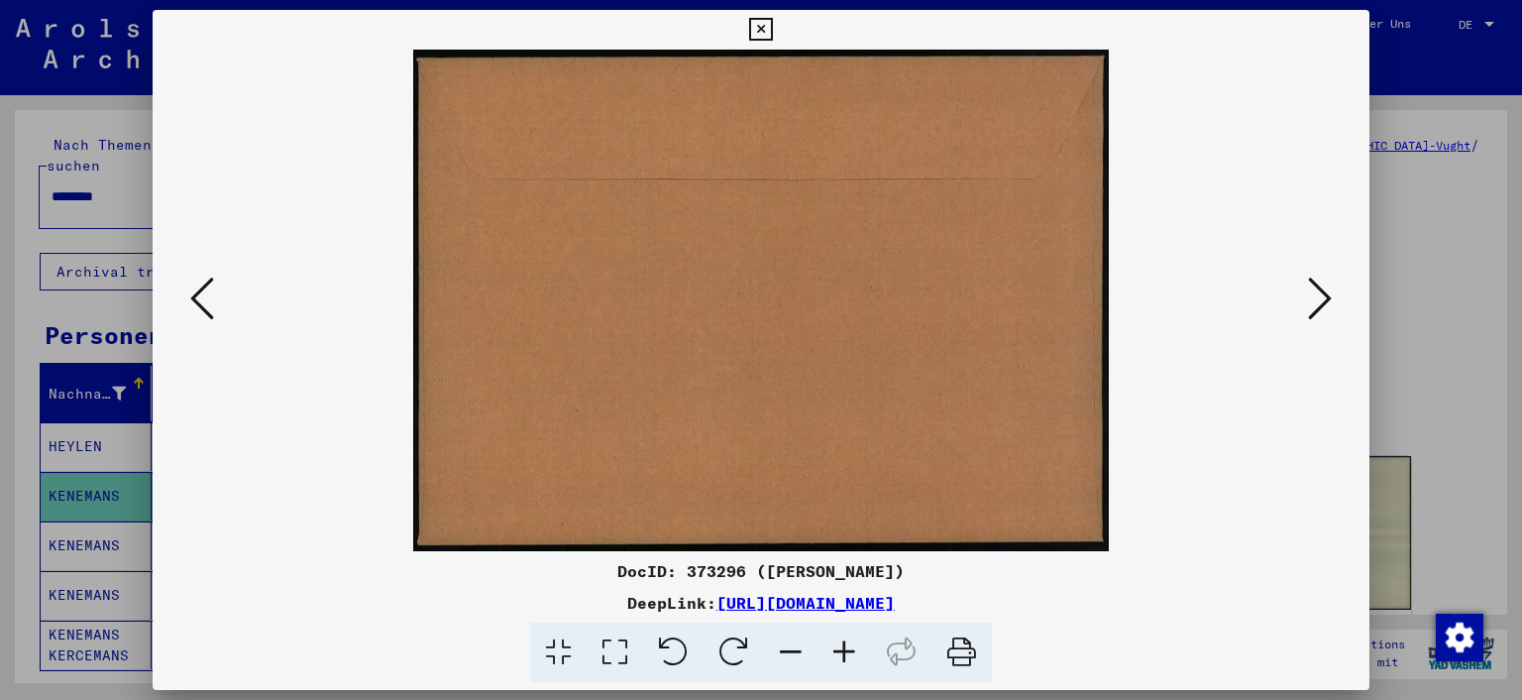
click at [1320, 307] on icon at bounding box center [1320, 299] width 24 height 48
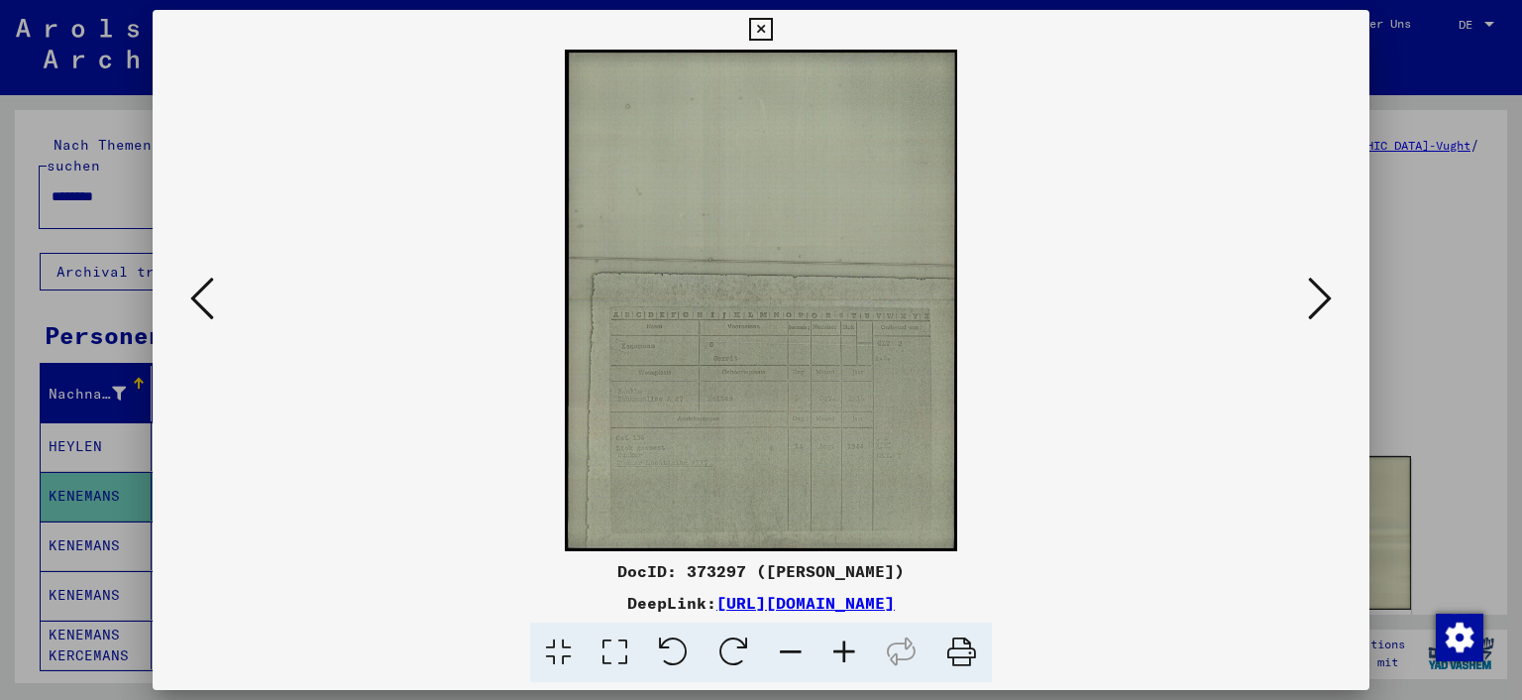
click at [614, 653] on icon at bounding box center [615, 652] width 56 height 60
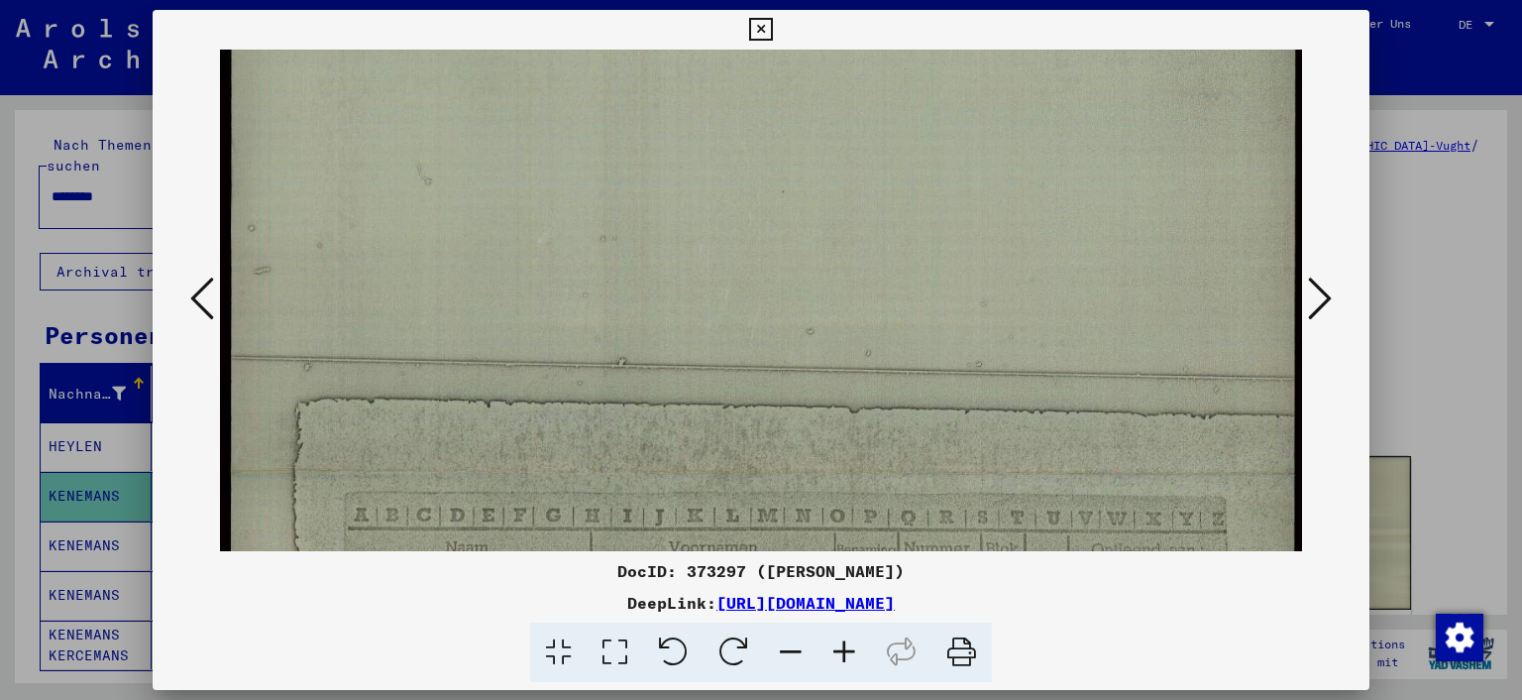
drag, startPoint x: 666, startPoint y: 452, endPoint x: 671, endPoint y: 215, distance: 236.9
click at [678, 185] on img at bounding box center [761, 476] width 1083 height 1388
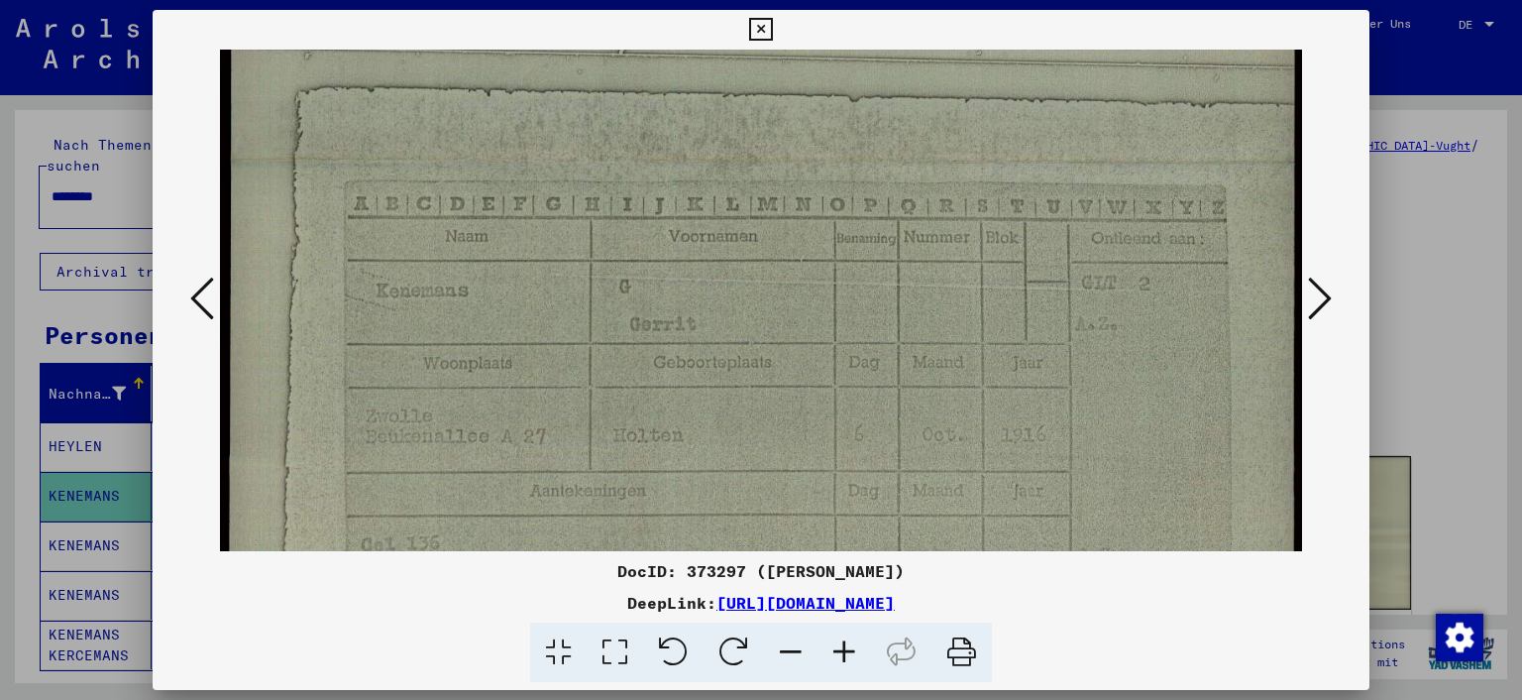
drag, startPoint x: 681, startPoint y: 431, endPoint x: 681, endPoint y: 158, distance: 273.6
click at [681, 159] on img at bounding box center [761, 165] width 1083 height 1388
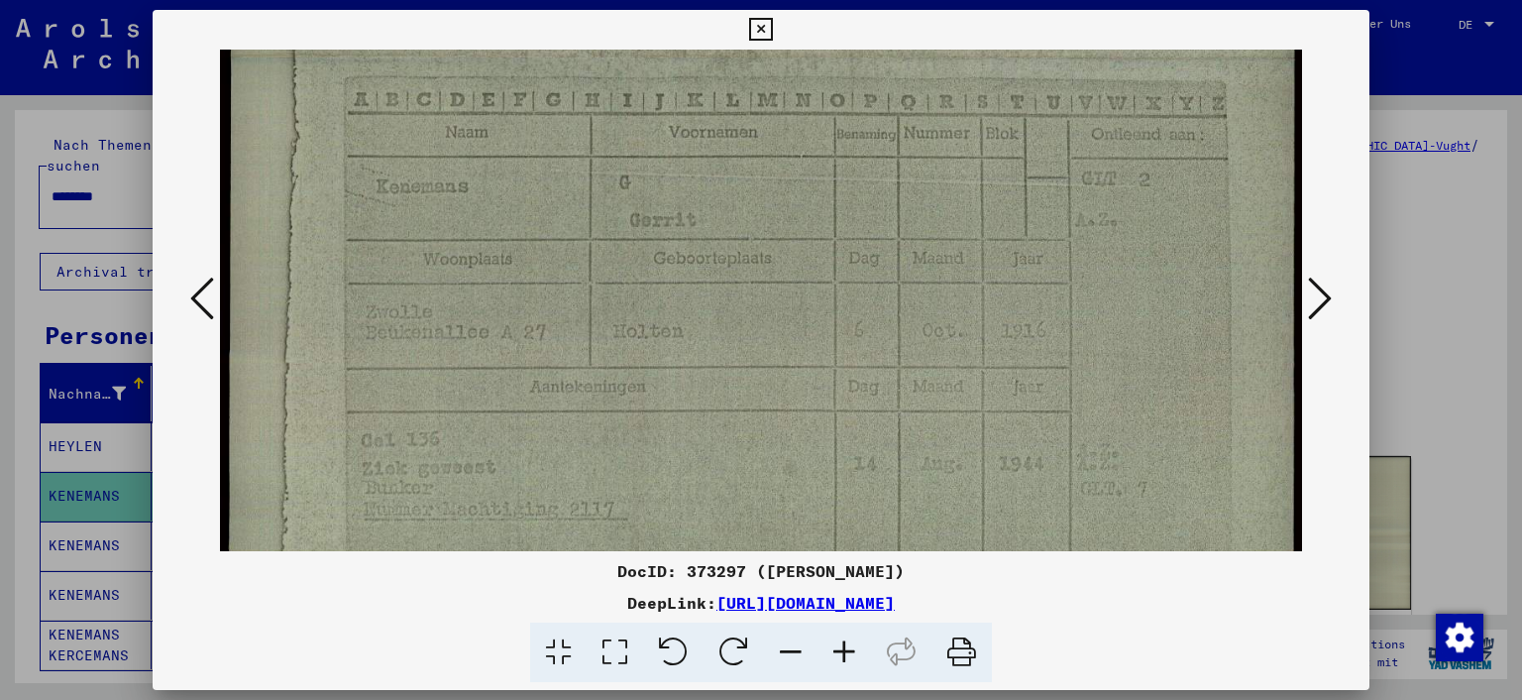
scroll to position [726, 0]
drag, startPoint x: 634, startPoint y: 350, endPoint x: 653, endPoint y: 205, distance: 145.9
click at [653, 205] on img at bounding box center [761, 18] width 1083 height 1388
click at [190, 302] on icon at bounding box center [202, 299] width 24 height 48
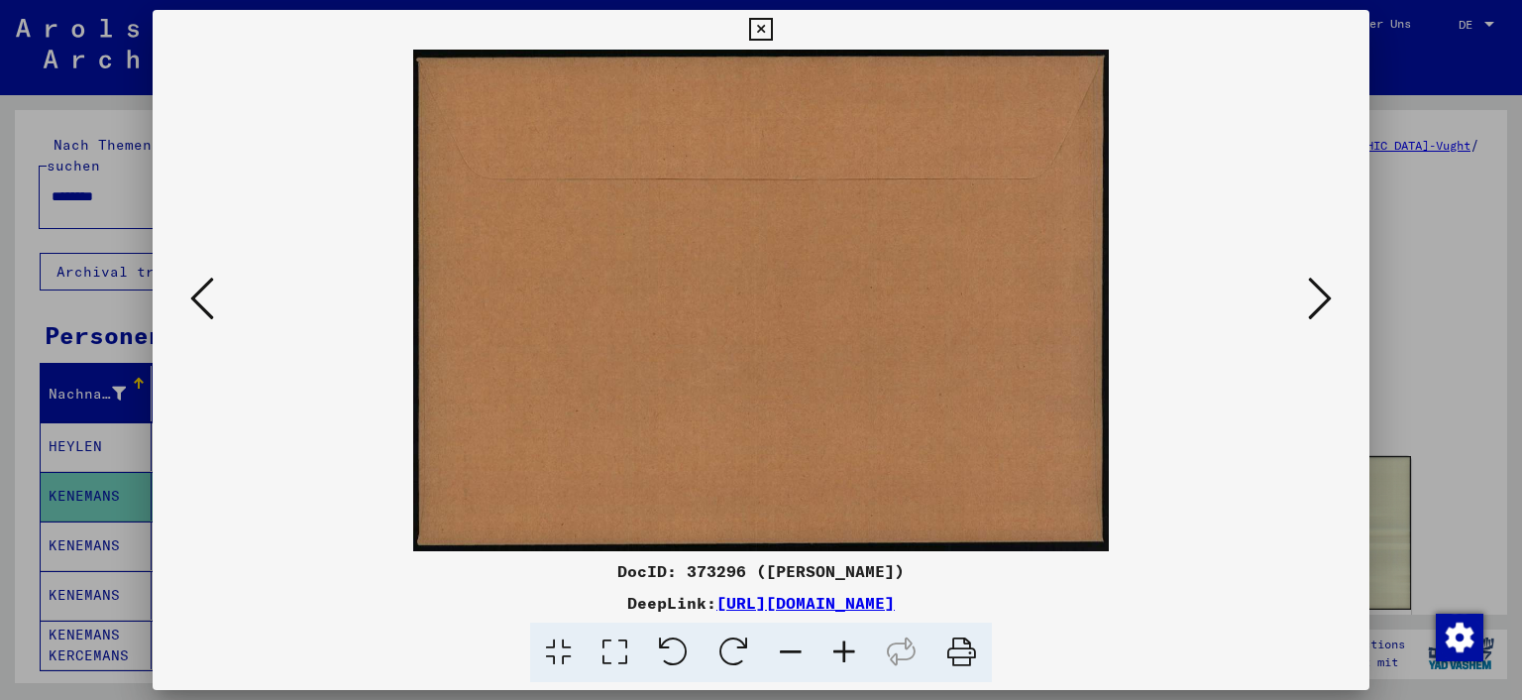
scroll to position [0, 0]
click at [192, 301] on icon at bounding box center [202, 299] width 24 height 48
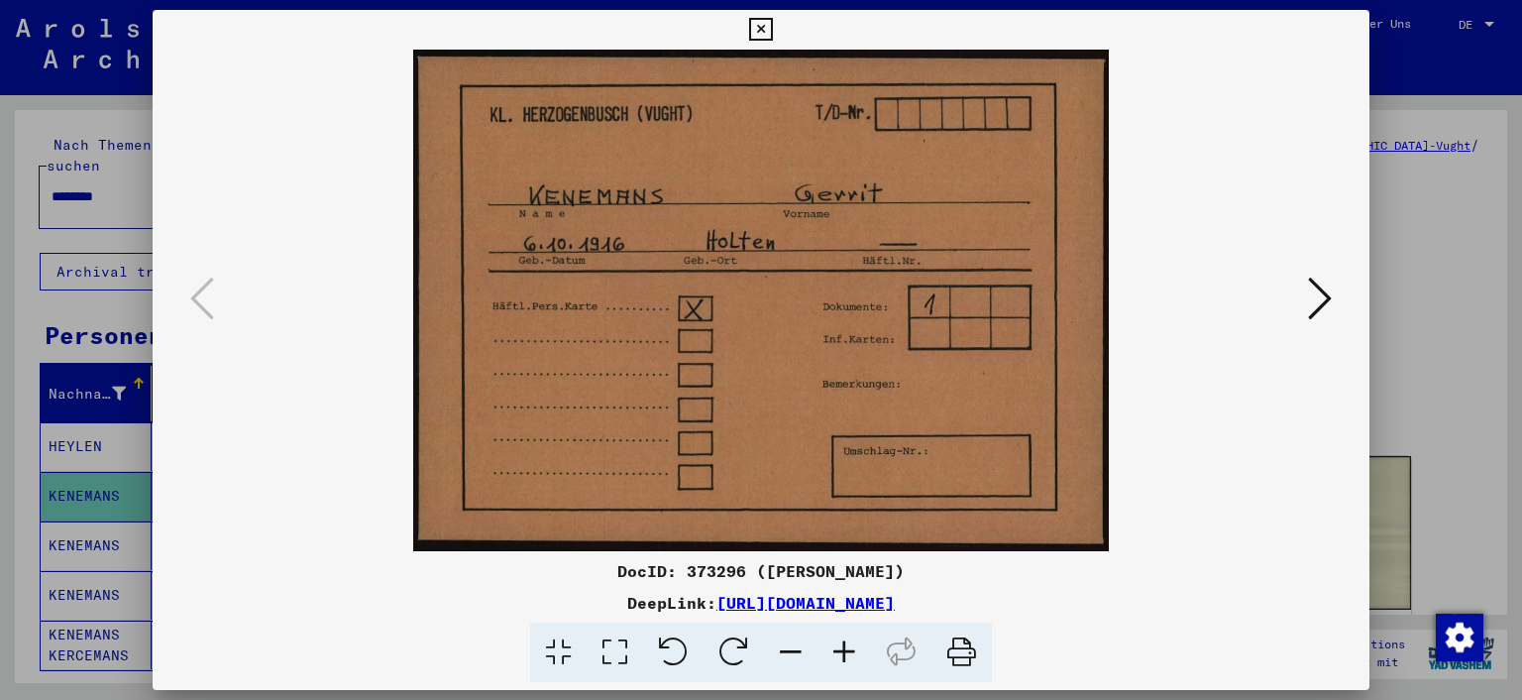
click at [1325, 293] on icon at bounding box center [1320, 299] width 24 height 48
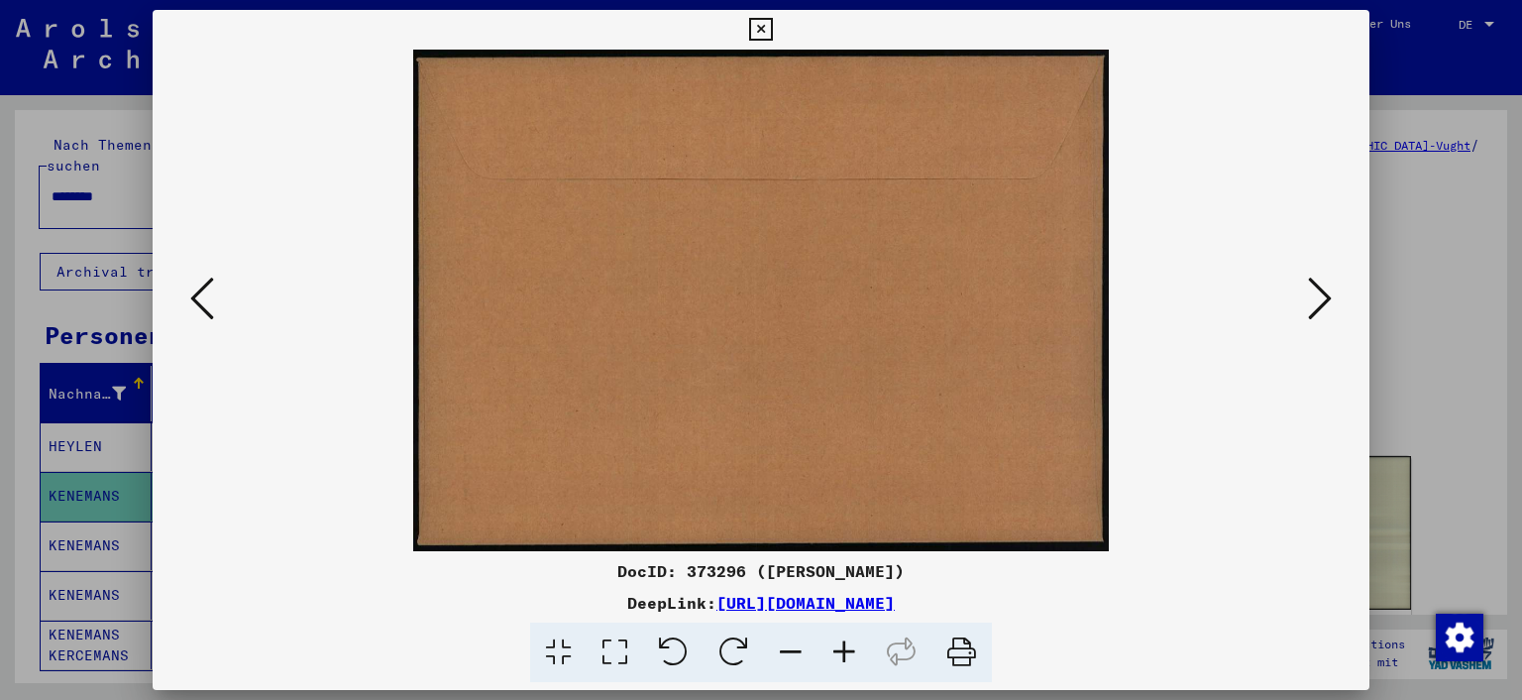
click at [1324, 293] on icon at bounding box center [1320, 299] width 24 height 48
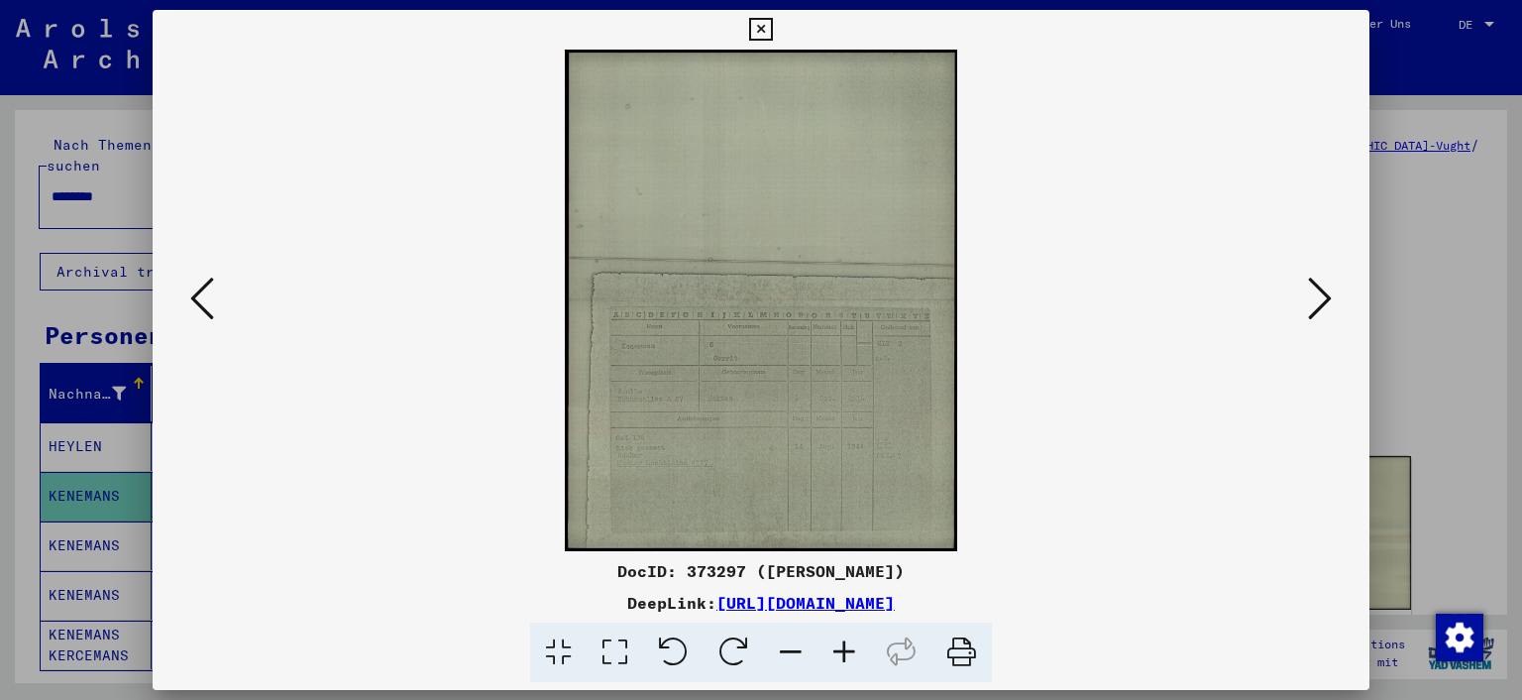
click at [616, 646] on icon at bounding box center [615, 652] width 56 height 60
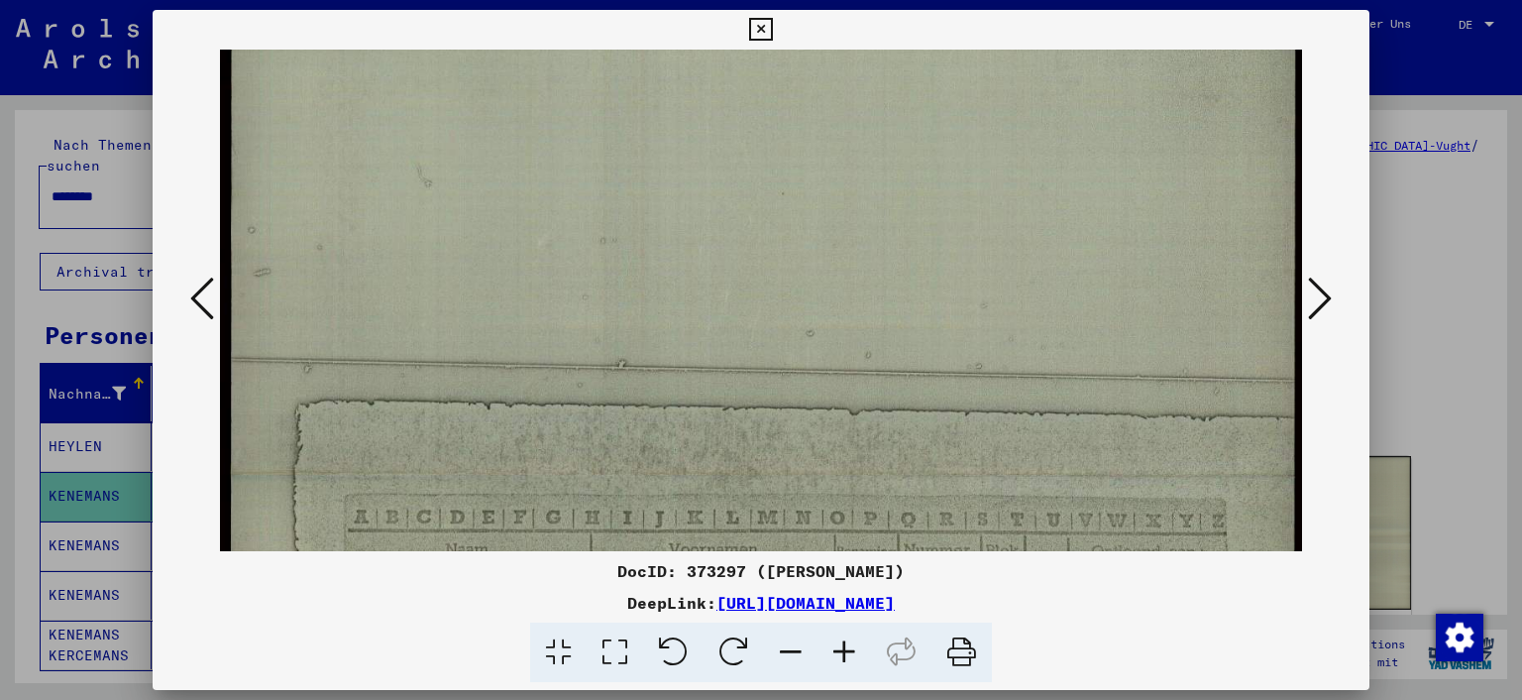
drag, startPoint x: 698, startPoint y: 487, endPoint x: 736, endPoint y: 224, distance: 265.5
click at [738, 219] on img at bounding box center [761, 477] width 1083 height 1388
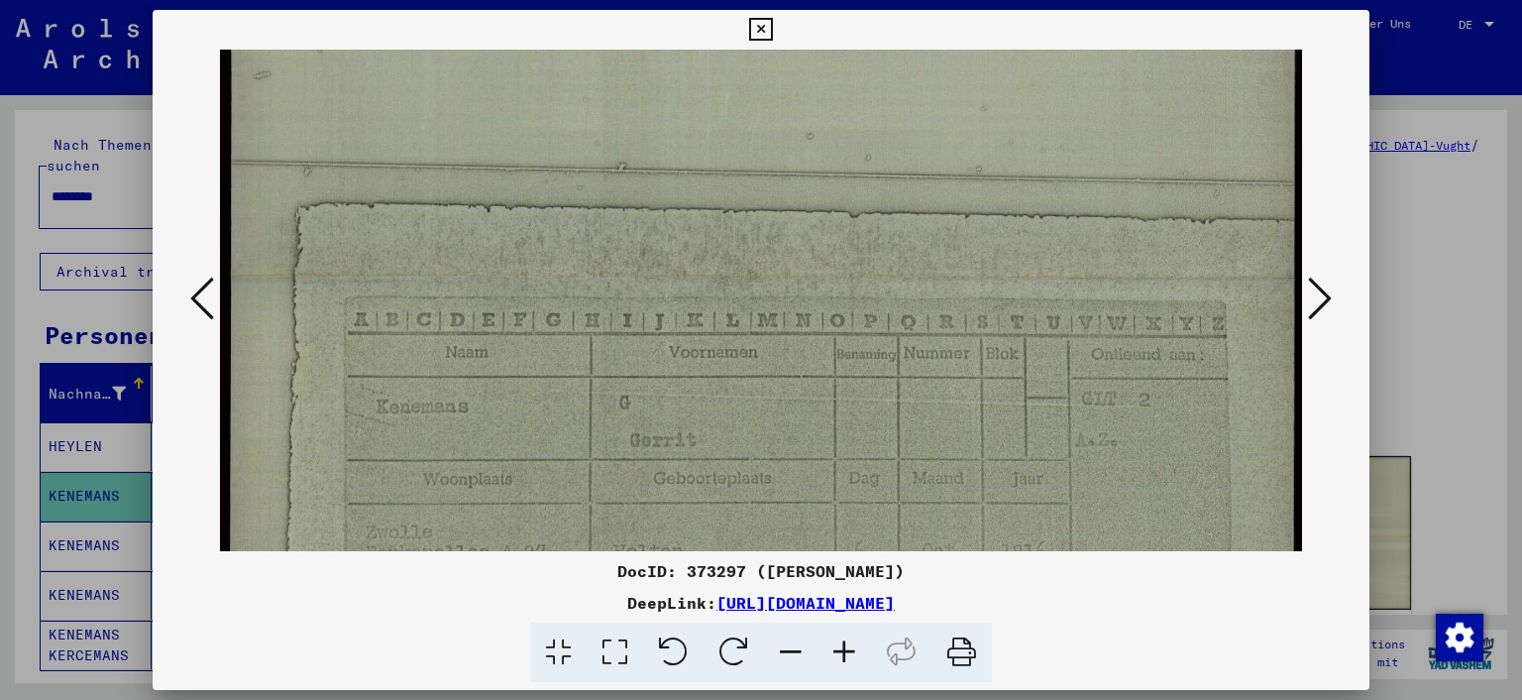
scroll to position [527, 0]
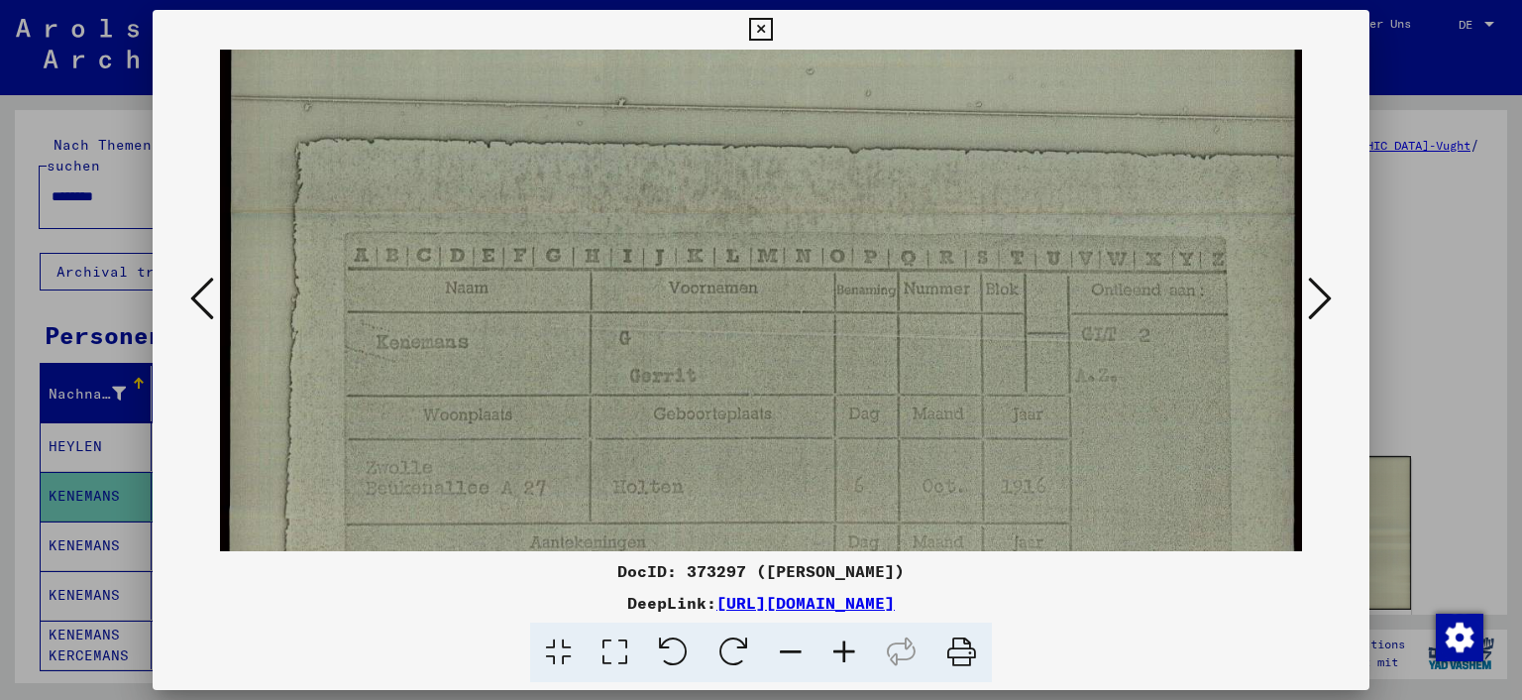
drag, startPoint x: 685, startPoint y: 439, endPoint x: 732, endPoint y: 181, distance: 262.1
click at [732, 181] on img at bounding box center [761, 216] width 1083 height 1388
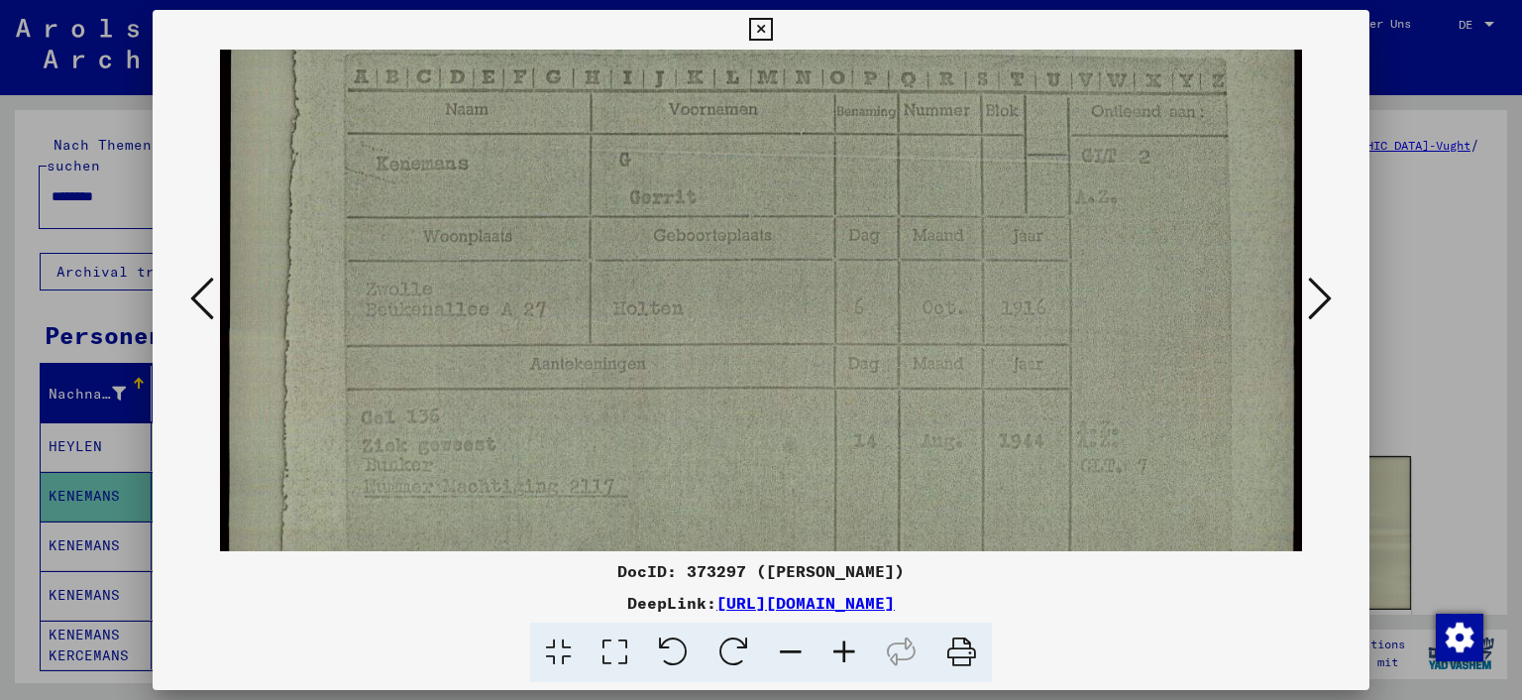
scroll to position [707, 0]
drag, startPoint x: 694, startPoint y: 396, endPoint x: 697, endPoint y: 222, distance: 174.5
click at [697, 222] on img at bounding box center [761, 37] width 1083 height 1388
drag, startPoint x: 803, startPoint y: 499, endPoint x: 795, endPoint y: 399, distance: 99.4
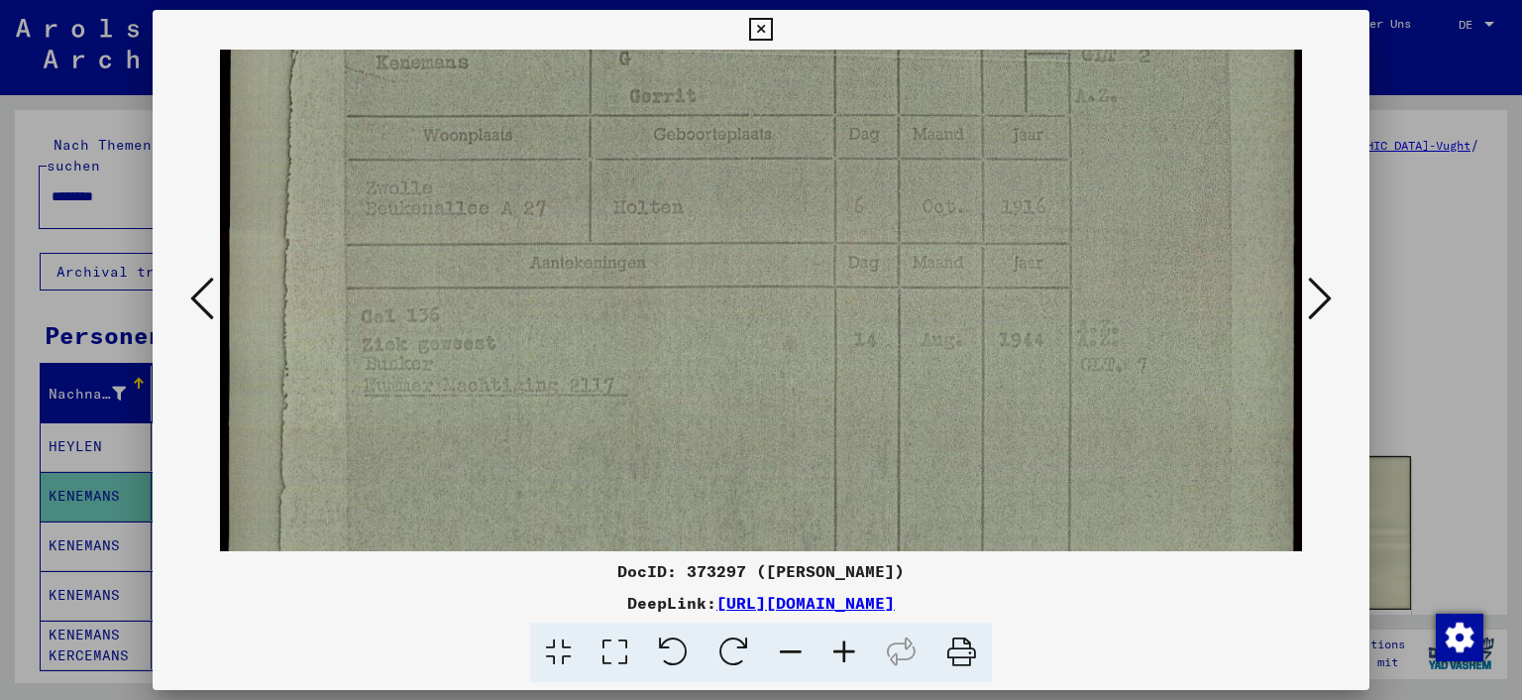
click at [1328, 304] on icon at bounding box center [1320, 299] width 24 height 48
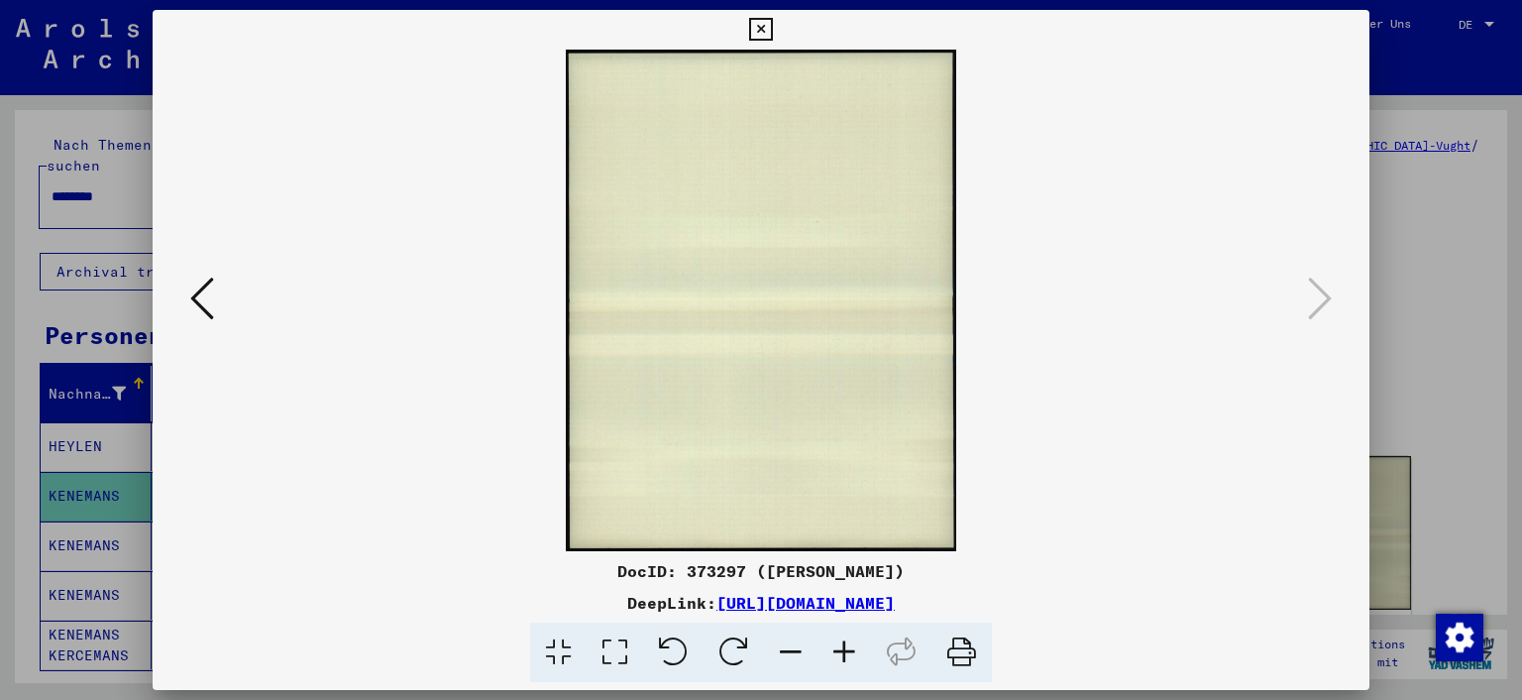
click at [199, 298] on icon at bounding box center [202, 299] width 24 height 48
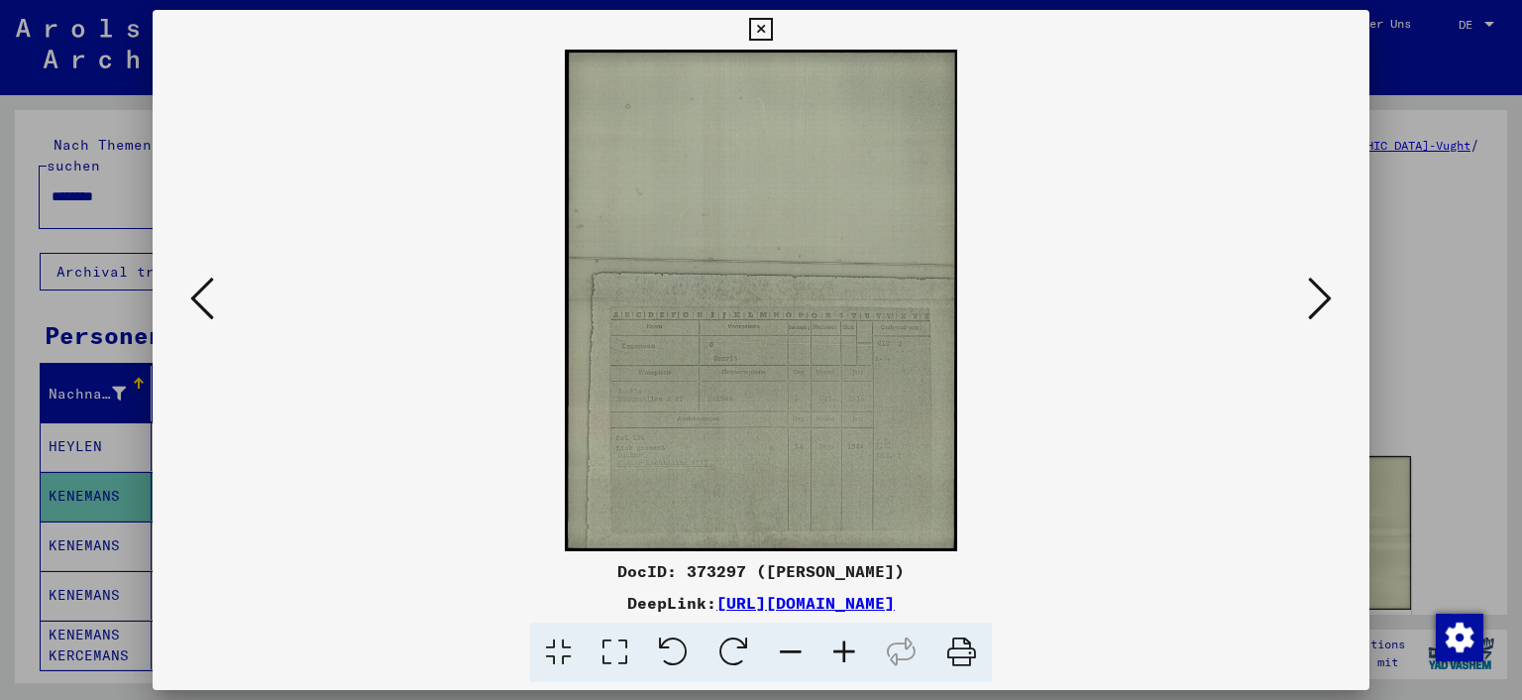
drag, startPoint x: 767, startPoint y: 395, endPoint x: 761, endPoint y: 179, distance: 216.2
click at [761, 179] on img at bounding box center [761, 301] width 1083 height 502
click at [615, 653] on icon at bounding box center [615, 652] width 56 height 60
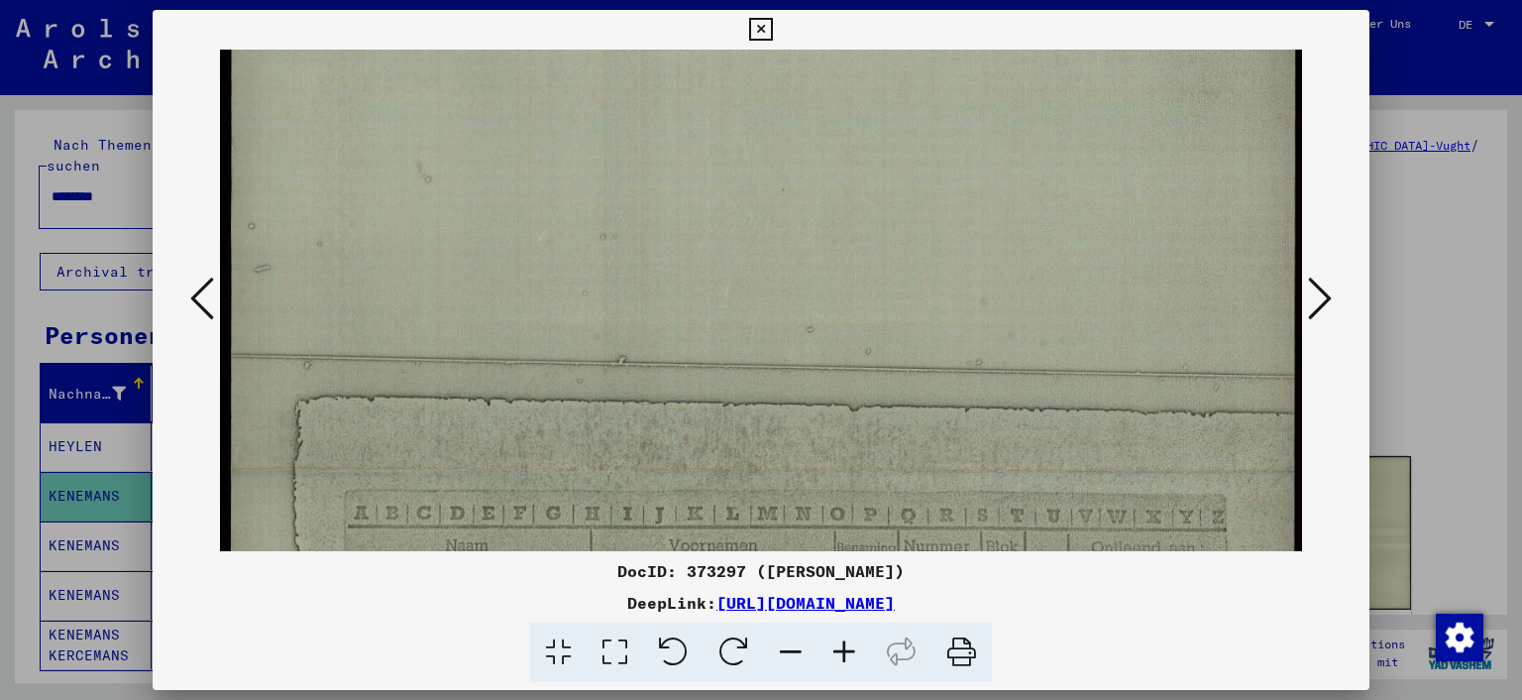
drag, startPoint x: 712, startPoint y: 360, endPoint x: 714, endPoint y: 210, distance: 149.7
click at [714, 207] on img at bounding box center [761, 474] width 1083 height 1388
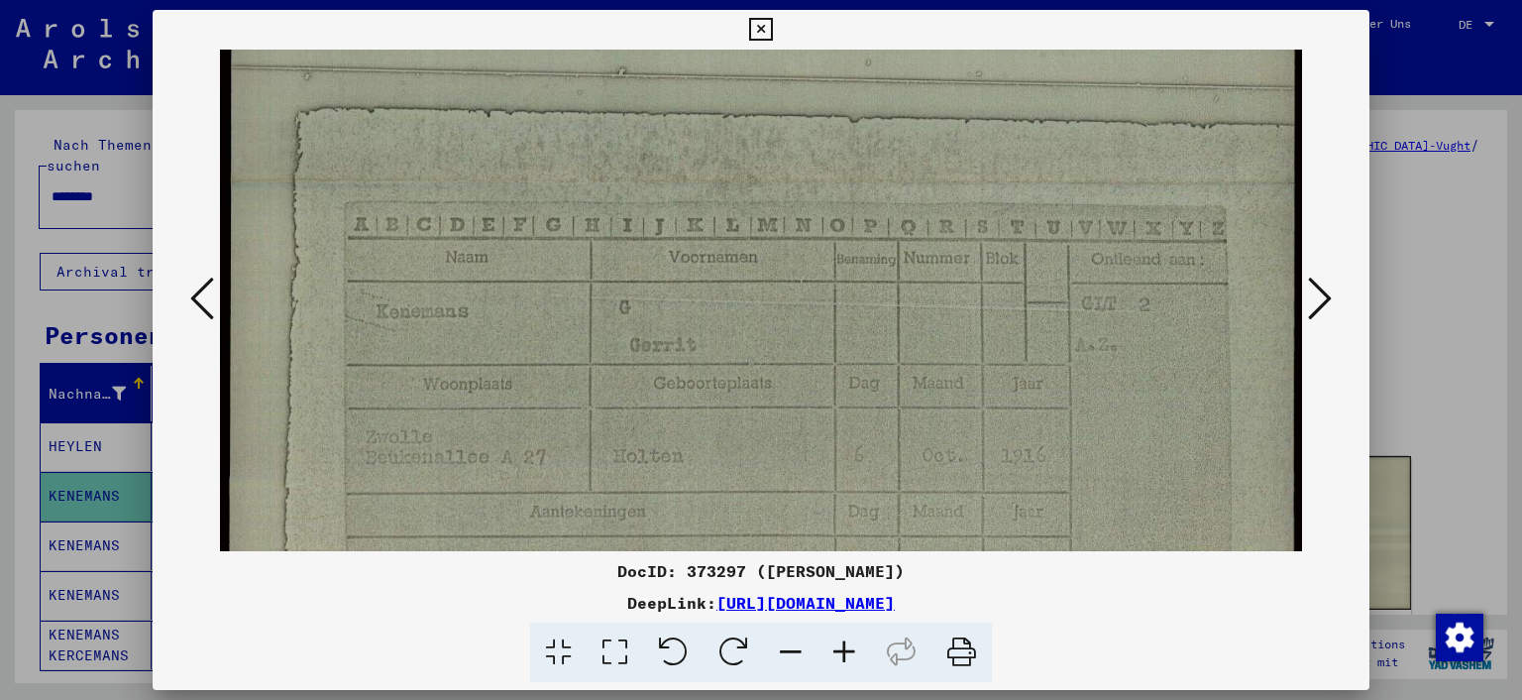
drag, startPoint x: 740, startPoint y: 465, endPoint x: 737, endPoint y: 179, distance: 285.5
click at [737, 179] on img at bounding box center [761, 186] width 1083 height 1388
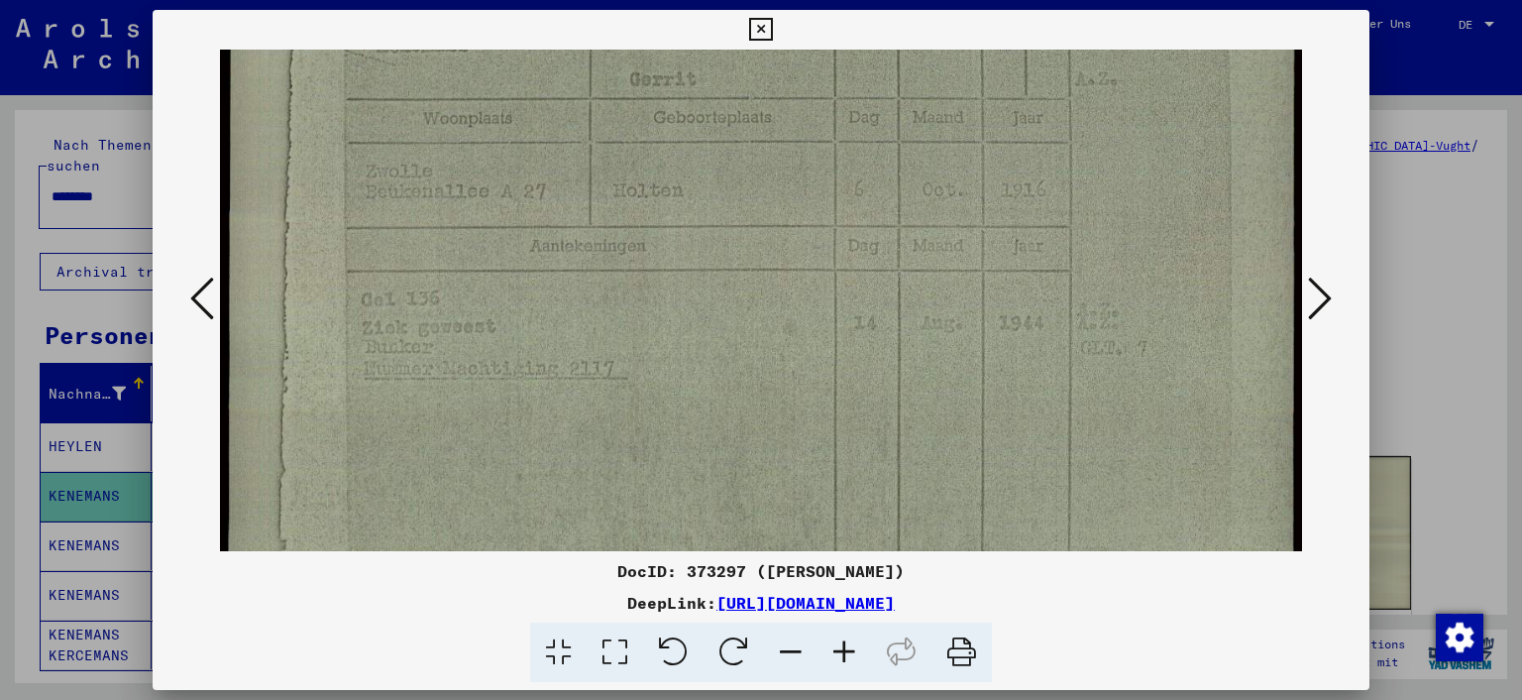
scroll to position [844, 0]
drag, startPoint x: 794, startPoint y: 463, endPoint x: 757, endPoint y: 223, distance: 242.6
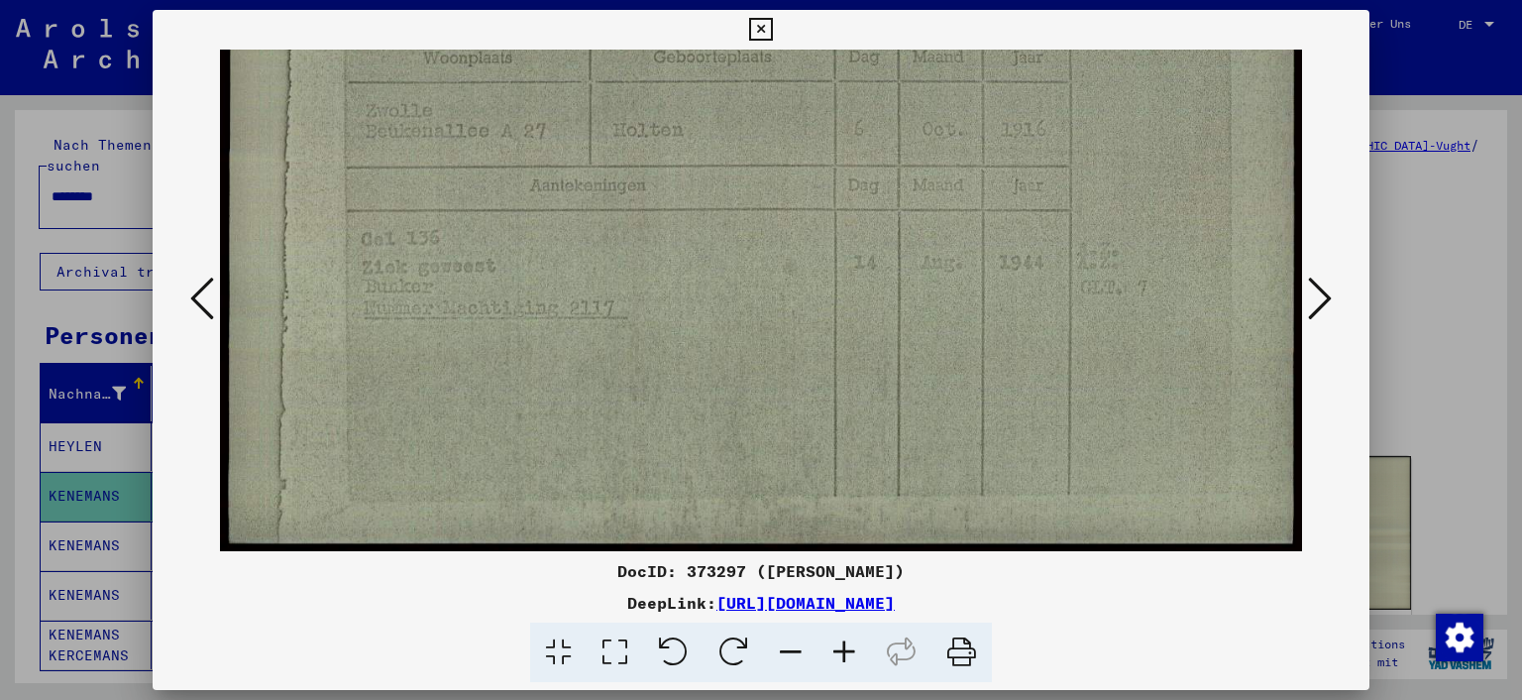
drag, startPoint x: 774, startPoint y: 440, endPoint x: 771, endPoint y: 280, distance: 159.6
click at [765, 22] on icon at bounding box center [760, 30] width 23 height 24
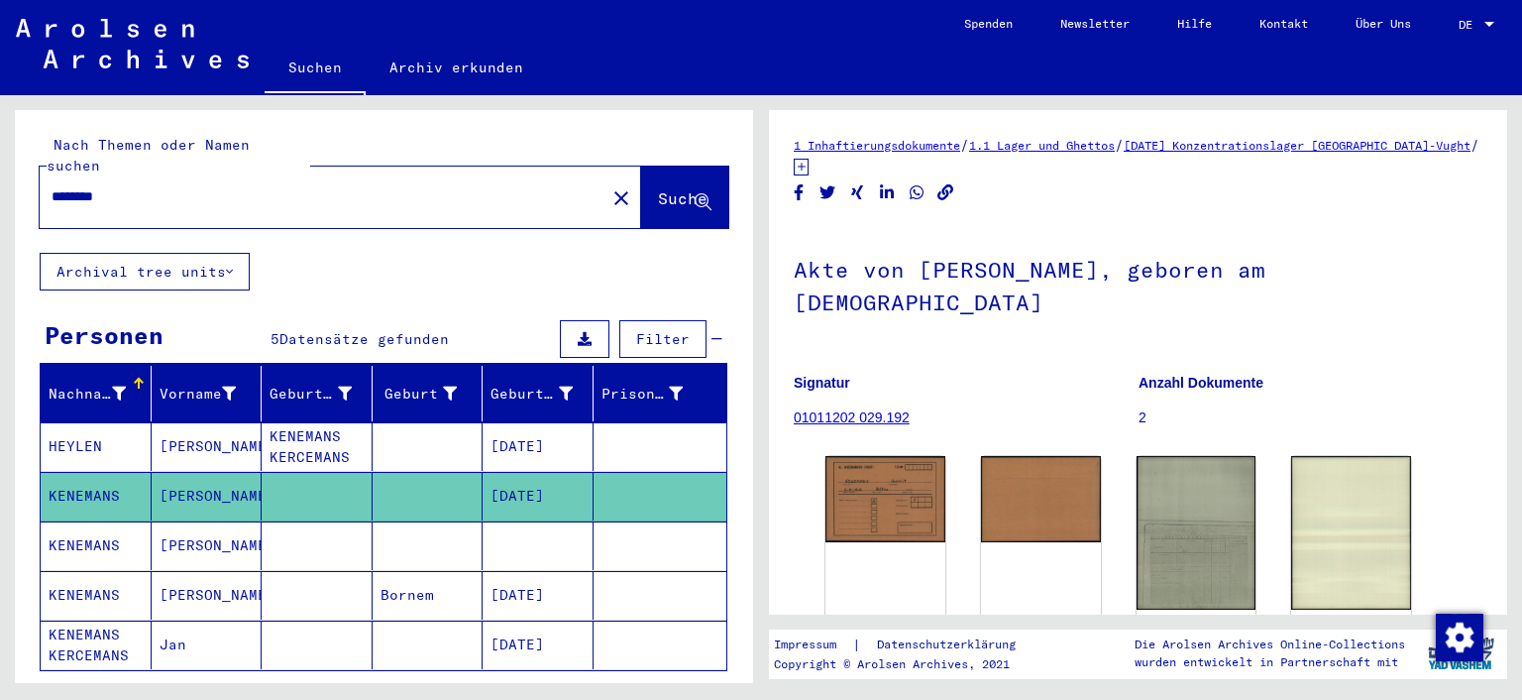
click at [106, 521] on mat-cell "KENEMANS" at bounding box center [96, 545] width 111 height 49
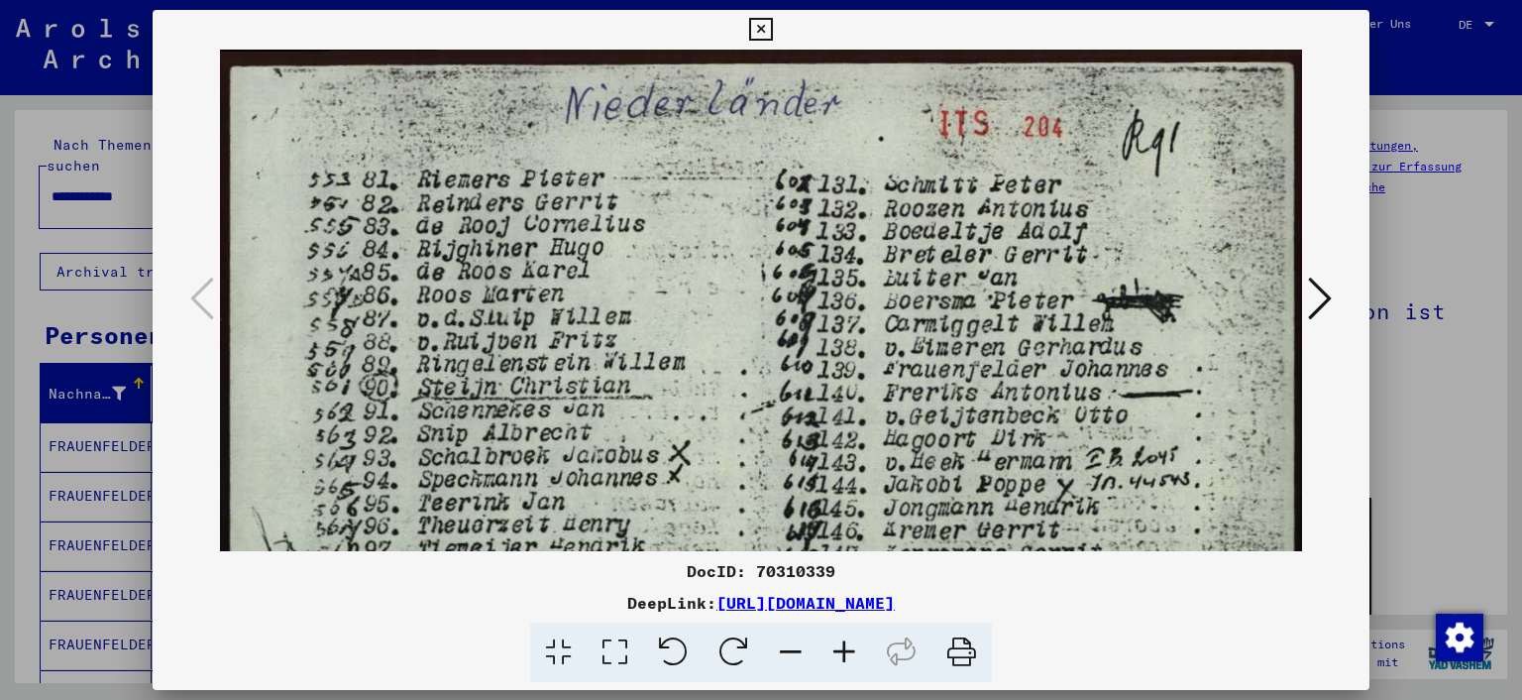
scroll to position [168, 0]
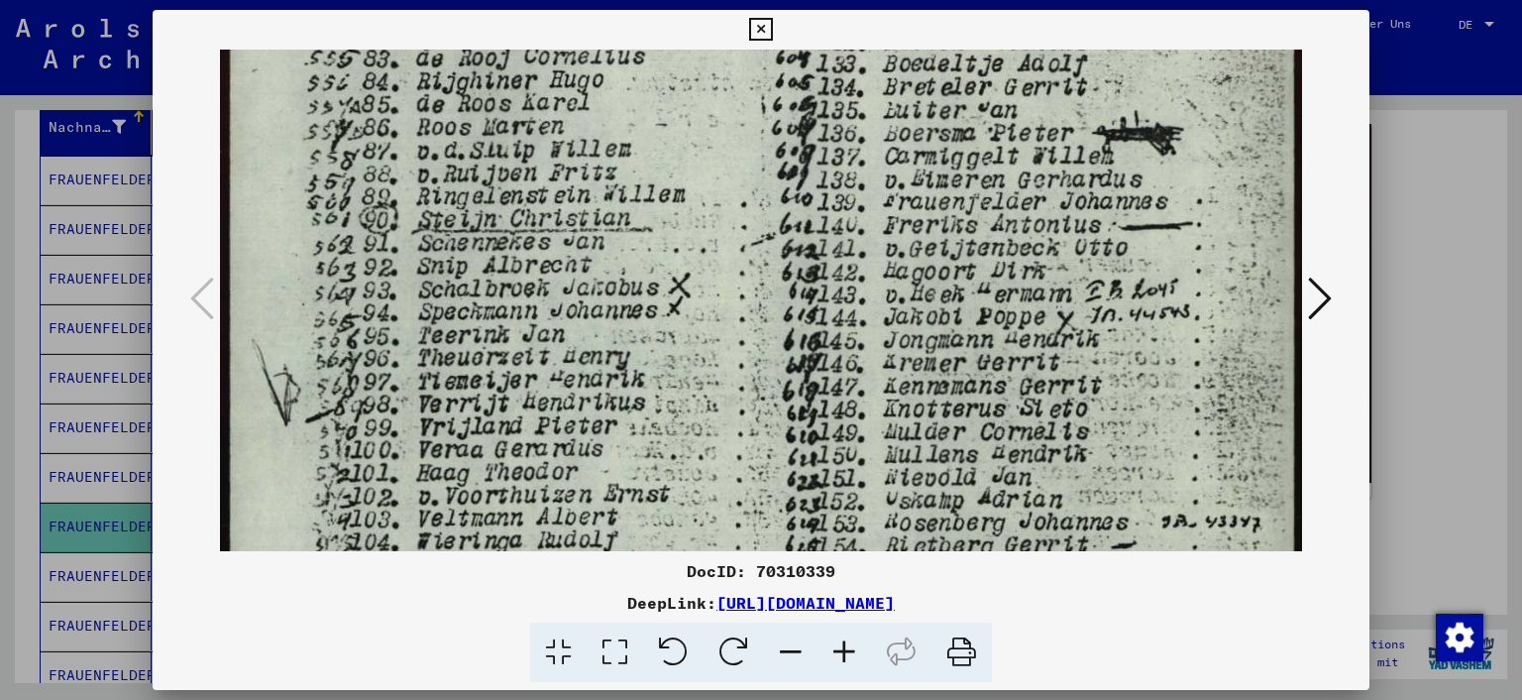
drag, startPoint x: 1502, startPoint y: 285, endPoint x: 1519, endPoint y: 139, distance: 147.8
click at [1519, 139] on div at bounding box center [761, 350] width 1522 height 700
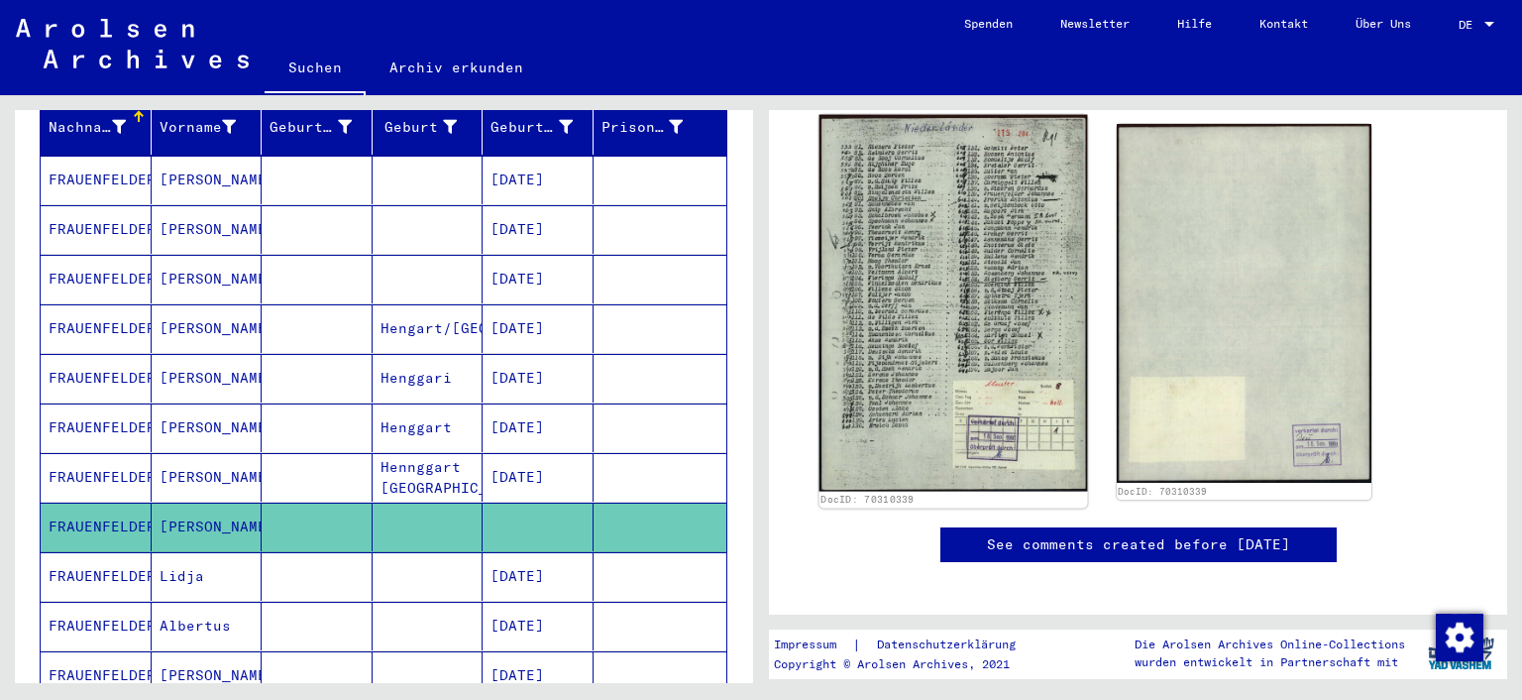
click at [948, 287] on img at bounding box center [954, 303] width 268 height 377
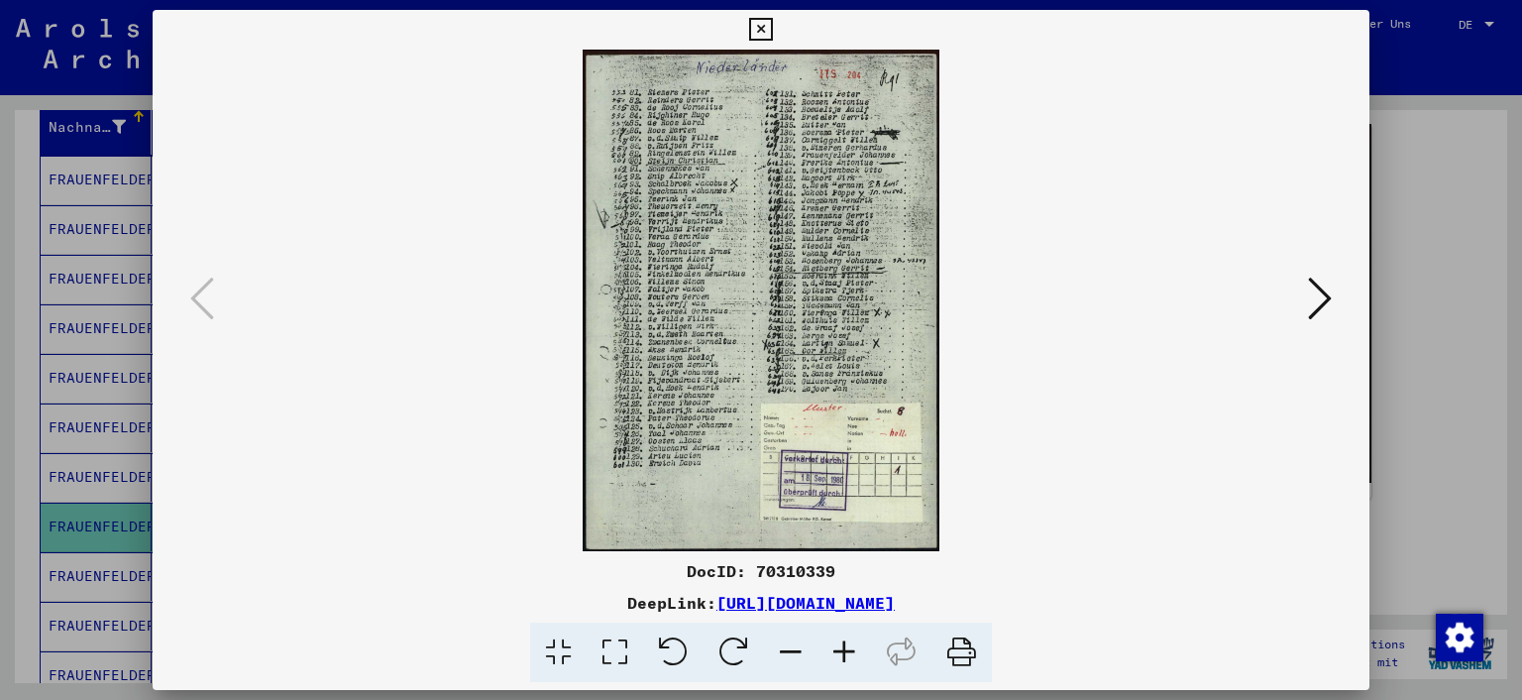
click at [614, 648] on icon at bounding box center [615, 652] width 56 height 60
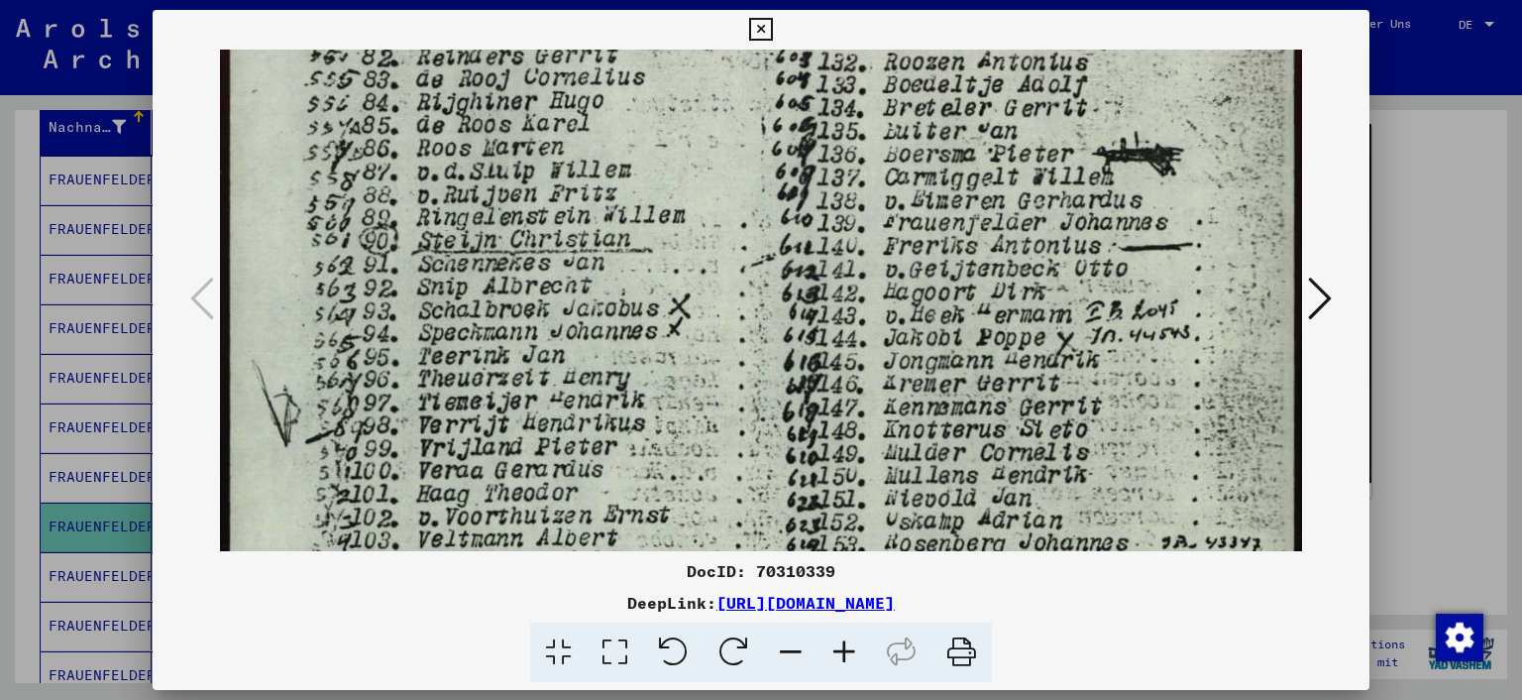
scroll to position [159, 0]
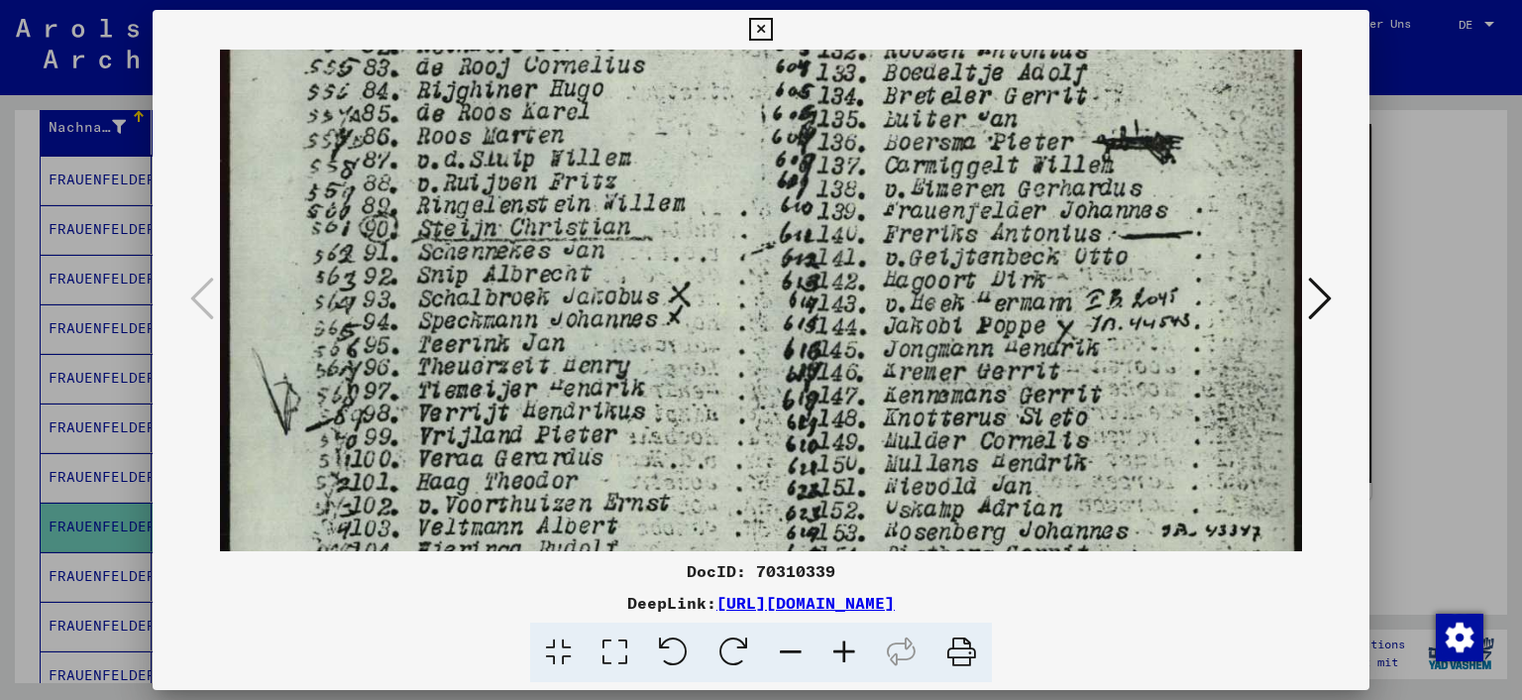
drag, startPoint x: 710, startPoint y: 475, endPoint x: 735, endPoint y: 318, distance: 158.7
click at [735, 318] on img at bounding box center [761, 651] width 1083 height 1521
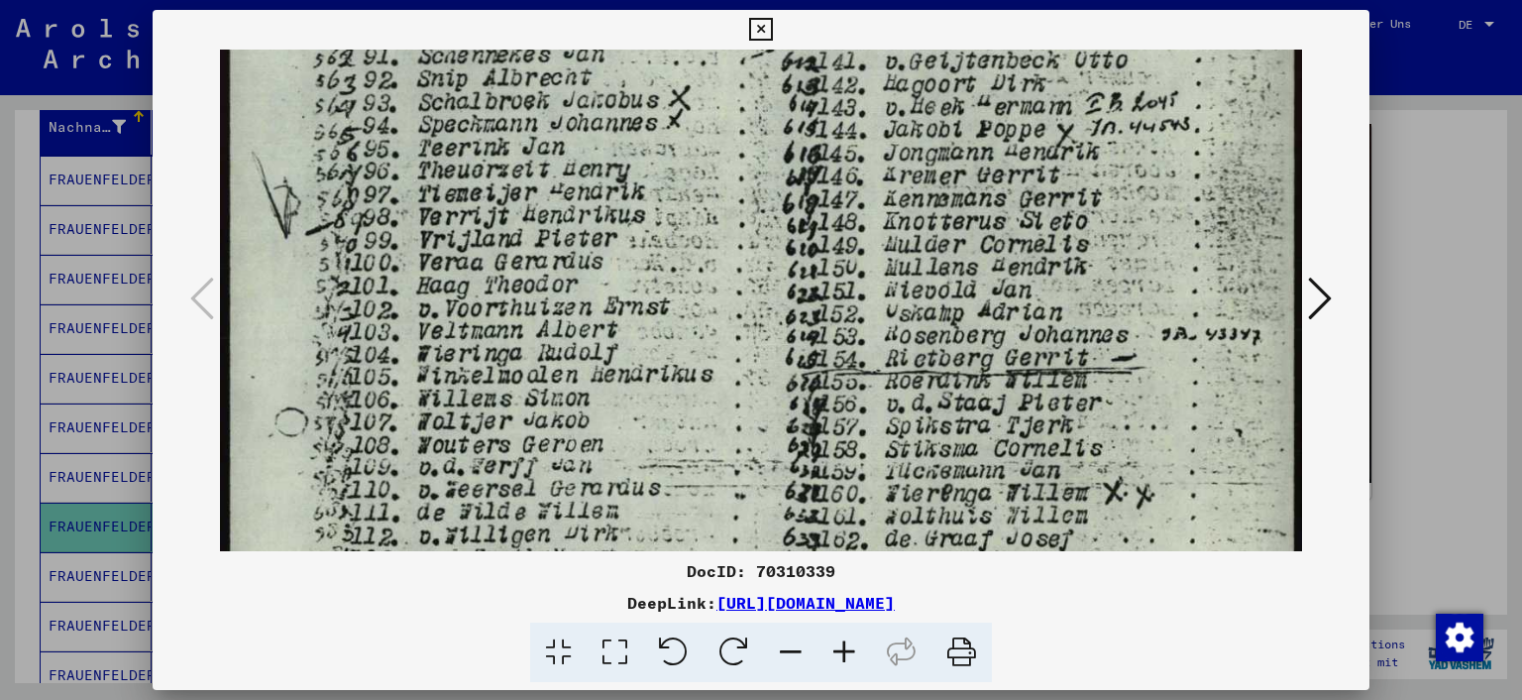
drag, startPoint x: 959, startPoint y: 473, endPoint x: 975, endPoint y: 281, distance: 191.9
click at [975, 281] on img at bounding box center [761, 455] width 1083 height 1521
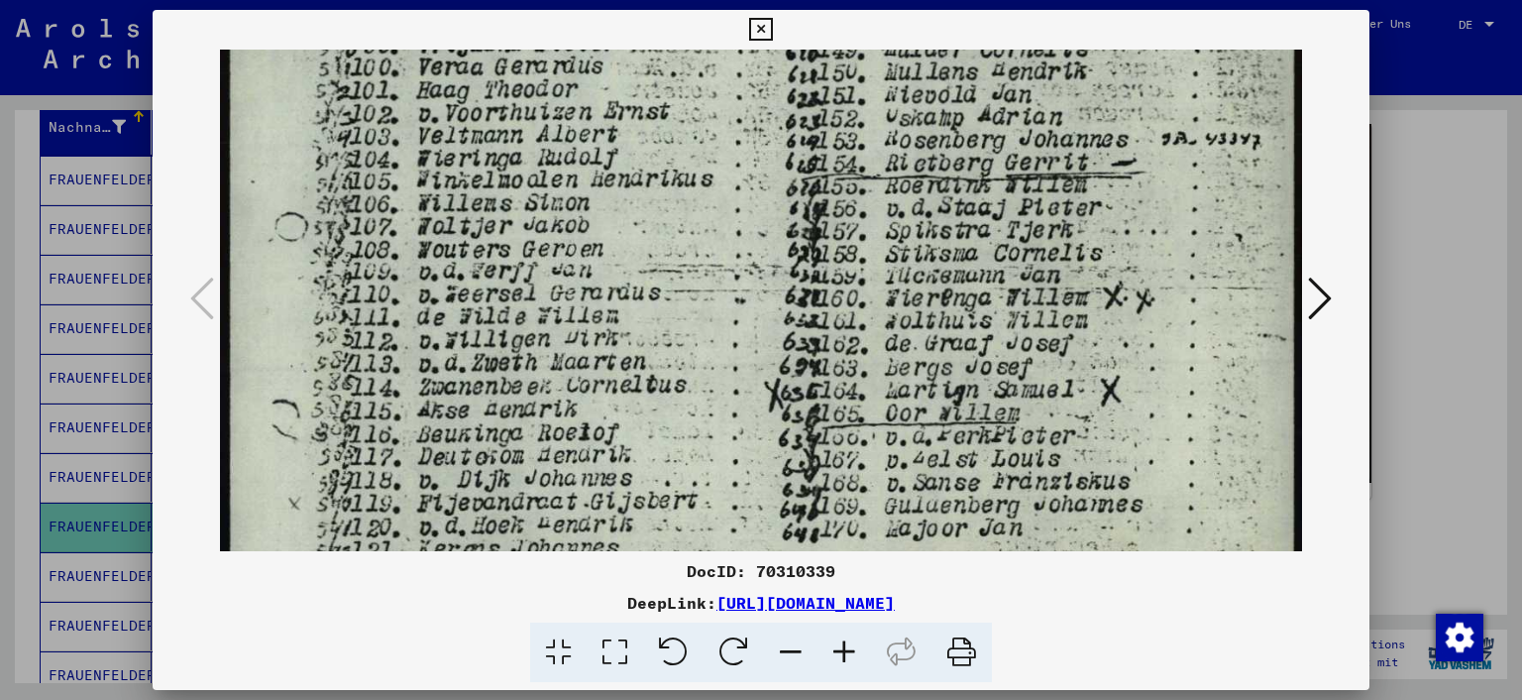
drag, startPoint x: 948, startPoint y: 439, endPoint x: 980, endPoint y: 238, distance: 203.8
click at [980, 238] on img at bounding box center [761, 259] width 1083 height 1521
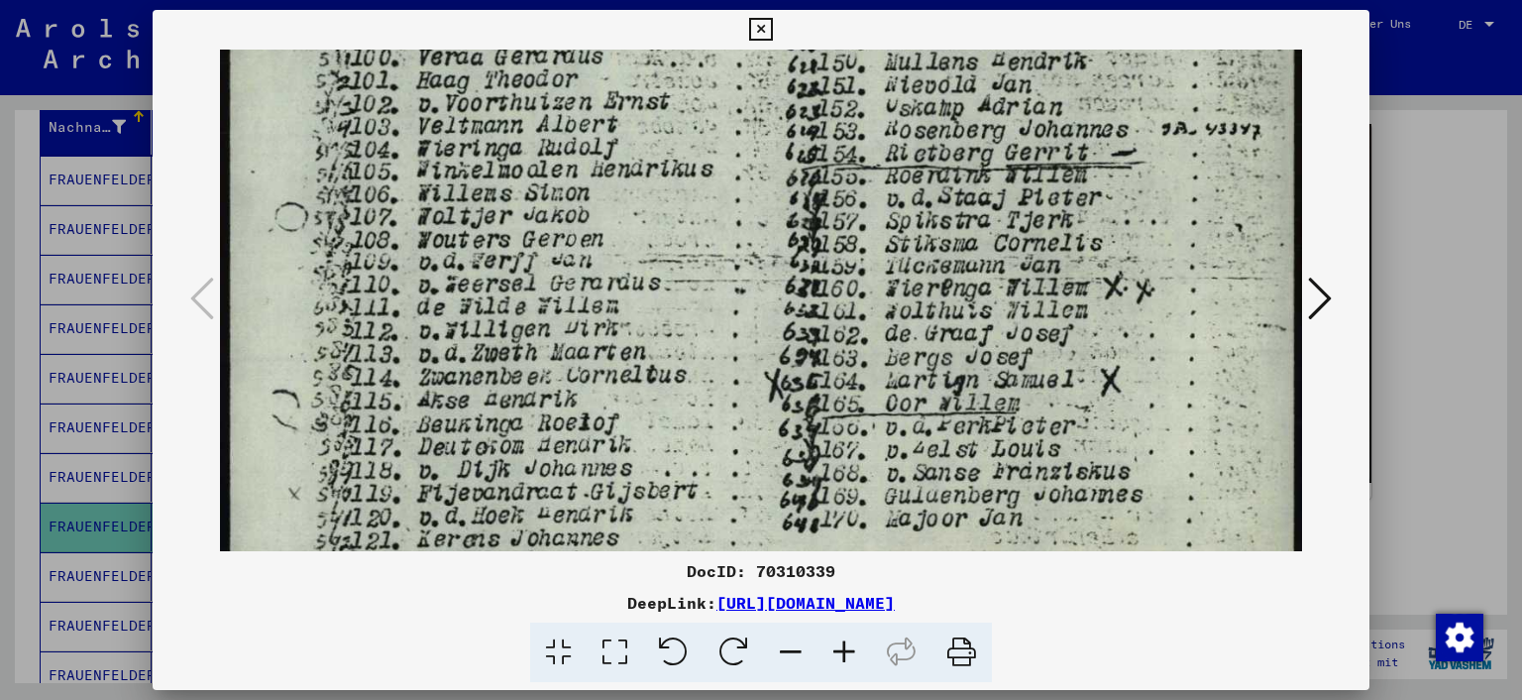
click at [758, 24] on icon at bounding box center [760, 30] width 23 height 24
